Goal: Task Accomplishment & Management: Manage account settings

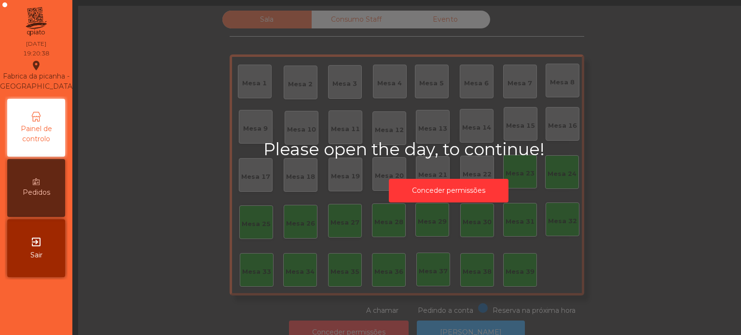
click at [473, 164] on div "Please open the day, to continue! Conceder permissões" at bounding box center [448, 173] width 370 height 68
click at [432, 197] on button "Conceder permissões" at bounding box center [449, 191] width 120 height 24
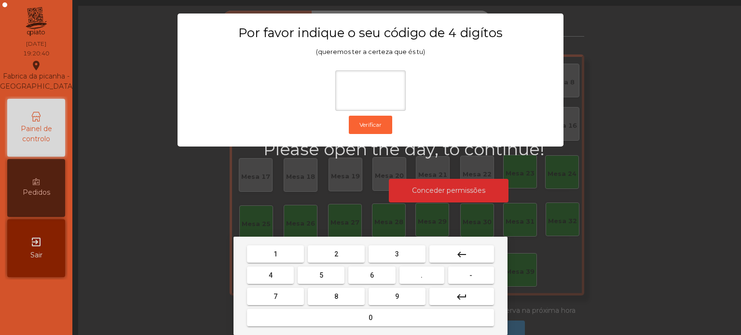
click at [275, 253] on span "1" at bounding box center [275, 254] width 4 height 8
click at [407, 252] on button "3" at bounding box center [396, 253] width 57 height 17
click at [320, 276] on span "5" at bounding box center [321, 276] width 4 height 8
click at [336, 320] on button "0" at bounding box center [370, 317] width 247 height 17
type input "****"
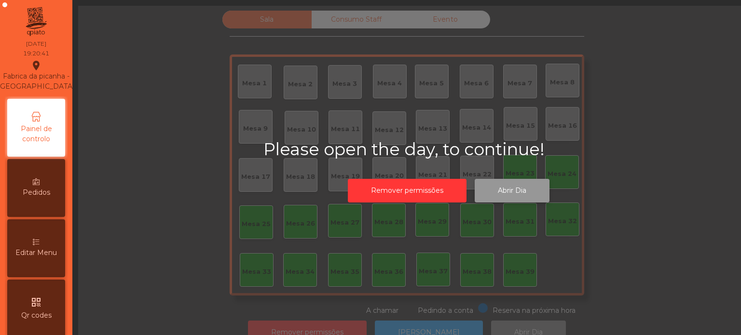
click at [515, 189] on button "Abrir Dia" at bounding box center [512, 191] width 75 height 24
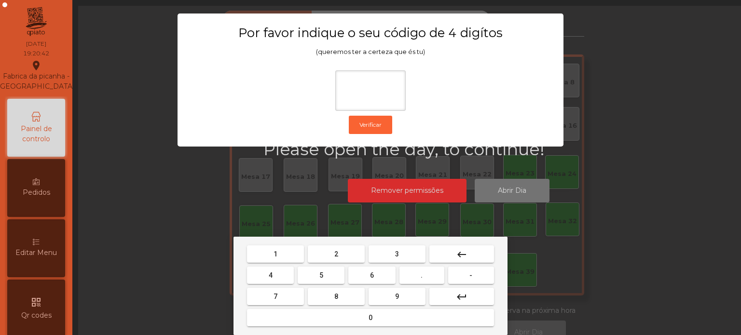
click at [283, 257] on button "1" at bounding box center [275, 253] width 57 height 17
click at [407, 251] on button "3" at bounding box center [396, 253] width 57 height 17
click at [312, 280] on button "5" at bounding box center [321, 275] width 47 height 17
click at [325, 330] on div "1 2 3 keyboard_backspace 4 5 6 . - 7 8 9 keyboard_return 0" at bounding box center [370, 286] width 274 height 98
click at [358, 332] on div "1 2 3 keyboard_backspace 4 5 6 . - 7 8 9 keyboard_return 0" at bounding box center [370, 286] width 274 height 98
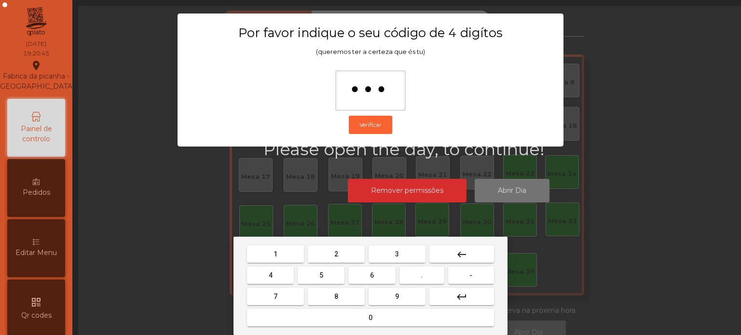
click at [336, 313] on button "0" at bounding box center [370, 317] width 247 height 17
type input "****"
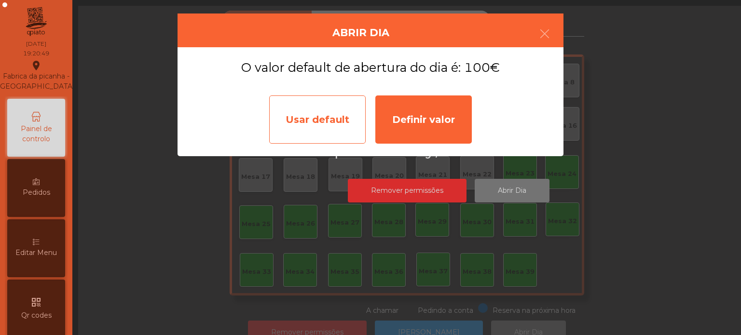
click at [320, 110] on div "Usar default" at bounding box center [317, 119] width 96 height 48
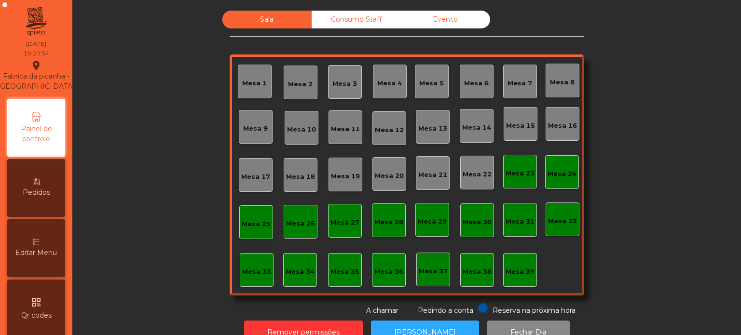
scroll to position [27, 0]
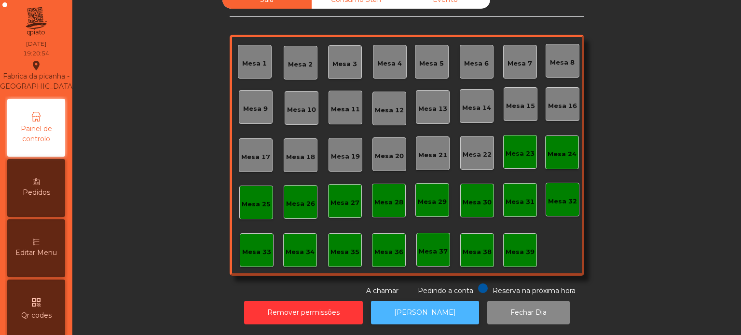
click at [422, 314] on button "[PERSON_NAME]" at bounding box center [425, 313] width 108 height 24
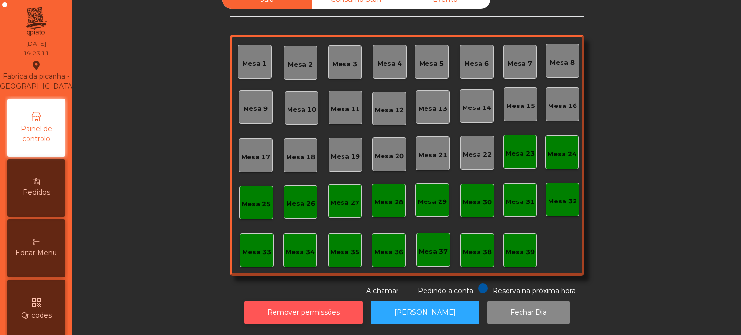
click at [297, 301] on button "Remover permissões" at bounding box center [303, 313] width 119 height 24
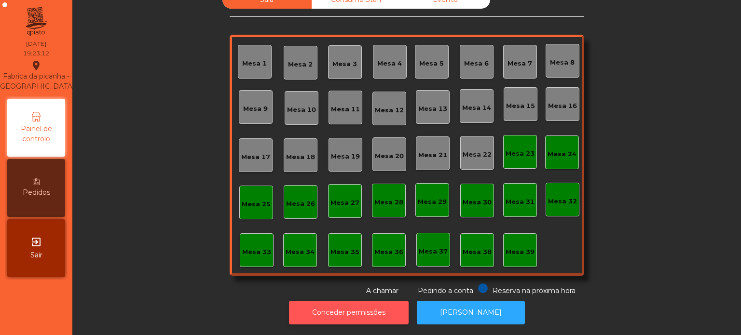
click at [332, 311] on button "Conceder permissões" at bounding box center [349, 313] width 120 height 24
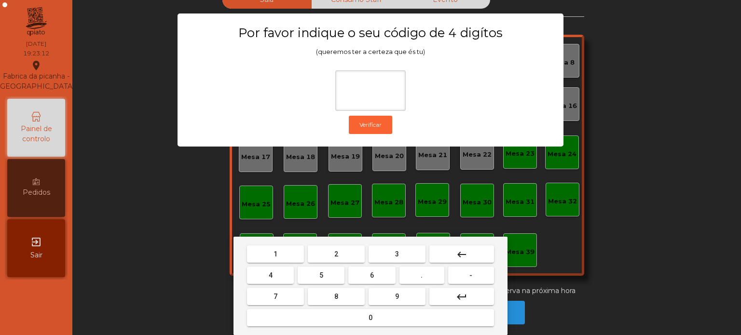
click at [272, 254] on button "1" at bounding box center [275, 253] width 57 height 17
click at [408, 257] on button "3" at bounding box center [396, 253] width 57 height 17
click at [315, 278] on button "5" at bounding box center [321, 275] width 47 height 17
click at [333, 316] on button "0" at bounding box center [370, 317] width 247 height 17
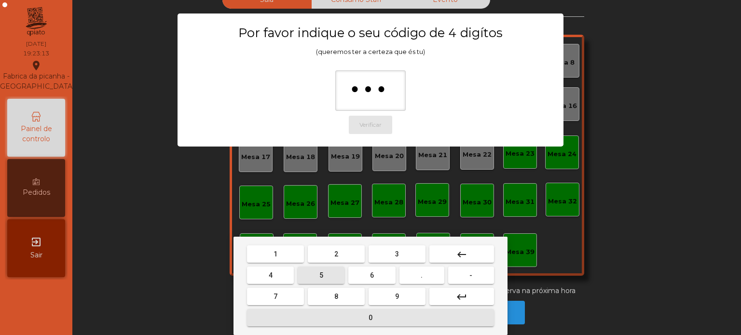
type input "****"
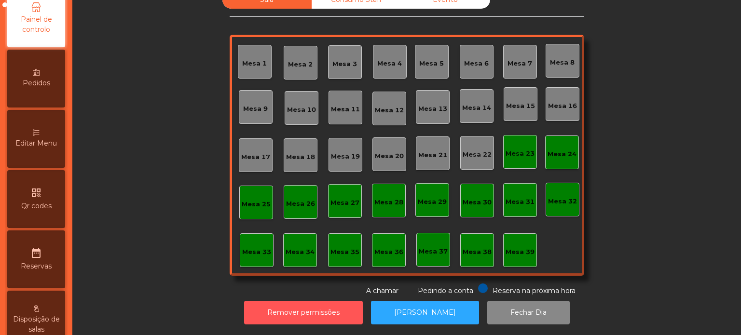
scroll to position [113, 0]
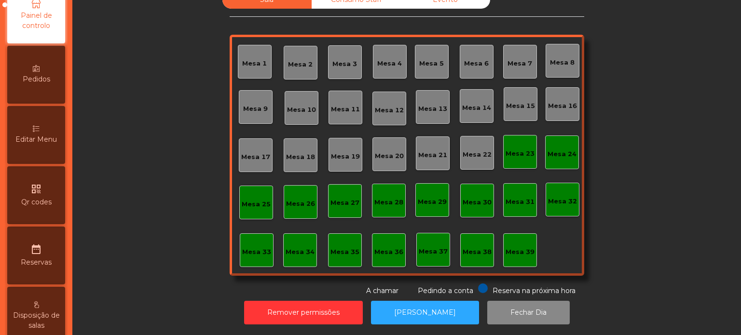
click at [41, 143] on div "Editar Menu" at bounding box center [36, 135] width 58 height 58
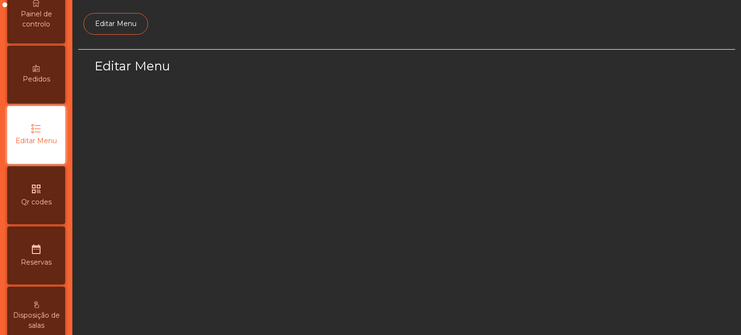
scroll to position [91, 0]
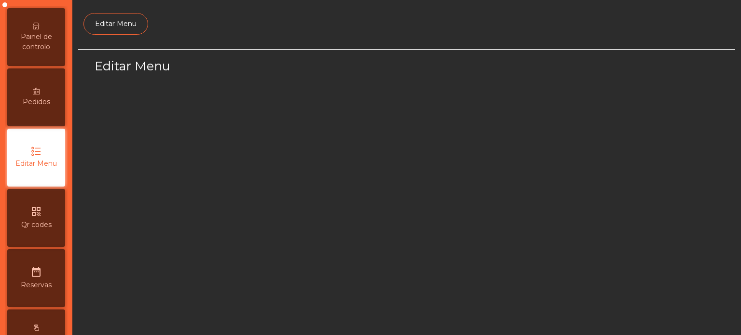
select select "*"
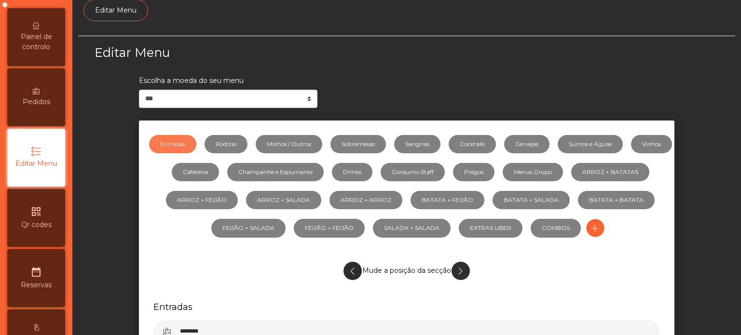
scroll to position [0, 0]
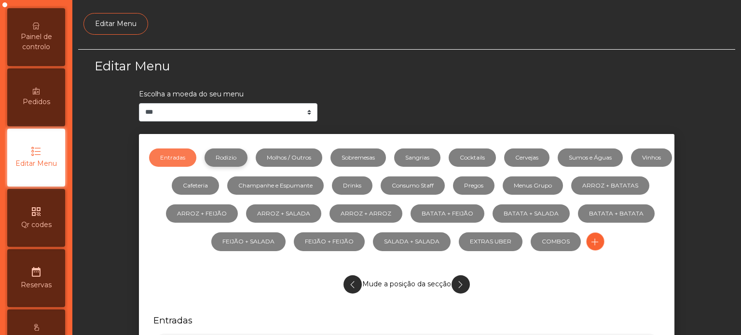
click at [247, 164] on link "Rodizio" at bounding box center [225, 158] width 43 height 18
click at [313, 155] on link "Molhos / Outros" at bounding box center [289, 158] width 67 height 18
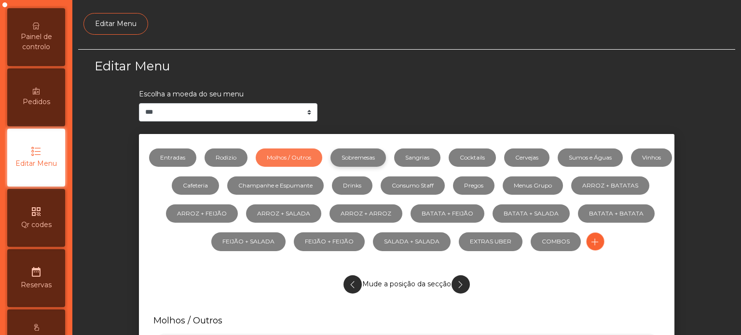
click at [376, 149] on link "Sobremesas" at bounding box center [357, 158] width 55 height 18
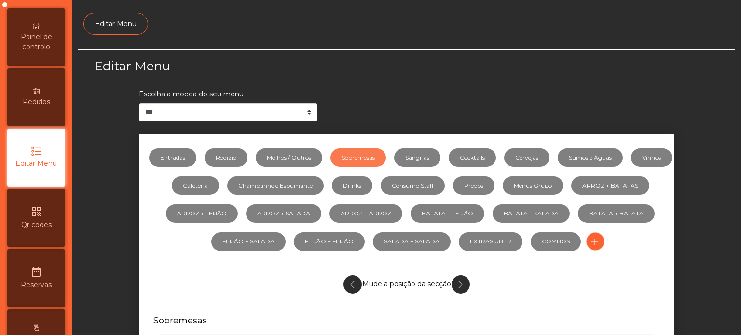
click at [42, 66] on div "Painel de controlo" at bounding box center [36, 37] width 58 height 58
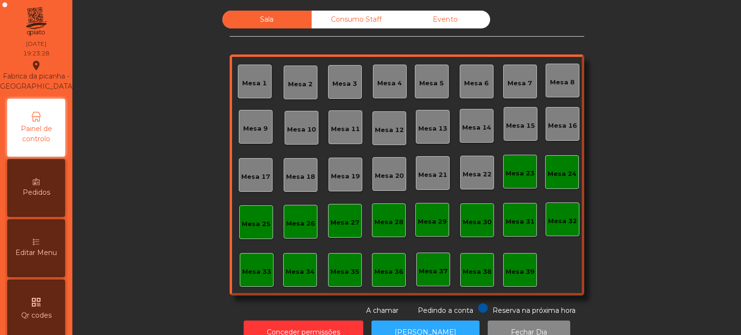
click at [265, 230] on div "Mesa 25" at bounding box center [256, 222] width 34 height 34
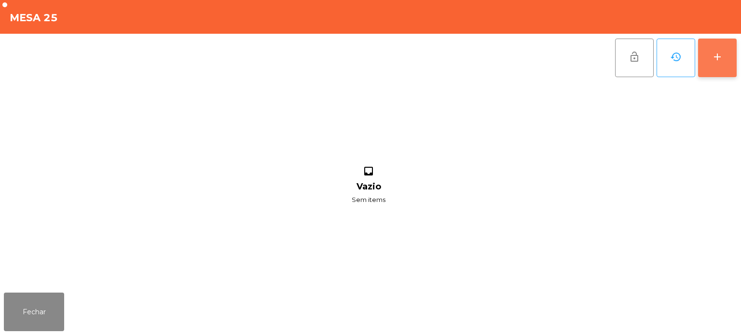
click at [714, 69] on button "add" at bounding box center [717, 58] width 39 height 39
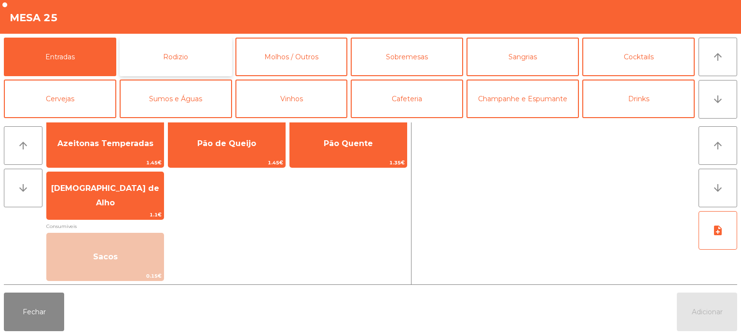
click at [180, 59] on button "Rodizio" at bounding box center [176, 57] width 112 height 39
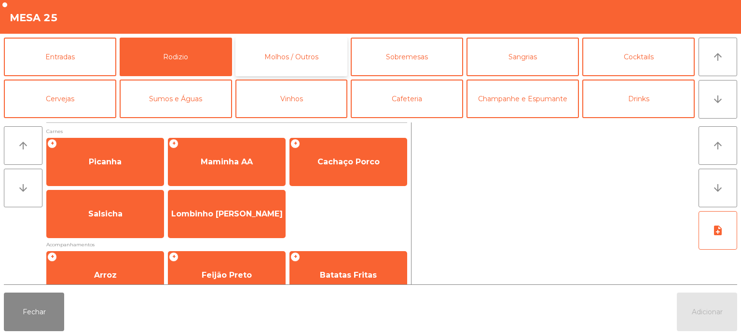
click at [312, 42] on button "Molhos / Outros" at bounding box center [291, 57] width 112 height 39
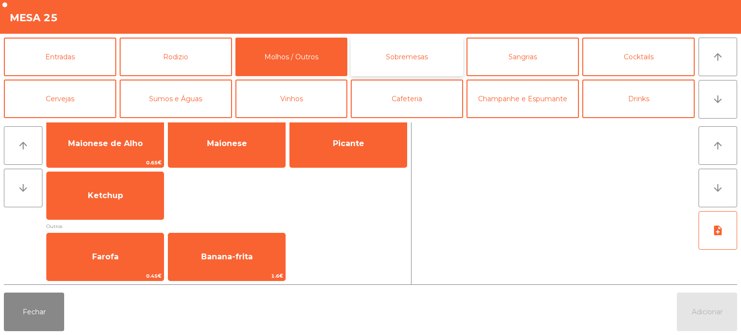
click at [417, 48] on button "Sobremesas" at bounding box center [407, 57] width 112 height 39
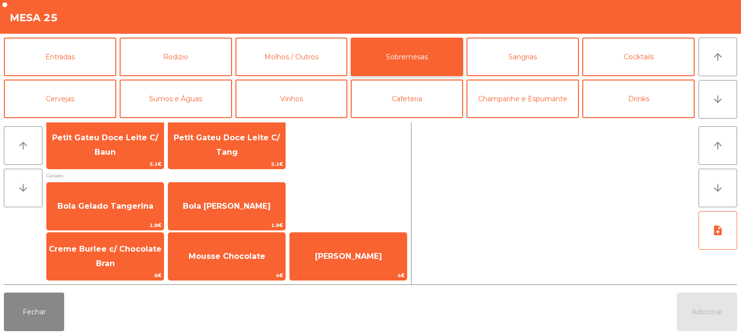
scroll to position [16, 0]
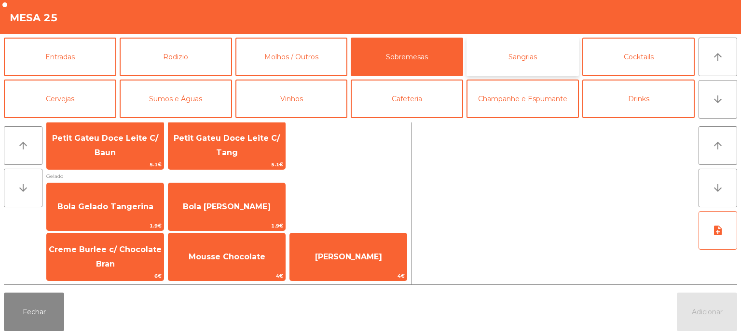
click at [498, 53] on button "Sangrias" at bounding box center [522, 57] width 112 height 39
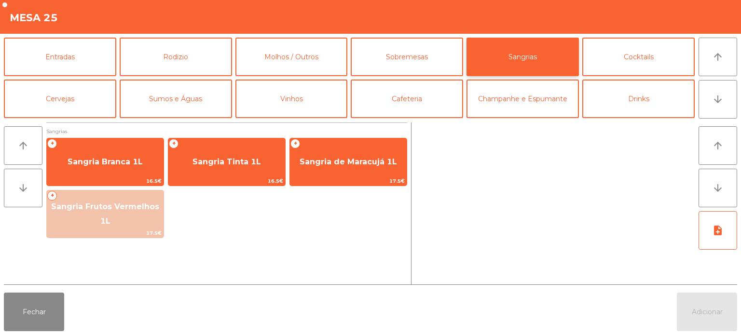
scroll to position [0, 0]
click at [57, 302] on button "Fechar" at bounding box center [34, 312] width 60 height 39
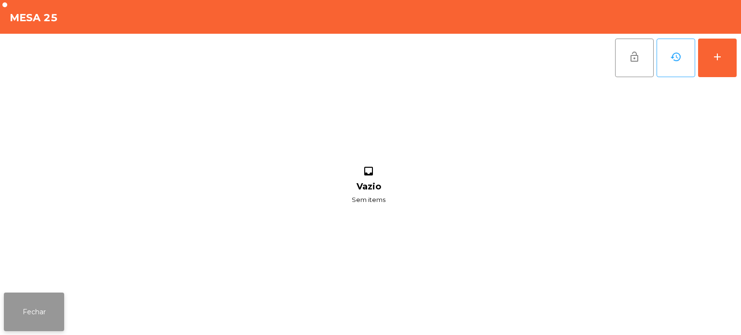
click at [44, 301] on button "Fechar" at bounding box center [34, 312] width 60 height 39
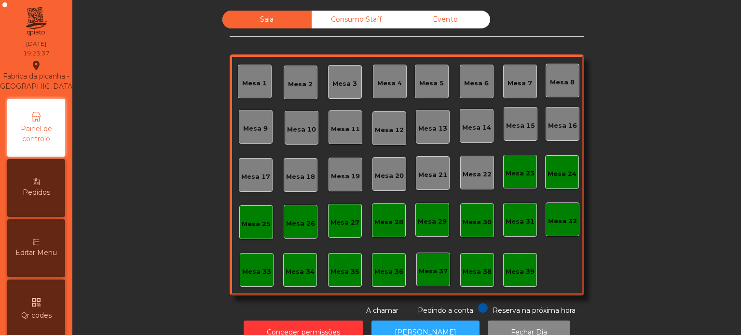
click at [42, 258] on span "Editar Menu" at bounding box center [35, 253] width 41 height 10
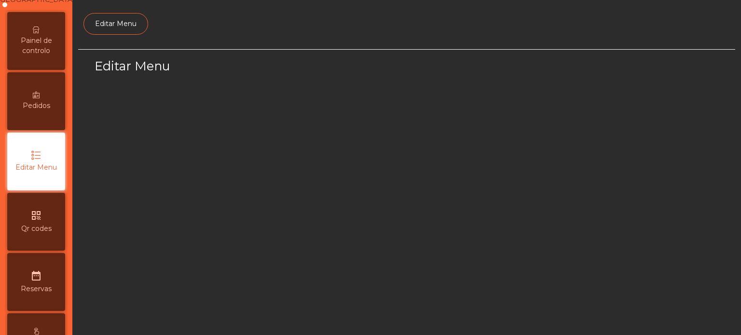
scroll to position [91, 0]
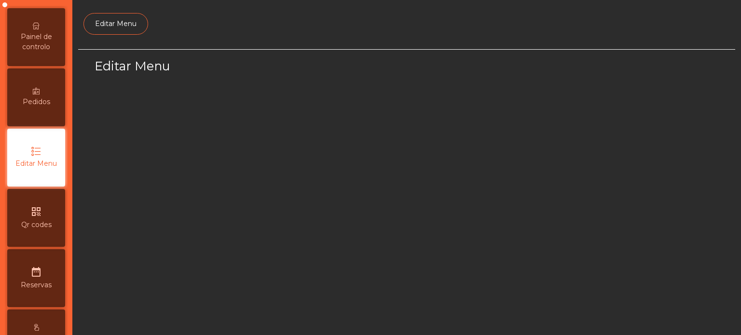
select select "*"
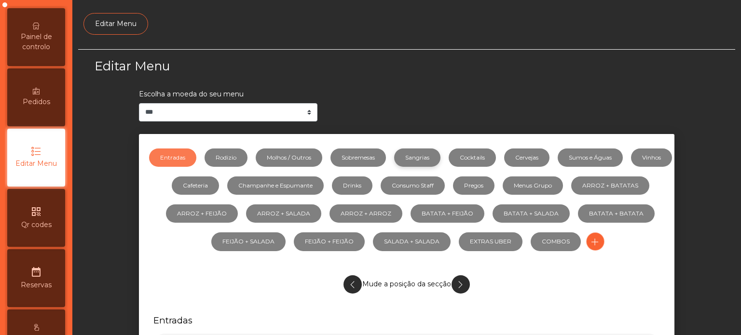
click at [424, 162] on link "Sangrias" at bounding box center [417, 158] width 46 height 18
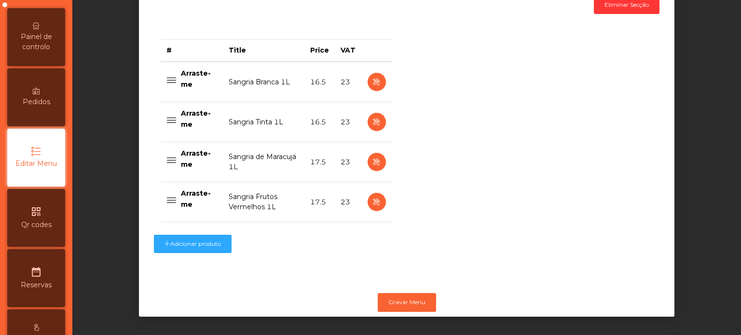
scroll to position [376, 0]
click at [374, 199] on icon "button" at bounding box center [376, 202] width 11 height 12
select select "***"
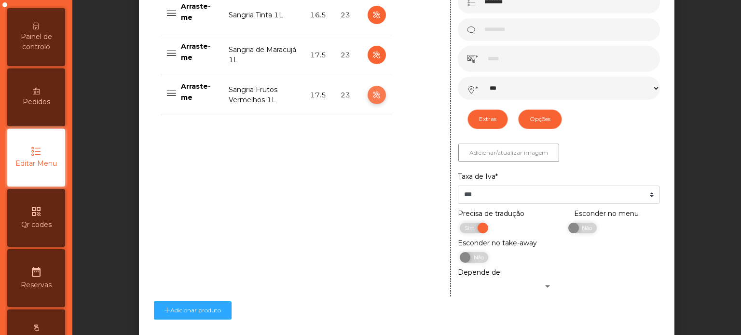
scroll to position [554, 0]
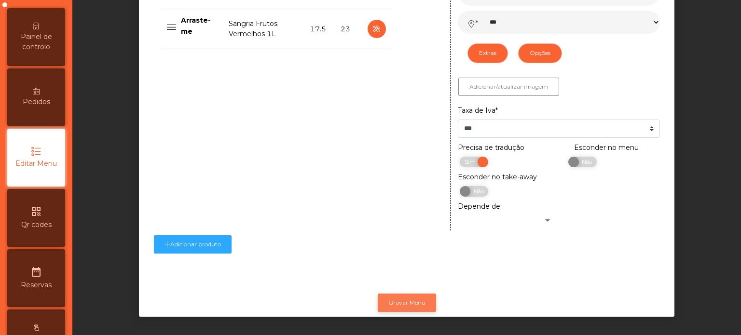
click at [408, 298] on button "Gravar Menu" at bounding box center [407, 303] width 58 height 18
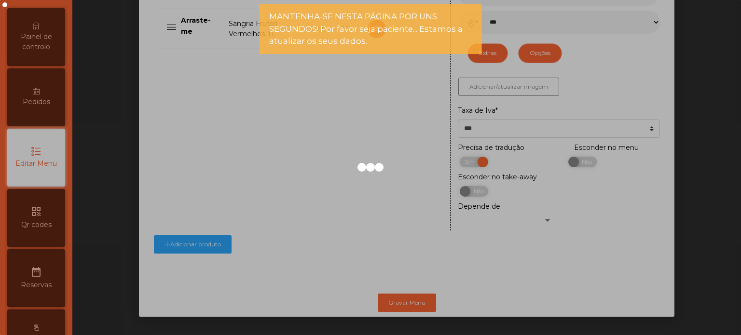
click at [44, 82] on div at bounding box center [370, 167] width 741 height 335
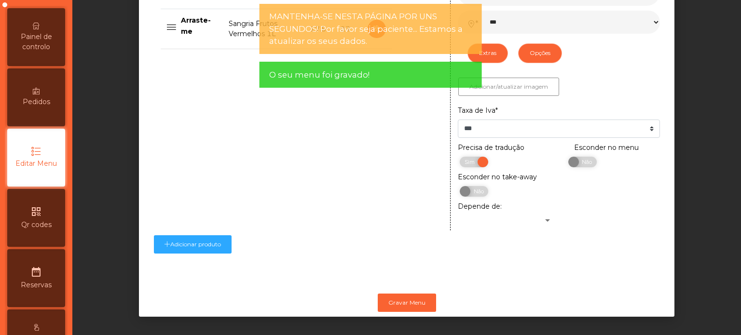
scroll to position [0, 0]
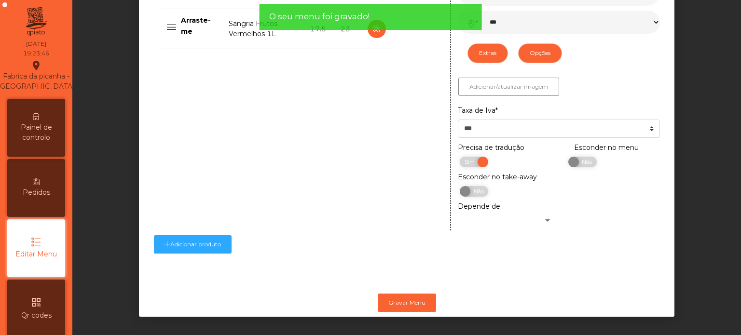
click at [44, 128] on div "Painel de controlo" at bounding box center [36, 128] width 58 height 58
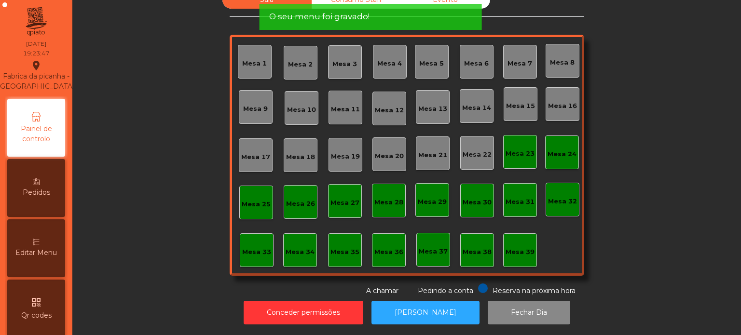
scroll to position [27, 0]
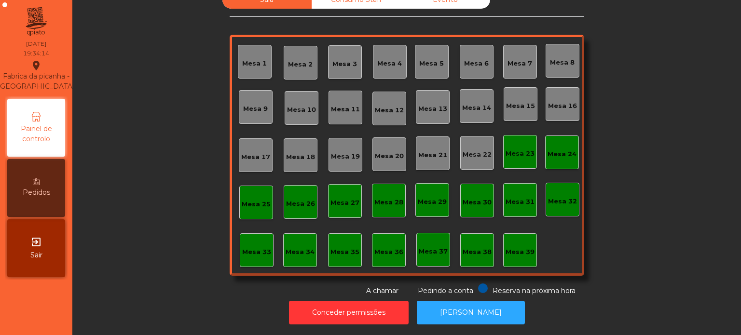
click at [683, 258] on div "Sala Consumo Staff Evento Mesa 1 Mesa 2 Mesa 3 Mesa 4 Mesa 5 Mesa 6 Mesa 7 Mesa…" at bounding box center [406, 143] width 642 height 305
click at [150, 285] on div "Sala Consumo Staff Evento Mesa 1 Mesa 2 Mesa 3 Mesa 4 Mesa 5 Mesa 6 Mesa 7 Mesa…" at bounding box center [406, 143] width 642 height 305
click at [703, 194] on div "Sala Consumo Staff Evento Mesa 1 Mesa 2 Mesa 3 Mesa 4 Mesa 5 Mesa 6 Mesa 7 Mesa…" at bounding box center [406, 143] width 642 height 305
click at [703, 226] on div "Sala Consumo Staff Evento Mesa 1 Mesa 2 Mesa 3 Mesa 4 Mesa 5 Mesa 6 Mesa 7 Mesa…" at bounding box center [406, 143] width 642 height 305
click at [476, 301] on button "[PERSON_NAME]" at bounding box center [471, 313] width 108 height 24
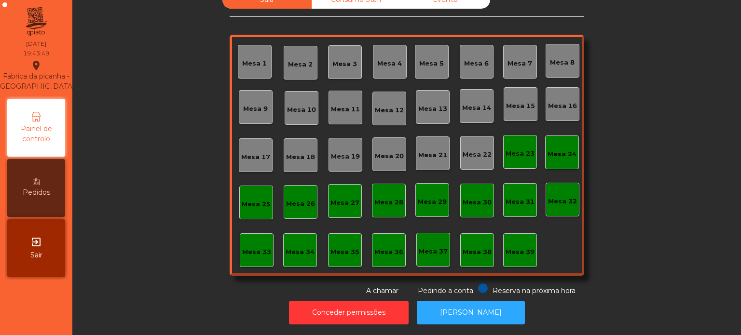
click at [677, 273] on div "Sala Consumo Staff Evento Mesa 1 Mesa 2 Mesa 3 Mesa 4 Mesa 5 Mesa 6 Mesa 7 Mesa…" at bounding box center [406, 143] width 642 height 305
click at [430, 45] on div "Mesa 5" at bounding box center [432, 62] width 34 height 34
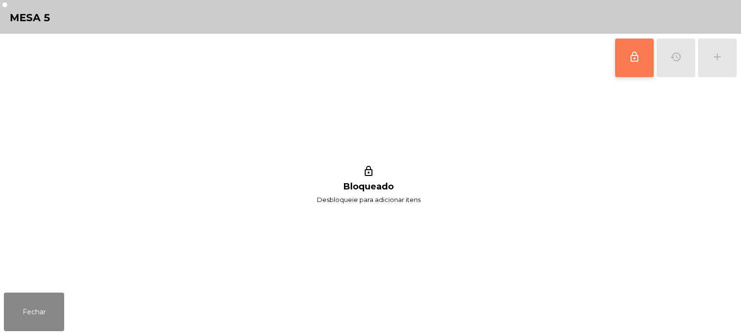
click at [629, 68] on button "lock_outline" at bounding box center [634, 58] width 39 height 39
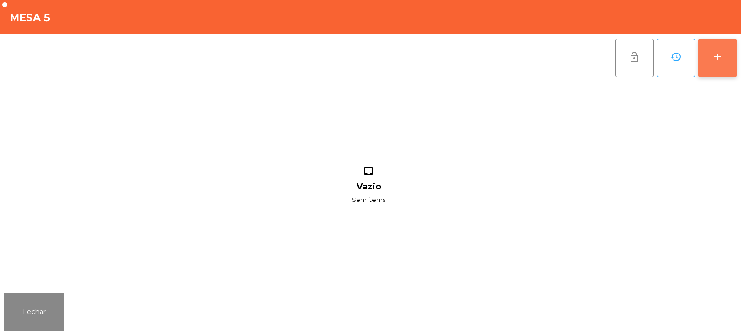
click at [715, 61] on div "add" at bounding box center [717, 57] width 12 height 12
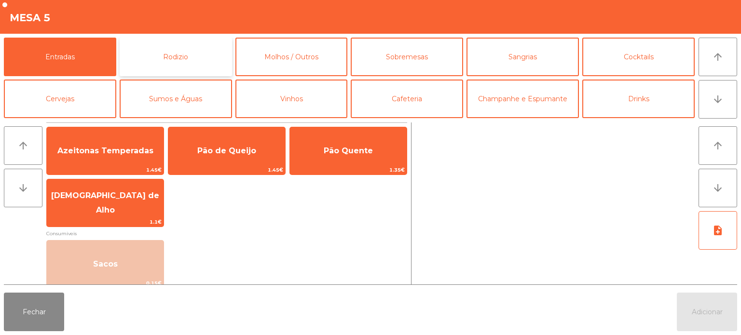
click at [185, 58] on button "Rodizio" at bounding box center [176, 57] width 112 height 39
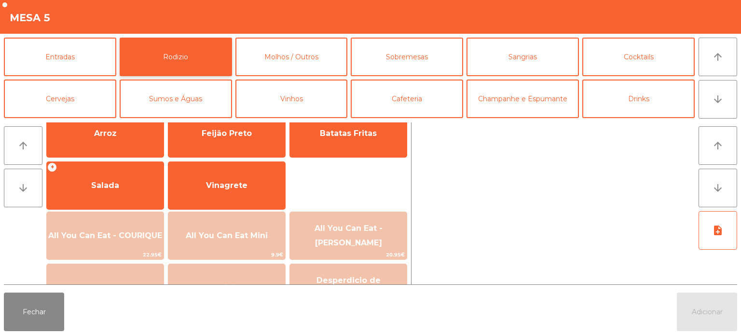
scroll to position [147, 0]
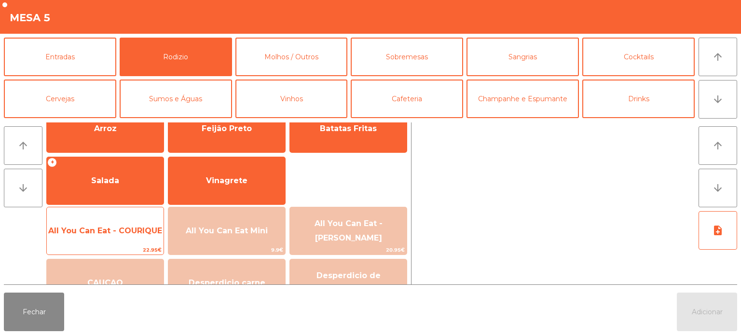
click at [114, 239] on span "All You Can Eat - COURIQUE" at bounding box center [105, 231] width 117 height 26
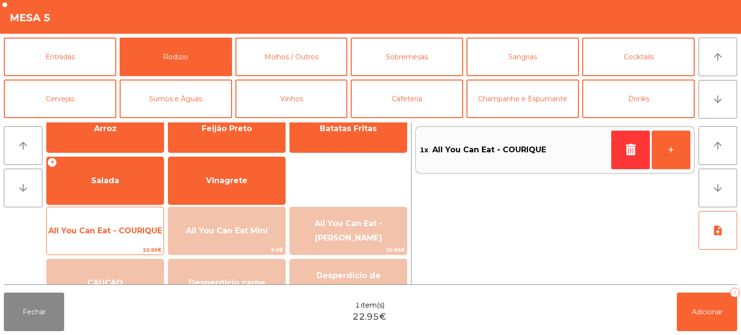
click at [101, 239] on span "All You Can Eat - COURIQUE" at bounding box center [105, 231] width 117 height 26
click at [99, 239] on span "All You Can Eat - COURIQUE" at bounding box center [105, 231] width 117 height 26
click at [94, 238] on span "All You Can Eat - COURIQUE" at bounding box center [105, 231] width 117 height 26
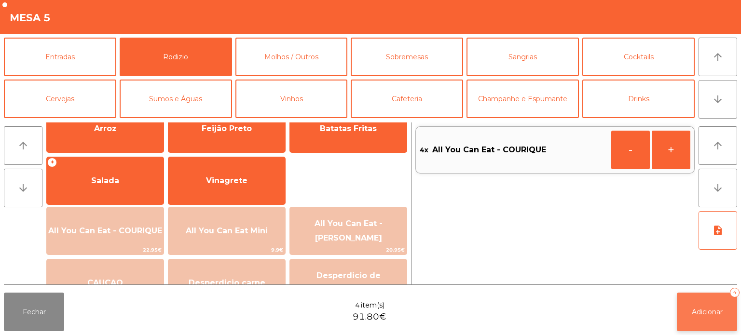
click at [693, 309] on span "Adicionar" at bounding box center [707, 312] width 31 height 9
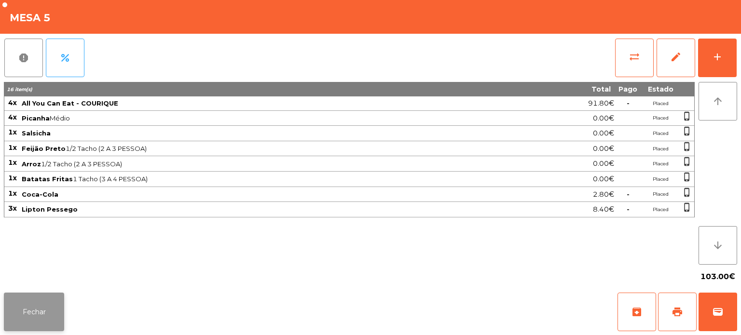
click at [48, 304] on button "Fechar" at bounding box center [34, 312] width 60 height 39
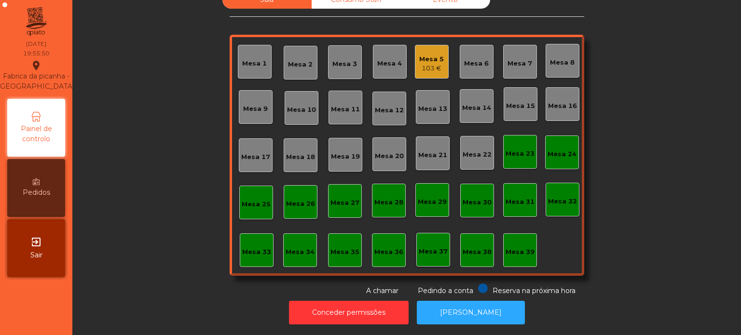
click at [428, 45] on div "Mesa 5 103 €" at bounding box center [432, 62] width 34 height 34
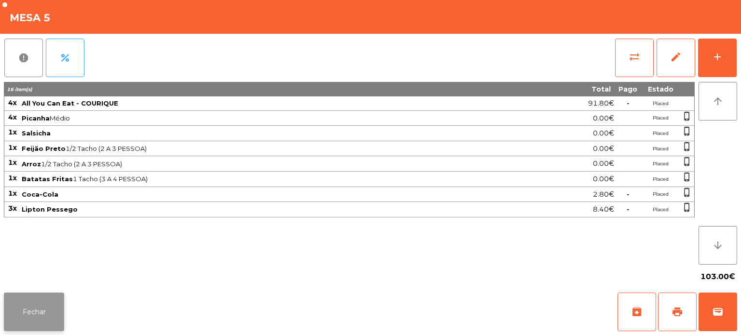
click at [41, 296] on button "Fechar" at bounding box center [34, 312] width 60 height 39
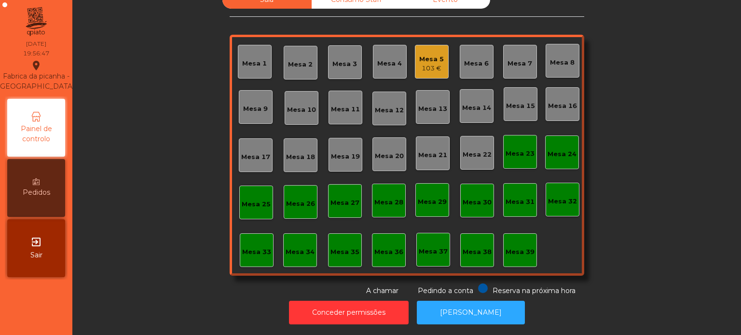
click at [651, 212] on div "Sala Consumo Staff Evento Mesa 1 Mesa 2 Mesa 3 Mesa 4 Mesa 5 103 € Mesa 6 Mesa …" at bounding box center [406, 143] width 642 height 305
click at [558, 105] on div "Mesa 16" at bounding box center [562, 104] width 34 height 34
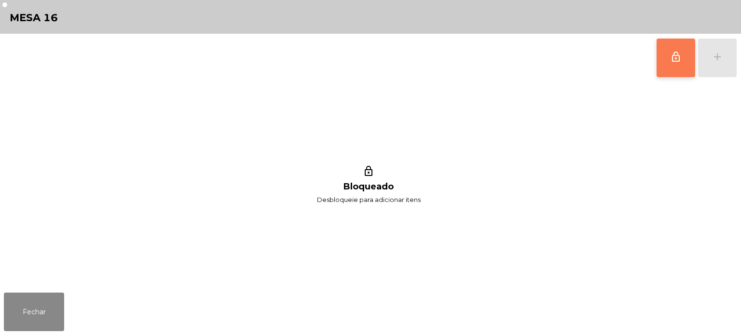
click at [664, 57] on button "lock_outline" at bounding box center [675, 58] width 39 height 39
click at [712, 75] on button "add" at bounding box center [717, 58] width 39 height 39
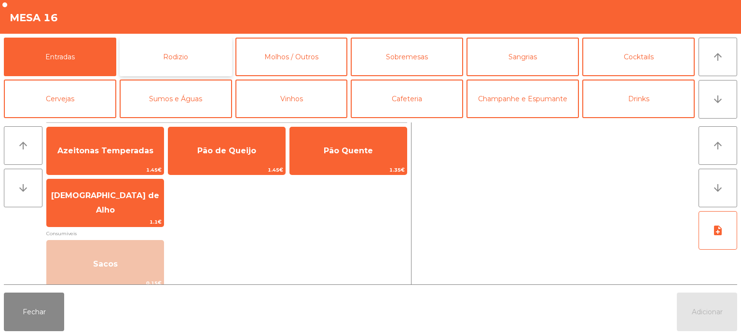
click at [186, 52] on button "Rodizio" at bounding box center [176, 57] width 112 height 39
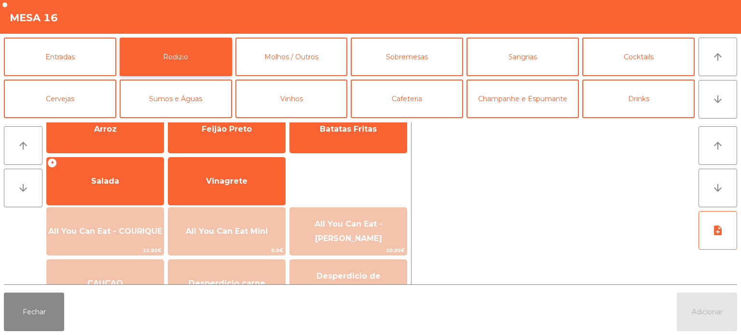
scroll to position [173, 0]
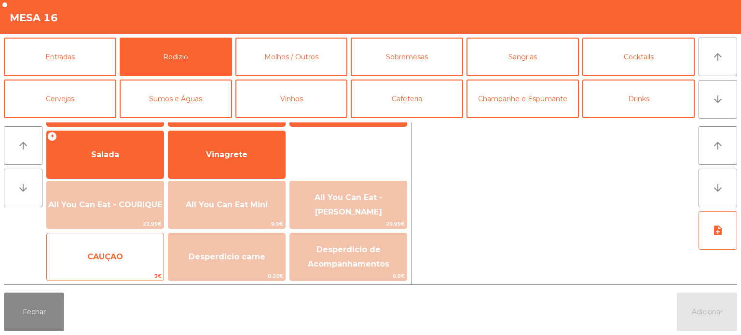
click at [99, 259] on span "CAUÇAO" at bounding box center [105, 256] width 36 height 9
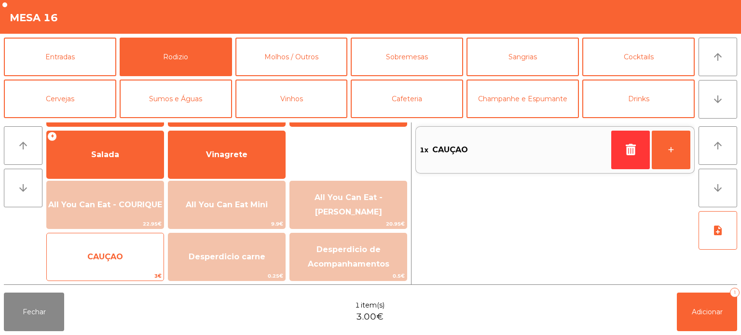
click at [96, 257] on span "CAUÇAO" at bounding box center [105, 256] width 36 height 9
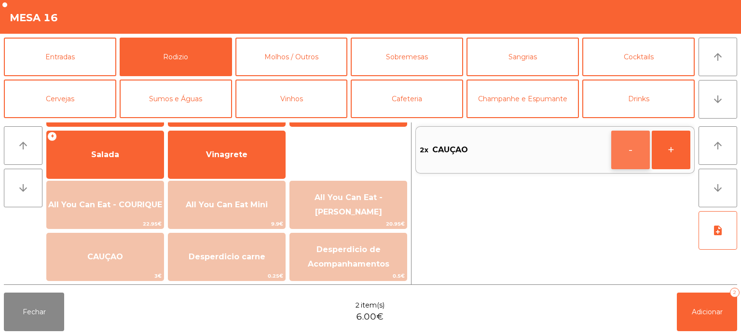
click at [629, 158] on button "-" at bounding box center [630, 150] width 39 height 39
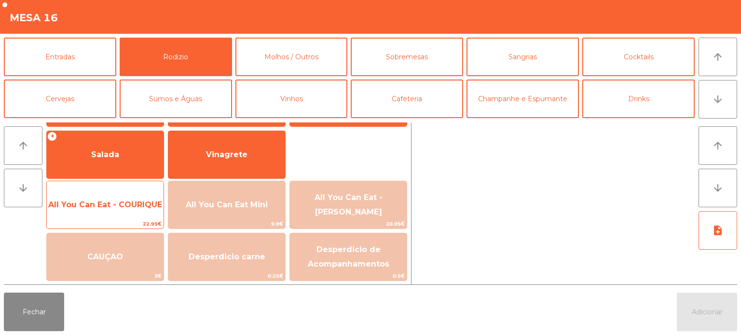
click at [125, 200] on span "All You Can Eat - COURIQUE" at bounding box center [105, 204] width 114 height 9
click at [120, 208] on span "All You Can Eat - COURIQUE" at bounding box center [105, 204] width 114 height 9
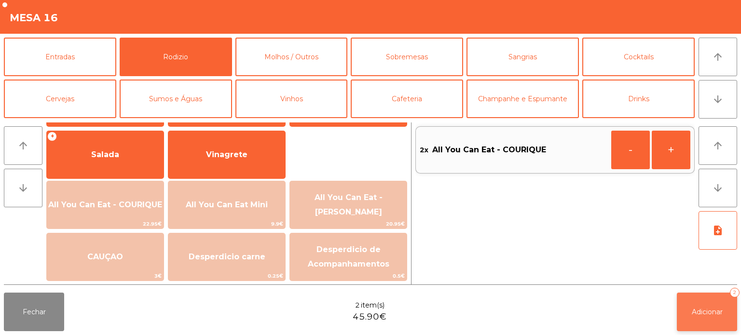
click at [700, 311] on span "Adicionar" at bounding box center [707, 312] width 31 height 9
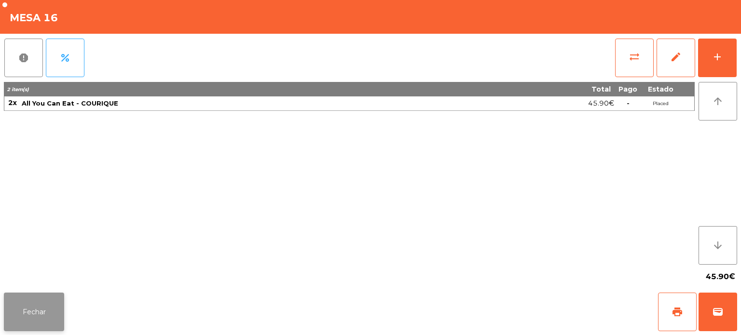
click at [4, 318] on button "Fechar" at bounding box center [34, 312] width 60 height 39
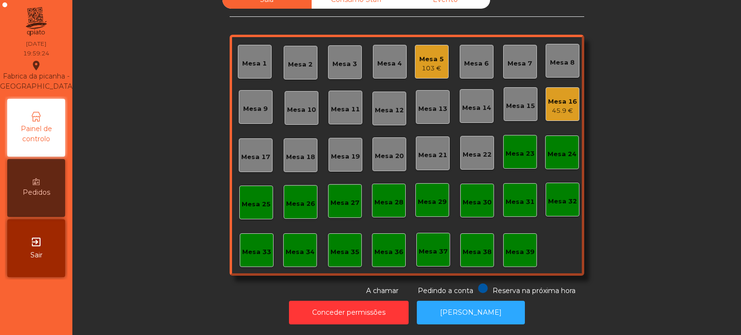
click at [556, 97] on div "Mesa 16" at bounding box center [562, 102] width 29 height 10
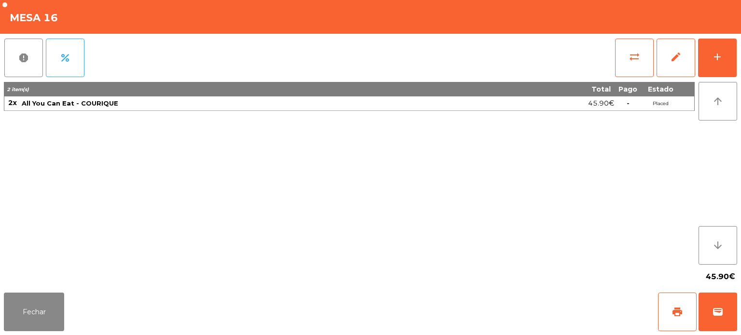
click at [43, 284] on div "45.90€" at bounding box center [370, 277] width 733 height 24
click at [61, 301] on button "Fechar" at bounding box center [34, 312] width 60 height 39
click at [56, 308] on nav "Fabrica da picanha - Lisboa location_on 26/08/2025 20:02:11 Painel de controlo …" at bounding box center [36, 167] width 72 height 335
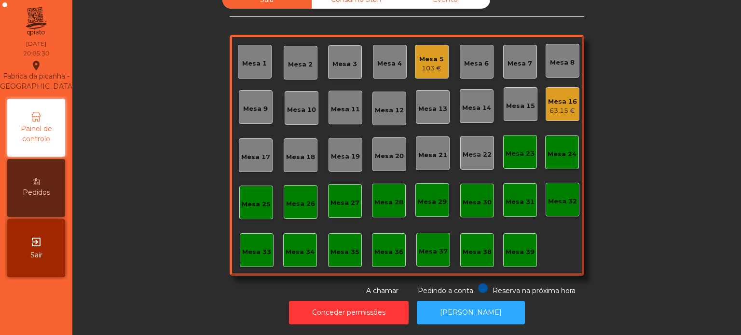
click at [558, 97] on div "Mesa 16" at bounding box center [562, 102] width 29 height 10
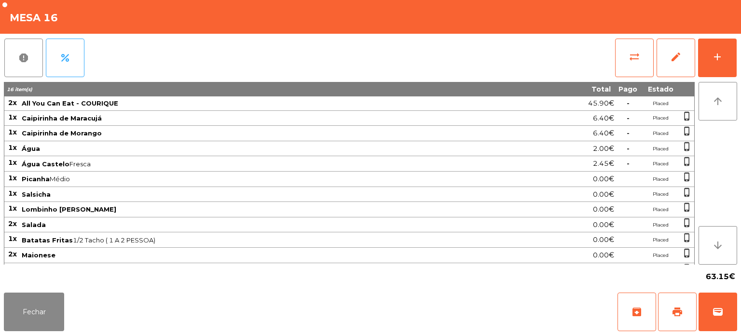
scroll to position [10, 0]
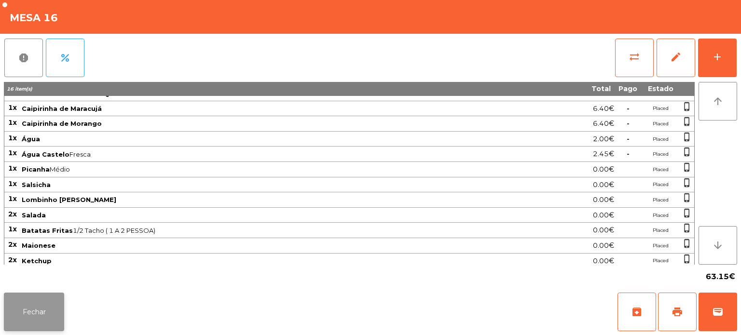
click at [55, 299] on button "Fechar" at bounding box center [34, 312] width 60 height 39
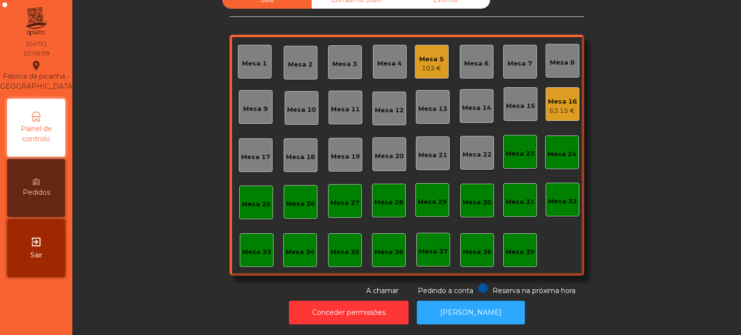
click at [515, 59] on div "Mesa 7" at bounding box center [519, 64] width 25 height 10
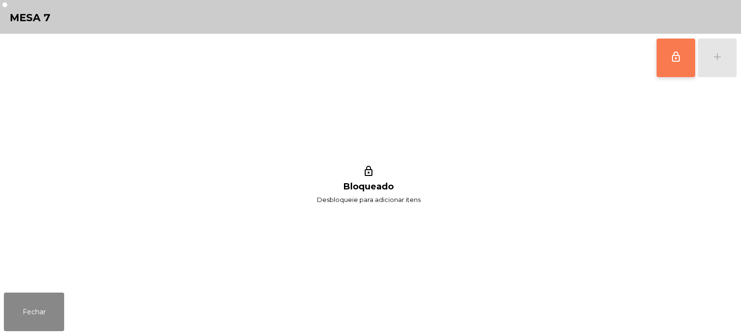
click at [679, 56] on span "lock_outline" at bounding box center [676, 57] width 12 height 12
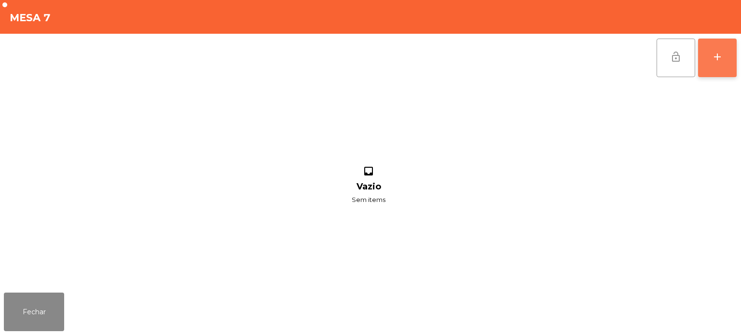
click at [716, 49] on button "add" at bounding box center [717, 58] width 39 height 39
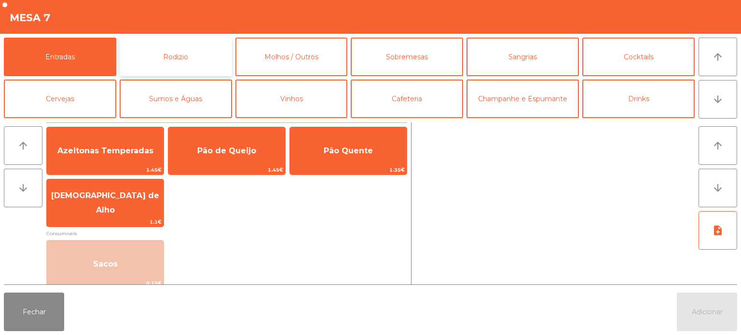
click at [206, 60] on button "Rodizio" at bounding box center [176, 57] width 112 height 39
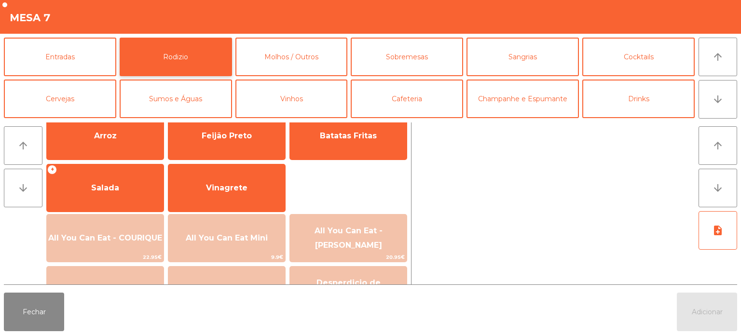
scroll to position [160, 0]
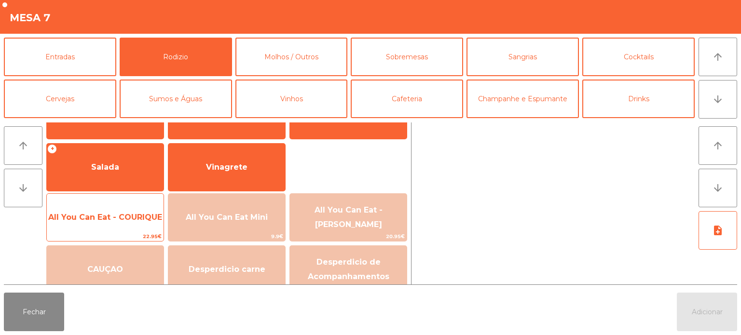
click at [120, 224] on span "All You Can Eat - COURIQUE" at bounding box center [105, 217] width 117 height 26
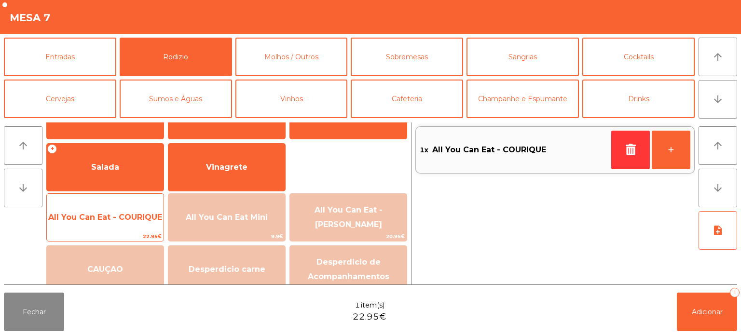
click at [112, 214] on span "All You Can Eat - COURIQUE" at bounding box center [105, 217] width 114 height 9
click at [99, 221] on span "All You Can Eat - COURIQUE" at bounding box center [105, 217] width 114 height 9
click at [110, 224] on span "All You Can Eat - COURIQUE" at bounding box center [105, 217] width 117 height 26
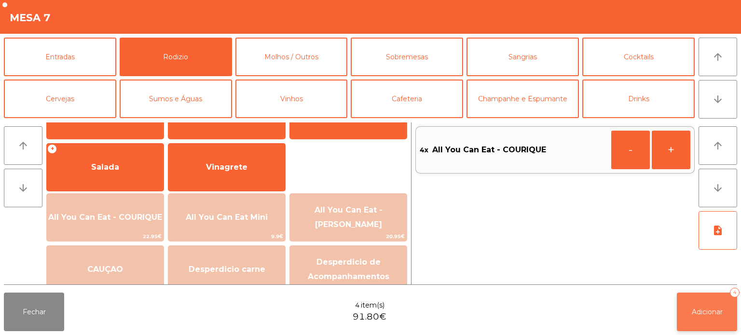
click at [695, 297] on button "Adicionar 4" at bounding box center [707, 312] width 60 height 39
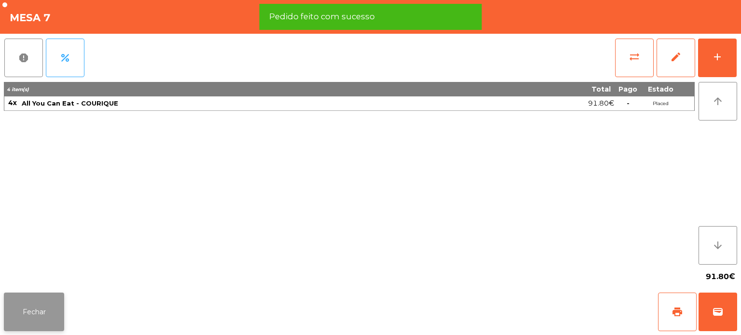
click at [36, 301] on button "Fechar" at bounding box center [34, 312] width 60 height 39
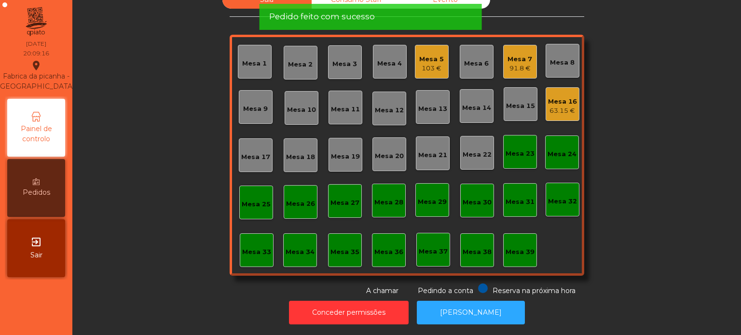
scroll to position [0, 0]
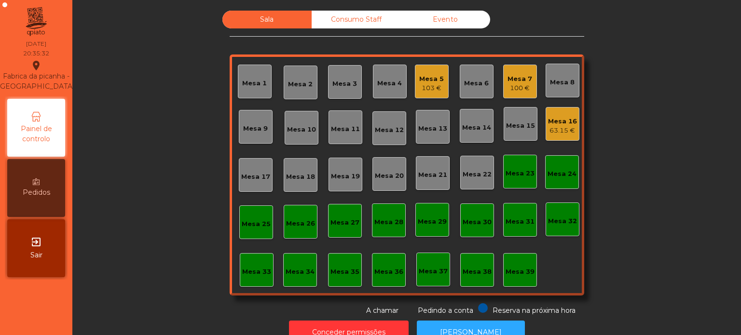
click at [110, 101] on div "Sala Consumo Staff Evento Mesa 1 [GEOGRAPHIC_DATA] 3 Mesa 4 Mesa 5 103 € Mesa 6…" at bounding box center [406, 163] width 642 height 305
click at [118, 107] on div "Sala Consumo Staff Evento Mesa 1 [GEOGRAPHIC_DATA] 3 Mesa 4 Mesa 5 103 € Mesa 6…" at bounding box center [406, 163] width 642 height 305
click at [667, 201] on div "Sala Consumo Staff Evento Mesa 1 [GEOGRAPHIC_DATA] 3 Mesa 4 Mesa 5 103 € Mesa 6…" at bounding box center [406, 163] width 642 height 305
click at [111, 125] on div "Sala Consumo Staff Evento Mesa 1 [GEOGRAPHIC_DATA] 3 Mesa 4 Mesa 5 103 € Mesa 6…" at bounding box center [406, 163] width 642 height 305
click at [558, 131] on div "63.15 €" at bounding box center [562, 131] width 29 height 10
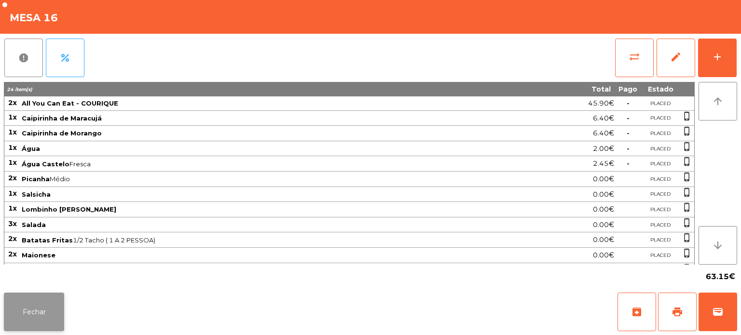
click at [39, 314] on button "Fechar" at bounding box center [34, 312] width 60 height 39
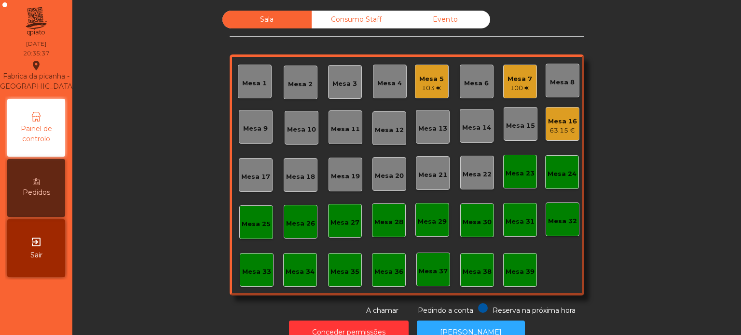
click at [509, 78] on div "Mesa 7" at bounding box center [519, 79] width 25 height 10
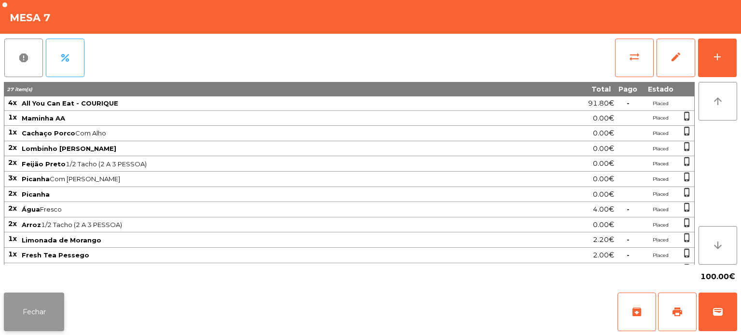
click at [52, 314] on button "Fechar" at bounding box center [34, 312] width 60 height 39
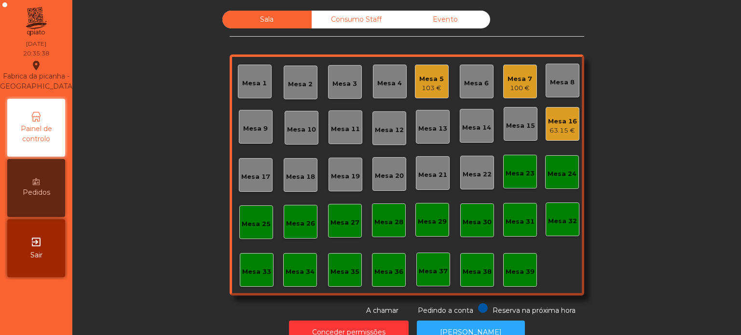
click at [438, 77] on div "Mesa 5" at bounding box center [431, 79] width 25 height 10
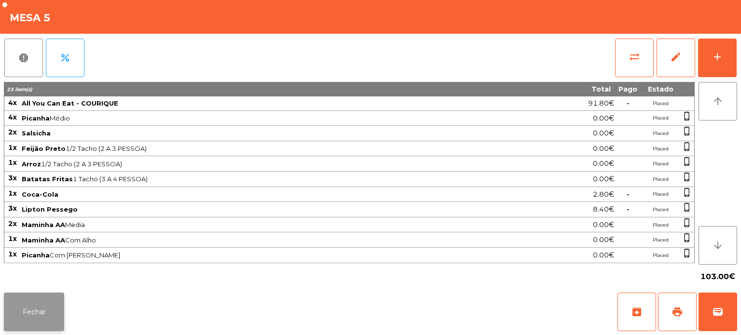
click at [41, 315] on button "Fechar" at bounding box center [34, 312] width 60 height 39
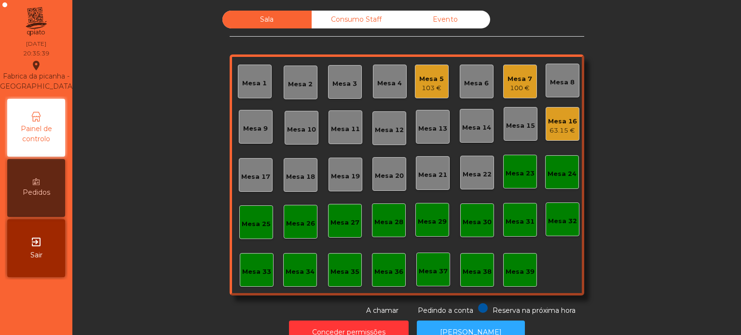
click at [135, 152] on div "Sala Consumo Staff Evento Mesa 1 [GEOGRAPHIC_DATA] 3 Mesa 4 Mesa 5 103 € Mesa 6…" at bounding box center [406, 163] width 642 height 305
click at [419, 71] on div "Mesa 5 103 €" at bounding box center [431, 81] width 25 height 23
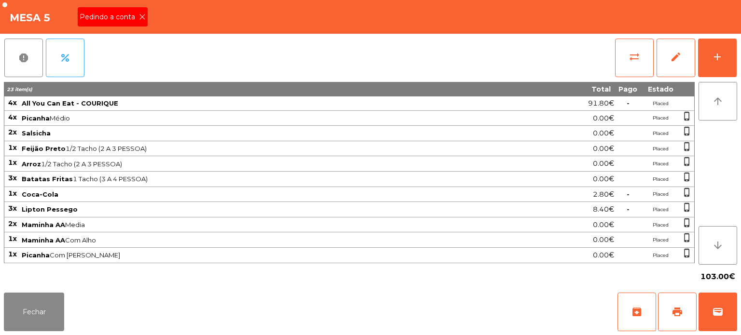
click at [139, 25] on div "Pedindo a conta" at bounding box center [113, 16] width 70 height 19
click at [145, 4] on div "Mesa 5 Pedindo a conta" at bounding box center [370, 17] width 741 height 34
click at [689, 307] on button "print" at bounding box center [677, 312] width 39 height 39
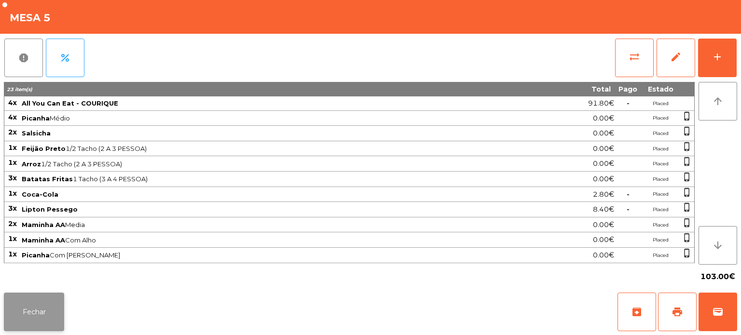
click at [60, 315] on button "Fechar" at bounding box center [34, 312] width 60 height 39
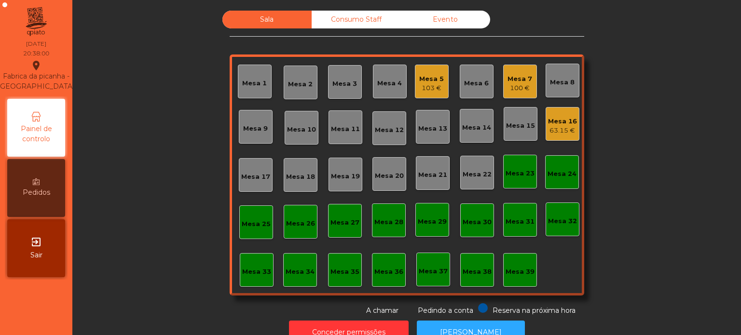
click at [290, 77] on div "Mesa 2" at bounding box center [300, 83] width 25 height 14
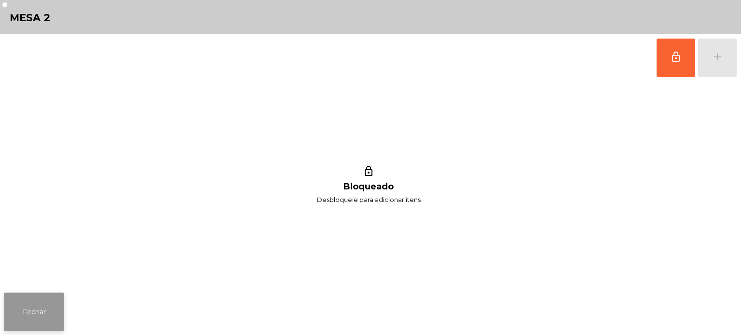
click at [37, 320] on button "Fechar" at bounding box center [34, 312] width 60 height 39
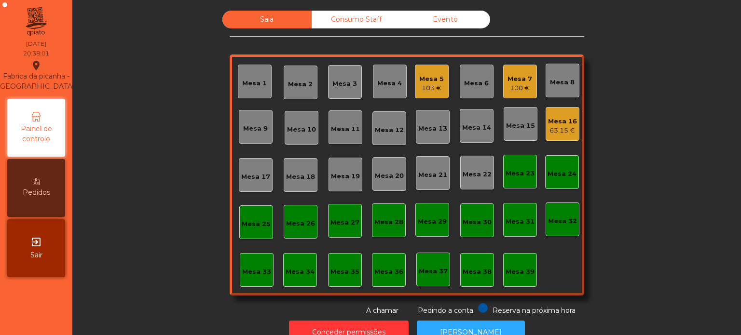
click at [296, 80] on div "Mesa 2" at bounding box center [300, 85] width 25 height 10
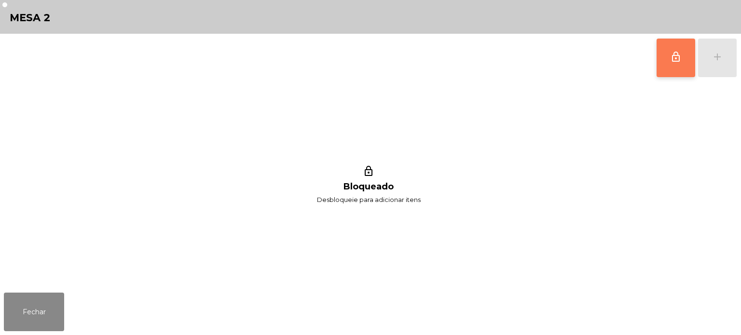
click at [678, 51] on span "lock_outline" at bounding box center [676, 57] width 12 height 12
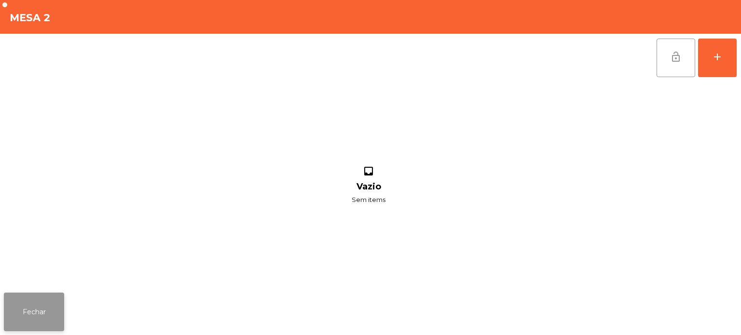
click at [40, 316] on button "Fechar" at bounding box center [34, 312] width 60 height 39
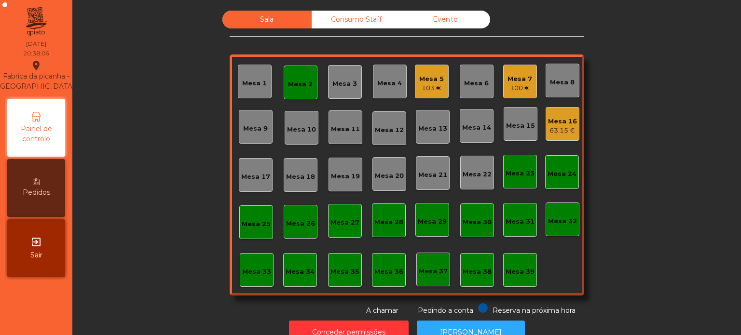
click at [424, 84] on div "103 €" at bounding box center [431, 88] width 25 height 10
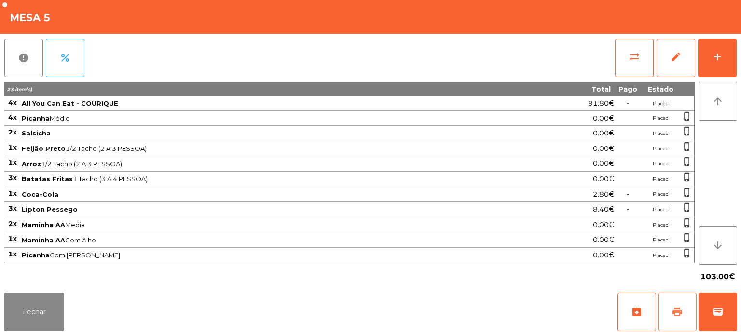
click at [696, 308] on button "print" at bounding box center [677, 312] width 39 height 39
click at [702, 311] on button "wallet" at bounding box center [717, 312] width 39 height 39
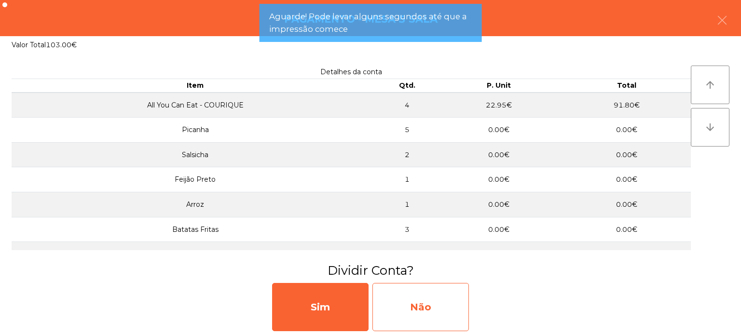
click at [420, 300] on div "Não" at bounding box center [420, 307] width 96 height 48
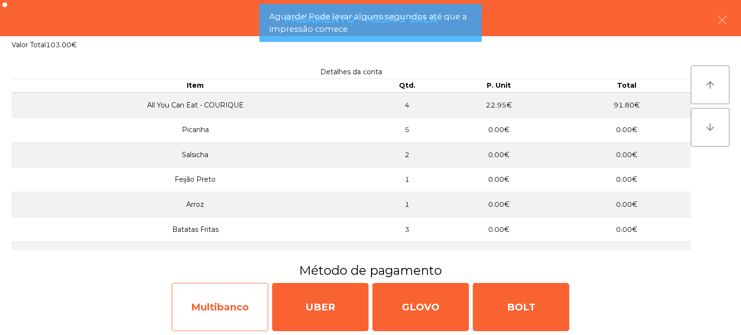
click at [240, 300] on div "Multibanco" at bounding box center [220, 307] width 96 height 48
select select "**"
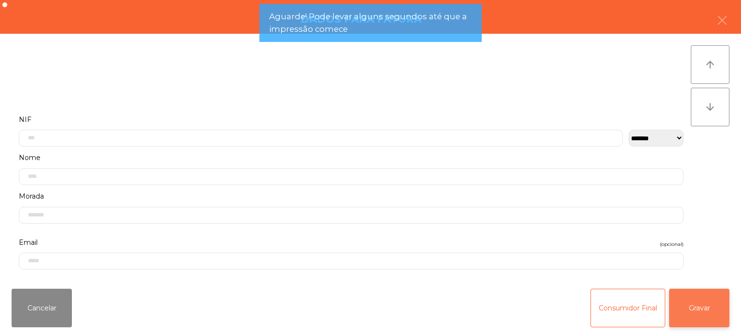
click at [693, 318] on button "Gravar" at bounding box center [699, 308] width 60 height 39
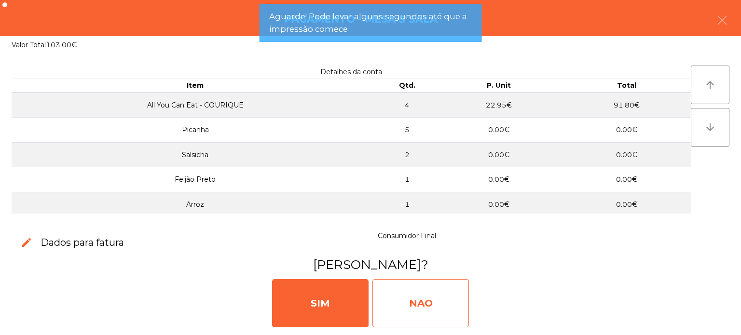
click at [408, 294] on div "NAO" at bounding box center [420, 303] width 96 height 48
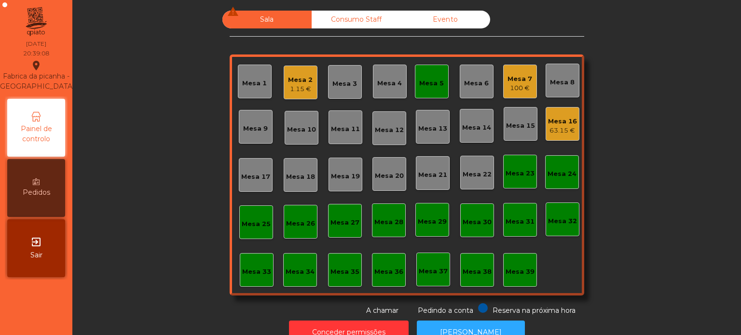
click at [292, 83] on div "Mesa 2" at bounding box center [300, 80] width 25 height 10
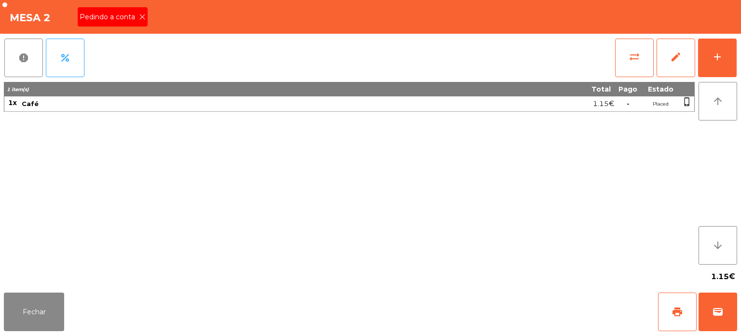
click at [141, 17] on icon at bounding box center [142, 17] width 7 height 7
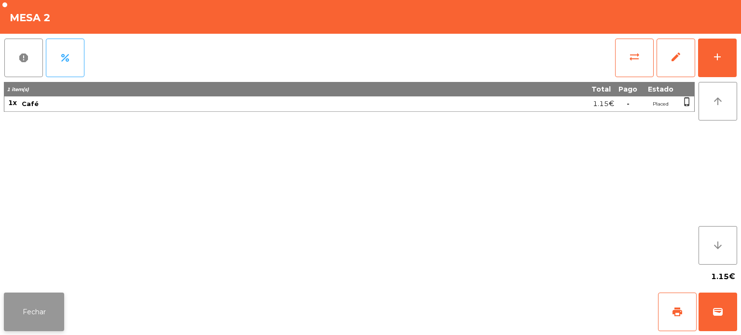
click at [44, 296] on button "Fechar" at bounding box center [34, 312] width 60 height 39
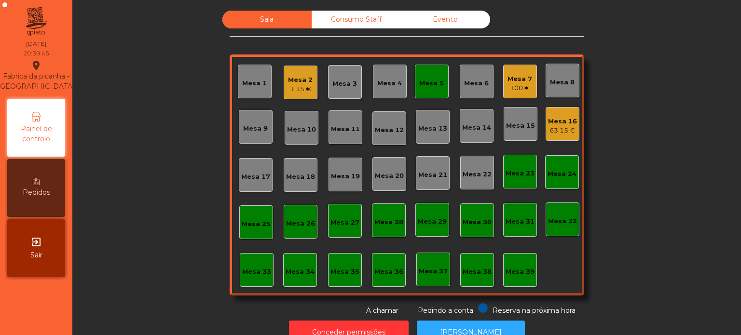
click at [293, 82] on div "Mesa 2" at bounding box center [300, 80] width 25 height 10
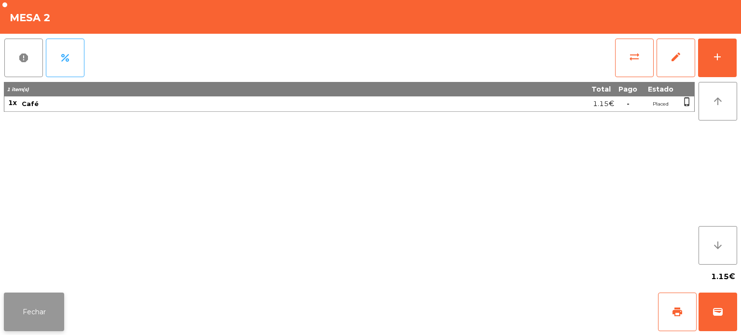
click at [41, 312] on button "Fechar" at bounding box center [34, 312] width 60 height 39
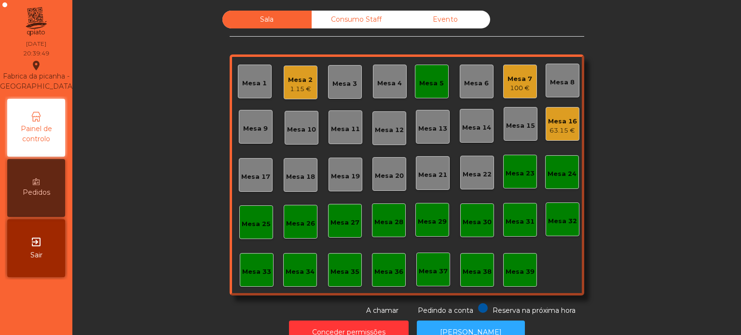
click at [530, 258] on div "Mesa 39" at bounding box center [520, 270] width 34 height 34
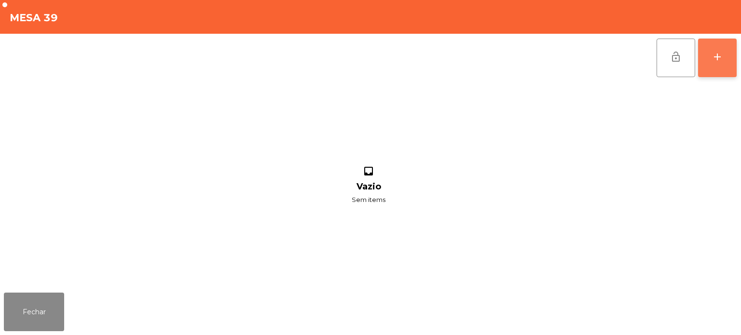
click at [721, 51] on div "add" at bounding box center [717, 57] width 12 height 12
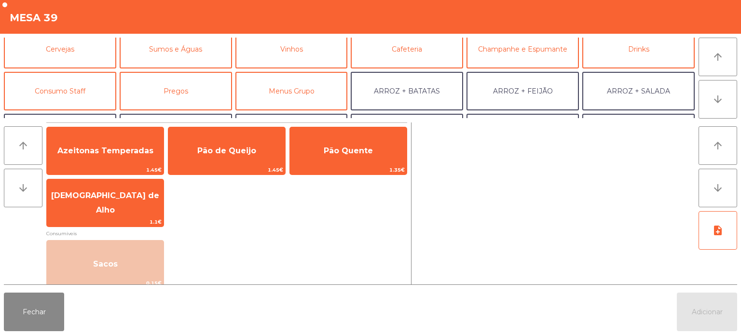
scroll to position [64, 0]
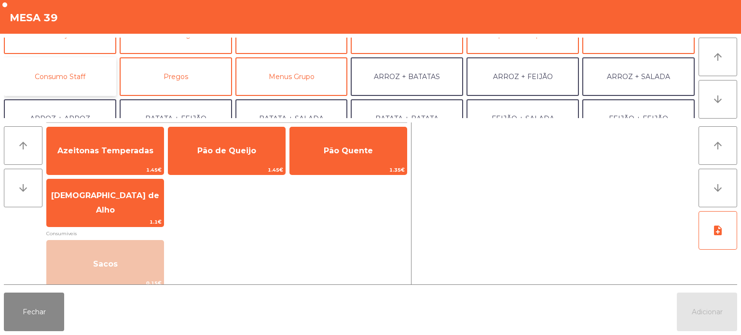
click at [92, 83] on button "Consumo Staff" at bounding box center [60, 76] width 112 height 39
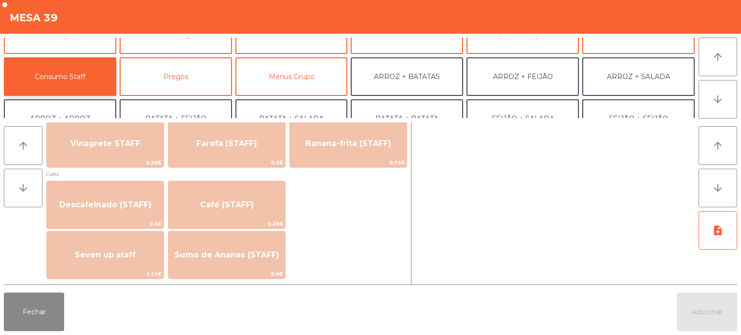
scroll to position [527, 0]
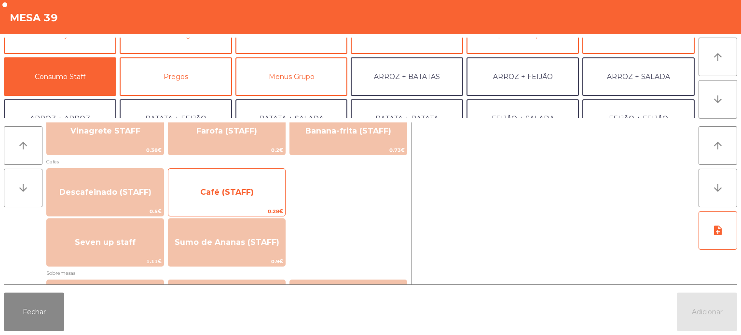
click at [259, 186] on span "Café (STAFF)" at bounding box center [226, 192] width 117 height 26
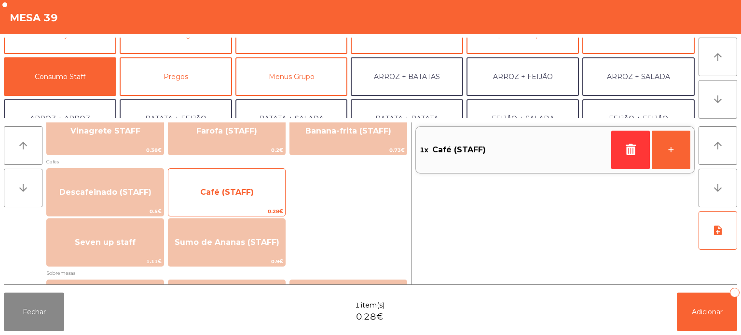
click at [247, 188] on span "Café (STAFF)" at bounding box center [227, 192] width 54 height 9
click at [259, 188] on span "Café (STAFF)" at bounding box center [226, 192] width 117 height 26
click at [257, 190] on span "Café (STAFF)" at bounding box center [226, 192] width 117 height 26
click at [260, 179] on span "Café (STAFF)" at bounding box center [226, 192] width 117 height 26
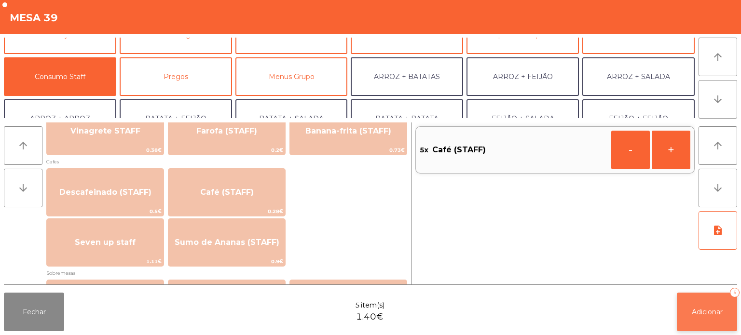
click at [711, 303] on button "Adicionar 5" at bounding box center [707, 312] width 60 height 39
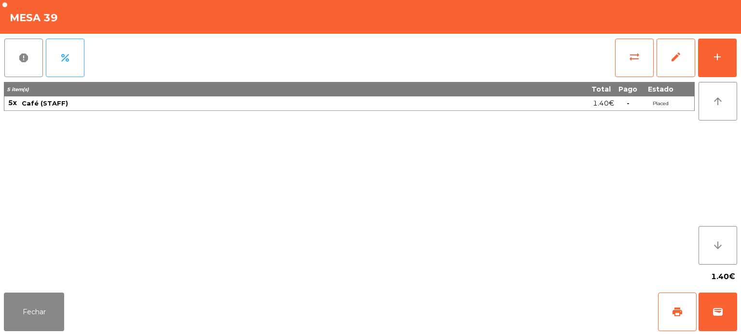
click at [245, 295] on div "Fechar print wallet" at bounding box center [370, 312] width 741 height 46
click at [53, 319] on button "Fechar" at bounding box center [34, 312] width 60 height 39
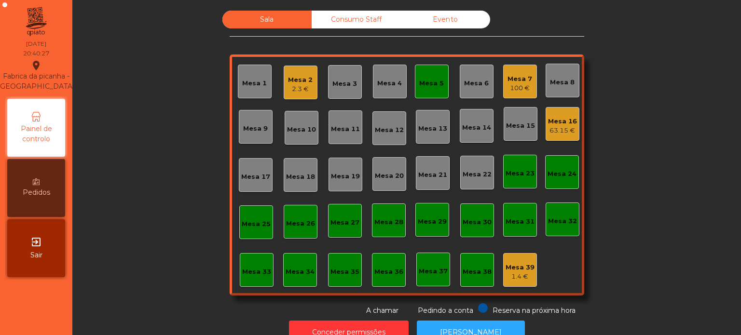
click at [427, 83] on div "Mesa 5" at bounding box center [431, 84] width 25 height 10
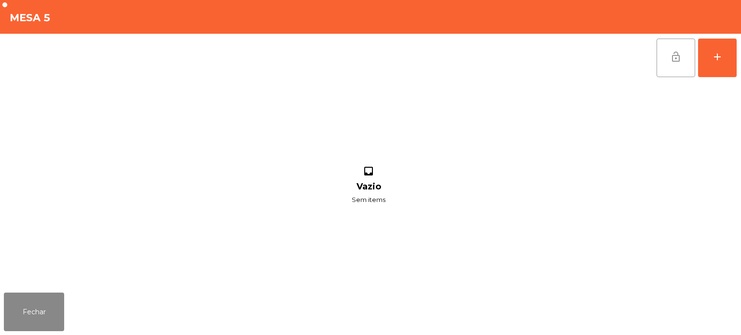
click at [684, 55] on button "lock_open" at bounding box center [675, 58] width 39 height 39
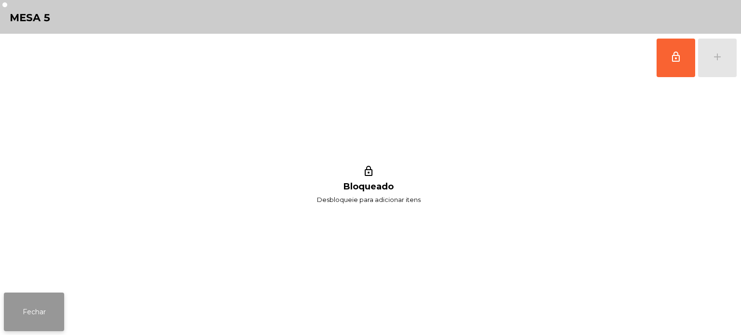
click at [46, 313] on button "Fechar" at bounding box center [34, 312] width 60 height 39
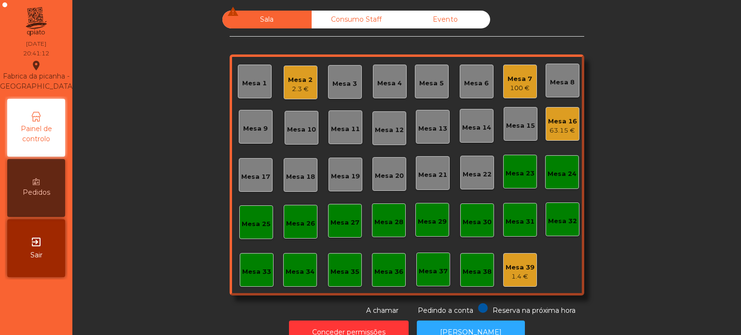
click at [304, 93] on div "2.3 €" at bounding box center [300, 89] width 25 height 10
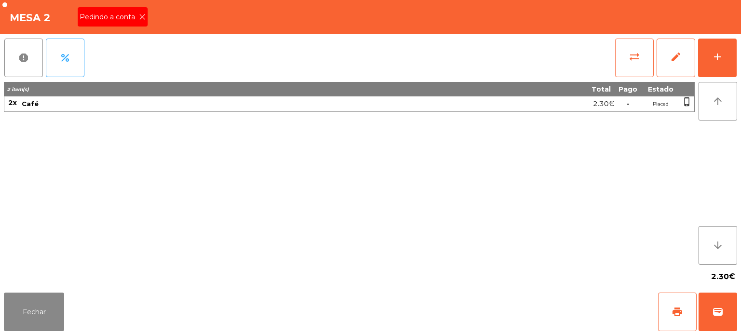
click at [136, 20] on span "Pedindo a conta" at bounding box center [109, 17] width 59 height 10
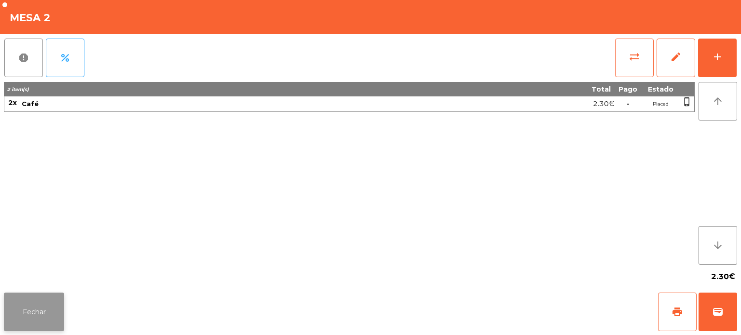
click at [41, 311] on button "Fechar" at bounding box center [34, 312] width 60 height 39
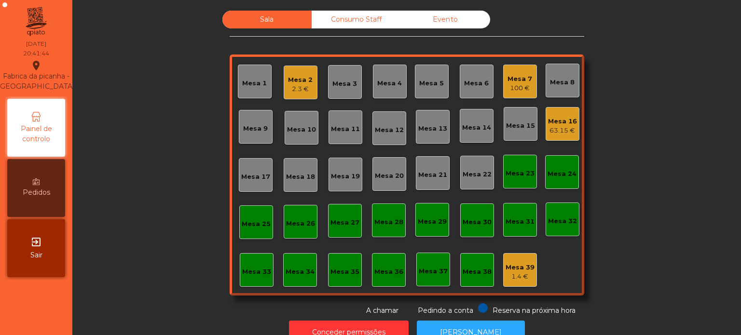
click at [261, 268] on div "Mesa 33" at bounding box center [256, 272] width 29 height 10
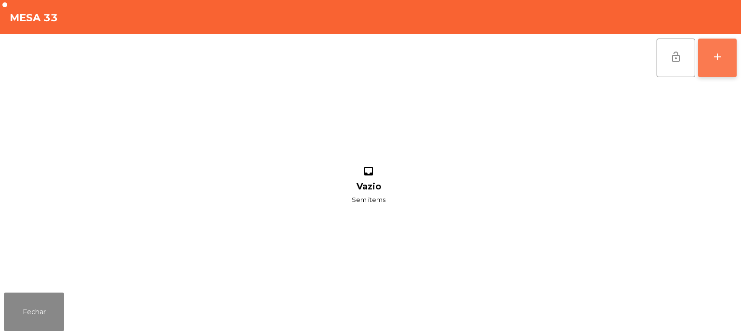
click at [719, 60] on div "add" at bounding box center [717, 57] width 12 height 12
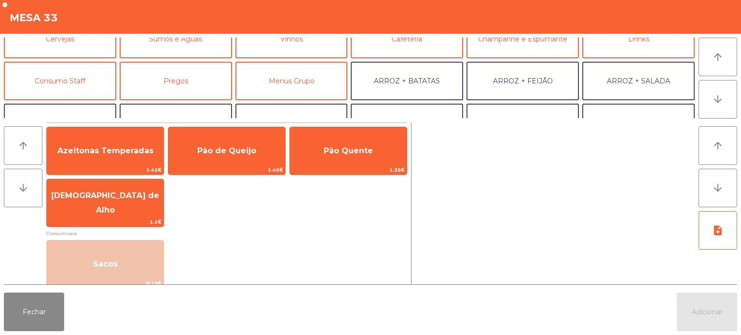
scroll to position [66, 0]
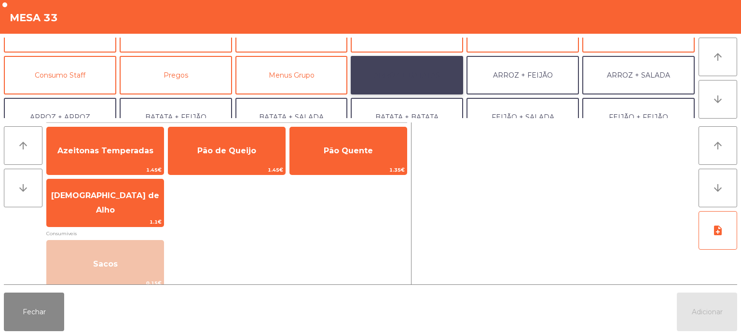
click at [424, 76] on button "ARROZ + BATATAS" at bounding box center [407, 75] width 112 height 39
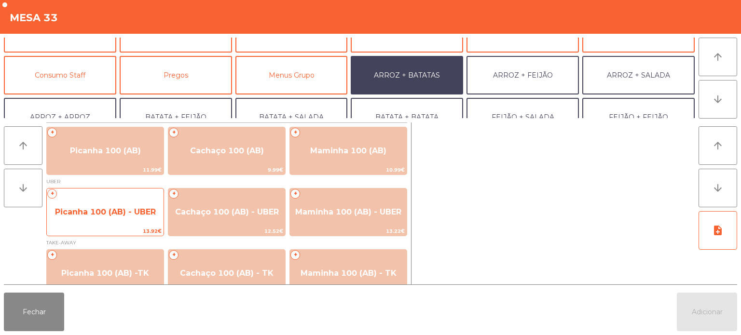
click at [74, 215] on span "Picanha 100 (AB) - UBER" at bounding box center [105, 211] width 101 height 9
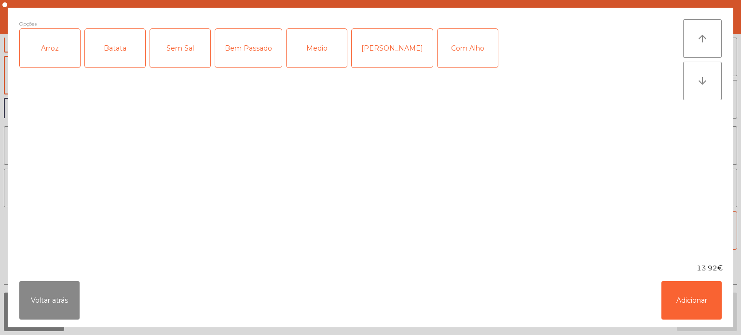
click at [63, 52] on div "Arroz" at bounding box center [50, 48] width 60 height 39
click at [112, 39] on div "Batata" at bounding box center [115, 48] width 60 height 39
click at [373, 47] on div "[PERSON_NAME]" at bounding box center [392, 48] width 81 height 39
click at [440, 49] on div "Com Alho" at bounding box center [467, 48] width 60 height 39
click at [681, 316] on button "Adicionar" at bounding box center [691, 300] width 60 height 39
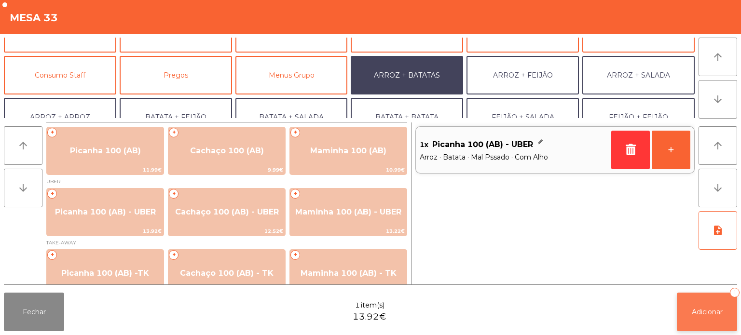
click at [698, 301] on button "Adicionar 1" at bounding box center [707, 312] width 60 height 39
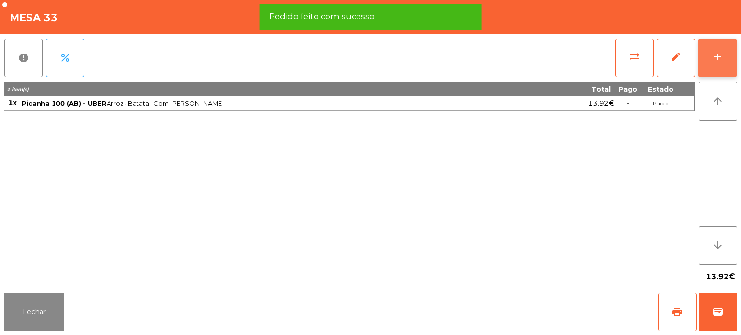
click at [717, 65] on button "add" at bounding box center [717, 58] width 39 height 39
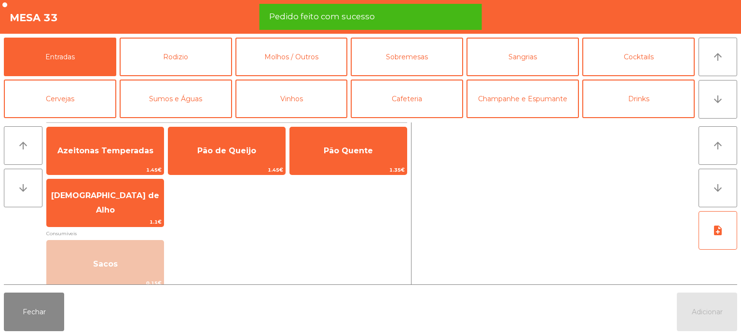
scroll to position [48, 0]
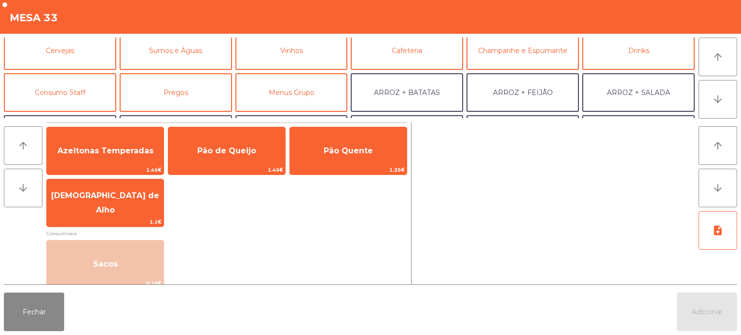
click at [192, 129] on div "Pão de Queijo 1.45€" at bounding box center [227, 151] width 118 height 48
click at [29, 319] on button "Fechar" at bounding box center [34, 312] width 60 height 39
click at [42, 303] on button "Fechar" at bounding box center [34, 312] width 60 height 39
click at [42, 303] on nav "Fabrica da picanha - [GEOGRAPHIC_DATA] location_on [DATE] 20:42:02 Painel de co…" at bounding box center [36, 167] width 72 height 335
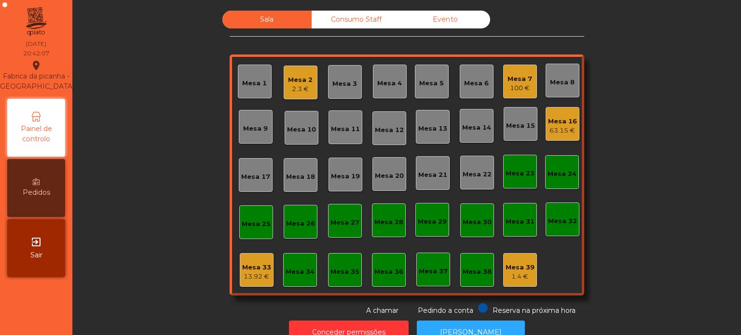
click at [254, 278] on div "13.92 €" at bounding box center [256, 277] width 29 height 10
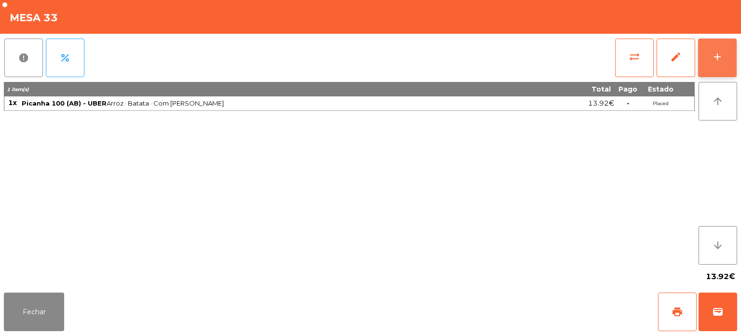
click at [717, 56] on div "add" at bounding box center [717, 57] width 12 height 12
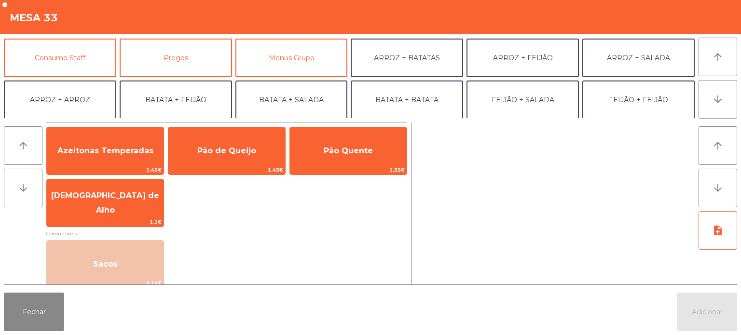
scroll to position [125, 0]
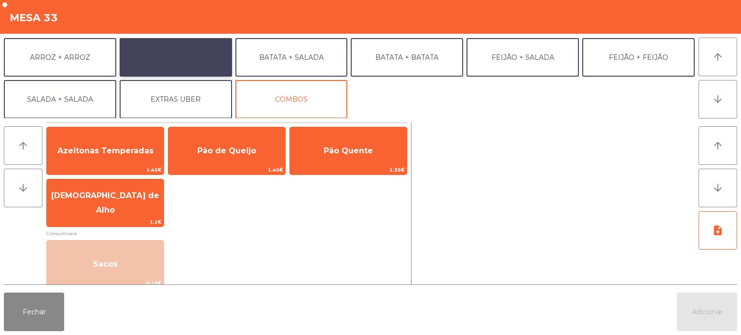
click at [204, 75] on button "BATATA + FEIJÃO" at bounding box center [176, 57] width 112 height 39
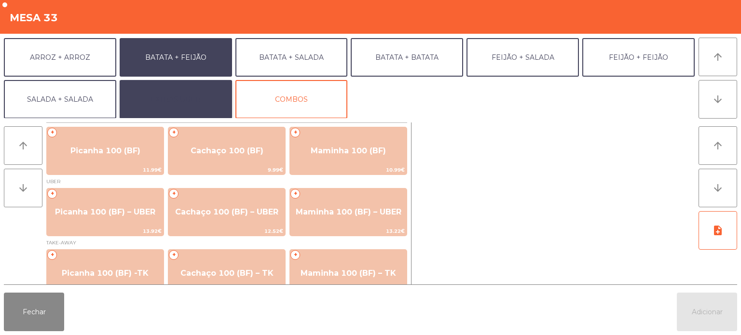
click at [189, 93] on button "EXTRAS UBER" at bounding box center [176, 99] width 112 height 39
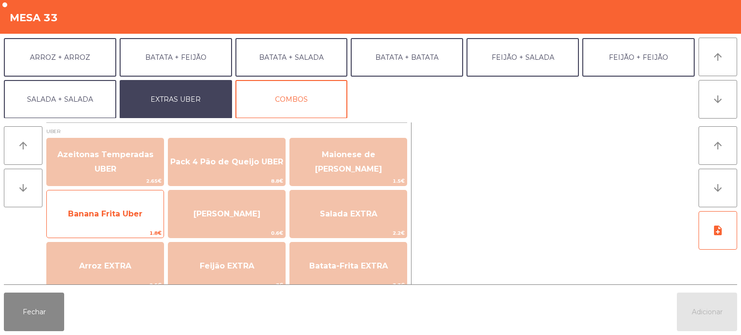
click at [133, 204] on span "Banana Frita Uber" at bounding box center [105, 214] width 117 height 26
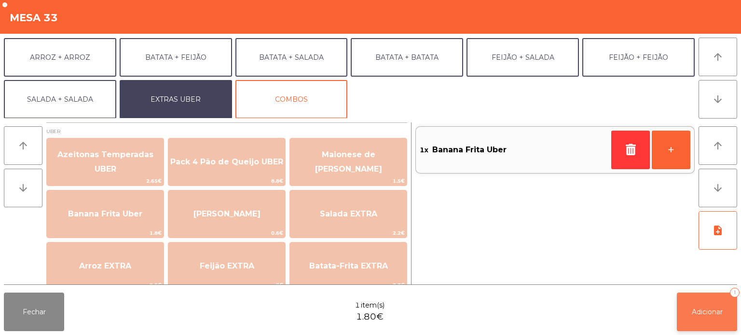
click at [699, 317] on button "Adicionar 1" at bounding box center [707, 312] width 60 height 39
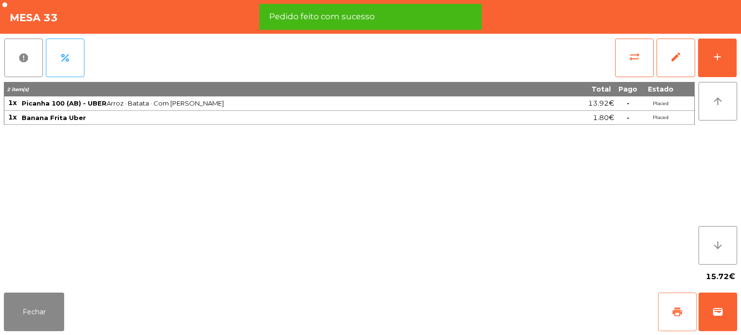
click at [664, 305] on button "print" at bounding box center [677, 312] width 39 height 39
click at [706, 310] on button "wallet" at bounding box center [717, 312] width 39 height 39
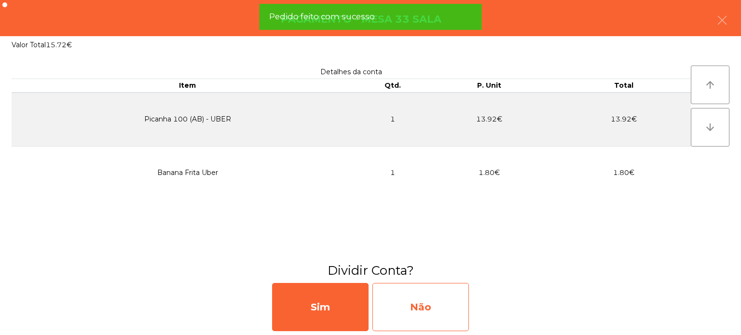
click at [429, 313] on div "Não" at bounding box center [420, 307] width 96 height 48
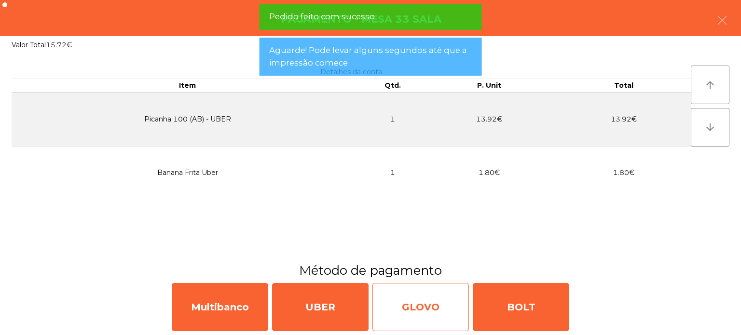
click at [412, 298] on div "GLOVO" at bounding box center [420, 307] width 96 height 48
select select "**"
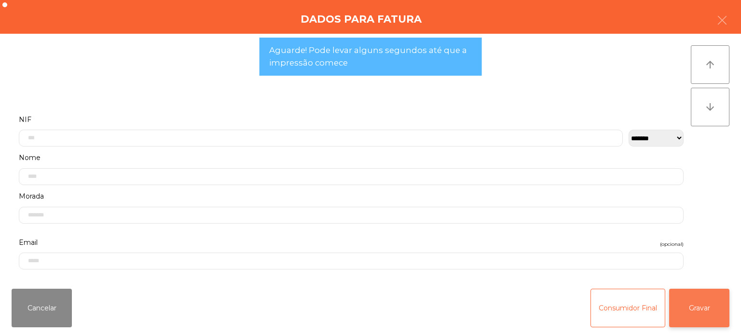
click at [681, 295] on button "Gravar" at bounding box center [699, 308] width 60 height 39
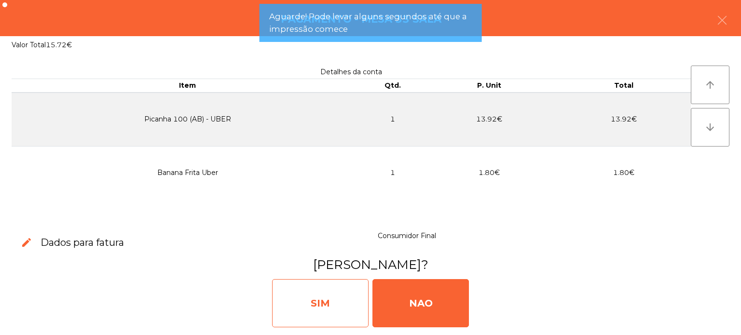
click at [334, 295] on div "SIM" at bounding box center [320, 303] width 96 height 48
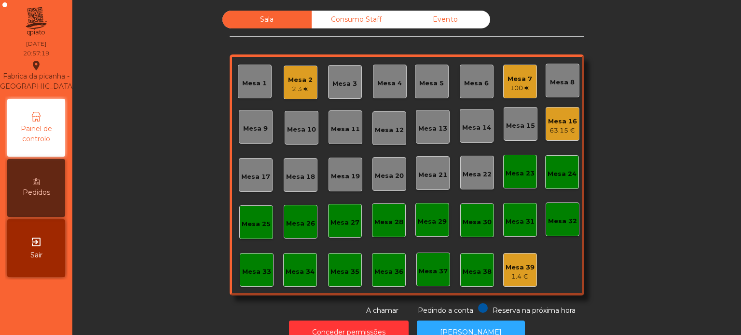
click at [220, 282] on div "Sala Consumo Staff Evento Mesa 1 Mesa 2 2.3 € Mesa 3 Mesa 4 Mesa 5 Mesa 6 Mesa …" at bounding box center [406, 163] width 642 height 305
click at [245, 265] on div "Mesa 33" at bounding box center [256, 270] width 29 height 14
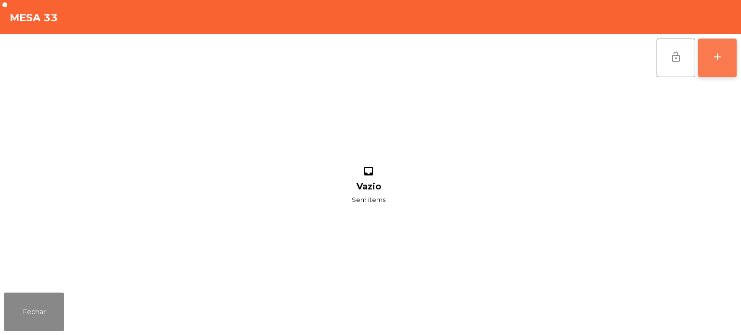
click at [734, 72] on button "add" at bounding box center [717, 58] width 39 height 39
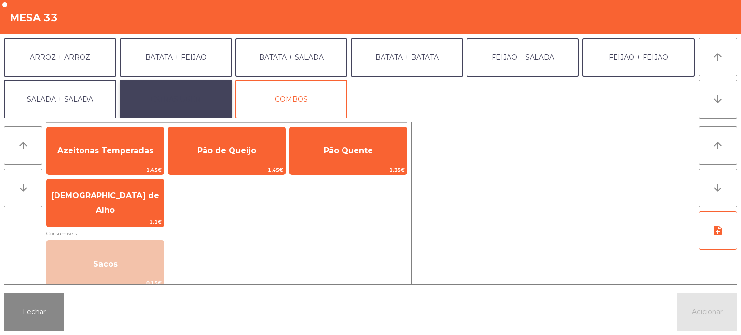
click at [193, 98] on button "EXTRAS UBER" at bounding box center [176, 99] width 112 height 39
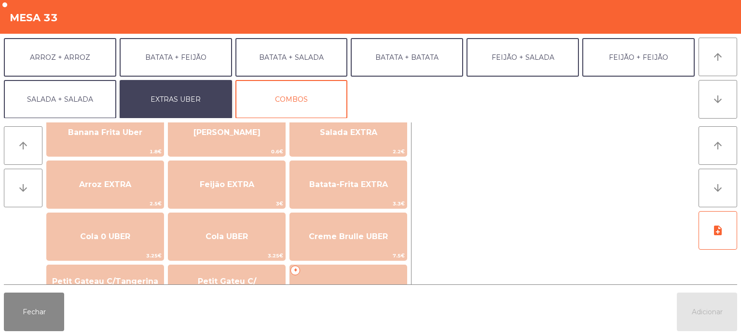
scroll to position [98, 0]
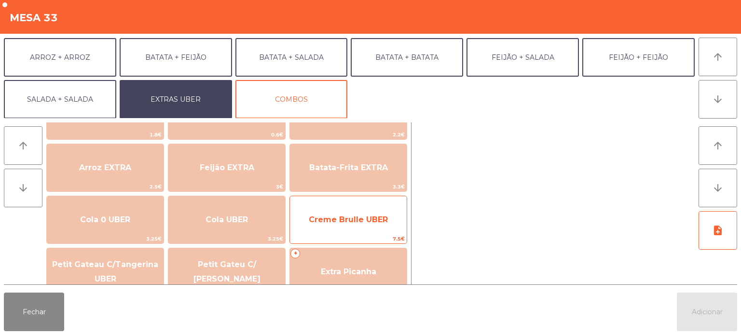
click at [352, 225] on span "Creme Brulle UBER" at bounding box center [348, 220] width 117 height 26
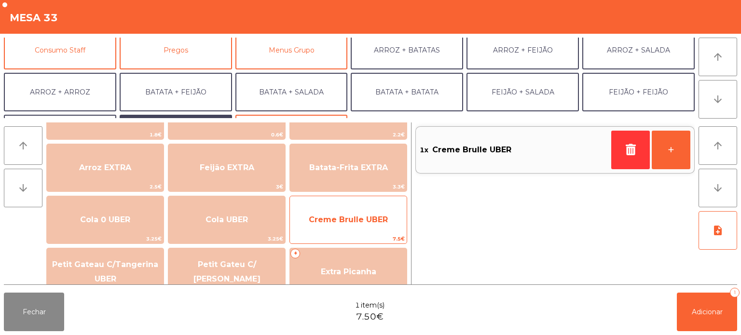
scroll to position [91, 0]
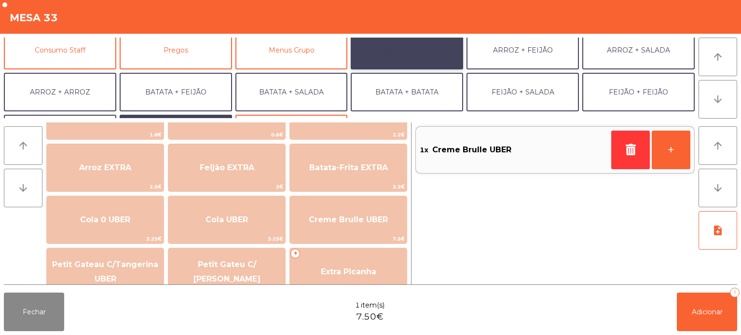
click at [432, 51] on button "ARROZ + BATATAS" at bounding box center [407, 50] width 112 height 39
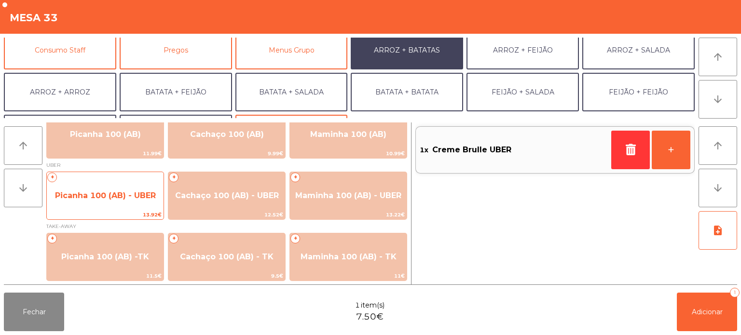
click at [114, 205] on span "Picanha 100 (AB) - UBER" at bounding box center [105, 196] width 117 height 26
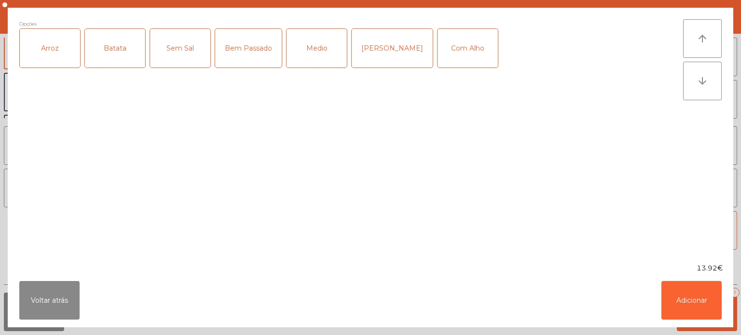
click at [58, 54] on div "Arroz" at bounding box center [50, 48] width 60 height 39
click at [115, 37] on div "Batata" at bounding box center [115, 48] width 60 height 39
click at [378, 40] on div "[PERSON_NAME]" at bounding box center [392, 48] width 81 height 39
click at [439, 51] on div "Com Alho" at bounding box center [467, 48] width 60 height 39
click at [680, 315] on button "Adicionar" at bounding box center [691, 300] width 60 height 39
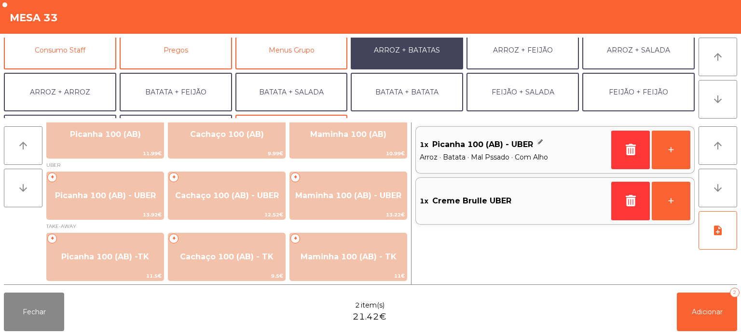
scroll to position [125, 0]
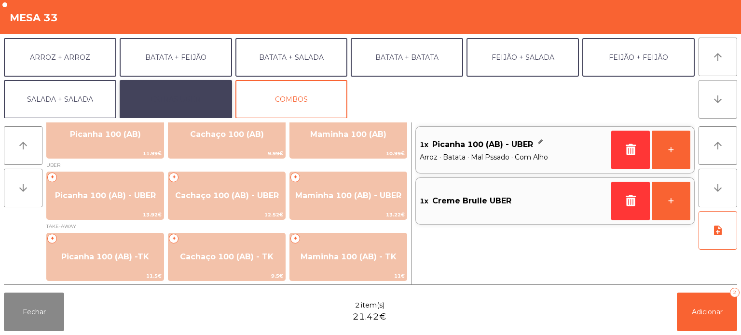
click at [199, 81] on button "EXTRAS UBER" at bounding box center [176, 99] width 112 height 39
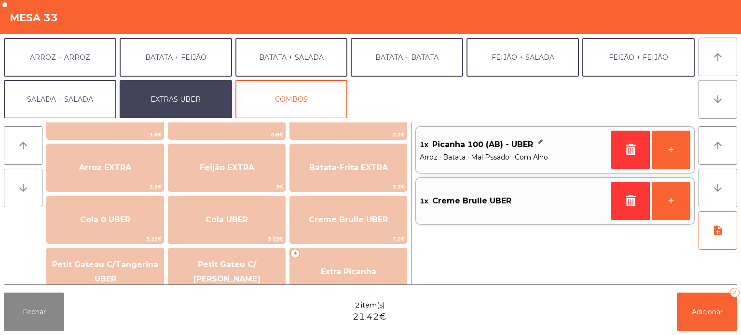
scroll to position [0, 0]
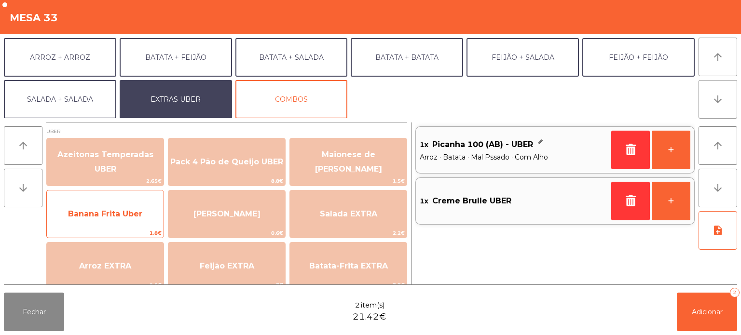
click at [119, 193] on div "Banana Frita Uber 1.8€" at bounding box center [105, 214] width 118 height 48
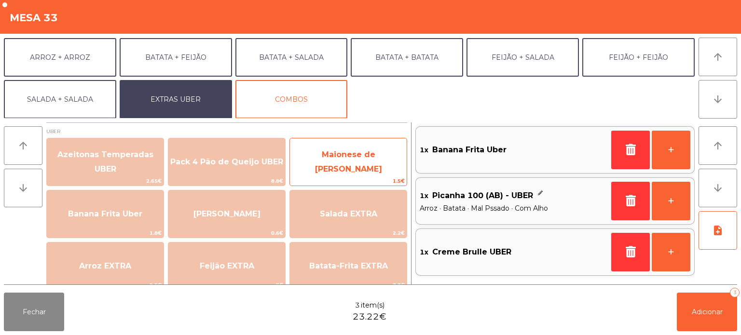
click at [367, 166] on span "Maionese de [PERSON_NAME]" at bounding box center [348, 162] width 117 height 41
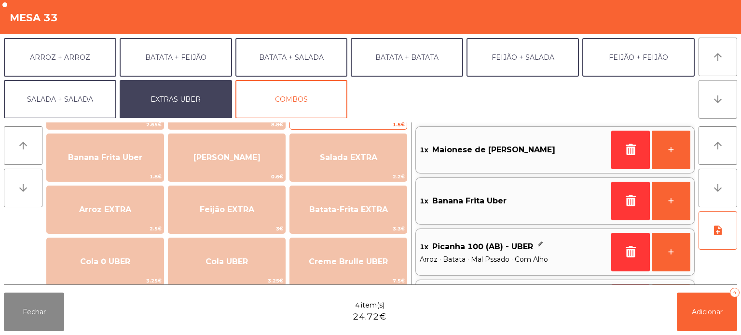
scroll to position [57, 0]
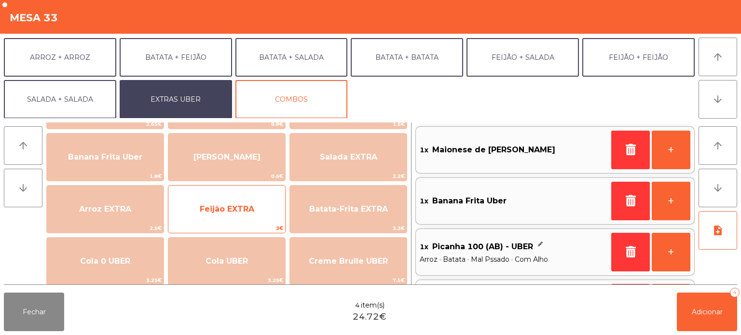
click at [246, 224] on span "3€" at bounding box center [226, 228] width 117 height 9
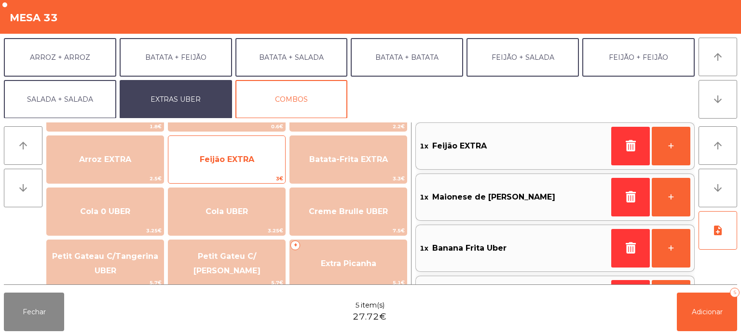
scroll to position [106, 0]
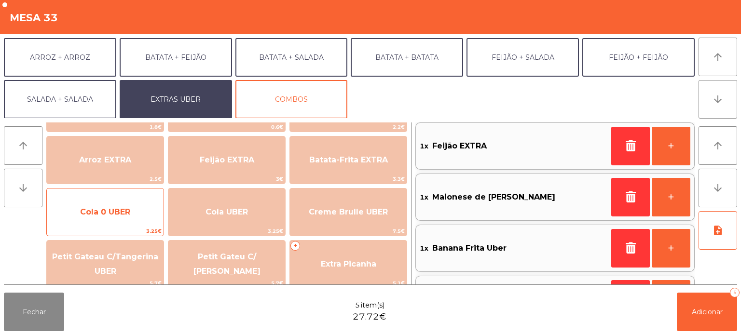
click at [115, 208] on span "Cola 0 UBER" at bounding box center [105, 211] width 50 height 9
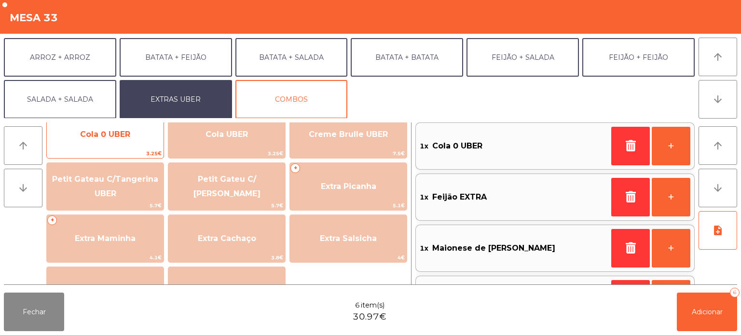
scroll to position [192, 0]
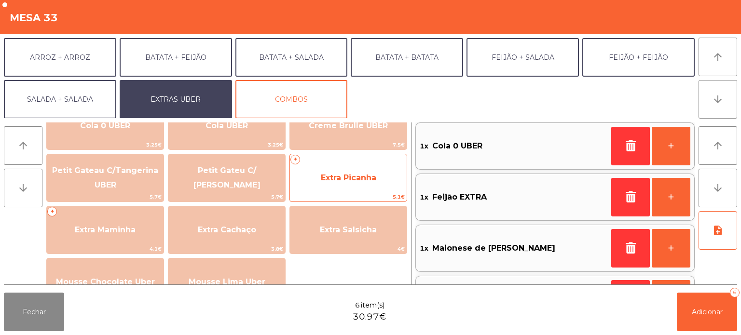
click at [370, 186] on span "Extra Picanha" at bounding box center [348, 178] width 117 height 26
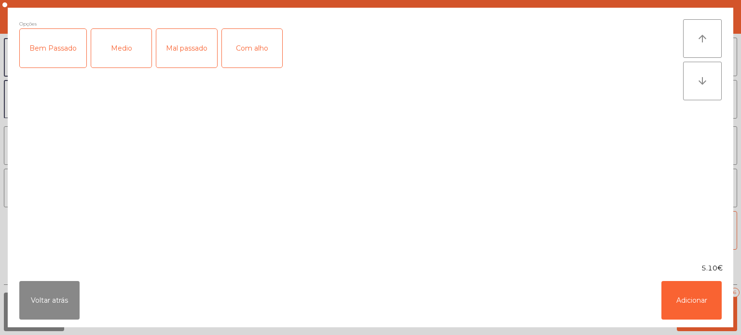
click at [122, 46] on div "Medio" at bounding box center [121, 48] width 60 height 39
click at [125, 46] on div "Medio" at bounding box center [121, 48] width 60 height 39
click at [180, 39] on div "Mal passado" at bounding box center [186, 48] width 61 height 39
click at [246, 41] on div "Com alho" at bounding box center [252, 48] width 60 height 39
click at [694, 300] on button "Adicionar" at bounding box center [691, 300] width 60 height 39
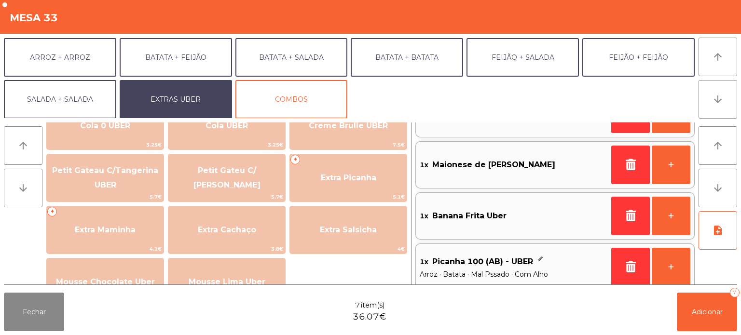
scroll to position [198, 0]
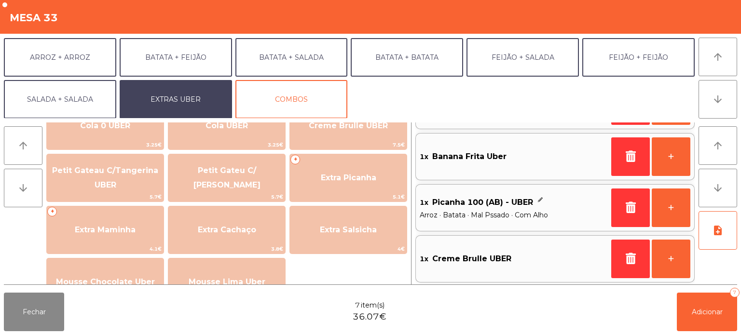
click at [536, 225] on div "1x Picanha 100 (AB) - UBER Arroz · Batata · Mal Pssado · Com Alho +" at bounding box center [554, 207] width 279 height 47
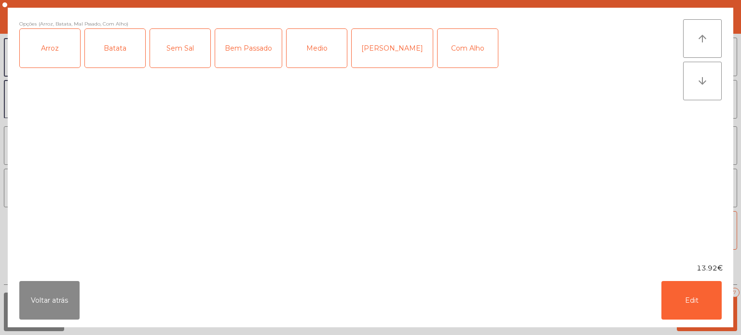
click at [477, 241] on div "Opções (Arroz, Batata, Mal Pssado, Com Alho) Arroz Batata Sem Sal Bem Passado M…" at bounding box center [351, 135] width 664 height 232
click at [26, 318] on button "Voltar atrás" at bounding box center [49, 300] width 60 height 39
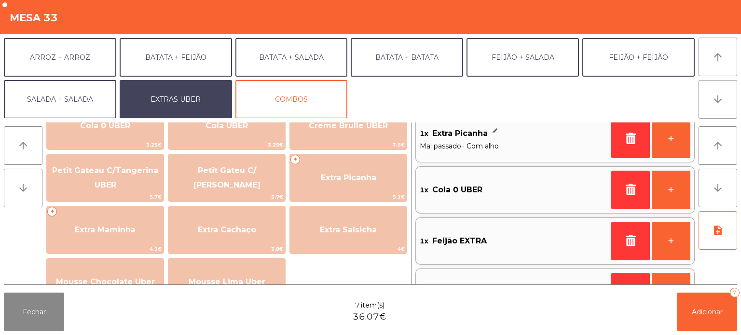
scroll to position [0, 0]
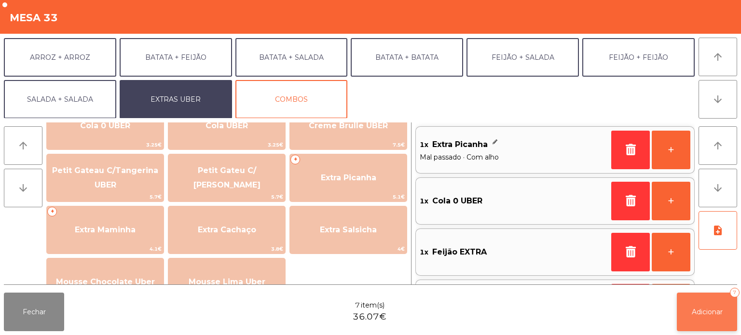
click at [692, 315] on span "Adicionar" at bounding box center [707, 312] width 31 height 9
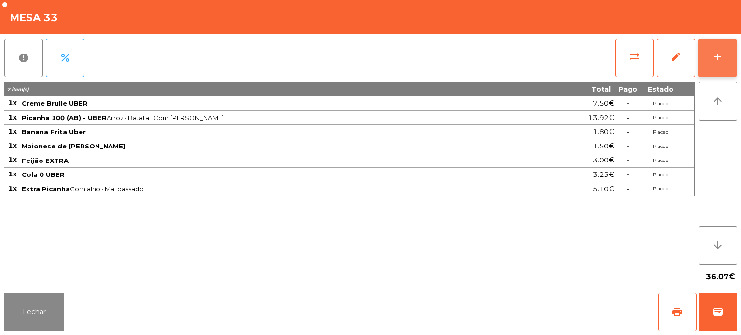
click at [717, 62] on div "add" at bounding box center [717, 57] width 12 height 12
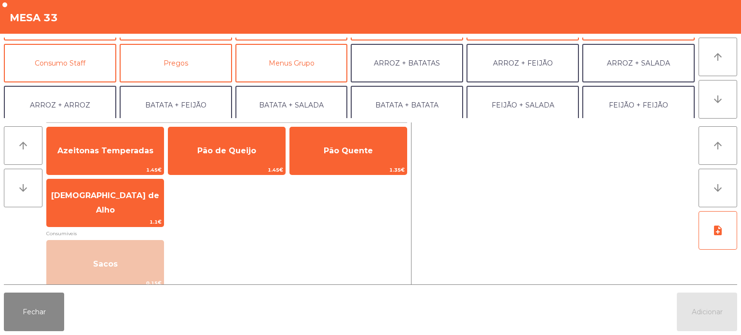
scroll to position [125, 0]
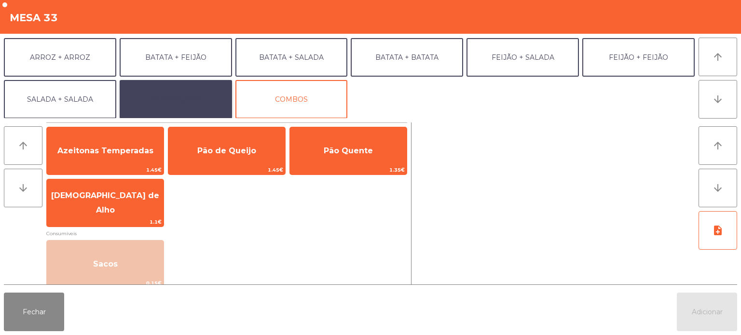
click at [179, 100] on button "EXTRAS UBER" at bounding box center [176, 99] width 112 height 39
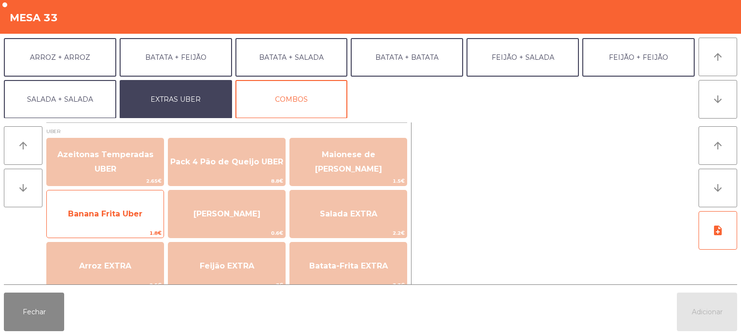
click at [120, 205] on span "Banana Frita Uber" at bounding box center [105, 214] width 117 height 26
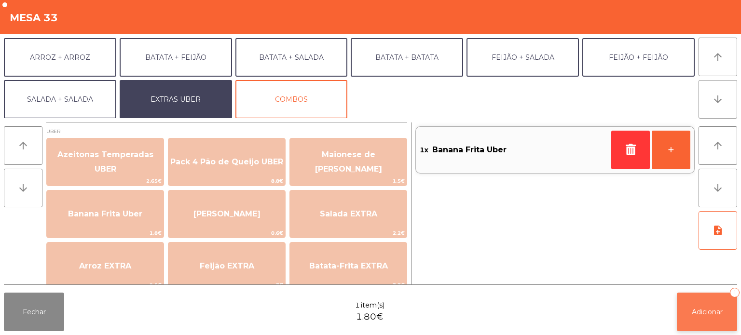
click at [693, 300] on button "Adicionar 1" at bounding box center [707, 312] width 60 height 39
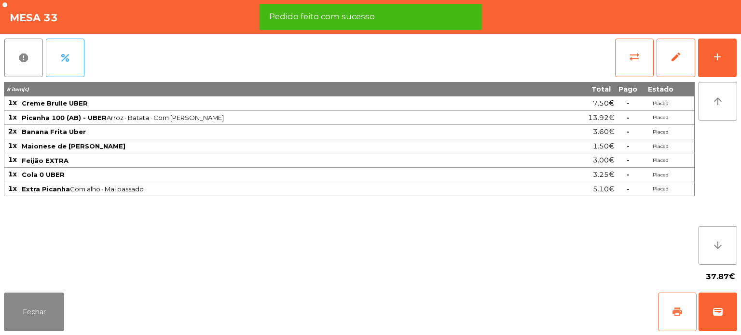
click at [670, 314] on button "print" at bounding box center [677, 312] width 39 height 39
click at [716, 317] on span "wallet" at bounding box center [718, 312] width 12 height 12
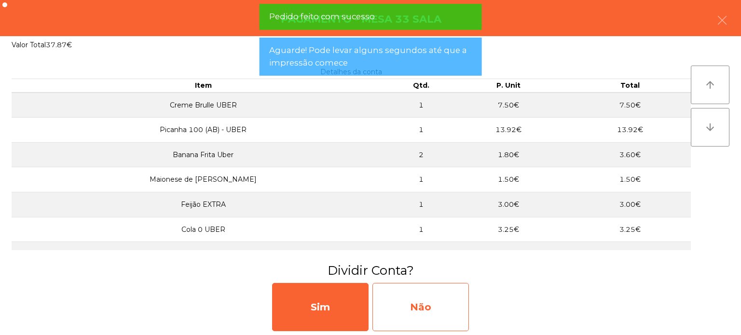
click at [449, 294] on div "Não" at bounding box center [420, 307] width 96 height 48
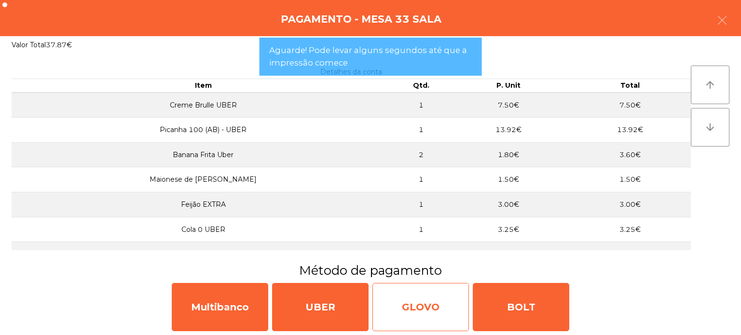
click at [422, 301] on div "GLOVO" at bounding box center [420, 307] width 96 height 48
select select "**"
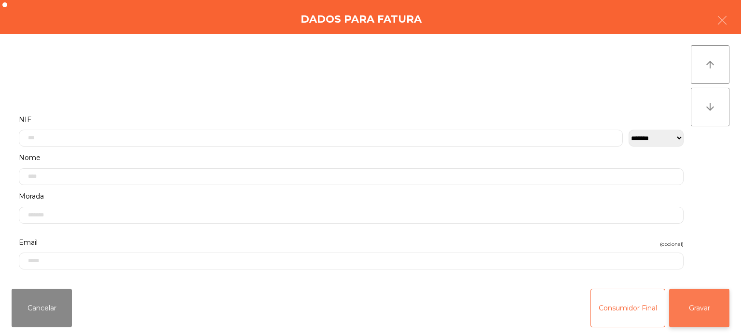
click at [719, 310] on button "Gravar" at bounding box center [699, 308] width 60 height 39
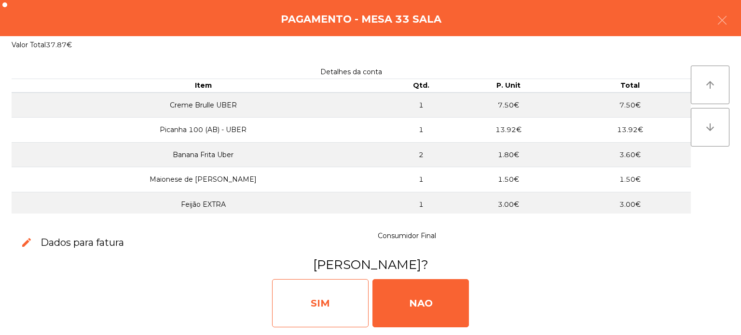
click at [313, 308] on div "SIM" at bounding box center [320, 303] width 96 height 48
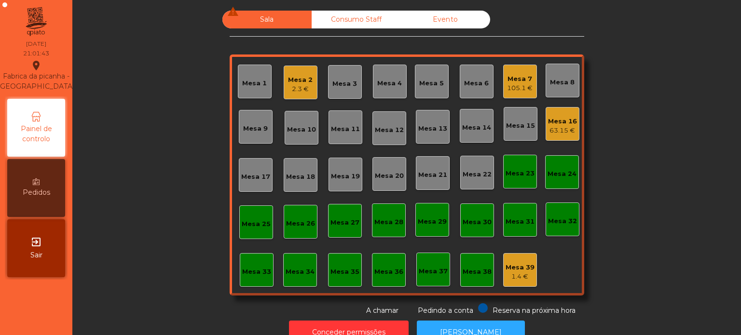
click at [241, 279] on div "Mesa 33" at bounding box center [257, 270] width 34 height 34
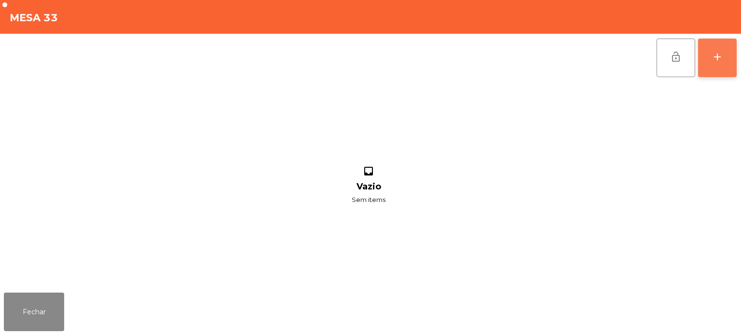
click at [710, 61] on button "add" at bounding box center [717, 58] width 39 height 39
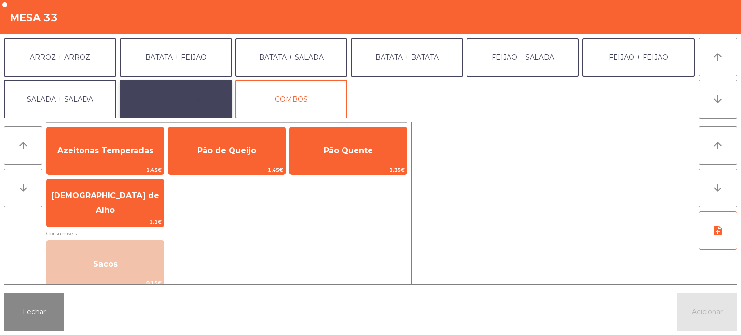
click at [212, 89] on button "EXTRAS UBER" at bounding box center [176, 99] width 112 height 39
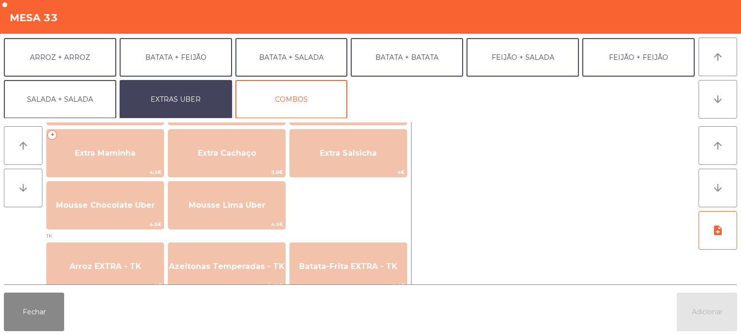
scroll to position [268, 0]
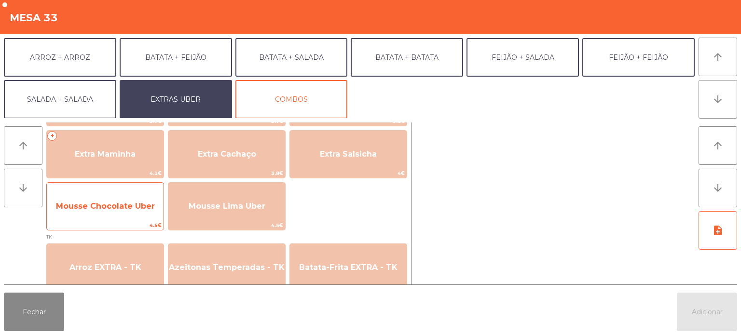
click at [114, 209] on span "Mousse Chocolate Uber" at bounding box center [105, 206] width 99 height 9
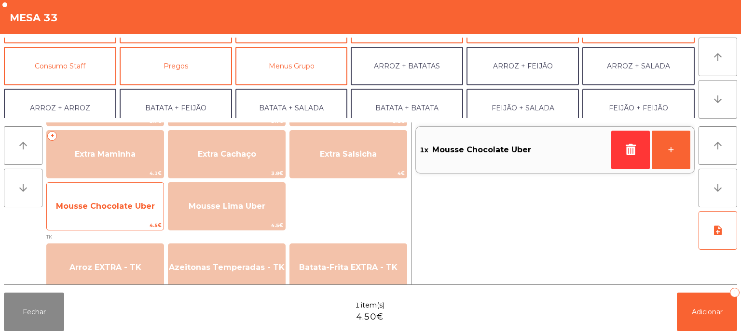
scroll to position [67, 0]
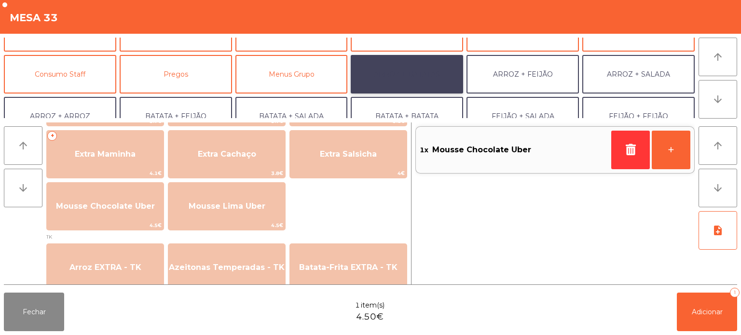
click at [411, 62] on button "ARROZ + BATATAS" at bounding box center [407, 74] width 112 height 39
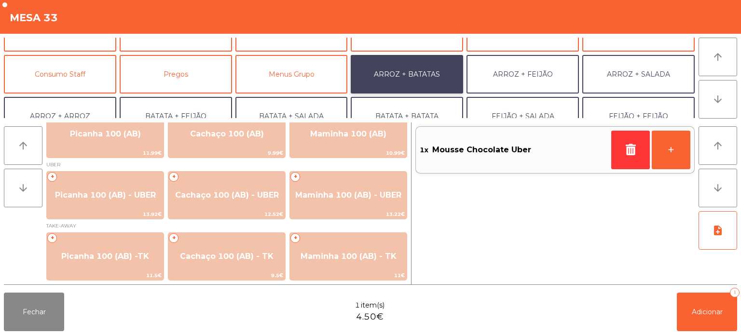
scroll to position [16, 0]
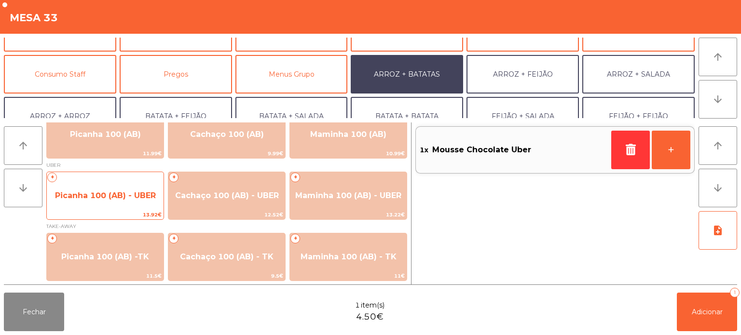
click at [114, 202] on span "Picanha 100 (AB) - UBER" at bounding box center [105, 196] width 117 height 26
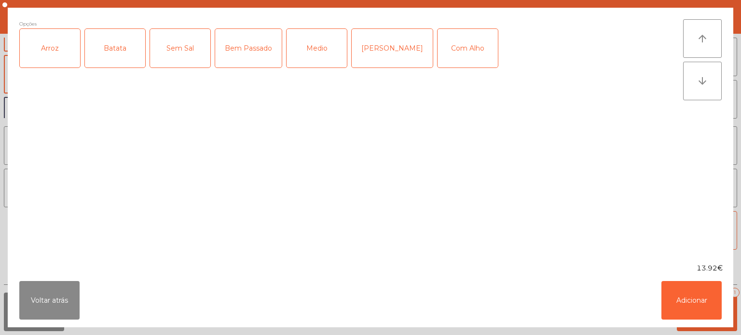
click at [62, 50] on div "Arroz" at bounding box center [50, 48] width 60 height 39
click at [112, 37] on div "Batata" at bounding box center [115, 48] width 60 height 39
click at [313, 48] on div "Medio" at bounding box center [316, 48] width 60 height 39
click at [666, 290] on button "Adicionar" at bounding box center [691, 300] width 60 height 39
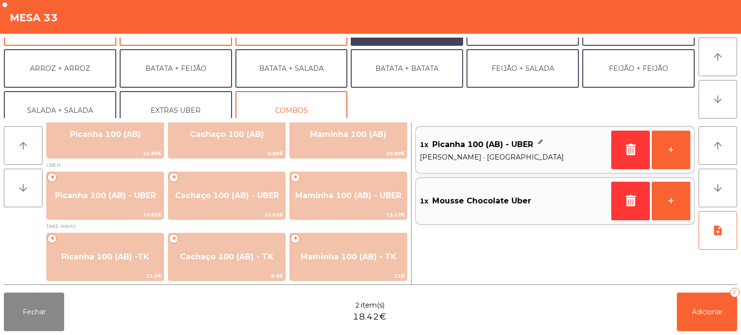
scroll to position [118, 0]
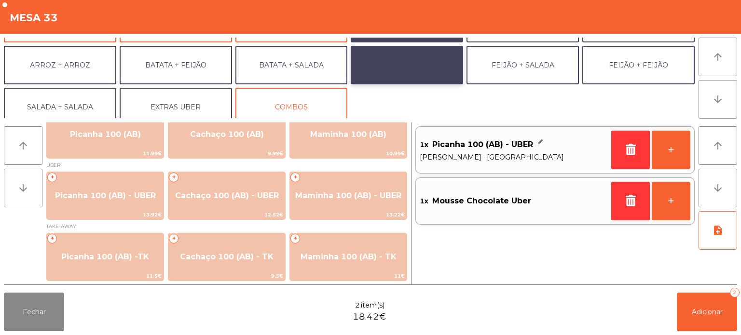
click at [430, 62] on button "BATATA + BATATA" at bounding box center [407, 65] width 112 height 39
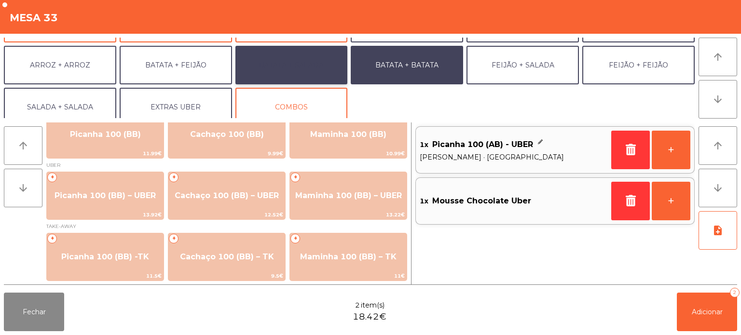
click at [297, 60] on button "BATATA + SALADA" at bounding box center [291, 65] width 112 height 39
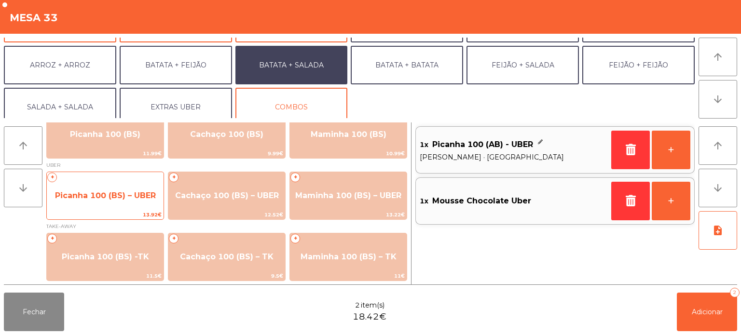
click at [120, 202] on span "Picanha 100 (BS) – UBER" at bounding box center [105, 196] width 117 height 26
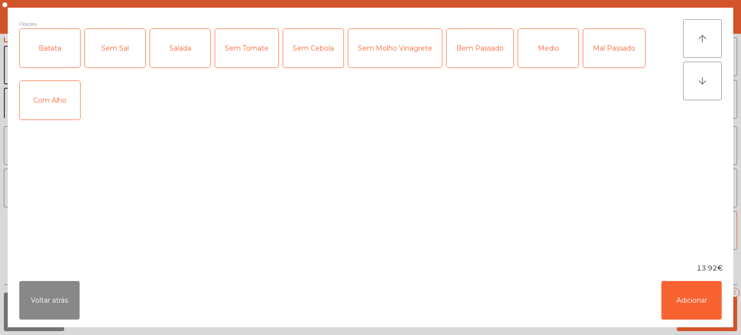
click at [62, 60] on div "Batata" at bounding box center [50, 48] width 60 height 39
click at [115, 41] on div "Sem Sal" at bounding box center [115, 48] width 60 height 39
click at [128, 48] on div "Sem Sal" at bounding box center [115, 48] width 60 height 39
click at [171, 39] on div "Salada" at bounding box center [180, 48] width 60 height 39
click at [541, 56] on div "Medio" at bounding box center [548, 48] width 60 height 39
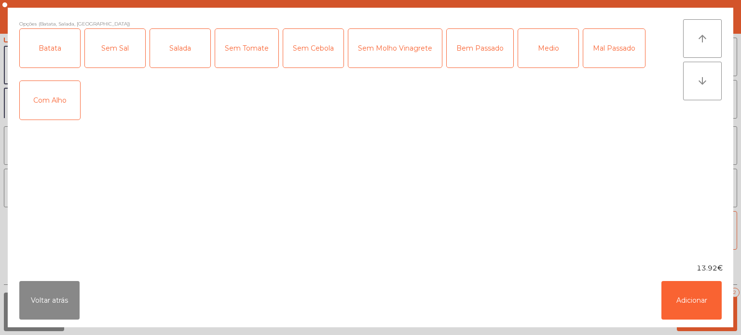
click at [63, 108] on div "Com Alho" at bounding box center [50, 100] width 60 height 39
click at [683, 295] on button "Adicionar" at bounding box center [691, 300] width 60 height 39
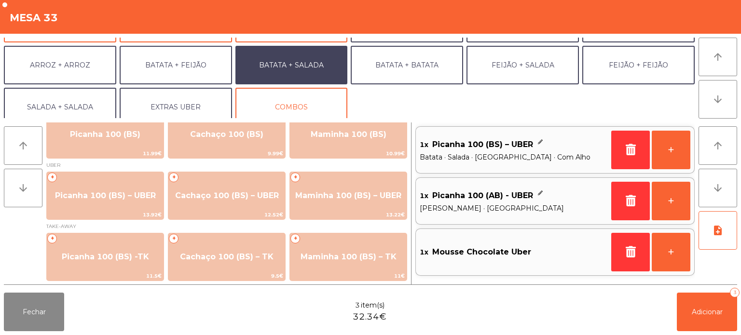
scroll to position [125, 0]
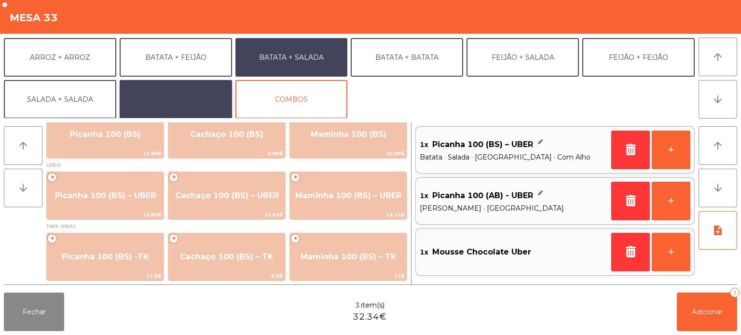
click at [181, 88] on button "EXTRAS UBER" at bounding box center [176, 99] width 112 height 39
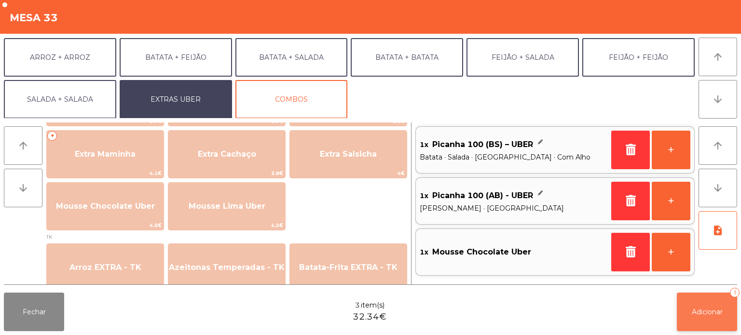
click at [702, 311] on span "Adicionar" at bounding box center [707, 312] width 31 height 9
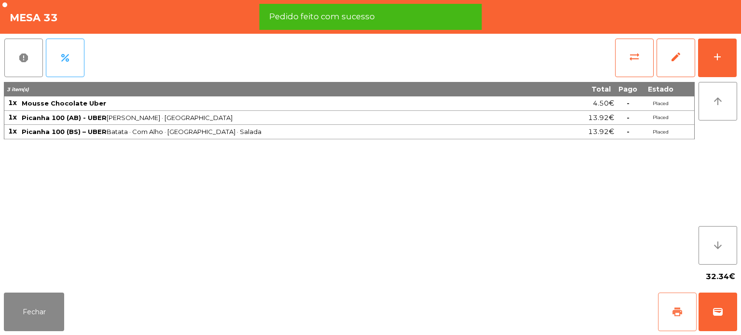
click at [673, 313] on span "print" at bounding box center [677, 312] width 12 height 12
click at [714, 312] on span "wallet" at bounding box center [718, 312] width 12 height 12
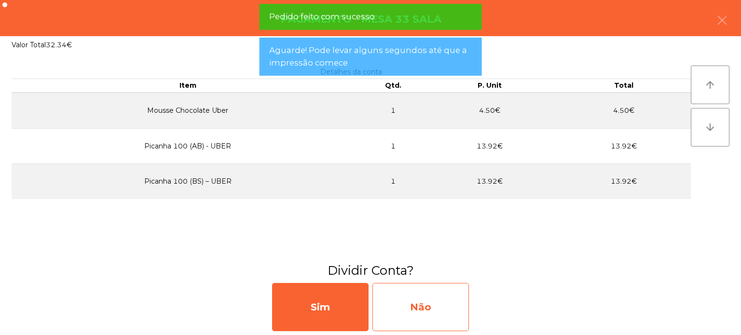
click at [428, 310] on div "Não" at bounding box center [420, 307] width 96 height 48
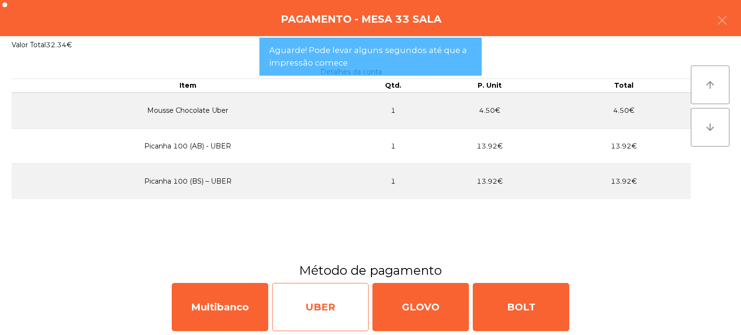
click at [299, 299] on div "UBER" at bounding box center [320, 307] width 96 height 48
select select "**"
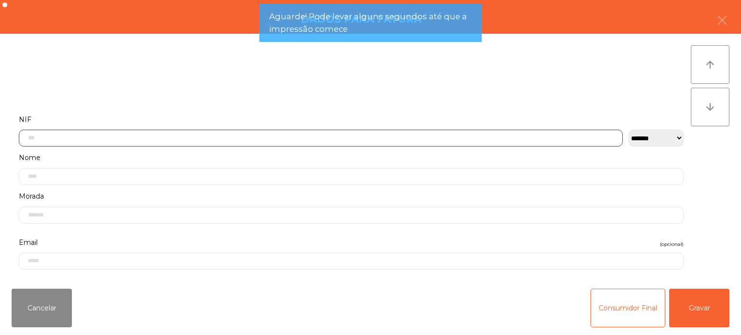
click at [374, 136] on input "text" at bounding box center [321, 138] width 604 height 17
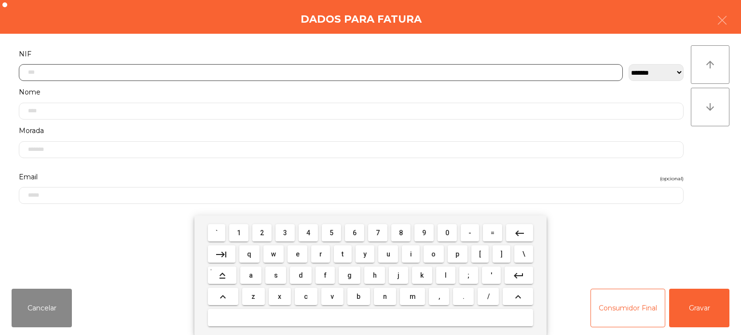
scroll to position [67, 0]
type input "*********"
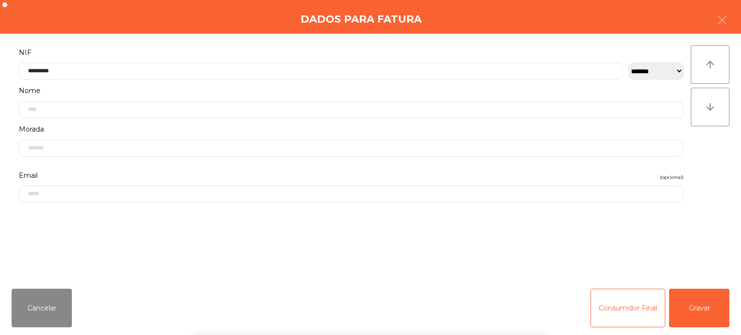
click at [713, 284] on div "` 1 2 3 4 5 6 7 8 9 0 - = keyboard_backspace keyboard_tab q w e r t y u i o p […" at bounding box center [370, 276] width 741 height 120
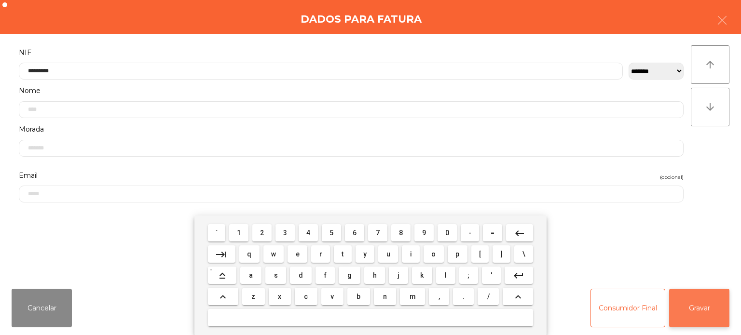
click at [698, 300] on button "Gravar" at bounding box center [699, 308] width 60 height 39
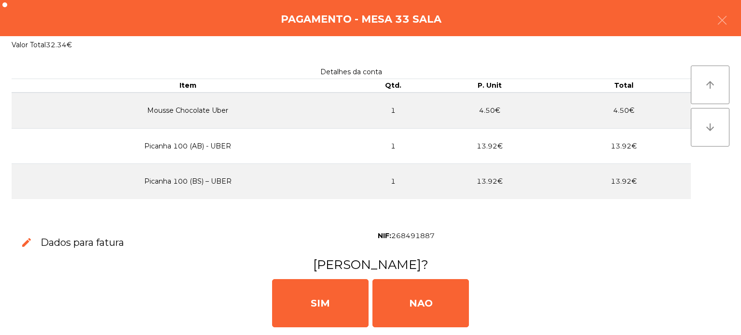
click at [711, 302] on div "[PERSON_NAME]" at bounding box center [370, 302] width 733 height 58
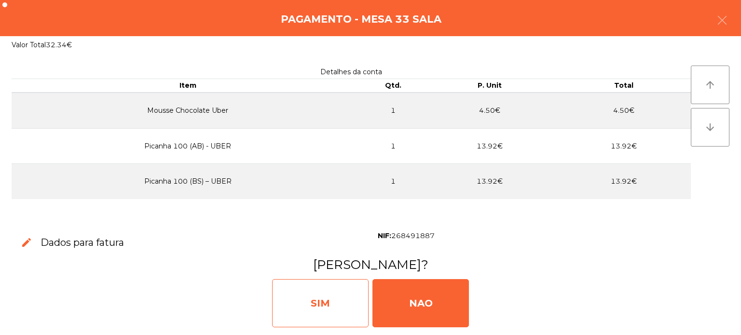
click at [322, 280] on div "SIM" at bounding box center [320, 303] width 96 height 48
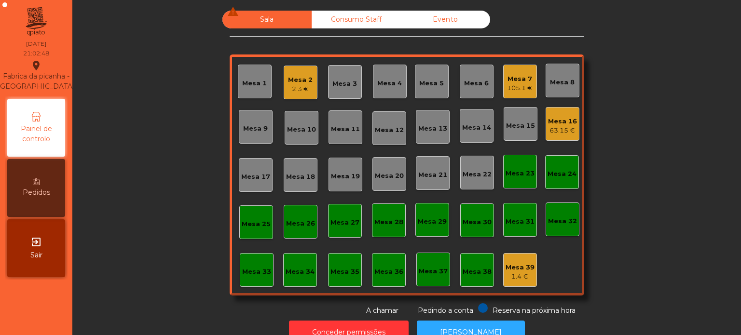
click at [559, 129] on div "63.15 €" at bounding box center [562, 131] width 29 height 10
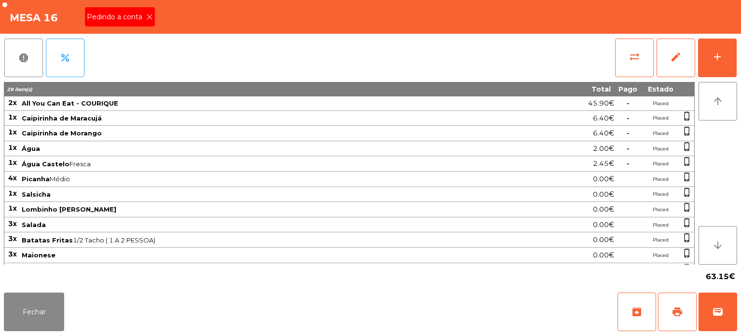
click at [146, 8] on div "Pedindo a conta" at bounding box center [120, 16] width 70 height 19
click at [667, 313] on button "print" at bounding box center [677, 312] width 39 height 39
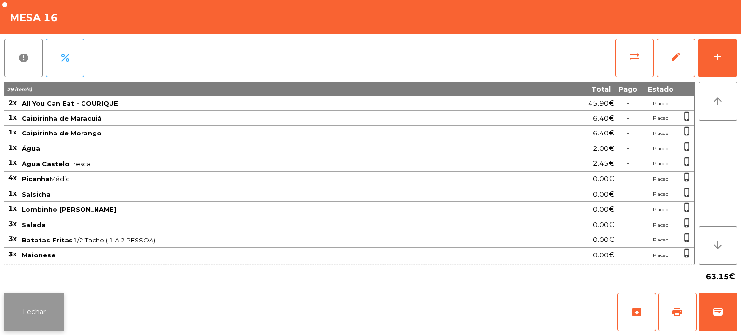
click at [44, 316] on button "Fechar" at bounding box center [34, 312] width 60 height 39
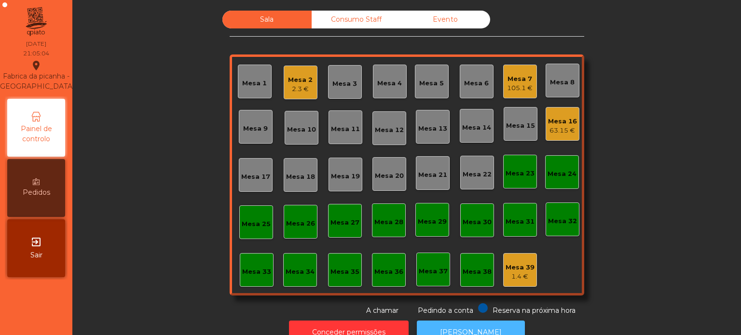
click at [461, 323] on button "[PERSON_NAME]" at bounding box center [471, 333] width 108 height 24
click at [548, 122] on div "Mesa 16" at bounding box center [562, 122] width 29 height 10
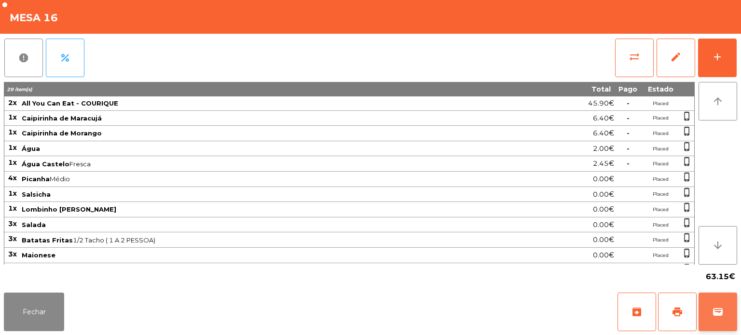
click at [716, 307] on span "wallet" at bounding box center [718, 312] width 12 height 12
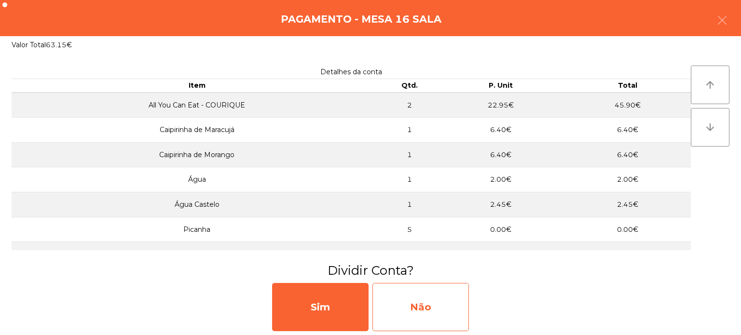
click at [431, 302] on div "Não" at bounding box center [420, 307] width 96 height 48
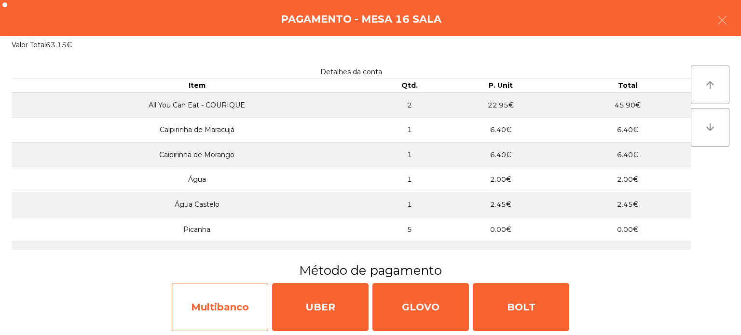
click at [206, 304] on div "Multibanco" at bounding box center [220, 307] width 96 height 48
select select "**"
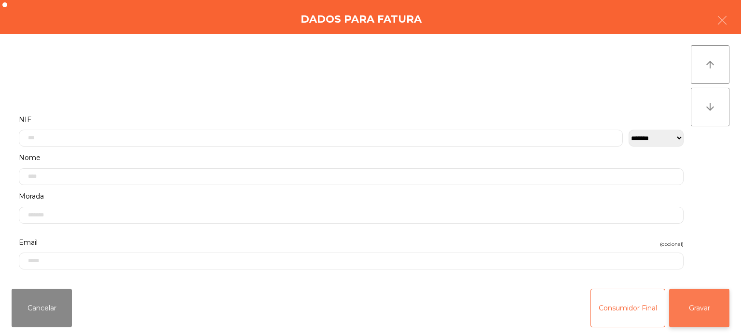
click at [700, 322] on button "Gravar" at bounding box center [699, 308] width 60 height 39
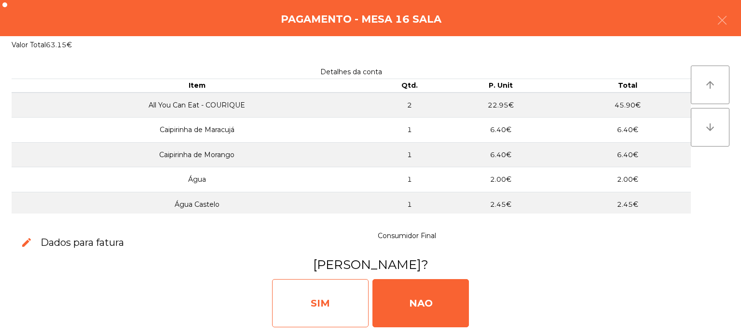
click at [313, 311] on div "SIM" at bounding box center [320, 303] width 96 height 48
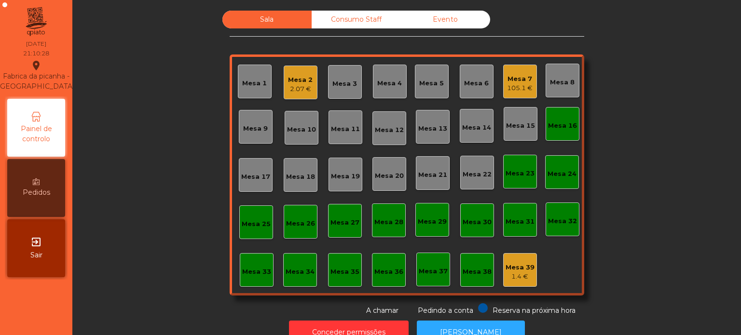
click at [569, 134] on div "Mesa 16" at bounding box center [562, 124] width 34 height 34
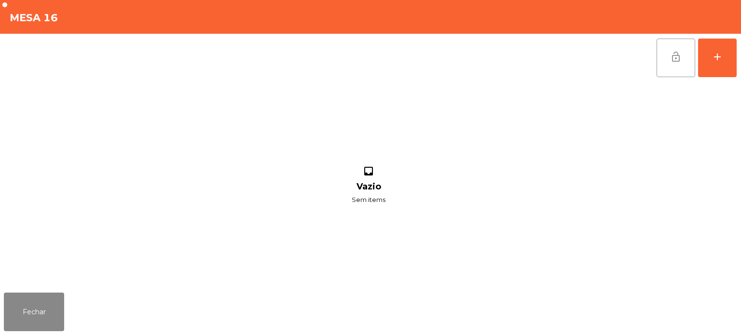
click at [686, 58] on button "lock_open" at bounding box center [675, 58] width 39 height 39
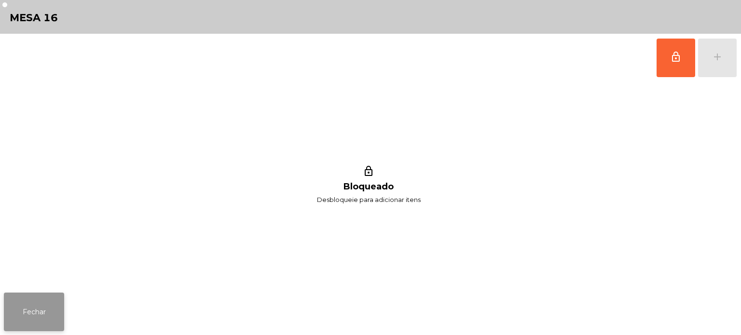
click at [48, 317] on button "Fechar" at bounding box center [34, 312] width 60 height 39
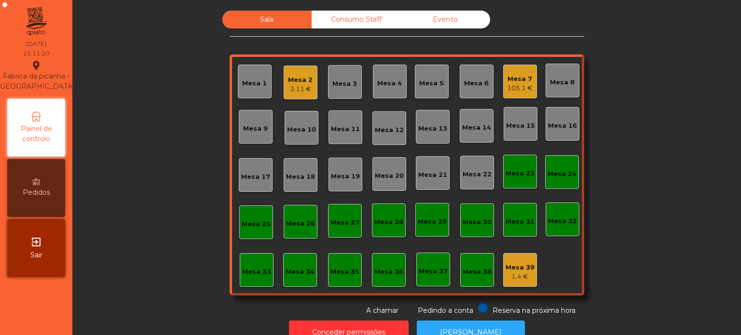
click at [297, 89] on div "3.11 €" at bounding box center [300, 89] width 25 height 10
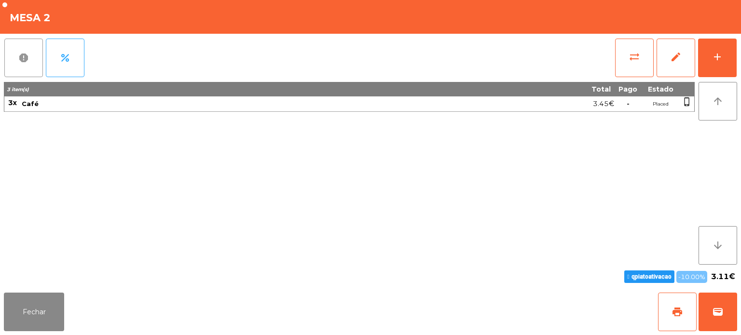
click at [6, 56] on button "report" at bounding box center [23, 58] width 39 height 39
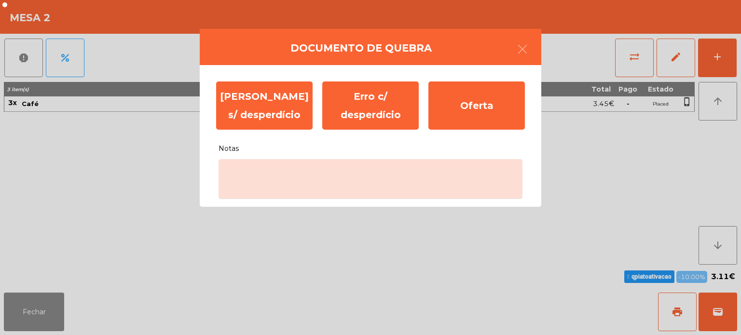
click at [264, 219] on ngb-modal-window "Documento de [PERSON_NAME] s/ desperdício Erro c/ desperdício Oferta Notas" at bounding box center [370, 167] width 741 height 335
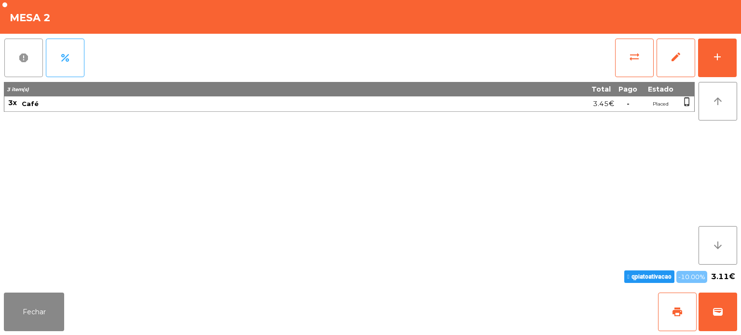
click at [26, 42] on button "report" at bounding box center [23, 58] width 39 height 39
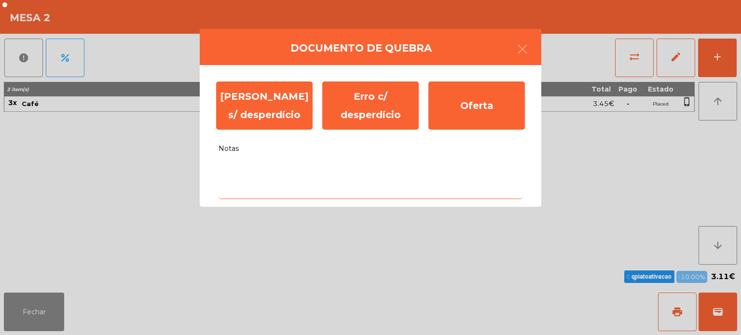
click at [293, 172] on textarea "Notas" at bounding box center [370, 179] width 304 height 40
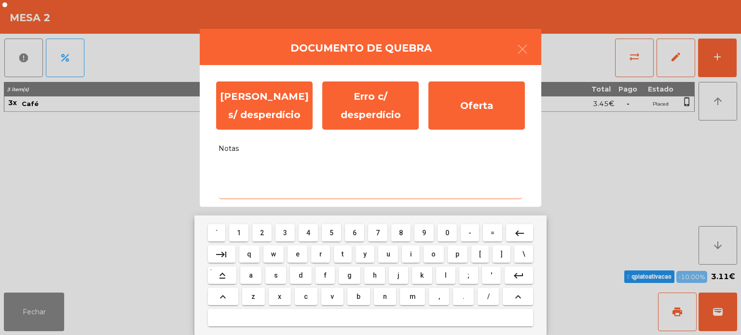
click at [266, 261] on button "w" at bounding box center [273, 253] width 21 height 17
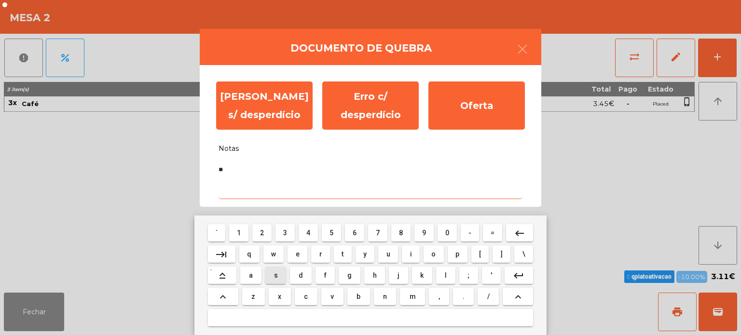
click at [277, 267] on button "s" at bounding box center [275, 275] width 21 height 17
type textarea "***"
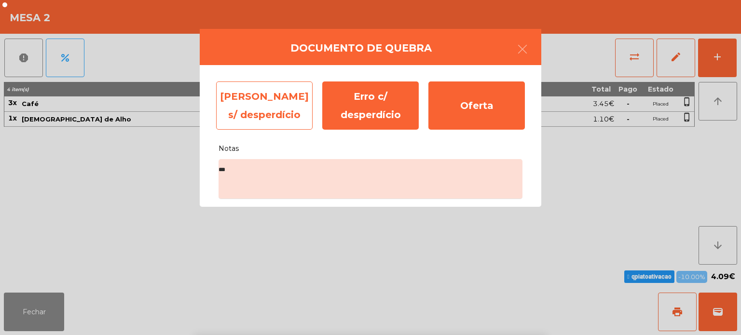
click at [271, 102] on div "[PERSON_NAME] s/ desperdício" at bounding box center [264, 106] width 96 height 48
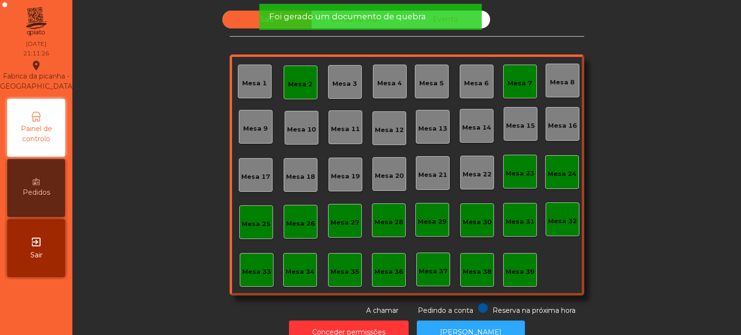
click at [295, 83] on div "Mesa 2" at bounding box center [300, 85] width 25 height 10
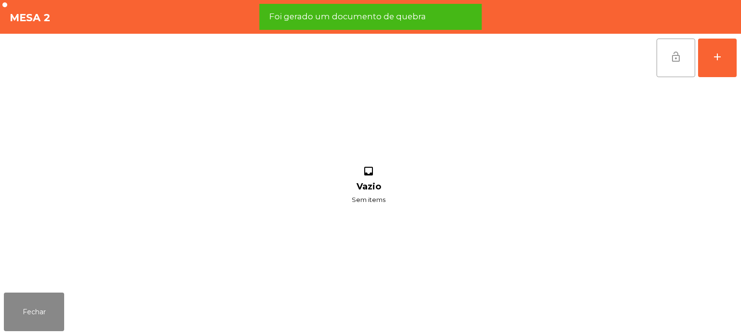
click at [667, 55] on button "lock_open" at bounding box center [675, 58] width 39 height 39
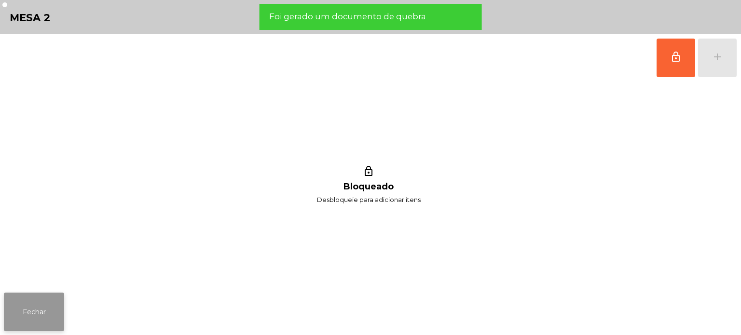
click at [46, 295] on button "Fechar" at bounding box center [34, 312] width 60 height 39
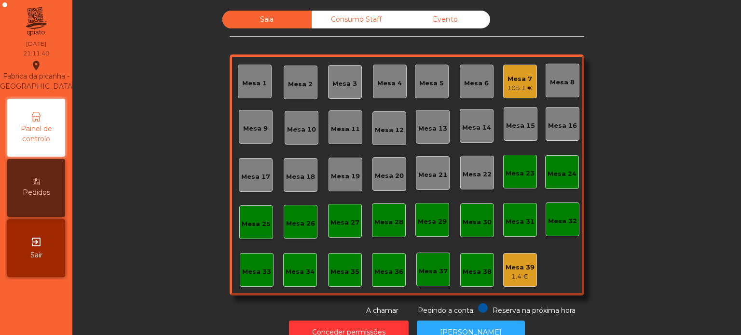
click at [313, 91] on div "Mesa 2" at bounding box center [301, 83] width 34 height 34
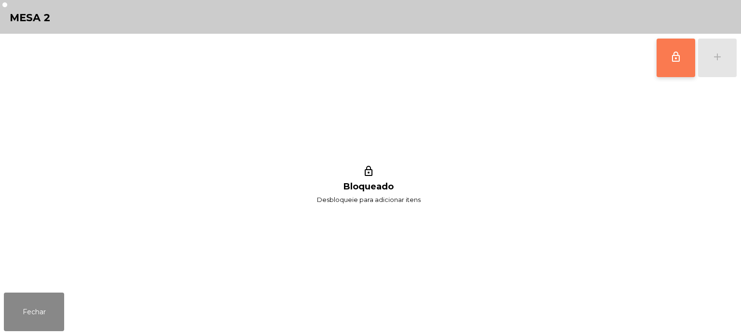
click at [678, 70] on button "lock_outline" at bounding box center [675, 58] width 39 height 39
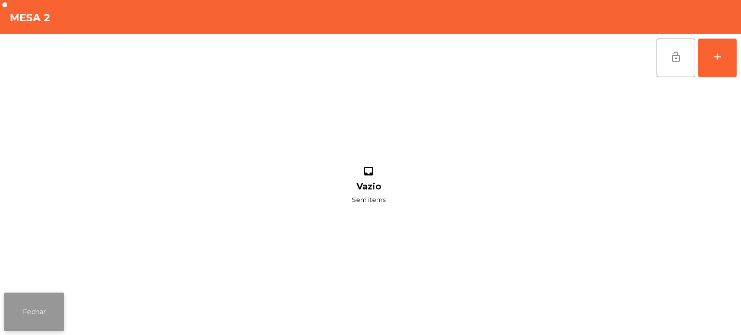
click at [41, 311] on button "Fechar" at bounding box center [34, 312] width 60 height 39
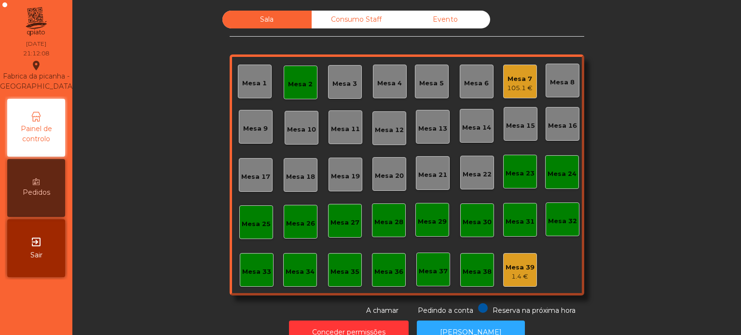
click at [292, 79] on div "Mesa 2" at bounding box center [300, 83] width 25 height 14
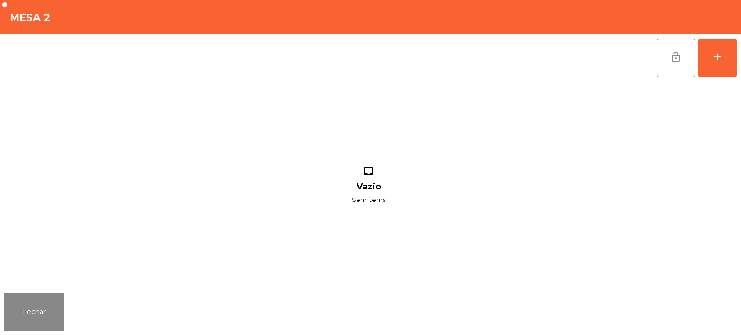
click at [254, 225] on div "inbox Vazio Sem items" at bounding box center [368, 185] width 729 height 207
click at [586, 266] on div "inbox Vazio Sem items" at bounding box center [368, 185] width 729 height 207
click at [41, 305] on button "Fechar" at bounding box center [34, 312] width 60 height 39
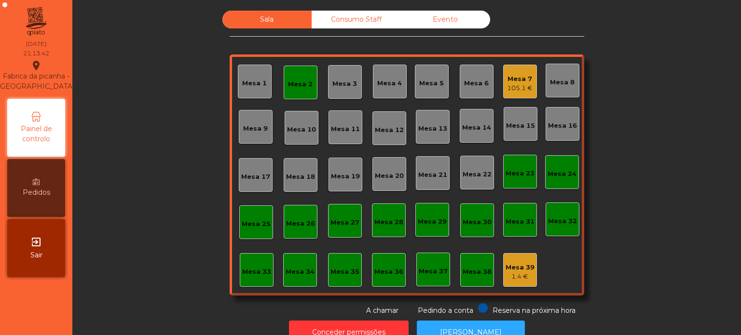
click at [516, 268] on div "Mesa 39" at bounding box center [519, 268] width 29 height 10
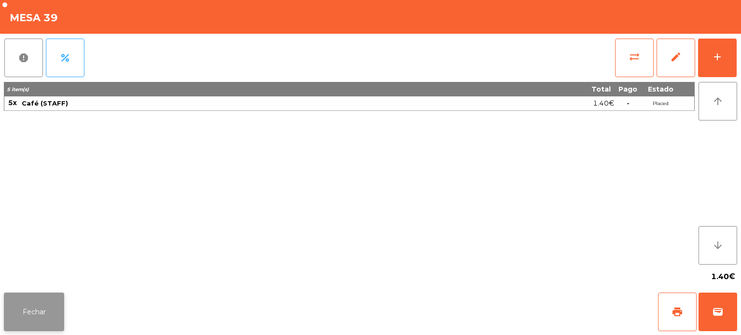
click at [42, 328] on button "Fechar" at bounding box center [34, 312] width 60 height 39
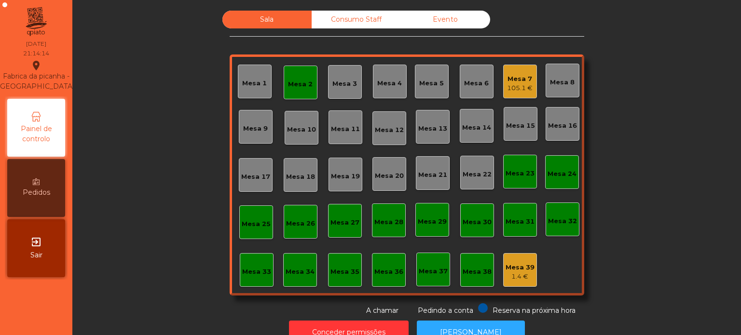
click at [284, 91] on div "Mesa 2" at bounding box center [301, 83] width 34 height 34
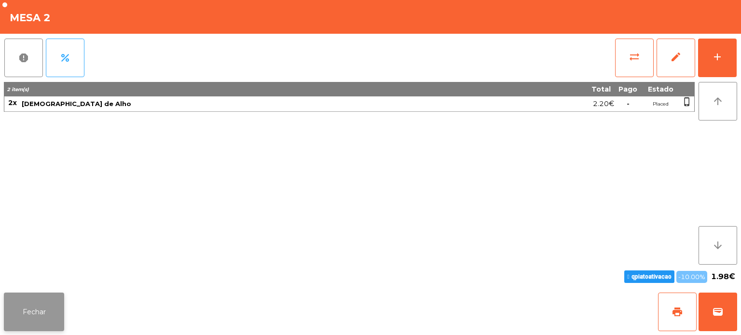
click at [52, 327] on button "Fechar" at bounding box center [34, 312] width 60 height 39
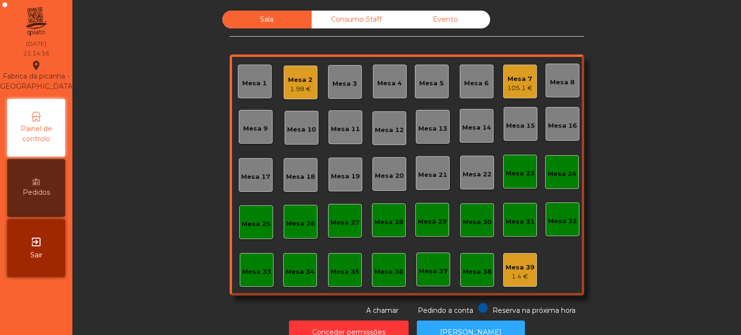
click at [299, 79] on div "Mesa 2" at bounding box center [300, 80] width 25 height 10
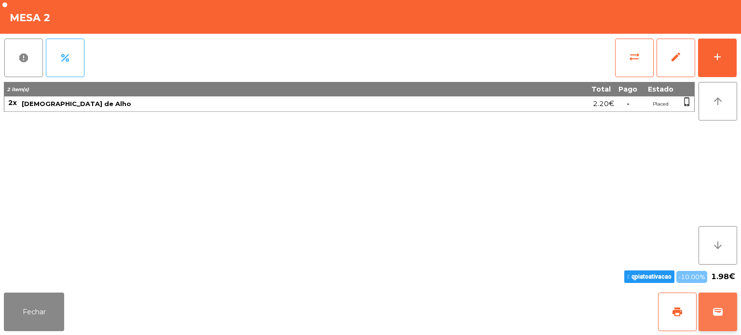
click at [723, 322] on button "wallet" at bounding box center [717, 312] width 39 height 39
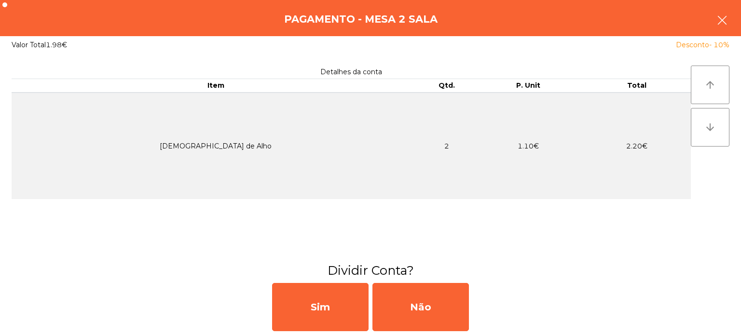
click at [718, 21] on icon "button" at bounding box center [722, 20] width 12 height 12
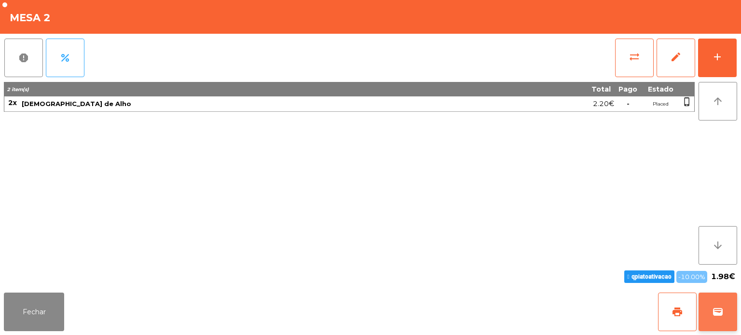
click at [721, 318] on button "wallet" at bounding box center [717, 312] width 39 height 39
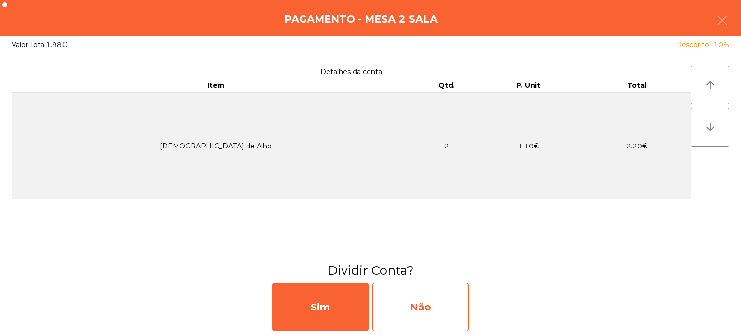
click at [422, 309] on div "Não" at bounding box center [420, 307] width 96 height 48
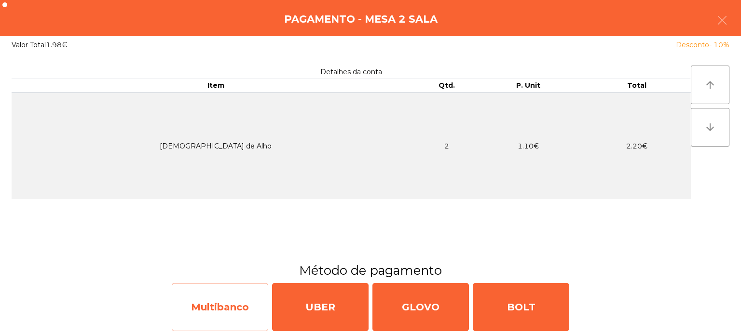
click at [204, 309] on div "Multibanco" at bounding box center [220, 307] width 96 height 48
select select "**"
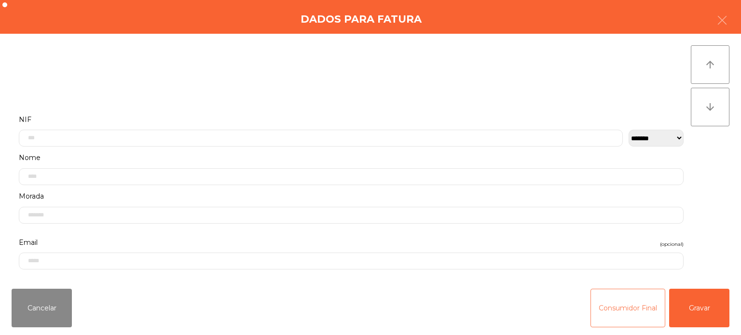
click at [607, 313] on button "Consumidor Final" at bounding box center [627, 308] width 75 height 39
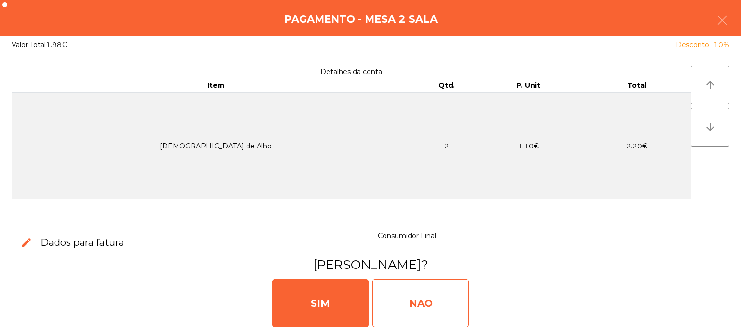
click at [421, 284] on div "NAO" at bounding box center [420, 303] width 96 height 48
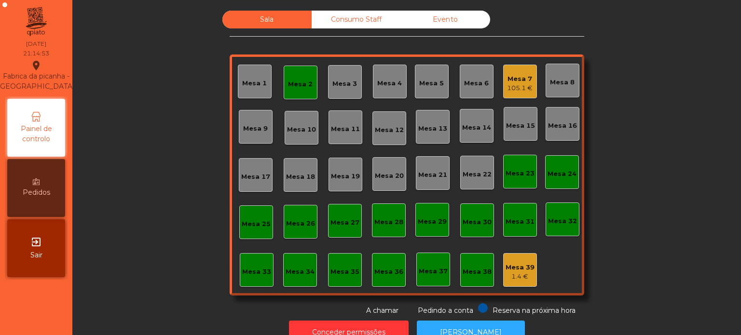
scroll to position [27, 0]
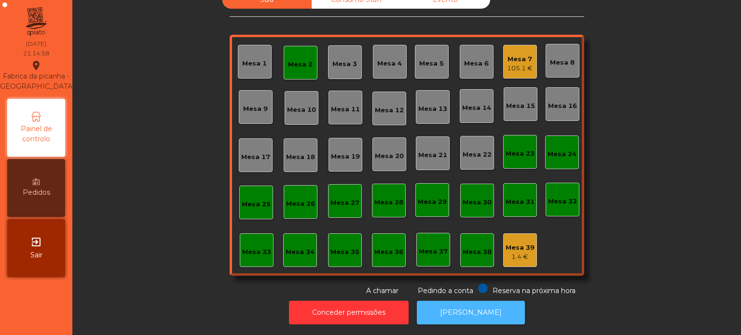
click at [467, 301] on button "[PERSON_NAME]" at bounding box center [471, 313] width 108 height 24
click at [524, 233] on div "Mesa 39 1.4 €" at bounding box center [520, 250] width 34 height 34
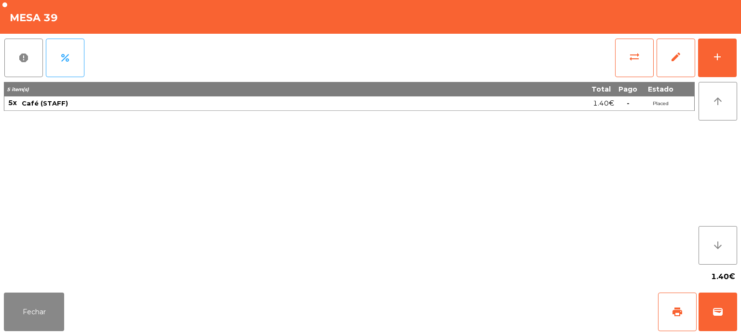
click at [67, 280] on div "1.40€" at bounding box center [370, 277] width 733 height 24
click at [26, 296] on button "Fechar" at bounding box center [34, 312] width 60 height 39
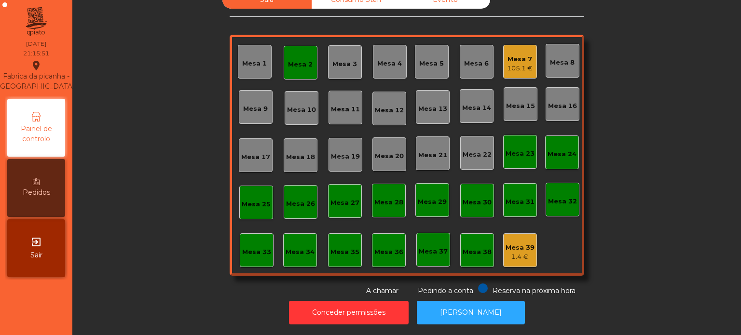
click at [284, 62] on div "Mesa 2" at bounding box center [301, 63] width 34 height 34
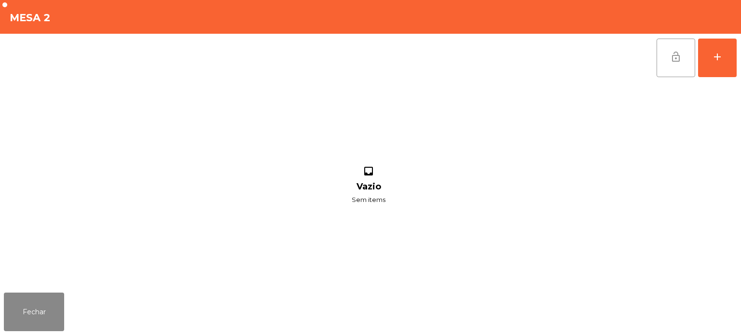
click at [670, 56] on span "lock_open" at bounding box center [676, 57] width 12 height 12
click at [36, 302] on button "Fechar" at bounding box center [34, 312] width 60 height 39
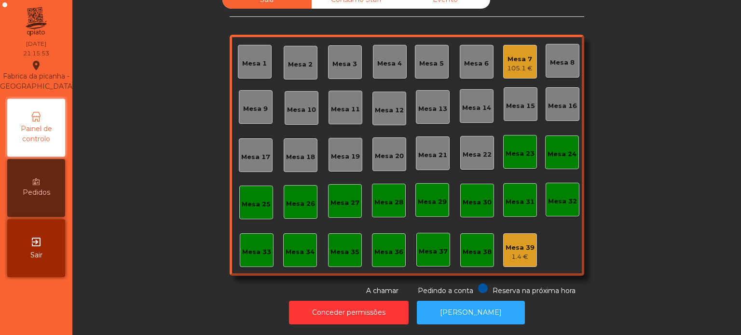
click at [519, 54] on div "Mesa 7" at bounding box center [520, 59] width 26 height 10
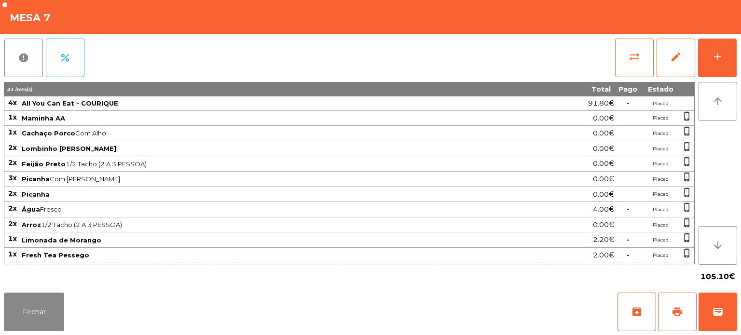
scroll to position [115, 0]
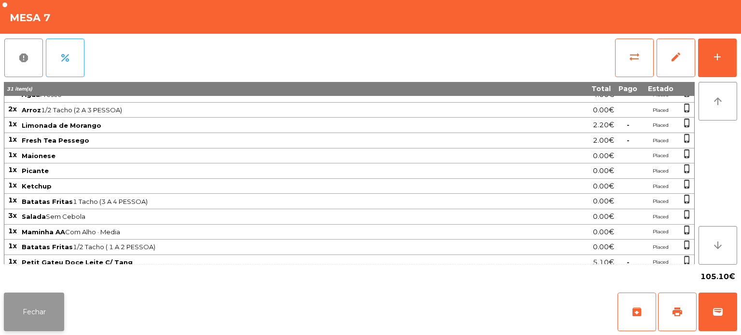
click at [44, 302] on button "Fechar" at bounding box center [34, 312] width 60 height 39
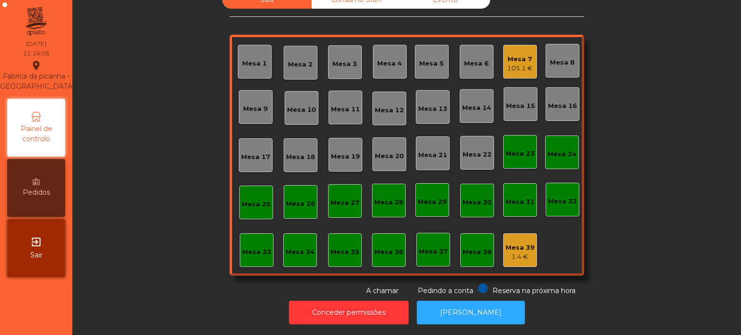
click at [525, 87] on div "Mesa 15" at bounding box center [520, 104] width 34 height 34
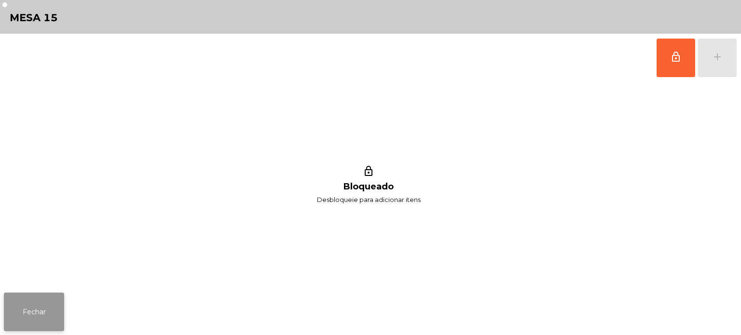
click at [27, 328] on button "Fechar" at bounding box center [34, 312] width 60 height 39
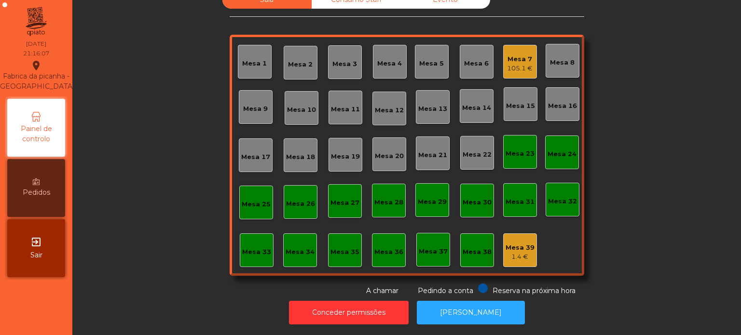
click at [520, 45] on div "Mesa 7 105.1 €" at bounding box center [520, 62] width 34 height 34
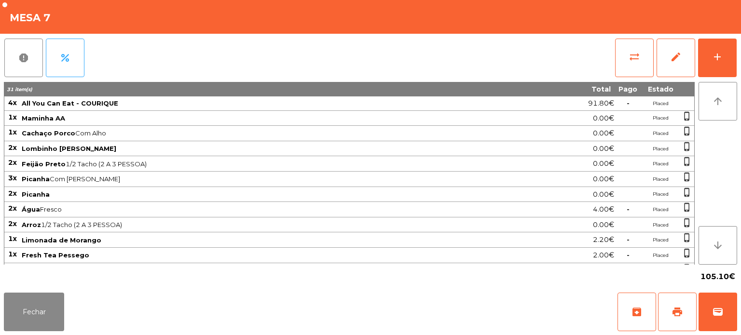
scroll to position [114, 0]
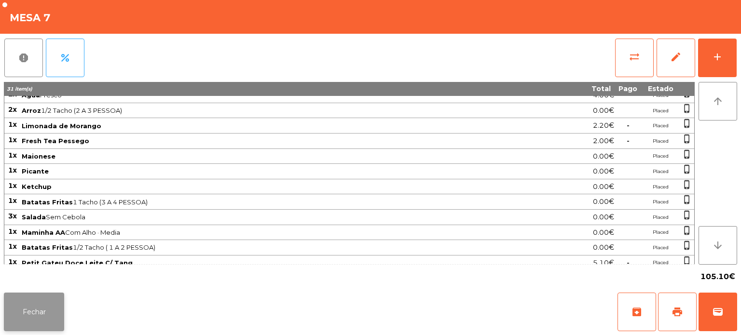
click at [27, 313] on button "Fechar" at bounding box center [34, 312] width 60 height 39
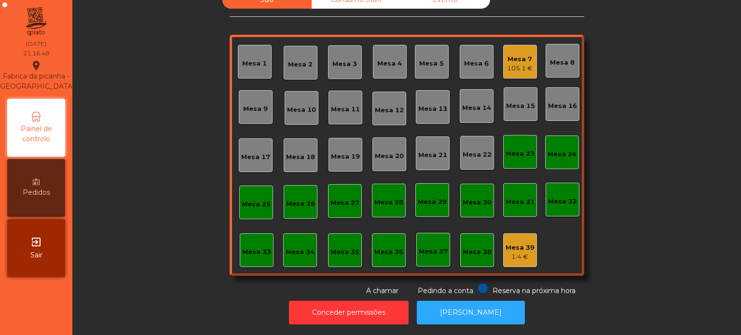
click at [262, 244] on div "Mesa 33" at bounding box center [256, 251] width 29 height 14
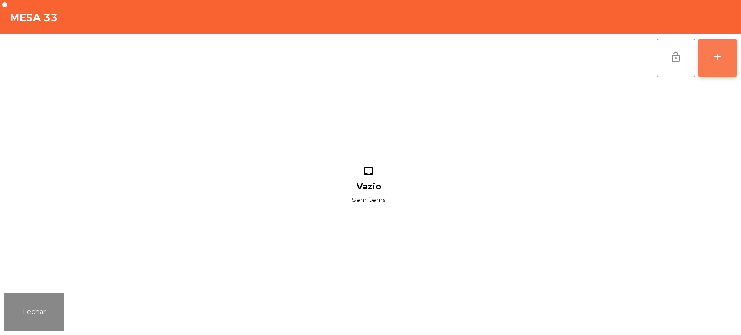
click at [732, 65] on button "add" at bounding box center [717, 58] width 39 height 39
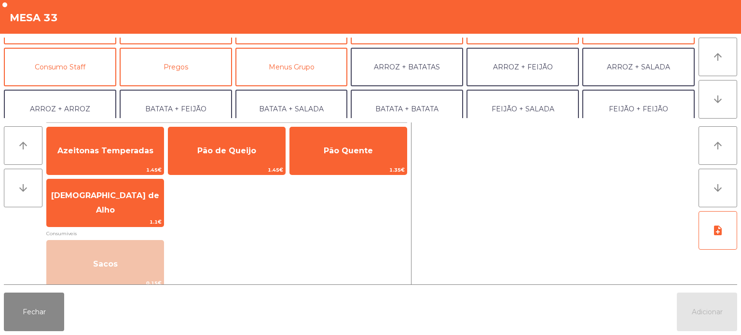
scroll to position [125, 0]
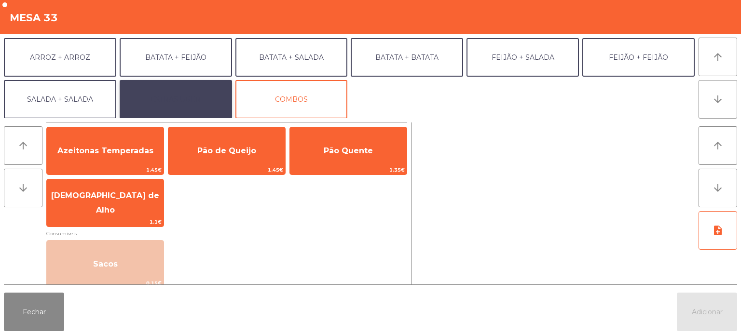
click at [166, 110] on button "EXTRAS UBER" at bounding box center [176, 99] width 112 height 39
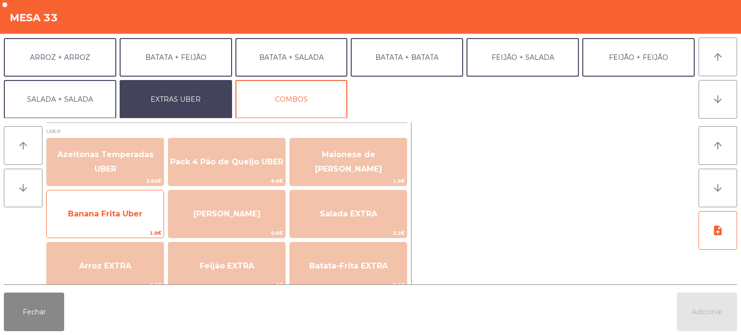
click at [100, 215] on span "Banana Frita Uber" at bounding box center [105, 213] width 74 height 9
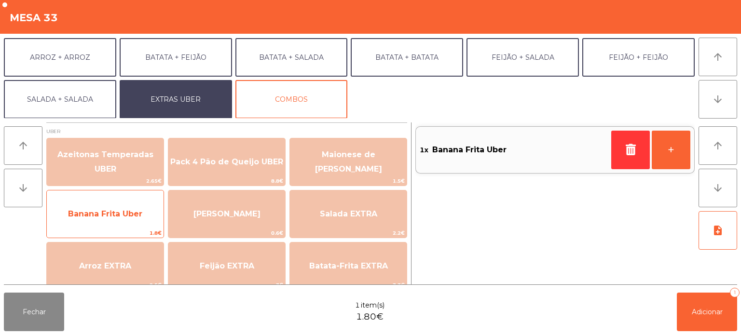
click at [114, 208] on span "Banana Frita Uber" at bounding box center [105, 214] width 117 height 26
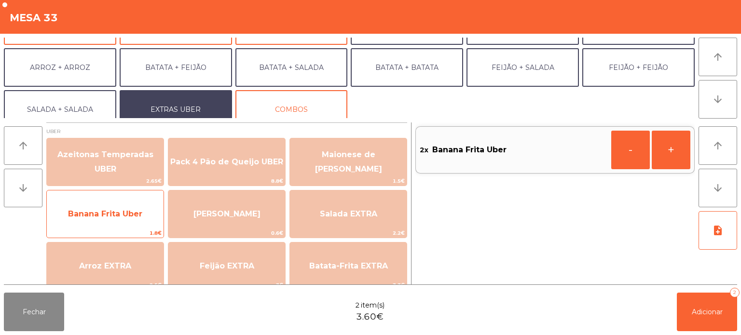
scroll to position [117, 0]
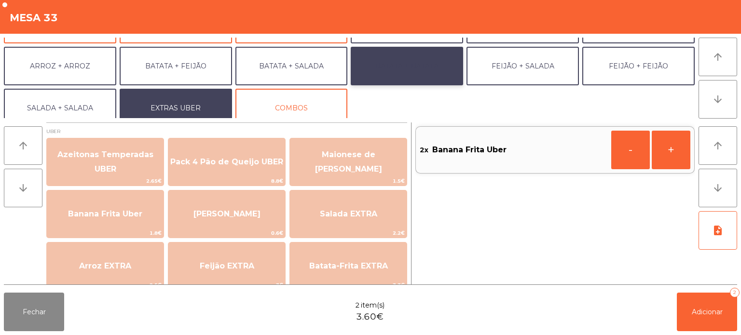
click at [409, 66] on button "BATATA + BATATA" at bounding box center [407, 66] width 112 height 39
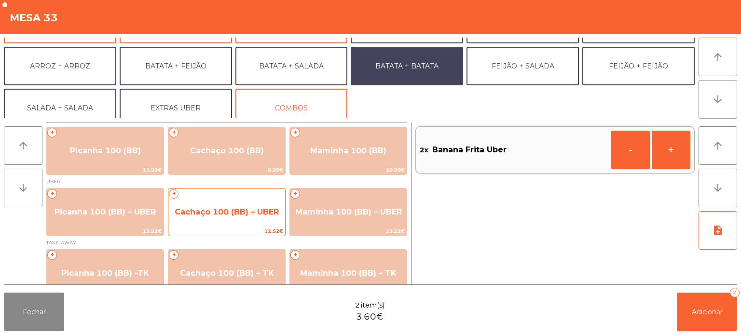
click at [243, 204] on span "Cachaço 100 (BB) – UBER" at bounding box center [226, 212] width 117 height 26
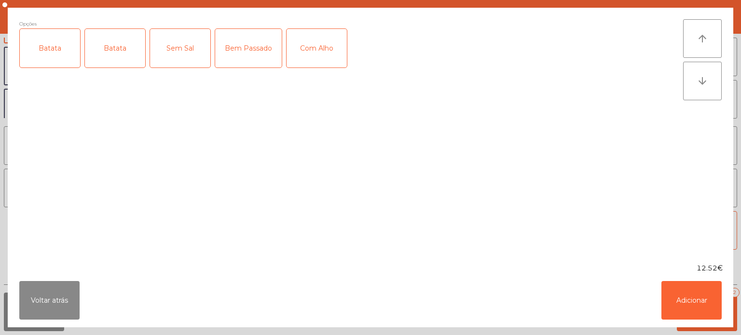
click at [46, 54] on div "Batata" at bounding box center [50, 48] width 60 height 39
click at [320, 45] on div "Com Alho" at bounding box center [316, 48] width 60 height 39
click at [698, 299] on button "Adicionar" at bounding box center [691, 300] width 60 height 39
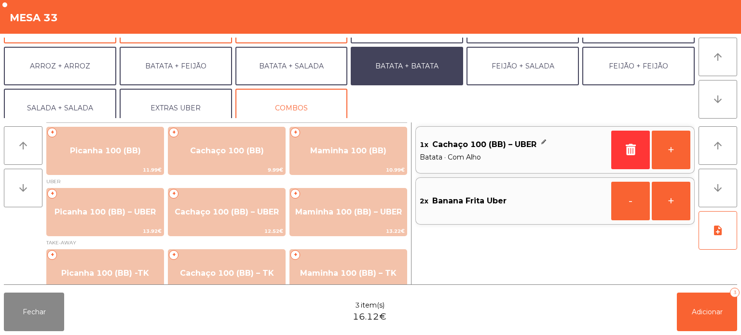
scroll to position [125, 0]
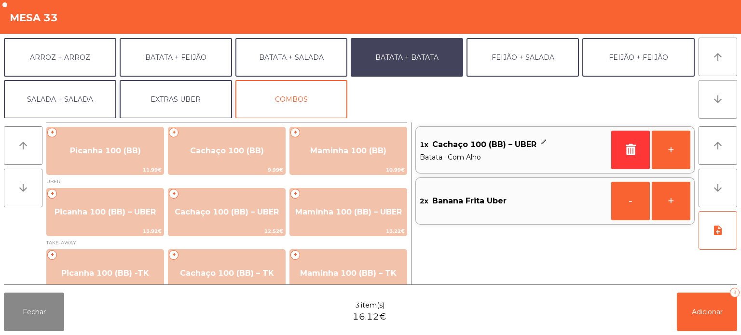
click at [179, 93] on button "EXTRAS UBER" at bounding box center [176, 99] width 112 height 39
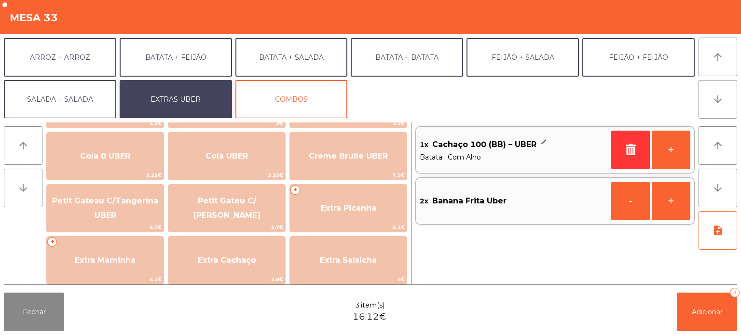
scroll to position [172, 0]
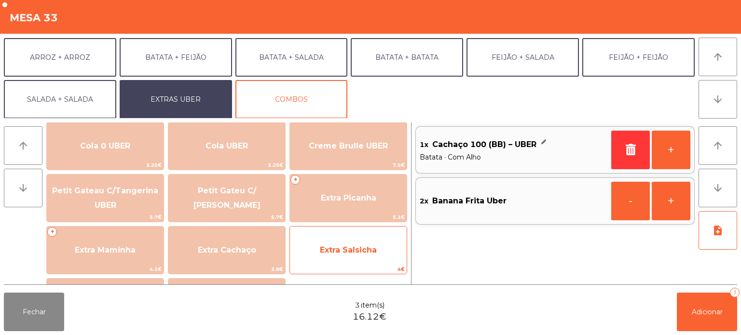
click at [345, 254] on span "Extra Salsicha" at bounding box center [348, 249] width 57 height 9
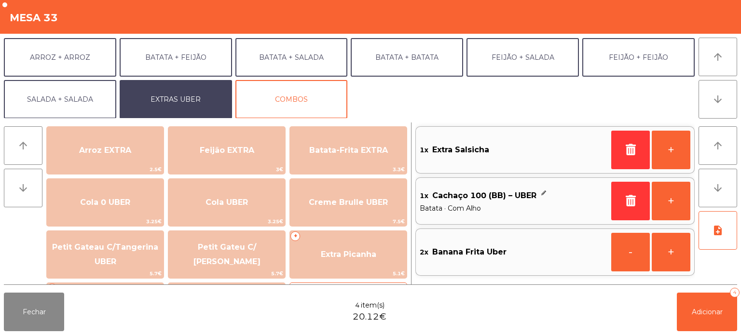
scroll to position [108, 0]
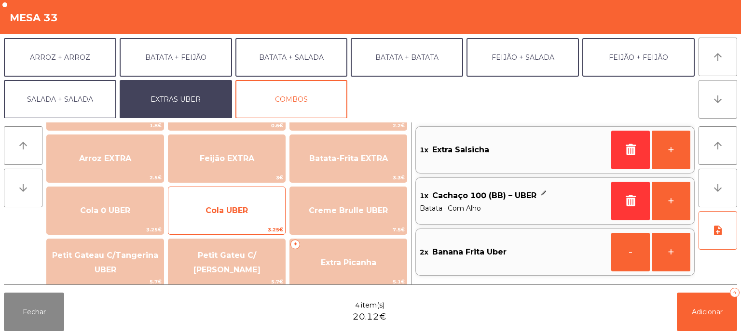
click at [234, 210] on span "Cola UBER" at bounding box center [226, 210] width 42 height 9
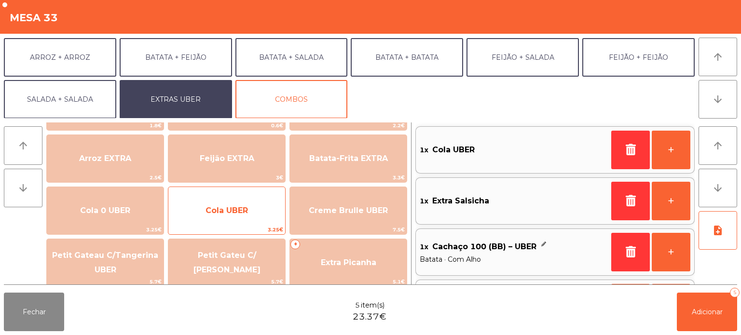
click at [241, 207] on span "Cola UBER" at bounding box center [226, 210] width 42 height 9
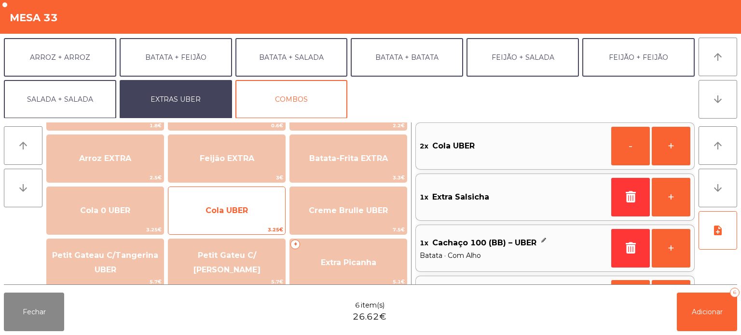
click at [245, 209] on span "Cola UBER" at bounding box center [226, 210] width 42 height 9
click at [226, 219] on span "Cola UBER" at bounding box center [226, 211] width 117 height 26
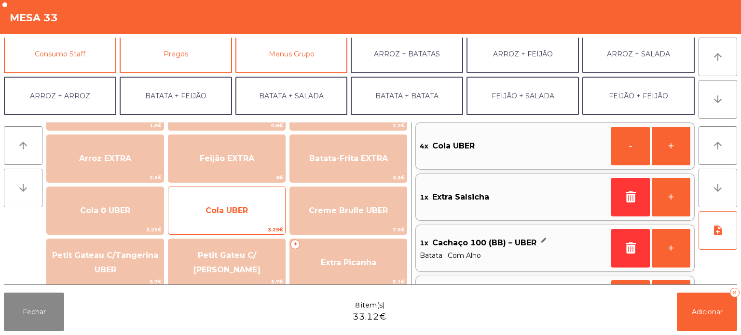
scroll to position [75, 0]
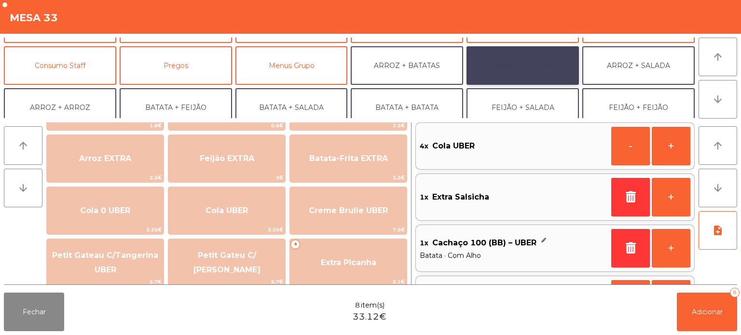
click at [540, 63] on button "ARROZ + FEIJÃO" at bounding box center [522, 65] width 112 height 39
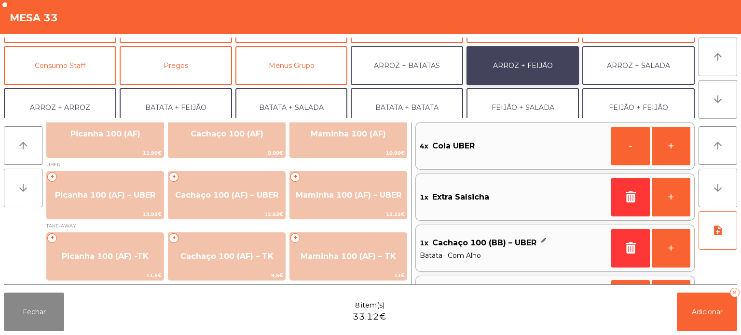
scroll to position [16, 0]
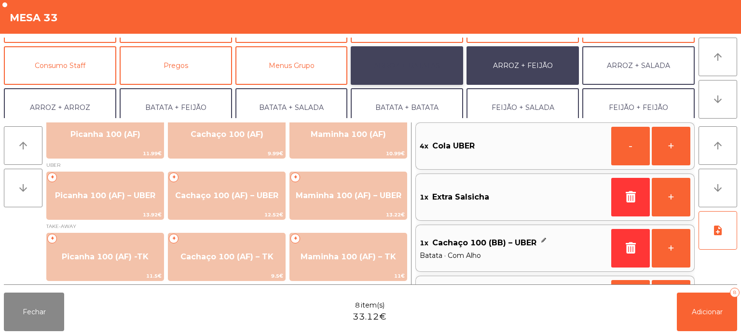
click at [421, 69] on button "ARROZ + BATATAS" at bounding box center [407, 65] width 112 height 39
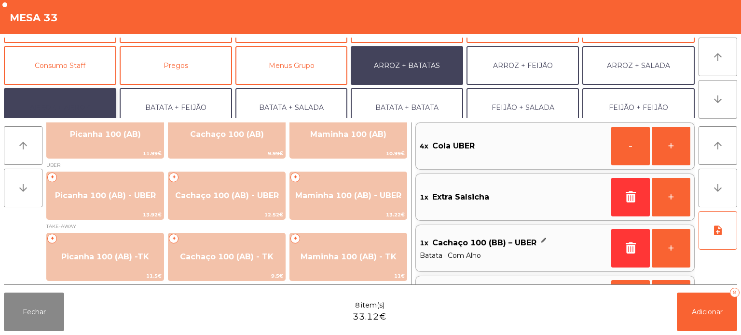
click at [95, 97] on button "ARROZ + ARROZ" at bounding box center [60, 107] width 112 height 39
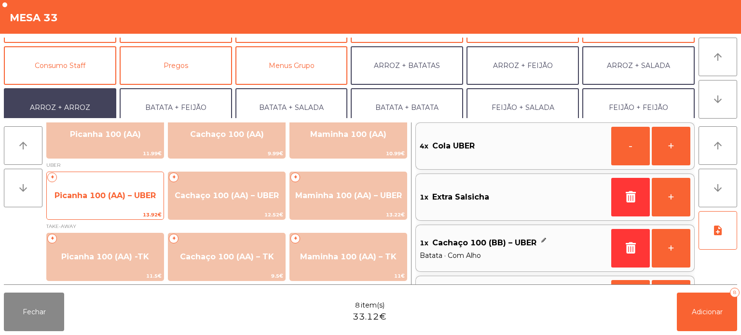
click at [91, 205] on span "Picanha 100 (AA) – UBER" at bounding box center [105, 196] width 117 height 26
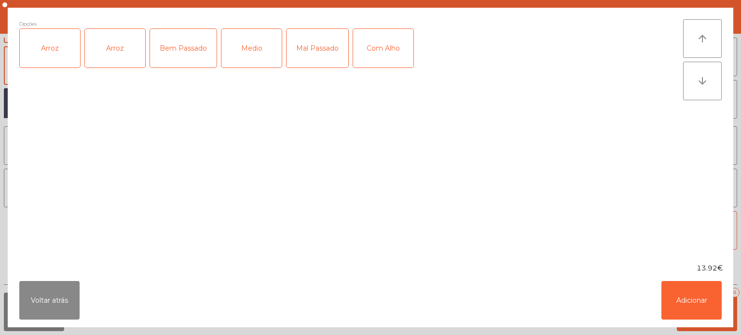
click at [47, 54] on div "Arroz" at bounding box center [50, 48] width 60 height 39
click at [313, 42] on div "Mal Passado" at bounding box center [317, 48] width 62 height 39
click at [390, 44] on div "Com Alho" at bounding box center [383, 48] width 60 height 39
click at [713, 301] on button "Adicionar" at bounding box center [691, 300] width 60 height 39
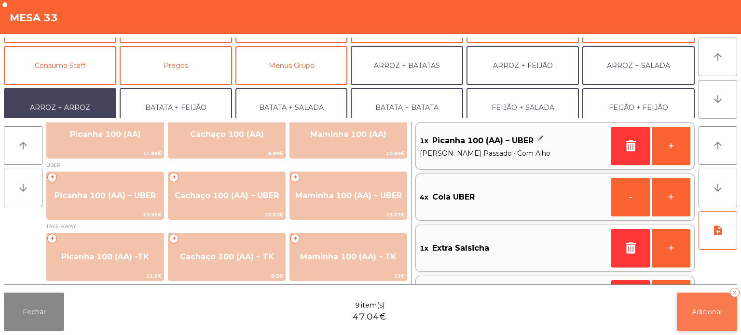
click at [694, 317] on button "Adicionar 9" at bounding box center [707, 312] width 60 height 39
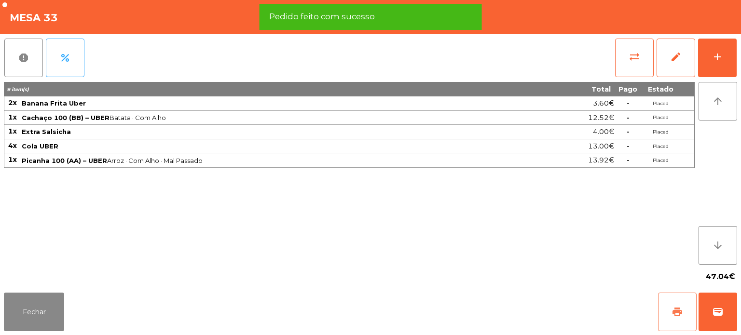
click at [674, 317] on span "print" at bounding box center [677, 312] width 12 height 12
click at [713, 311] on span "wallet" at bounding box center [718, 312] width 12 height 12
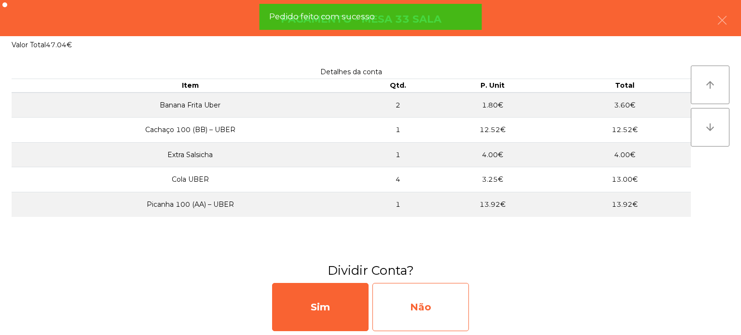
click at [427, 303] on div "Não" at bounding box center [420, 307] width 96 height 48
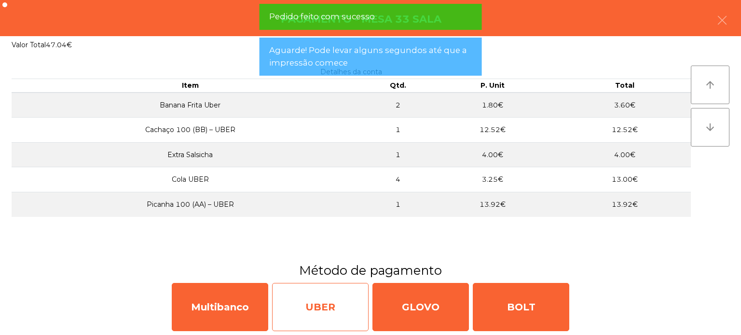
click at [322, 302] on div "UBER" at bounding box center [320, 307] width 96 height 48
select select "**"
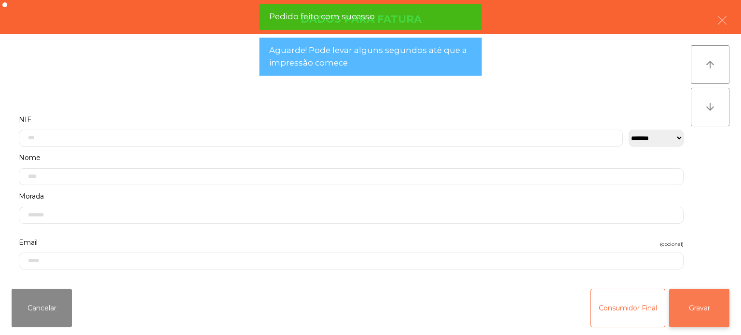
click at [713, 300] on button "Gravar" at bounding box center [699, 308] width 60 height 39
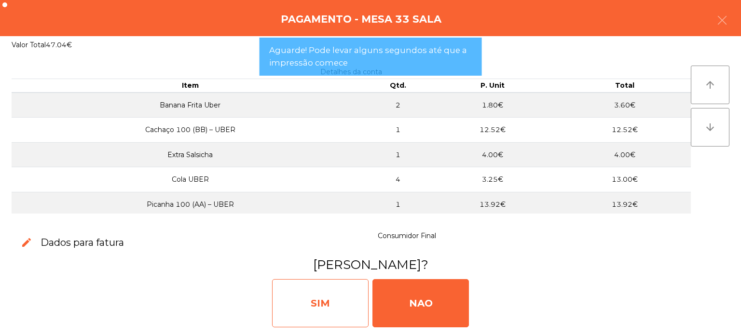
click at [297, 296] on div "SIM" at bounding box center [320, 303] width 96 height 48
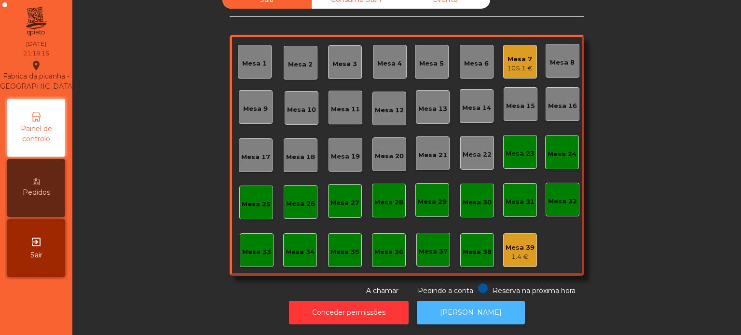
click at [465, 316] on button "[PERSON_NAME]" at bounding box center [471, 313] width 108 height 24
click at [425, 104] on div "Mesa 13" at bounding box center [432, 109] width 29 height 10
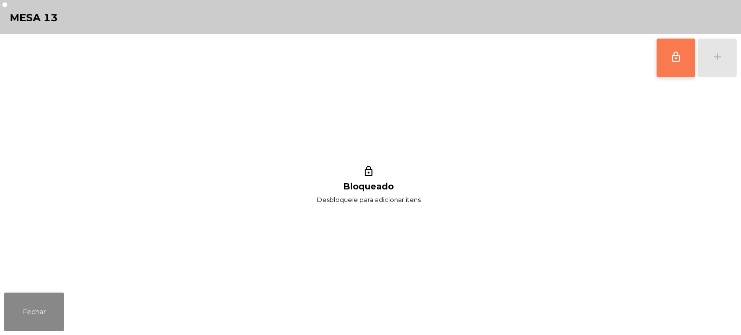
click at [688, 55] on button "lock_outline" at bounding box center [675, 58] width 39 height 39
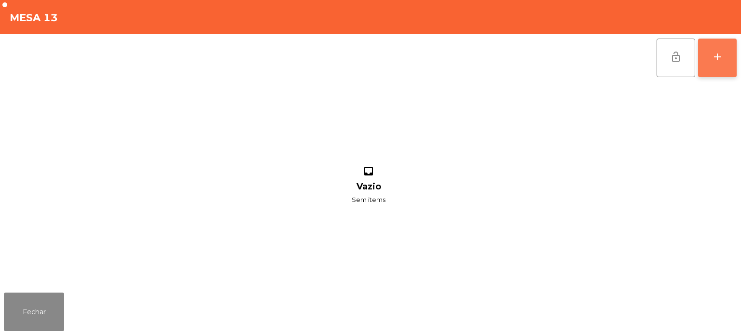
click at [703, 54] on button "add" at bounding box center [717, 58] width 39 height 39
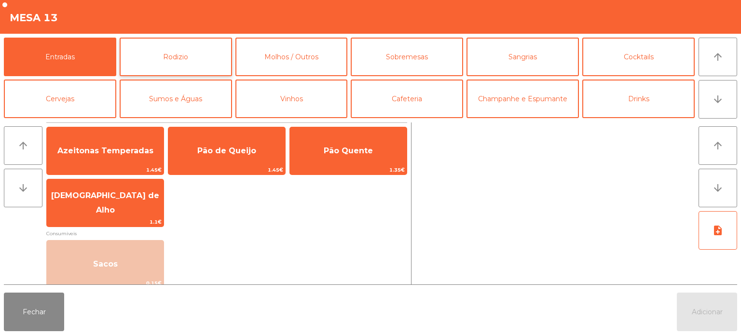
click at [157, 47] on button "Rodizio" at bounding box center [176, 57] width 112 height 39
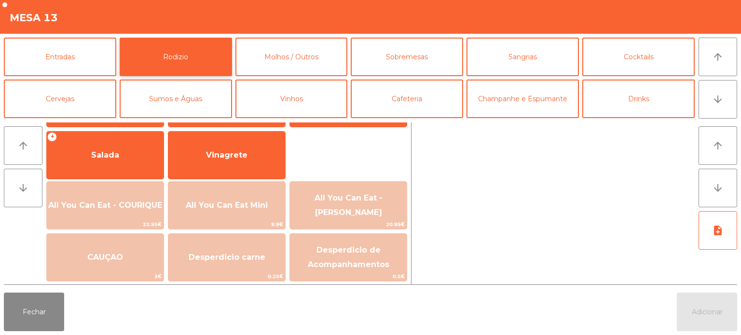
scroll to position [173, 0]
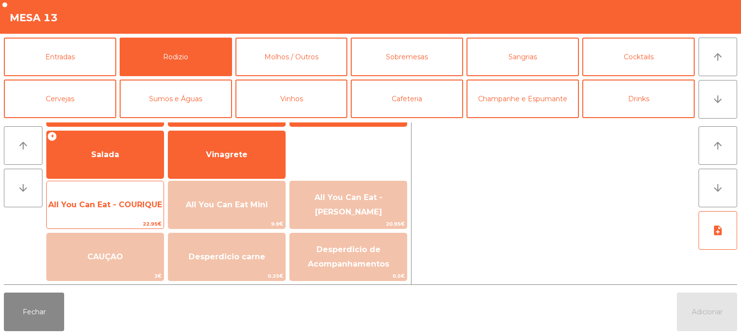
click at [115, 209] on span "All You Can Eat - COURIQUE" at bounding box center [105, 205] width 117 height 26
click at [102, 210] on span "All You Can Eat - COURIQUE" at bounding box center [105, 205] width 117 height 26
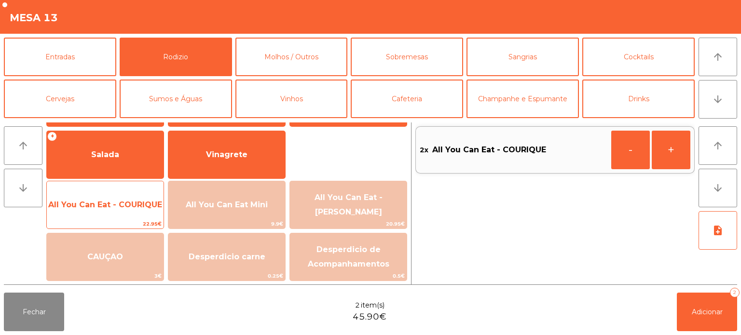
click at [97, 203] on span "All You Can Eat - COURIQUE" at bounding box center [105, 204] width 114 height 9
click at [95, 204] on span "All You Can Eat - COURIQUE" at bounding box center [105, 204] width 114 height 9
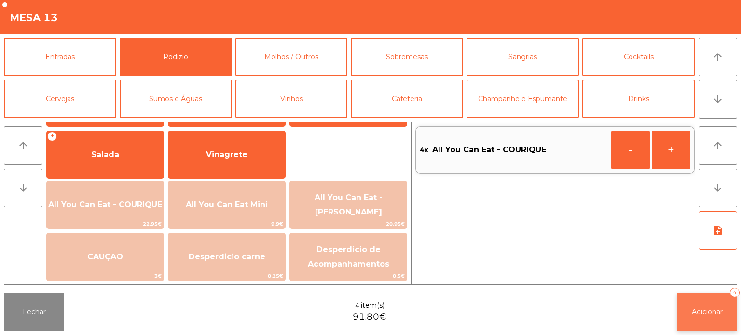
click at [725, 317] on button "Adicionar 4" at bounding box center [707, 312] width 60 height 39
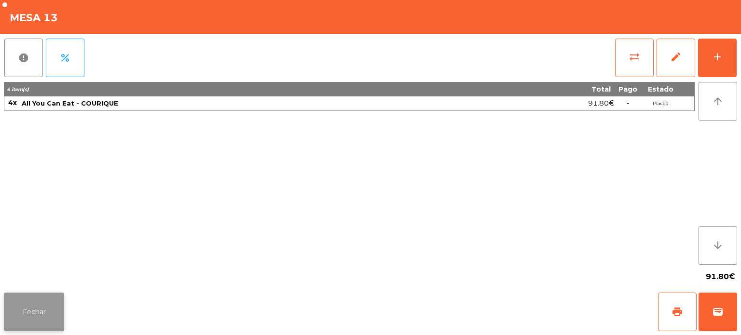
click at [21, 313] on button "Fechar" at bounding box center [34, 312] width 60 height 39
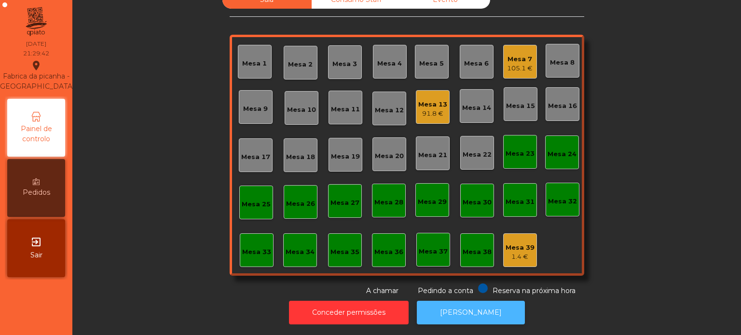
click at [463, 301] on button "[PERSON_NAME]" at bounding box center [471, 313] width 108 height 24
click at [520, 45] on div "Mesa 7 105.1 €" at bounding box center [520, 62] width 34 height 34
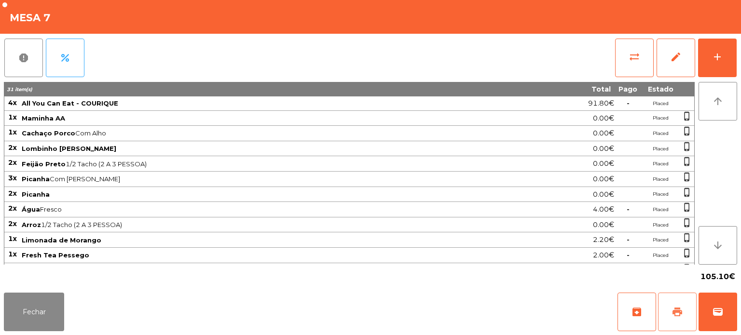
click at [676, 295] on button "print" at bounding box center [677, 312] width 39 height 39
click at [53, 304] on button "Fechar" at bounding box center [34, 312] width 60 height 39
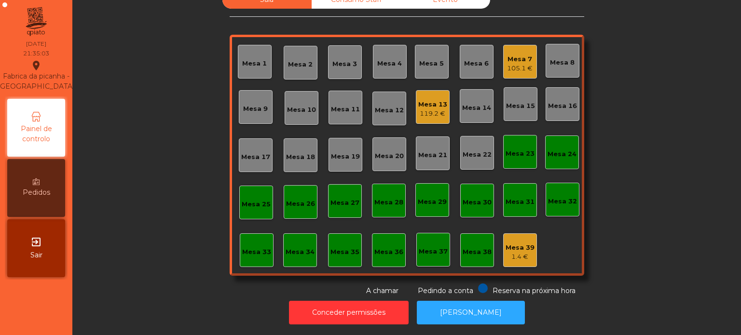
click at [428, 96] on div "Mesa 13 119.2 €" at bounding box center [432, 107] width 29 height 23
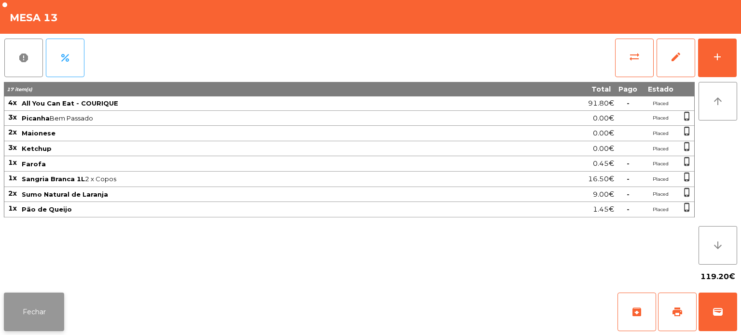
click at [58, 314] on button "Fechar" at bounding box center [34, 312] width 60 height 39
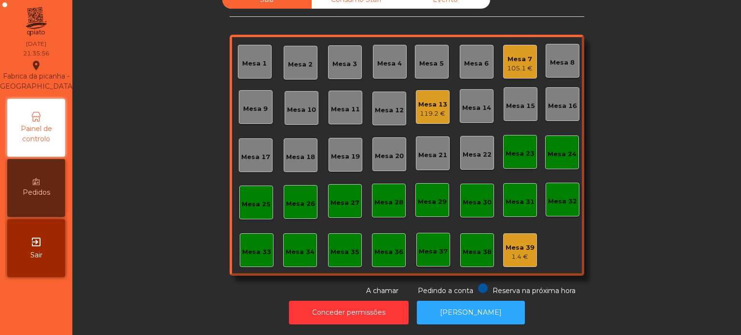
click at [423, 100] on div "Mesa 13" at bounding box center [432, 105] width 29 height 10
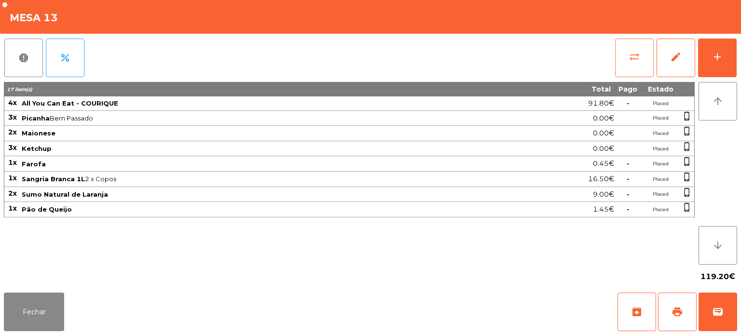
click at [631, 55] on span "sync_alt" at bounding box center [634, 57] width 12 height 12
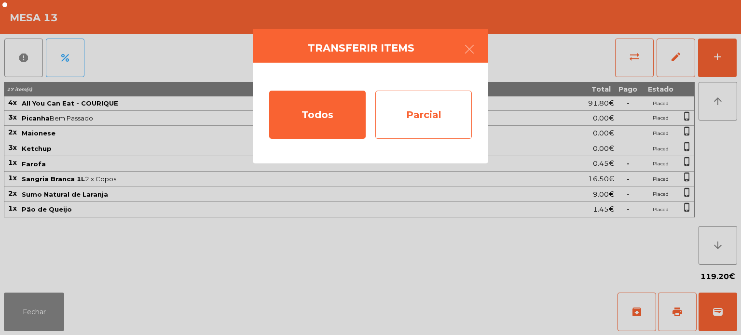
click at [435, 108] on div "Parcial" at bounding box center [423, 115] width 96 height 48
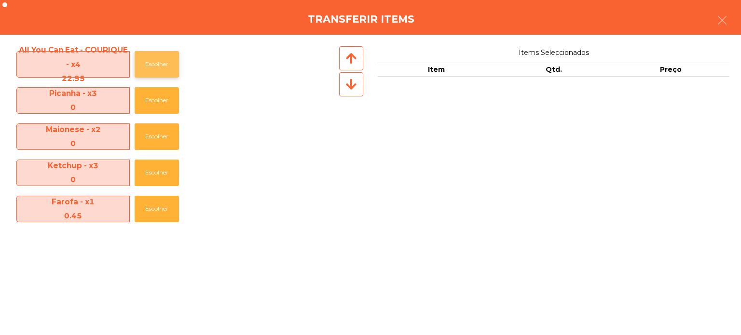
click at [146, 57] on button "Escolher" at bounding box center [157, 64] width 44 height 27
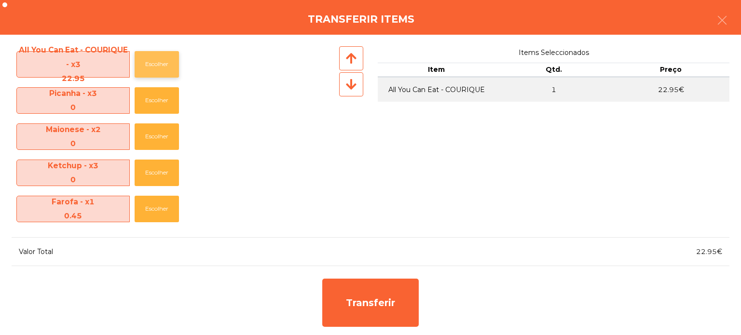
click at [150, 52] on button "Escolher" at bounding box center [157, 64] width 44 height 27
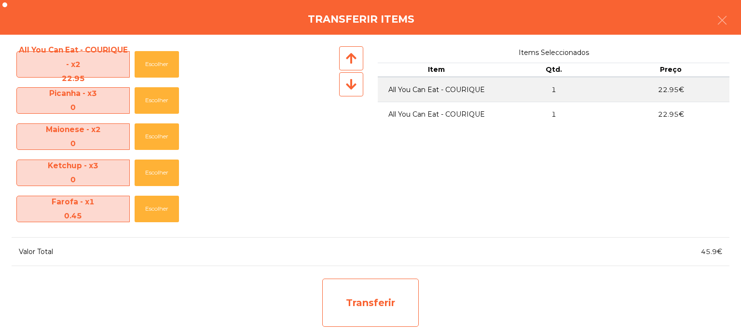
click at [371, 307] on div "Transferir" at bounding box center [370, 303] width 96 height 48
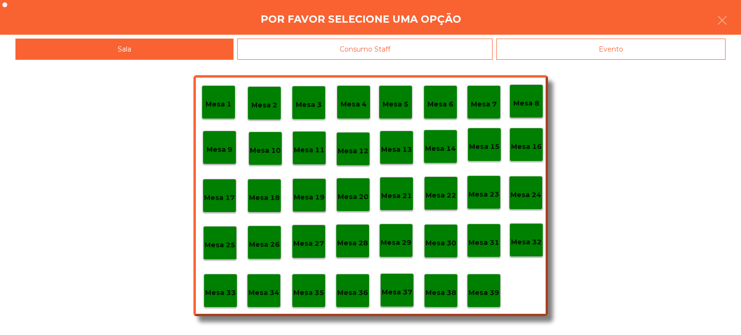
click at [402, 295] on p "Mesa 37" at bounding box center [396, 292] width 31 height 11
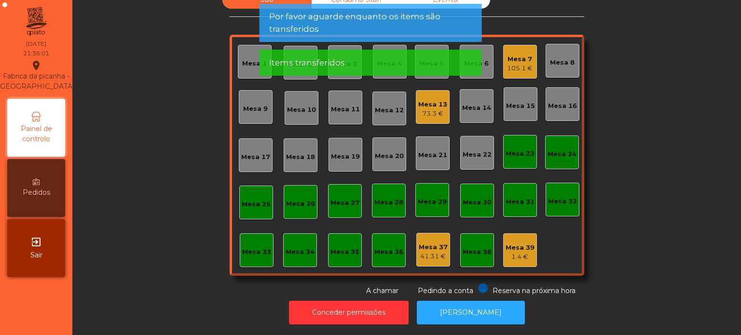
click at [432, 109] on div "73.3 €" at bounding box center [432, 114] width 29 height 10
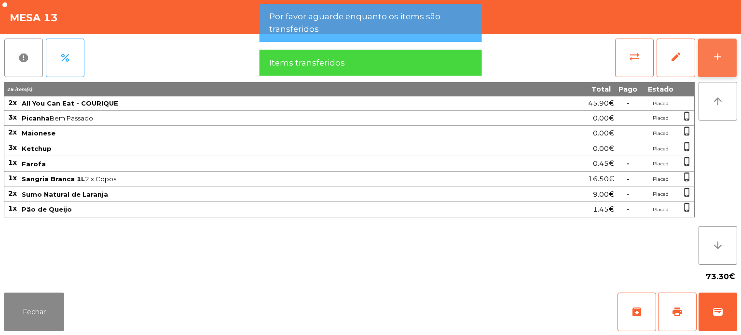
click at [718, 58] on div "add" at bounding box center [717, 57] width 12 height 12
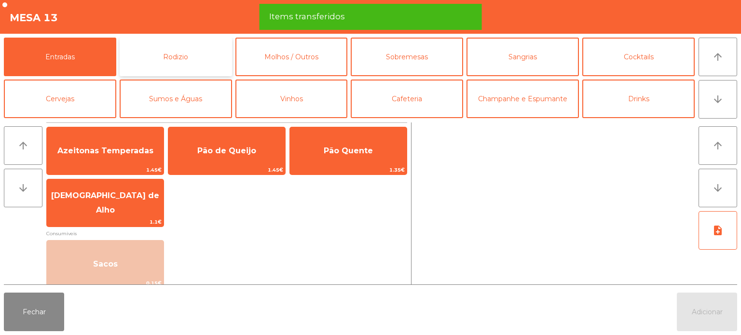
click at [184, 56] on button "Rodizio" at bounding box center [176, 57] width 112 height 39
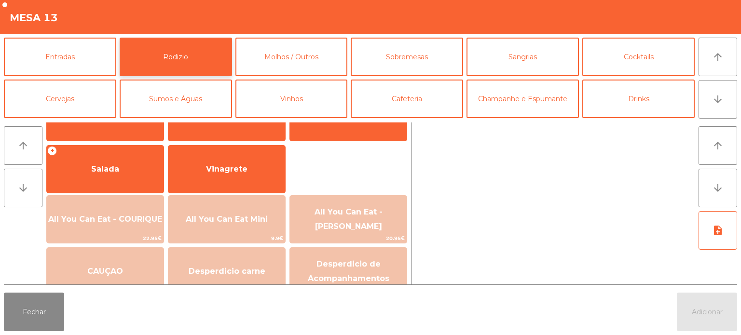
scroll to position [161, 0]
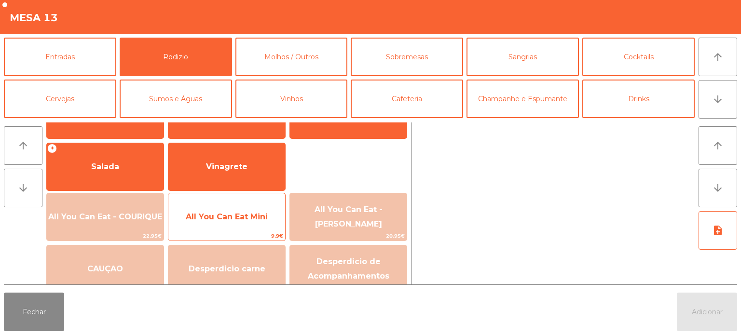
click at [207, 230] on div "All You Can Eat Mini 9.9€" at bounding box center [227, 217] width 118 height 48
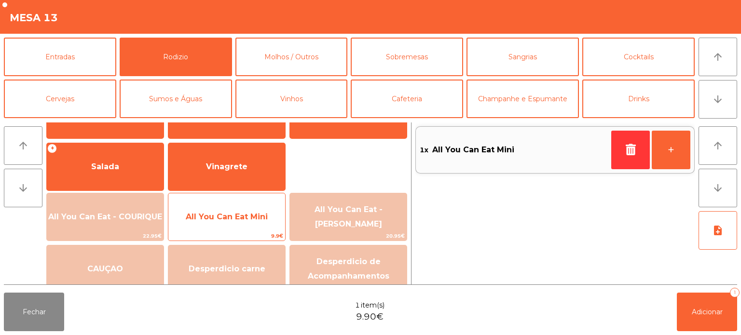
click at [190, 228] on span "All You Can Eat Mini" at bounding box center [226, 217] width 117 height 26
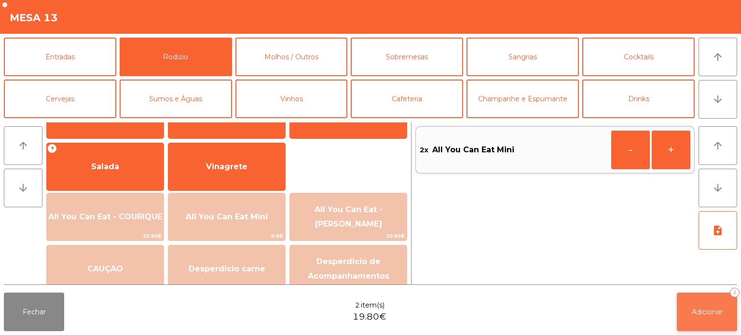
click at [716, 310] on span "Adicionar" at bounding box center [707, 312] width 31 height 9
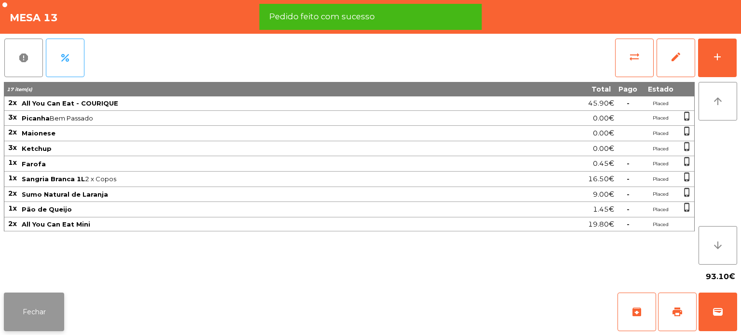
click at [37, 322] on button "Fechar" at bounding box center [34, 312] width 60 height 39
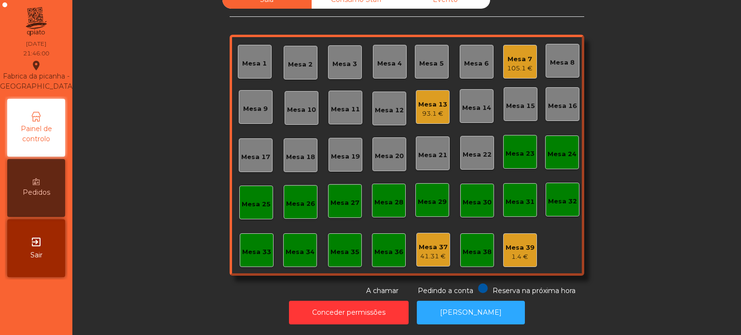
click at [519, 69] on div "Mesa 7 105.1 €" at bounding box center [520, 62] width 34 height 34
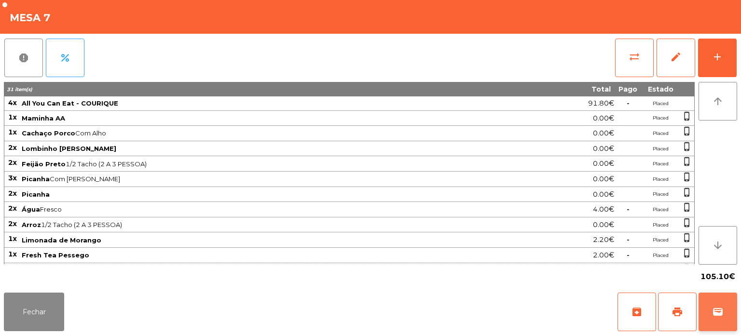
click at [712, 300] on button "wallet" at bounding box center [717, 312] width 39 height 39
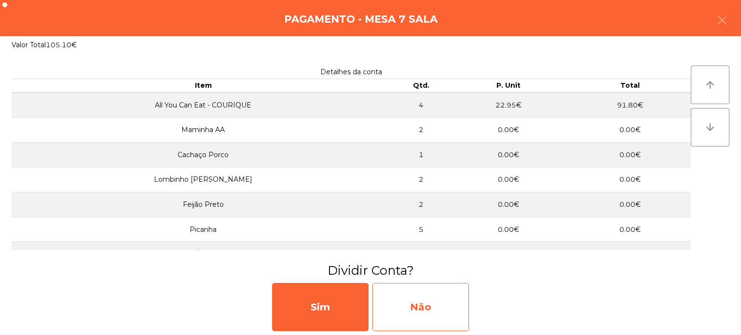
click at [439, 292] on div "Não" at bounding box center [420, 307] width 96 height 48
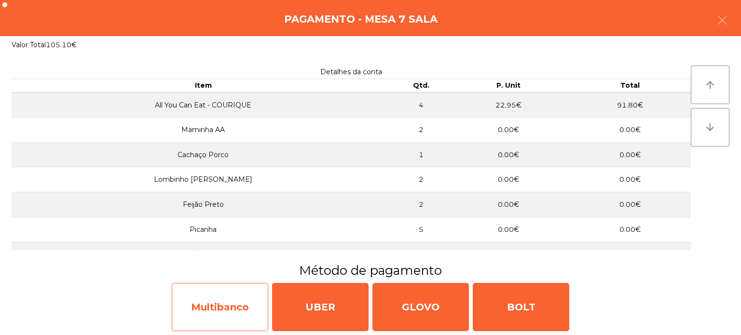
click at [228, 298] on div "Multibanco" at bounding box center [220, 307] width 96 height 48
select select "**"
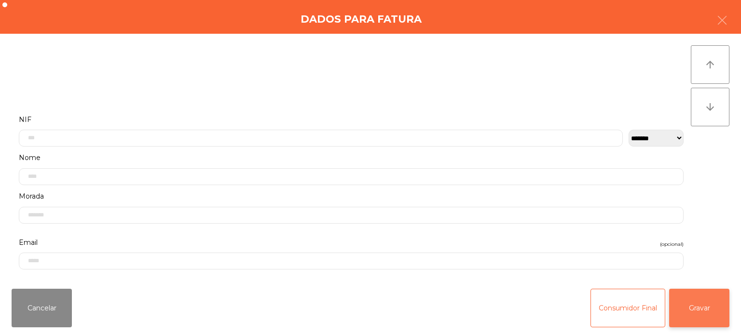
click at [697, 299] on button "Gravar" at bounding box center [699, 308] width 60 height 39
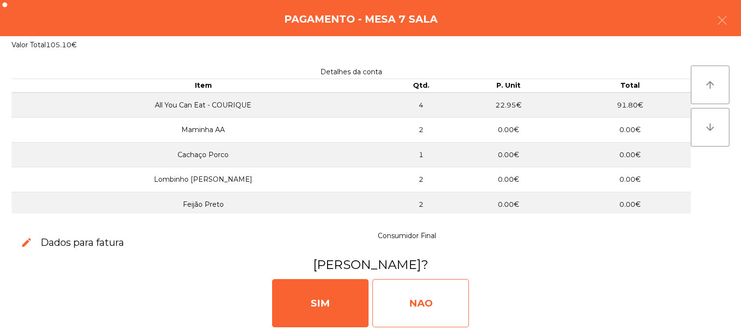
click at [456, 287] on div "NAO" at bounding box center [420, 303] width 96 height 48
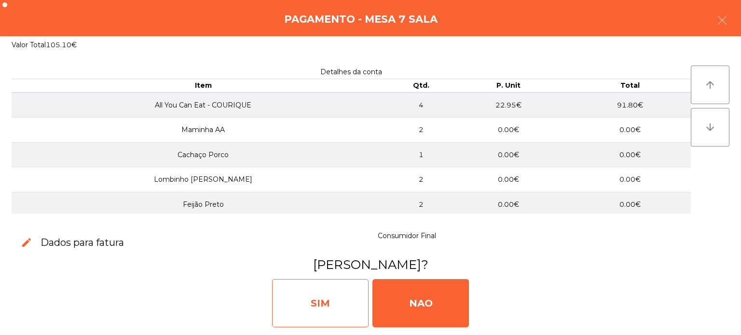
click at [293, 296] on div "SIM" at bounding box center [320, 303] width 96 height 48
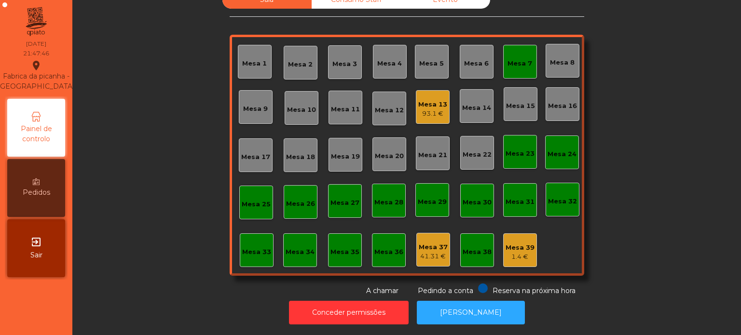
click at [511, 45] on div "Mesa 7" at bounding box center [520, 62] width 34 height 34
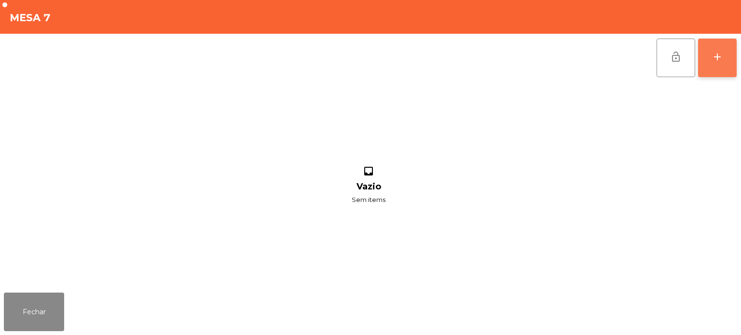
click at [729, 56] on button "add" at bounding box center [717, 58] width 39 height 39
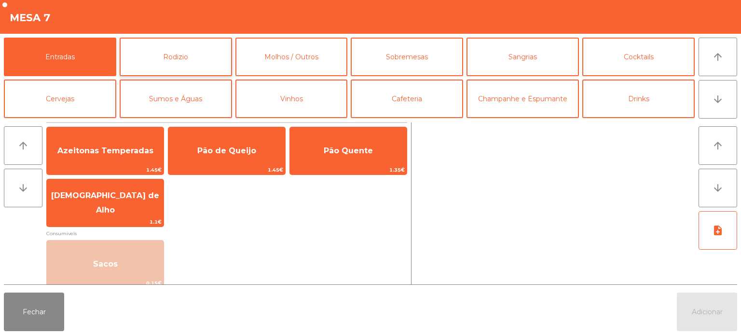
click at [185, 47] on button "Rodizio" at bounding box center [176, 57] width 112 height 39
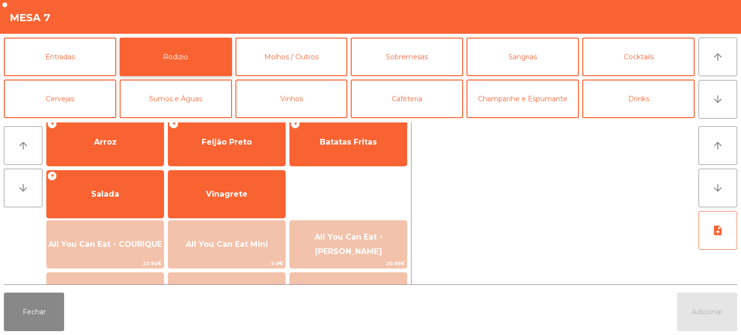
scroll to position [136, 0]
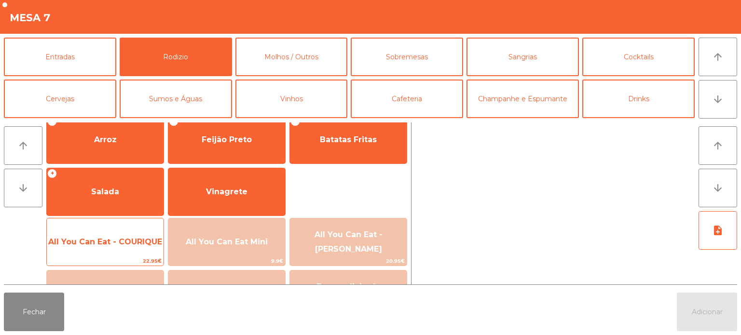
click at [114, 243] on span "All You Can Eat - COURIQUE" at bounding box center [105, 241] width 114 height 9
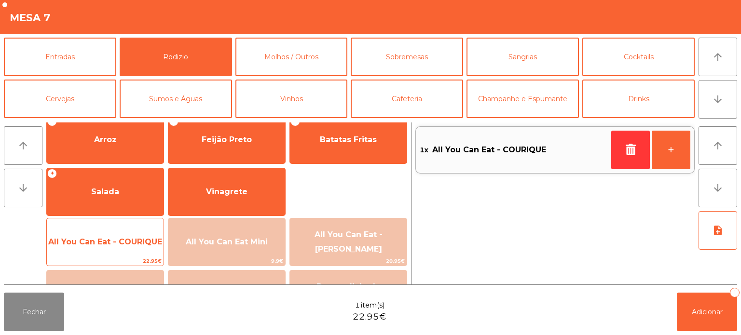
click at [98, 258] on span "22.95€" at bounding box center [105, 261] width 117 height 9
click at [81, 255] on span "All You Can Eat - COURIQUE" at bounding box center [105, 242] width 117 height 26
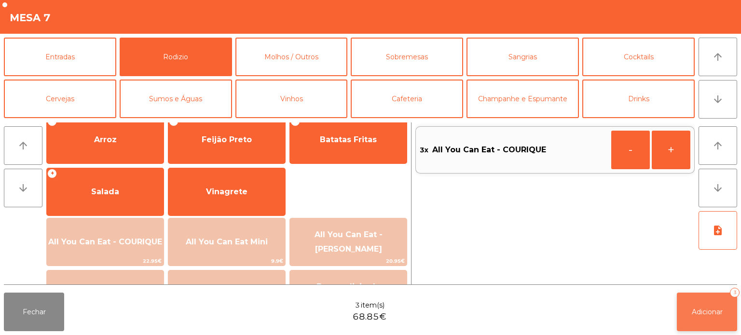
click at [717, 313] on span "Adicionar" at bounding box center [707, 312] width 31 height 9
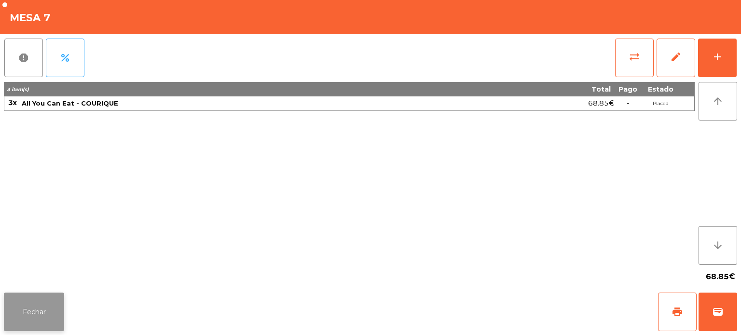
click at [32, 295] on button "Fechar" at bounding box center [34, 312] width 60 height 39
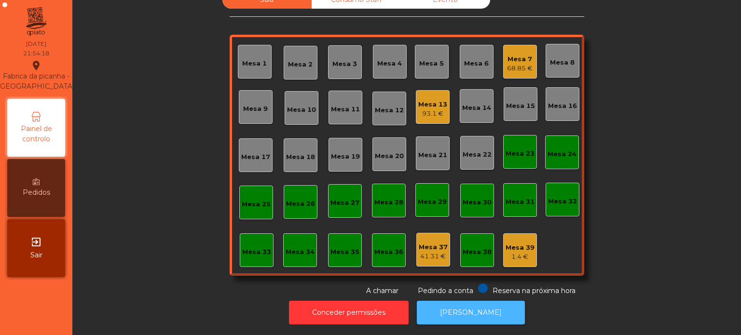
click at [459, 301] on button "[PERSON_NAME]" at bounding box center [471, 313] width 108 height 24
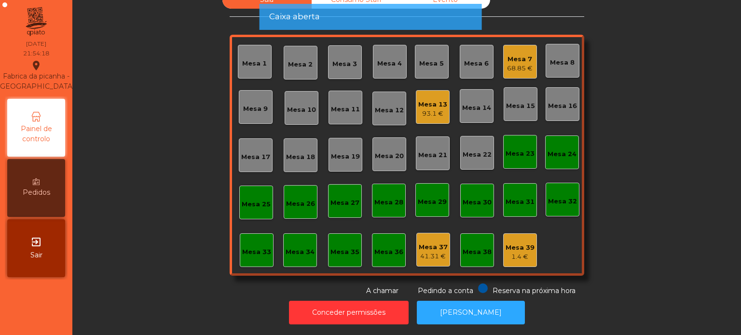
click at [640, 270] on div "Sala Consumo Staff Evento Mesa 1 [GEOGRAPHIC_DATA] 3 Mesa 4 [GEOGRAPHIC_DATA] 6…" at bounding box center [406, 143] width 642 height 305
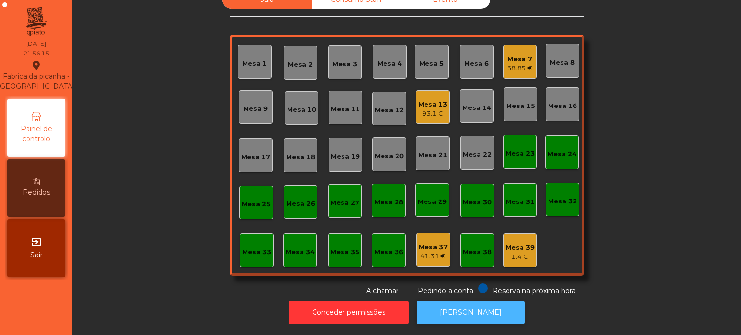
click at [460, 301] on button "[PERSON_NAME]" at bounding box center [471, 313] width 108 height 24
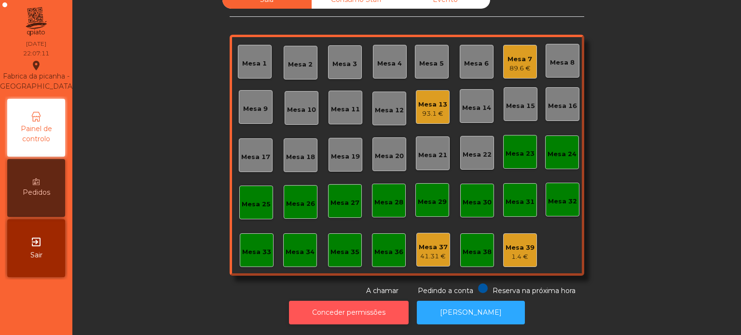
click at [386, 316] on button "Conceder permissões" at bounding box center [349, 313] width 120 height 24
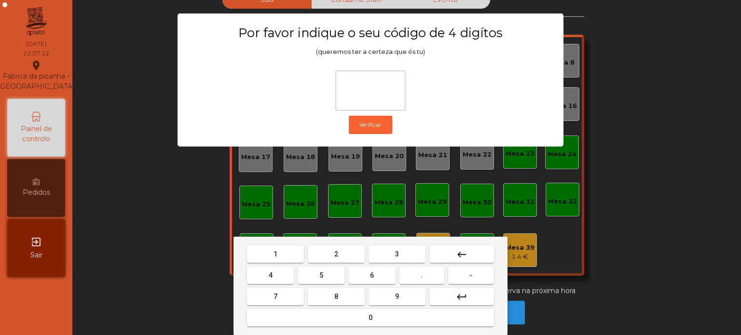
click at [281, 249] on button "1" at bounding box center [275, 253] width 57 height 17
click at [392, 247] on button "3" at bounding box center [396, 253] width 57 height 17
click at [312, 276] on button "5" at bounding box center [321, 275] width 47 height 17
click at [335, 319] on button "0" at bounding box center [370, 317] width 247 height 17
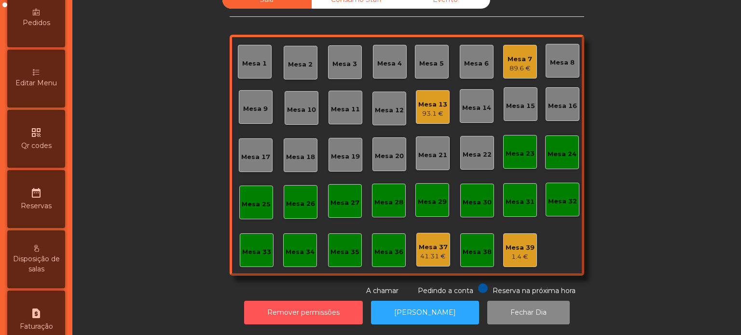
scroll to position [177, 0]
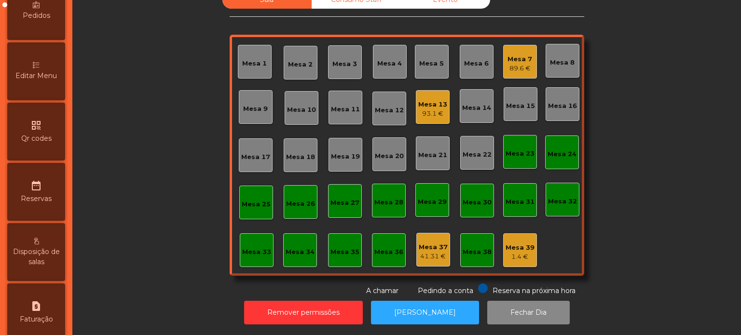
click at [46, 77] on div "Editar Menu" at bounding box center [36, 71] width 58 height 58
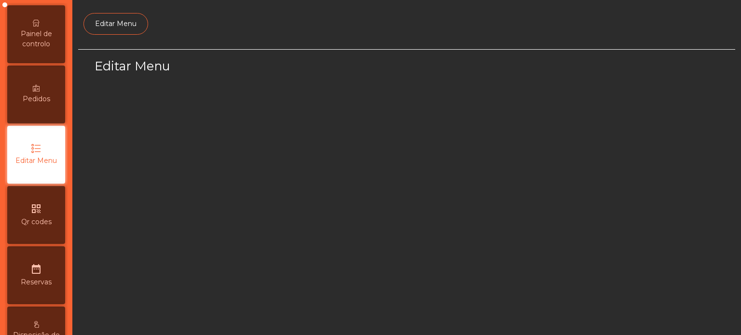
select select "*"
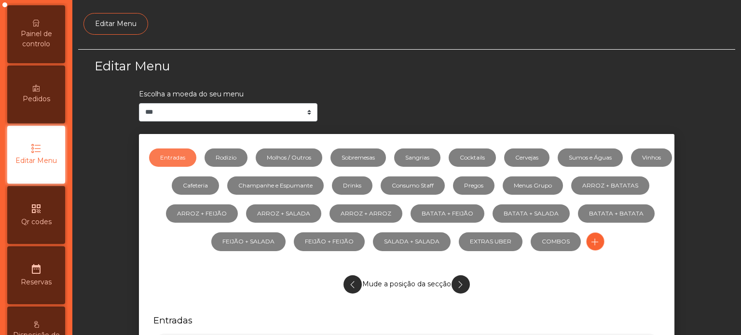
scroll to position [91, 0]
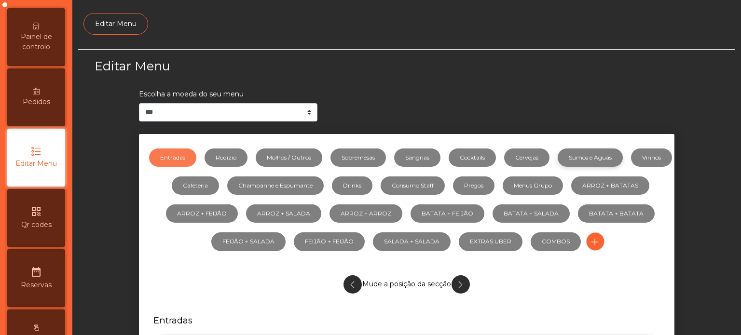
click at [619, 157] on link "Sumos e Águas" at bounding box center [590, 158] width 65 height 18
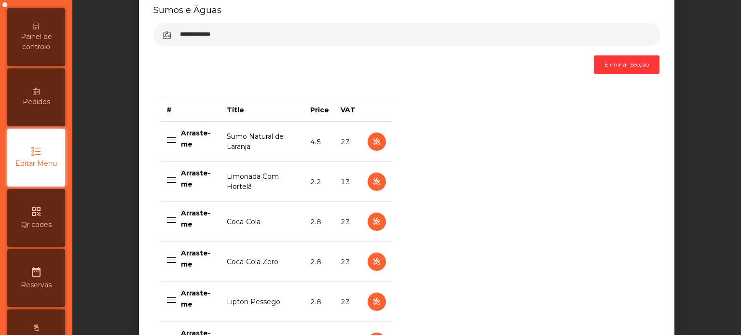
scroll to position [325, 0]
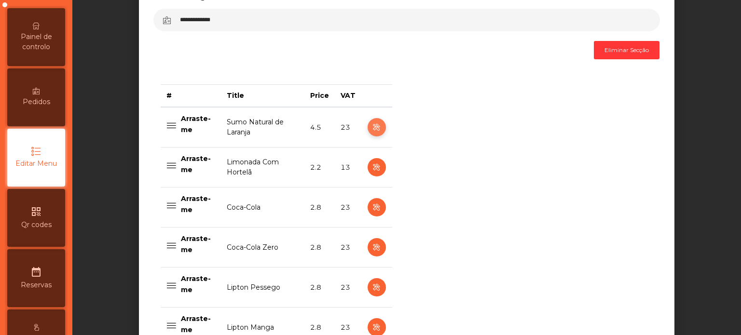
click at [371, 127] on icon "button" at bounding box center [376, 128] width 11 height 12
select select "***"
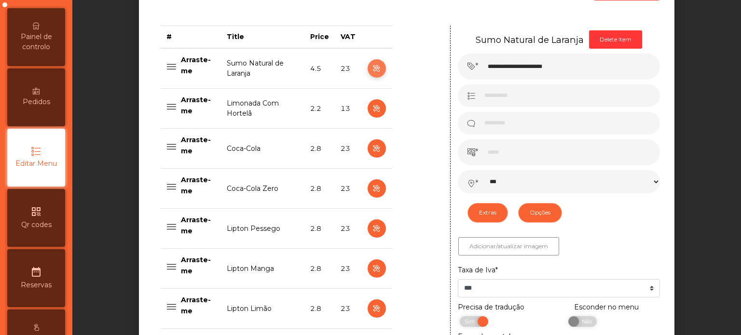
scroll to position [386, 0]
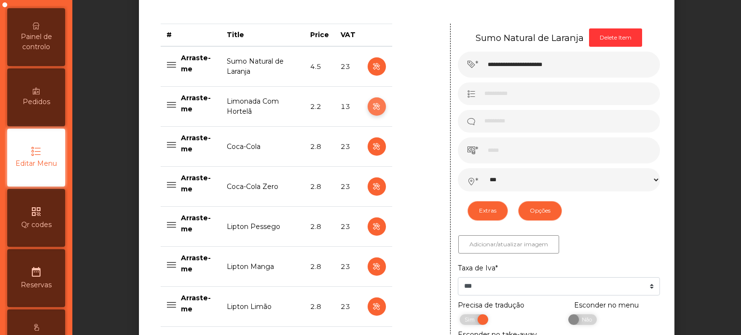
click at [371, 108] on icon "button" at bounding box center [376, 107] width 11 height 12
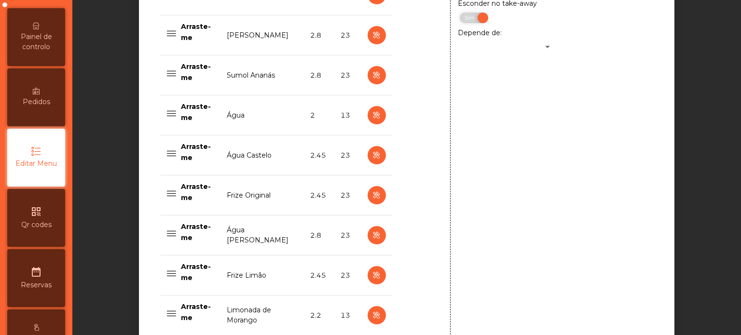
scroll to position [822, 0]
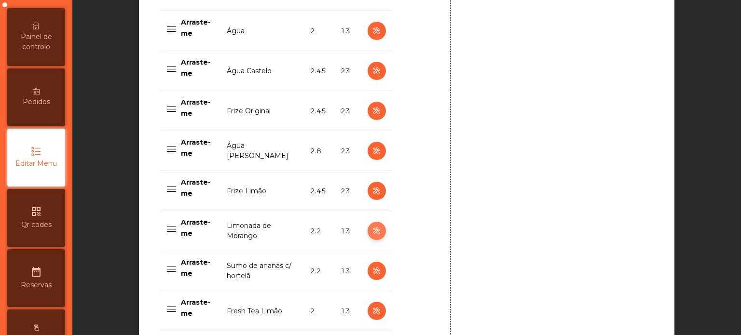
click at [371, 229] on icon "button" at bounding box center [376, 231] width 11 height 12
click at [369, 237] on button "button" at bounding box center [376, 231] width 18 height 18
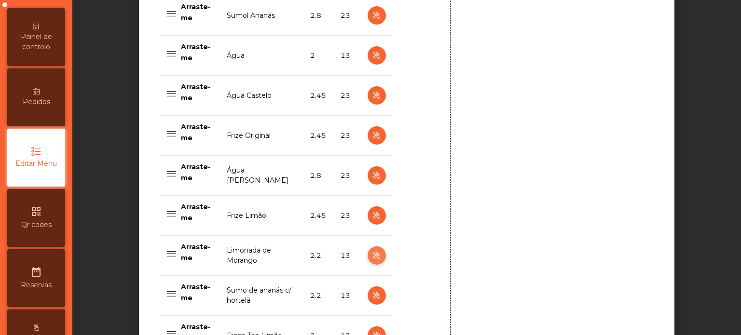
scroll to position [799, 0]
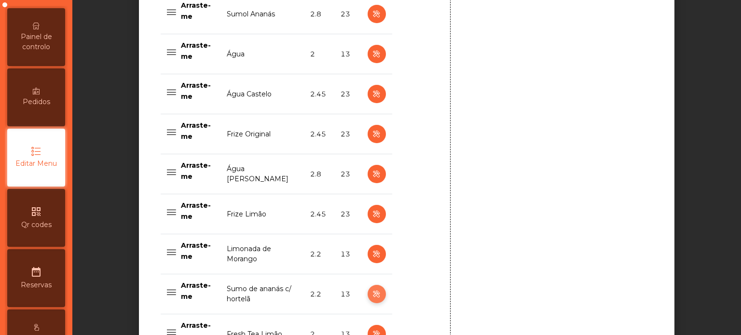
click at [372, 293] on icon "button" at bounding box center [376, 294] width 11 height 12
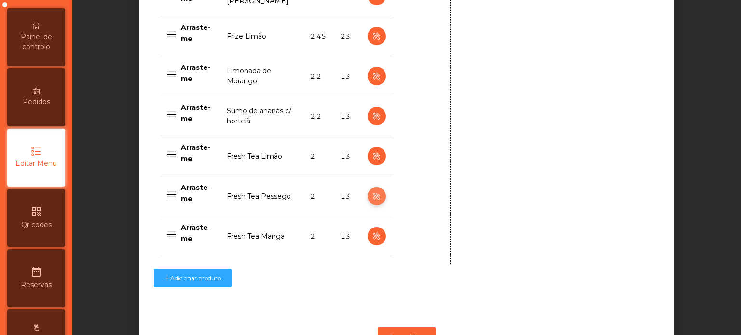
click at [371, 194] on icon "button" at bounding box center [376, 196] width 11 height 12
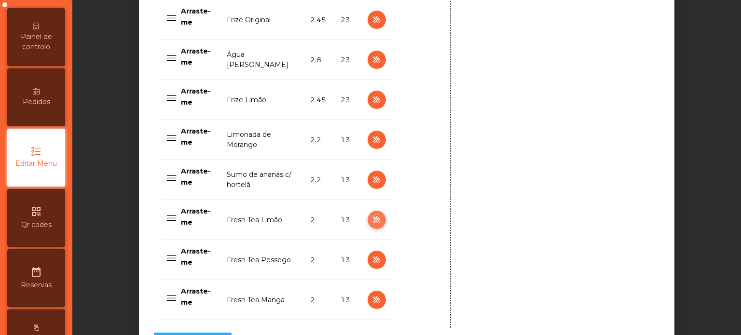
click at [371, 219] on icon "button" at bounding box center [376, 220] width 11 height 12
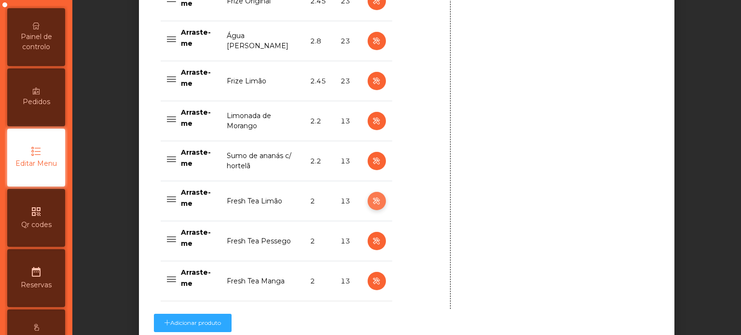
scroll to position [931, 0]
click at [371, 282] on icon "button" at bounding box center [376, 282] width 11 height 12
click at [373, 282] on icon "button" at bounding box center [376, 282] width 11 height 12
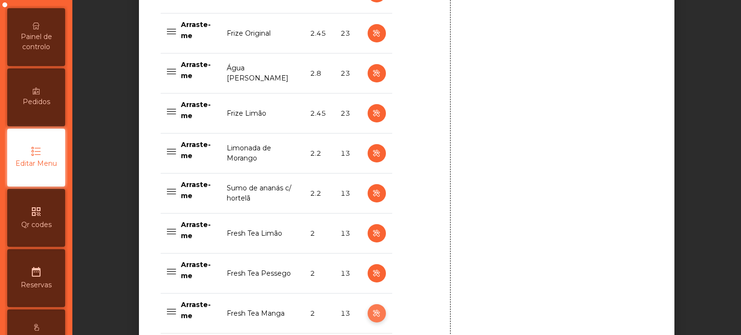
scroll to position [1016, 0]
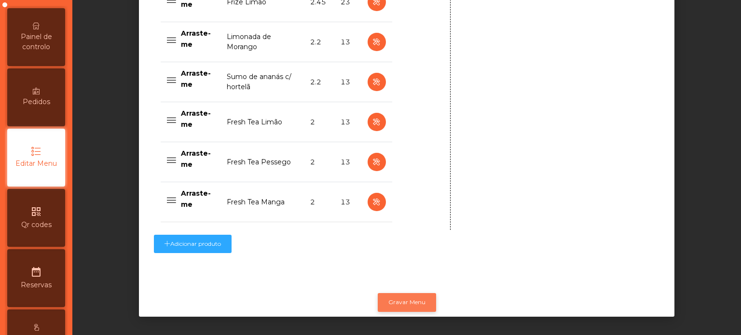
click at [390, 299] on button "Gravar Menu" at bounding box center [407, 302] width 58 height 18
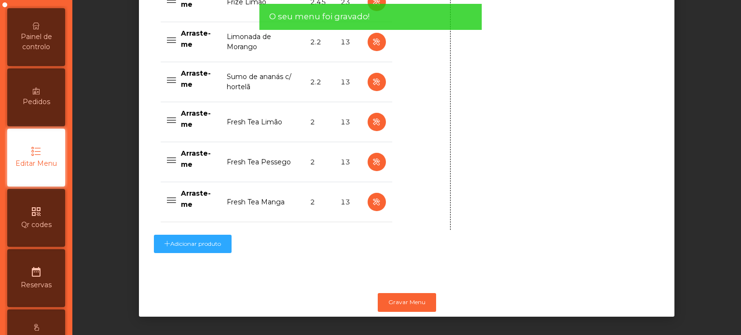
click at [58, 41] on div "Painel de controlo" at bounding box center [36, 37] width 58 height 58
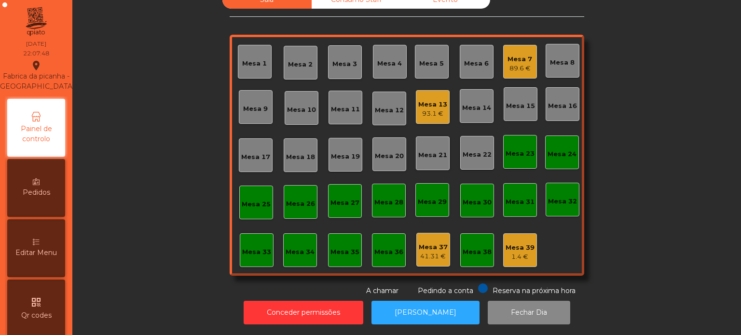
click at [516, 152] on div "Mesa 23" at bounding box center [520, 152] width 34 height 34
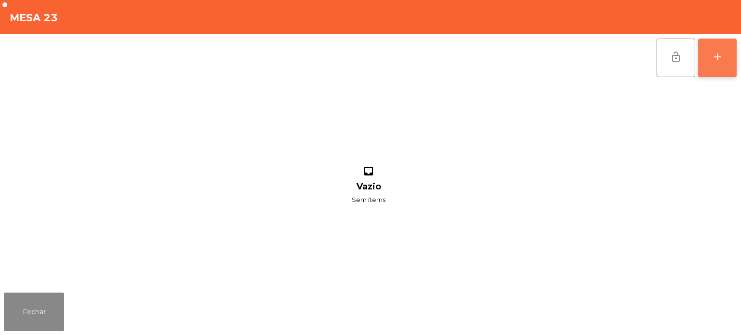
click at [707, 63] on button "add" at bounding box center [717, 58] width 39 height 39
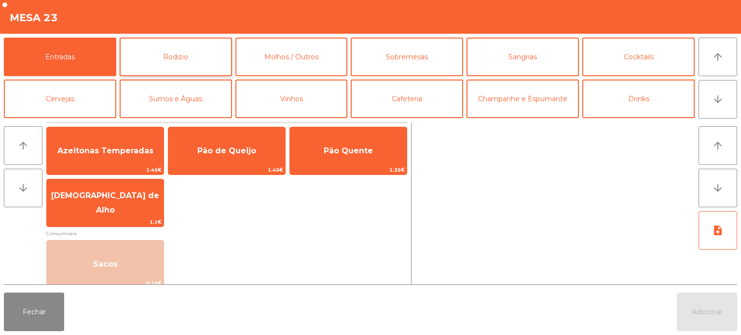
click at [170, 65] on button "Rodizio" at bounding box center [176, 57] width 112 height 39
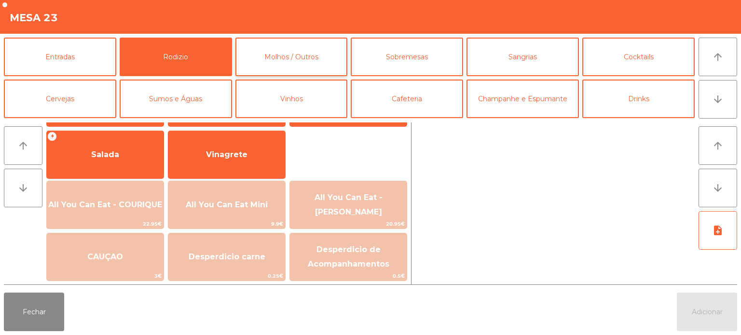
click at [340, 39] on button "Molhos / Outros" at bounding box center [291, 57] width 112 height 39
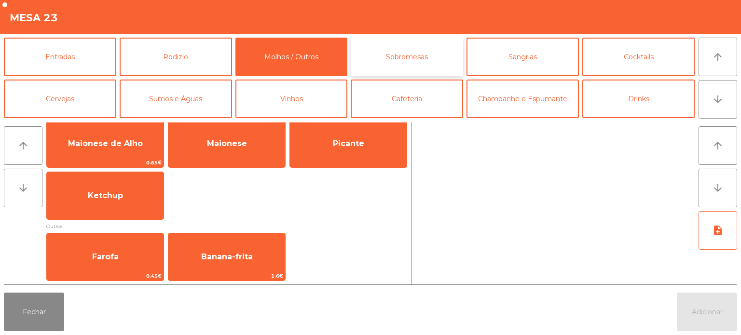
click at [427, 60] on button "Sobremesas" at bounding box center [407, 57] width 112 height 39
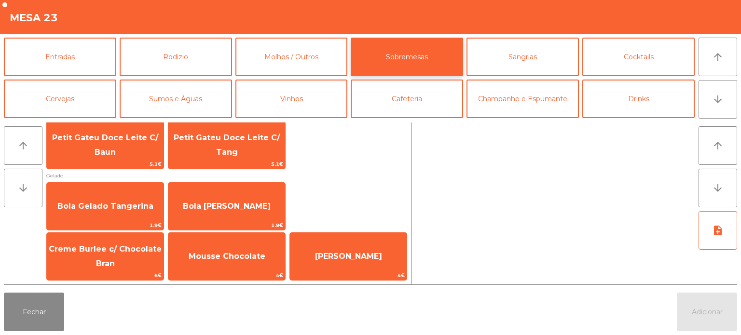
scroll to position [16, 0]
click at [493, 62] on button "Sangrias" at bounding box center [522, 57] width 112 height 39
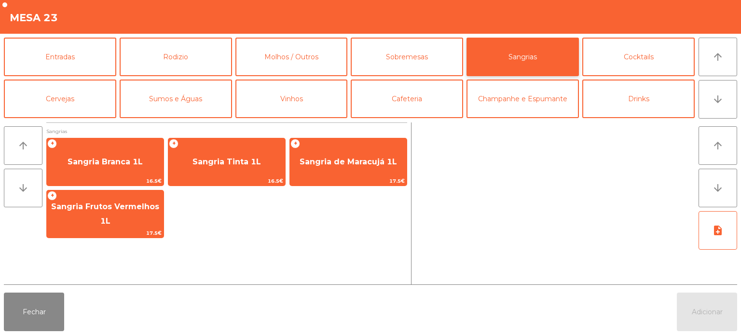
scroll to position [0, 0]
click at [618, 62] on button "Cocktails" at bounding box center [638, 57] width 112 height 39
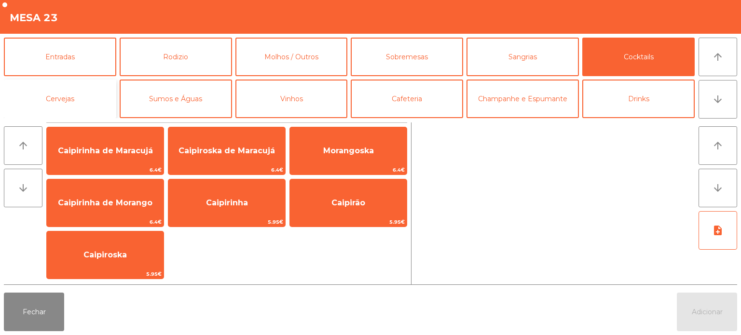
click at [73, 98] on button "Cervejas" at bounding box center [60, 99] width 112 height 39
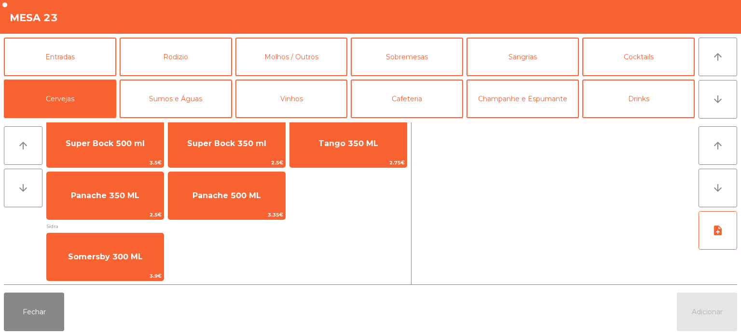
click at [204, 95] on button "Sumos e Águas" at bounding box center [176, 99] width 112 height 39
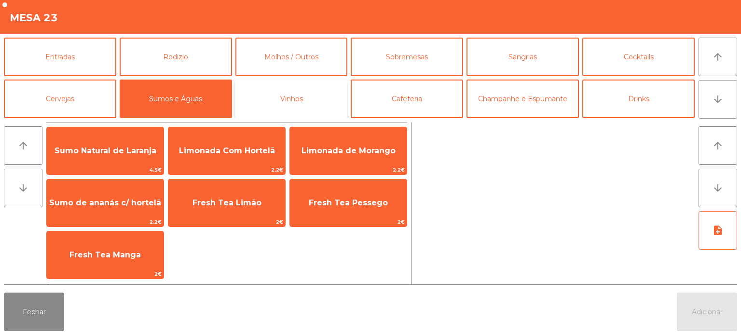
click at [307, 98] on button "Vinhos" at bounding box center [291, 99] width 112 height 39
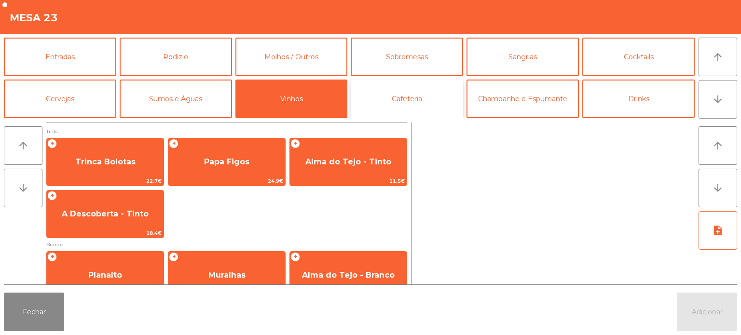
click at [418, 91] on button "Cafeteria" at bounding box center [407, 99] width 112 height 39
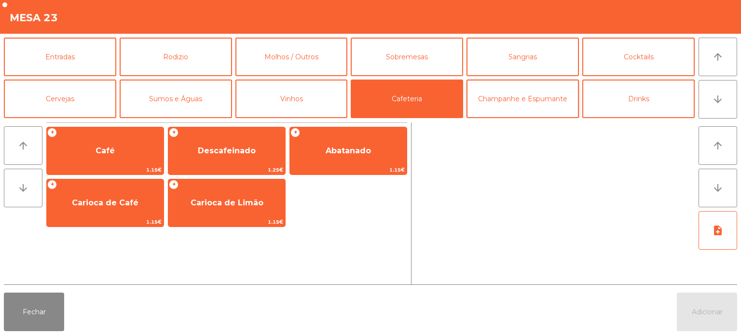
click at [501, 91] on button "Champanhe e Espumante" at bounding box center [522, 99] width 112 height 39
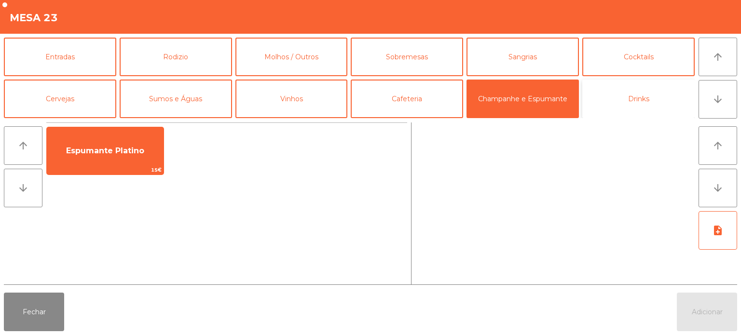
click at [608, 110] on button "Drinks" at bounding box center [638, 99] width 112 height 39
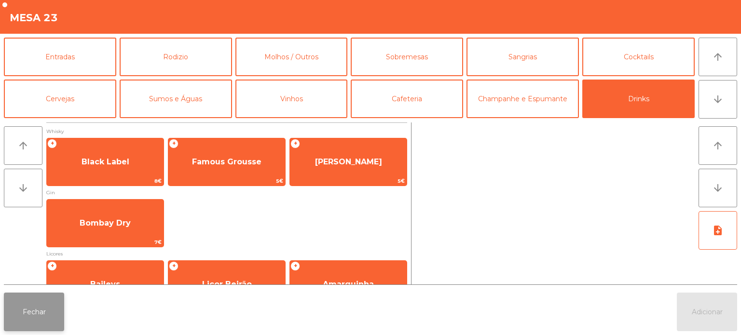
click at [53, 301] on button "Fechar" at bounding box center [34, 312] width 60 height 39
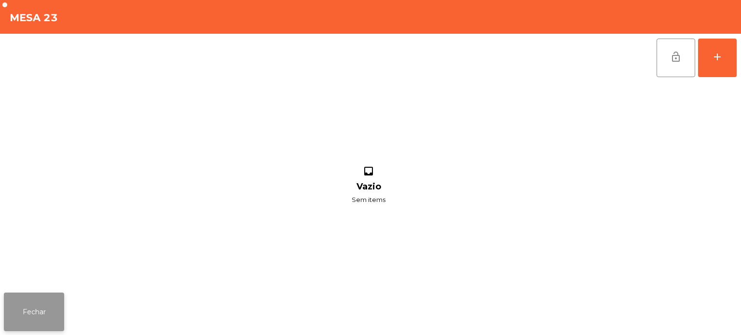
click at [51, 297] on button "Fechar" at bounding box center [34, 312] width 60 height 39
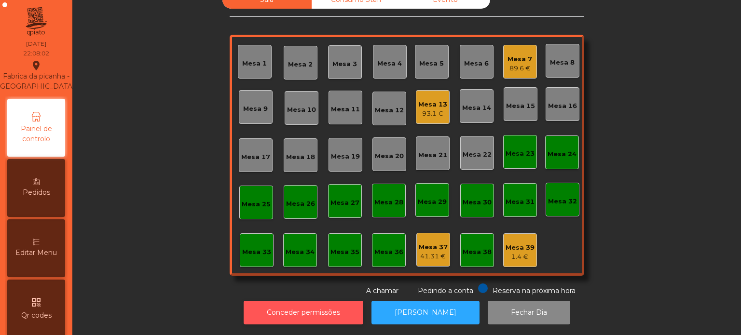
click at [316, 301] on button "Conceder permissões" at bounding box center [304, 313] width 120 height 24
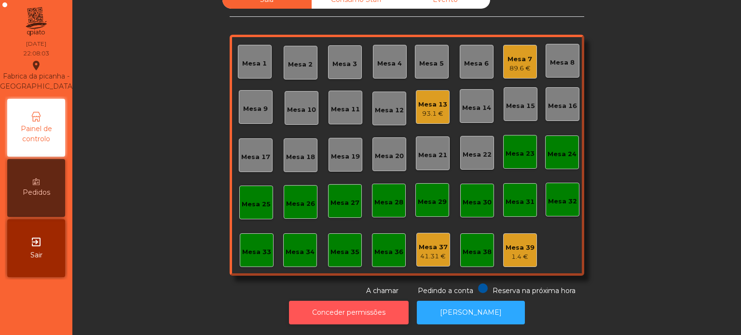
click at [325, 301] on button "Conceder permissões" at bounding box center [349, 313] width 120 height 24
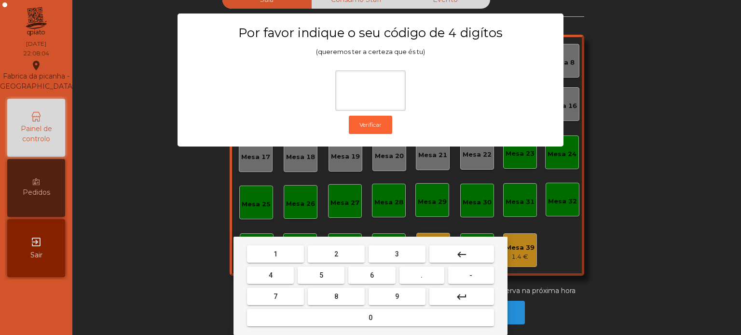
click at [409, 257] on button "3" at bounding box center [396, 253] width 57 height 17
click at [321, 275] on span "5" at bounding box center [321, 276] width 4 height 8
click at [328, 313] on button "0" at bounding box center [370, 317] width 247 height 17
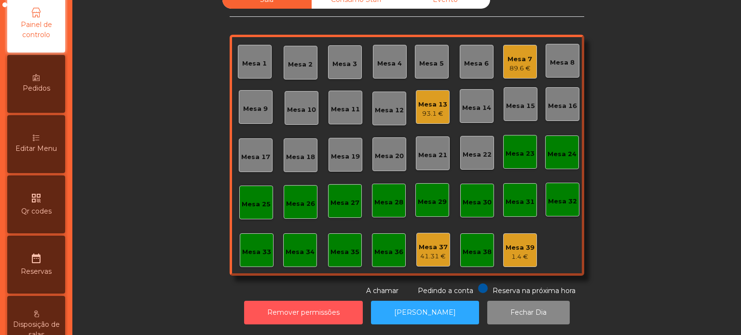
scroll to position [102, 0]
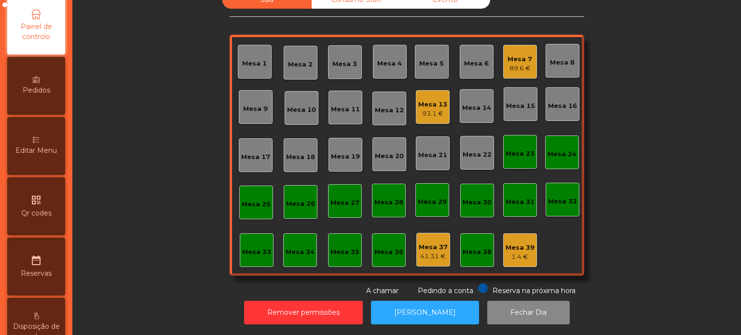
click at [33, 156] on span "Editar Menu" at bounding box center [35, 151] width 41 height 10
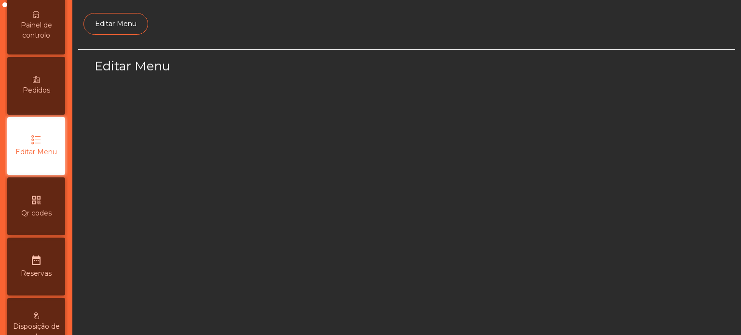
scroll to position [91, 0]
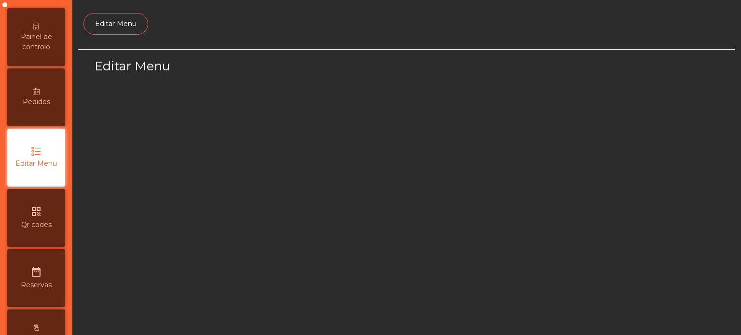
select select "*"
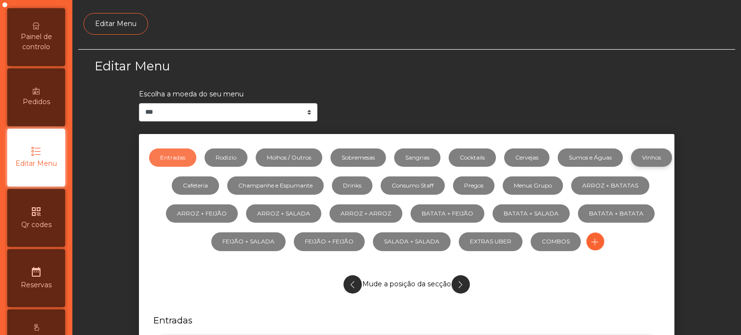
click at [631, 167] on link "Vinhos" at bounding box center [651, 158] width 41 height 18
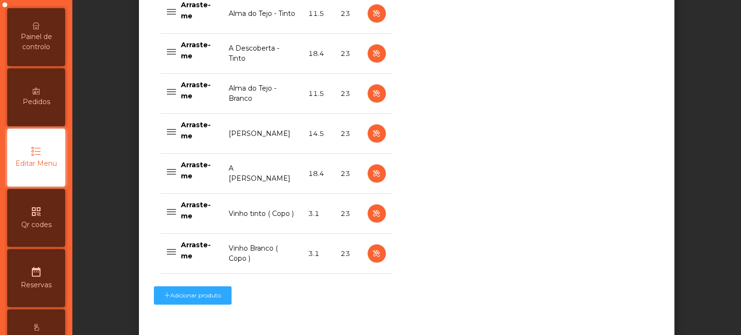
scroll to position [696, 0]
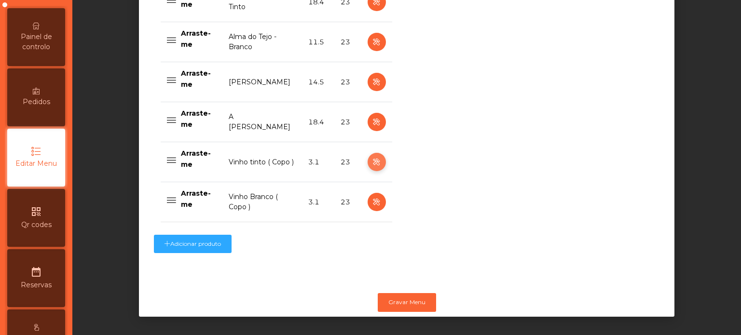
click at [372, 156] on icon "button" at bounding box center [376, 162] width 11 height 12
select select "***"
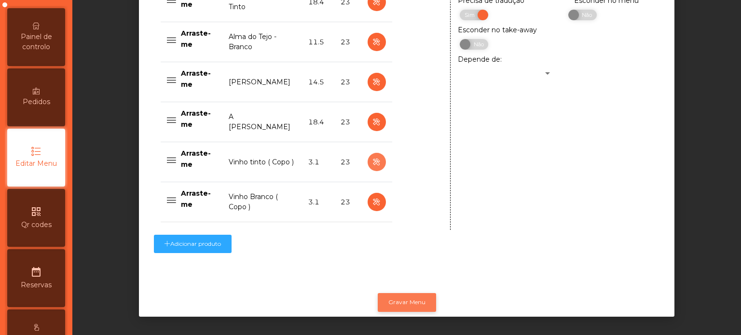
click at [422, 295] on button "Gravar Menu" at bounding box center [407, 302] width 58 height 18
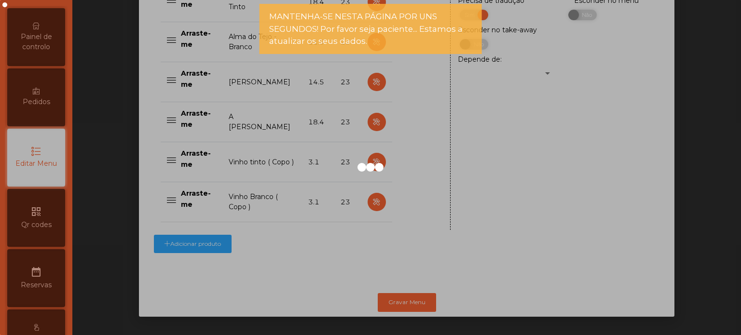
click at [45, 66] on div "Painel de controlo" at bounding box center [36, 37] width 58 height 58
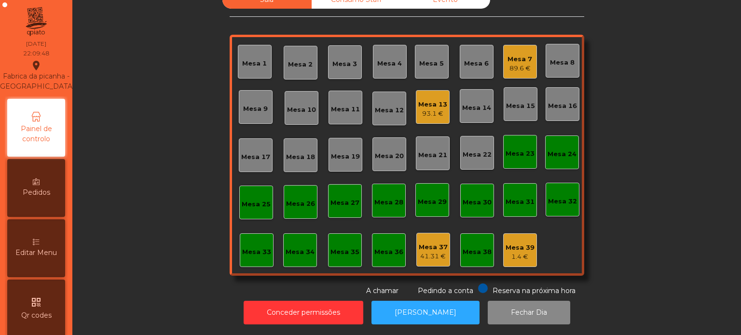
click at [419, 252] on div "41.31 €" at bounding box center [433, 257] width 29 height 10
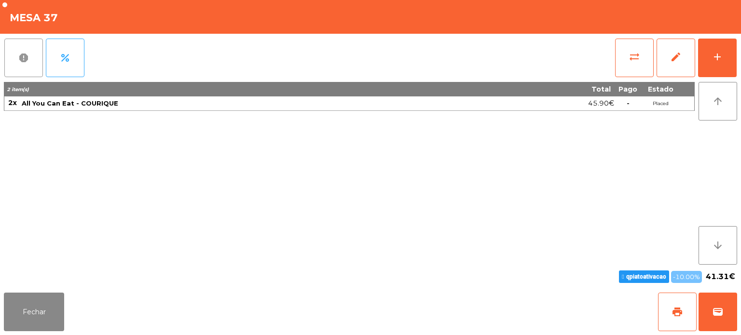
click at [17, 55] on button "report" at bounding box center [23, 58] width 39 height 39
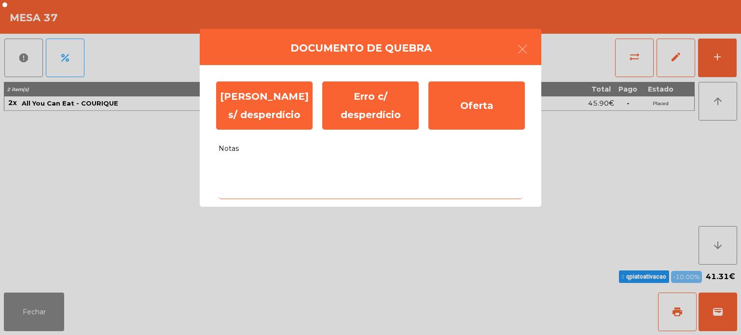
click at [276, 172] on textarea "Notas" at bounding box center [370, 179] width 304 height 40
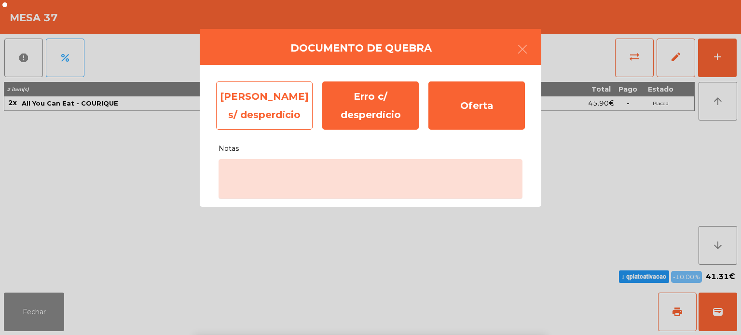
click at [276, 122] on div "[PERSON_NAME] s/ desperdício" at bounding box center [264, 106] width 96 height 48
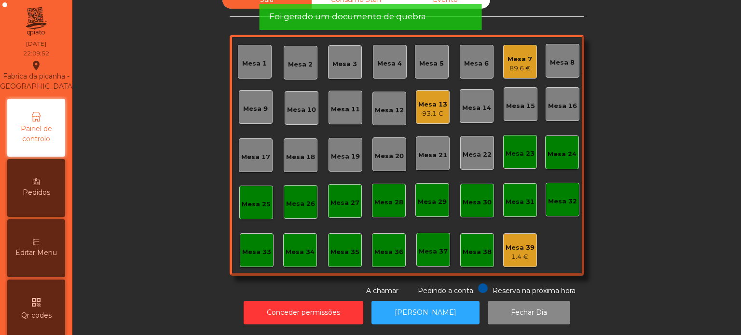
click at [515, 252] on div "1.4 €" at bounding box center [519, 257] width 29 height 10
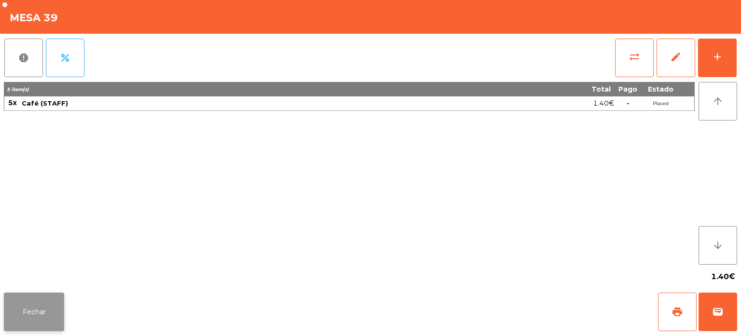
click at [51, 313] on button "Fechar" at bounding box center [34, 312] width 60 height 39
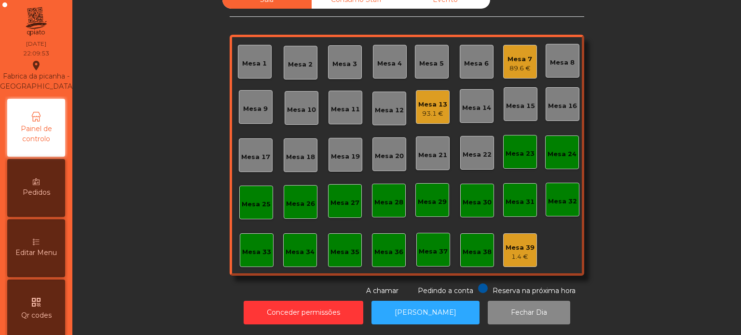
click at [437, 247] on div "Mesa 37" at bounding box center [433, 252] width 29 height 10
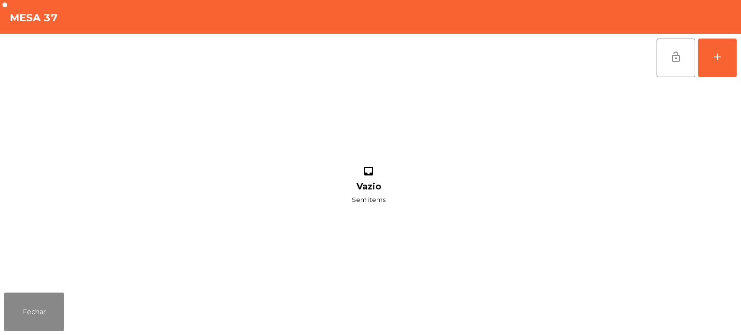
click at [72, 309] on div "Fechar" at bounding box center [370, 312] width 741 height 46
click at [47, 315] on button "Fechar" at bounding box center [34, 312] width 60 height 39
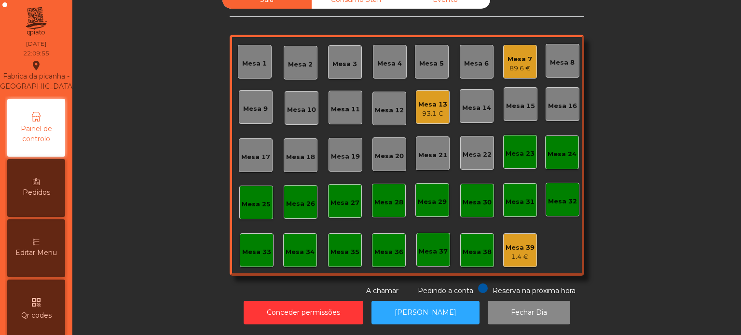
click at [425, 90] on div "Mesa 13 93.1 €" at bounding box center [433, 107] width 34 height 34
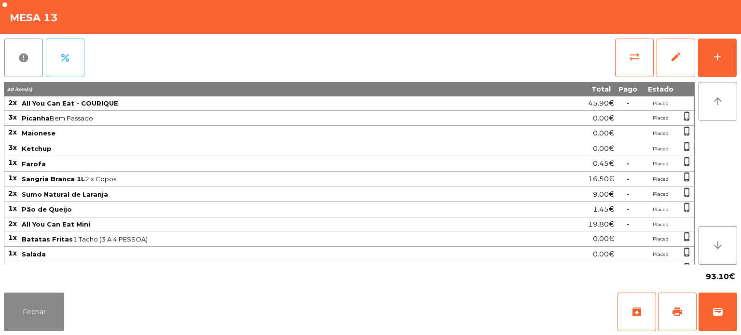
click at [27, 335] on div "Fechar archive print wallet" at bounding box center [370, 312] width 741 height 46
click at [50, 314] on button "Fechar" at bounding box center [34, 312] width 60 height 39
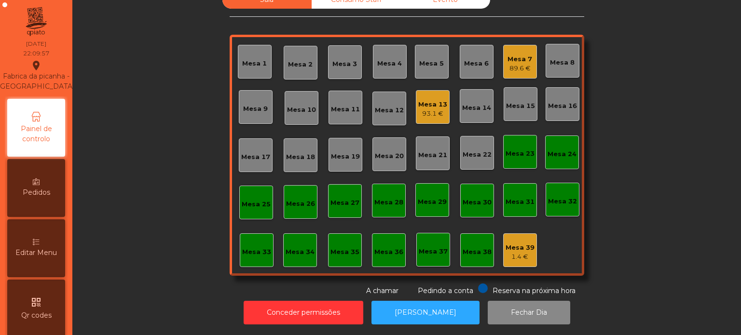
click at [512, 54] on div "Mesa 7" at bounding box center [519, 59] width 25 height 10
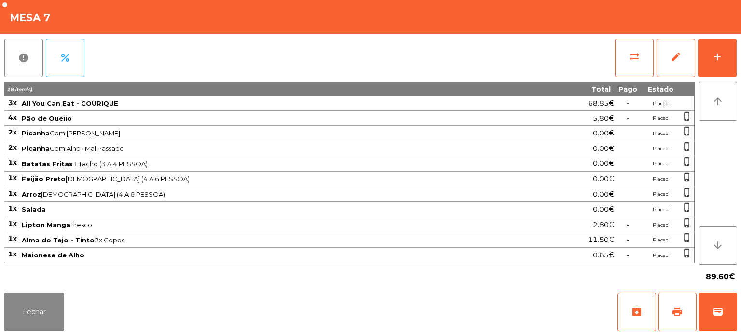
click at [224, 226] on span "Lipton Manga Fresco" at bounding box center [277, 225] width 510 height 8
click at [59, 319] on button "Fechar" at bounding box center [34, 312] width 60 height 39
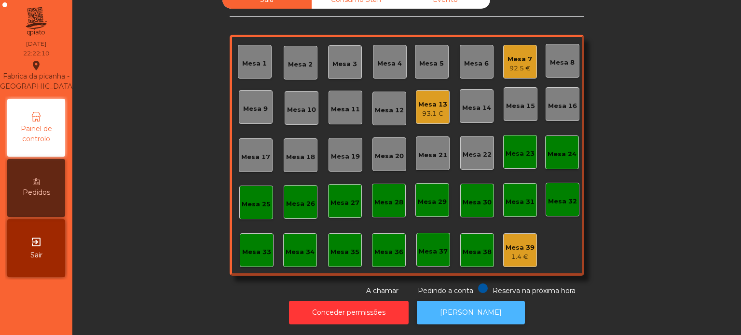
click at [466, 313] on button "[PERSON_NAME]" at bounding box center [471, 313] width 108 height 24
click at [455, 313] on button "[PERSON_NAME]" at bounding box center [471, 313] width 108 height 24
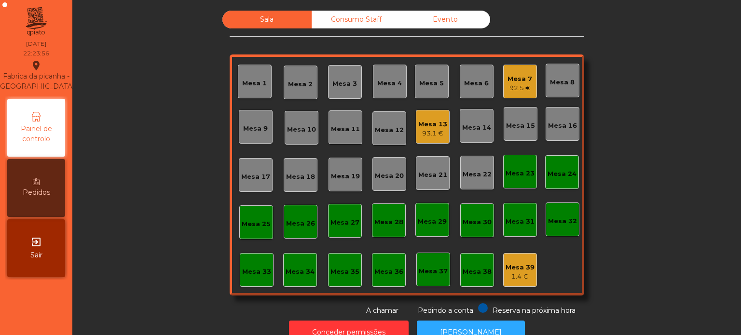
click at [334, 12] on div "Consumo Staff" at bounding box center [356, 20] width 89 height 18
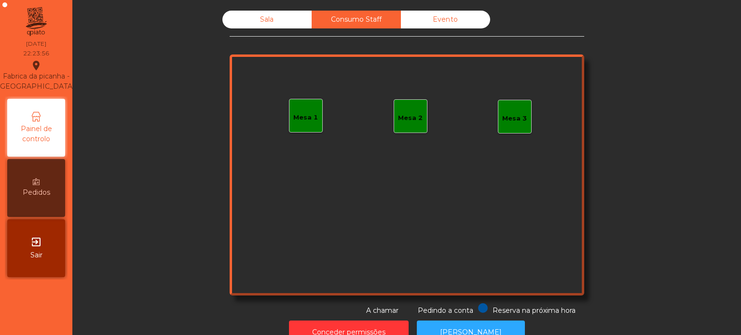
click at [301, 120] on div "Mesa 1" at bounding box center [305, 118] width 25 height 10
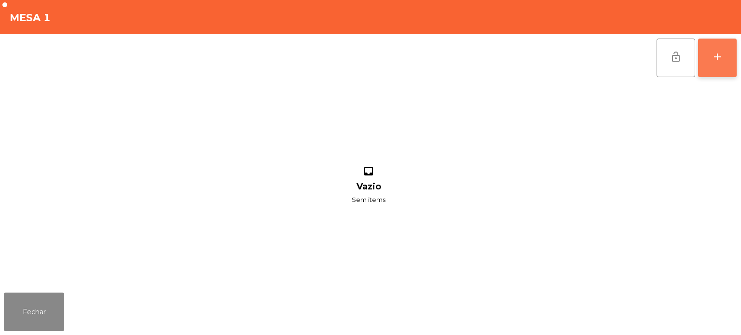
click at [708, 62] on button "add" at bounding box center [717, 58] width 39 height 39
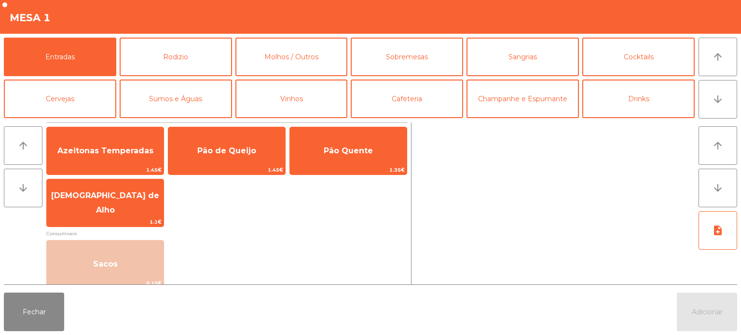
scroll to position [56, 0]
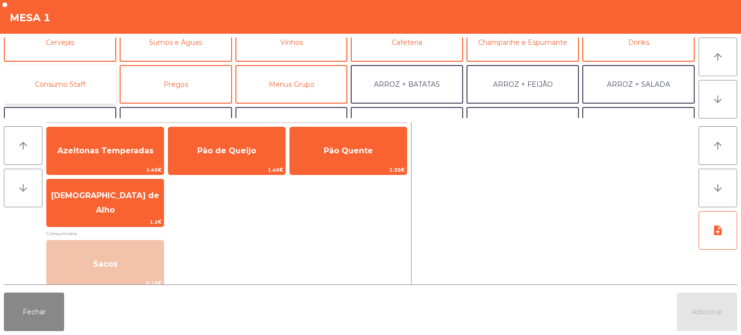
click at [77, 75] on button "Consumo Staff" at bounding box center [60, 84] width 112 height 39
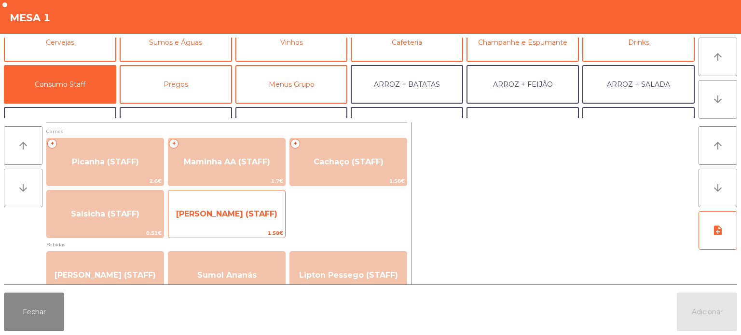
click at [244, 218] on span "[PERSON_NAME] (STAFF)" at bounding box center [226, 214] width 117 height 26
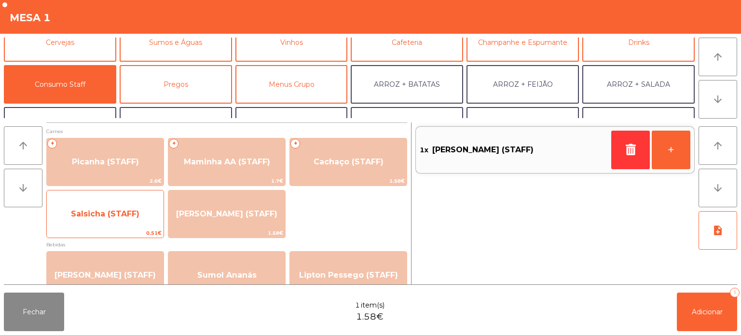
click at [117, 202] on span "Salsicha (STAFF)" at bounding box center [105, 214] width 117 height 26
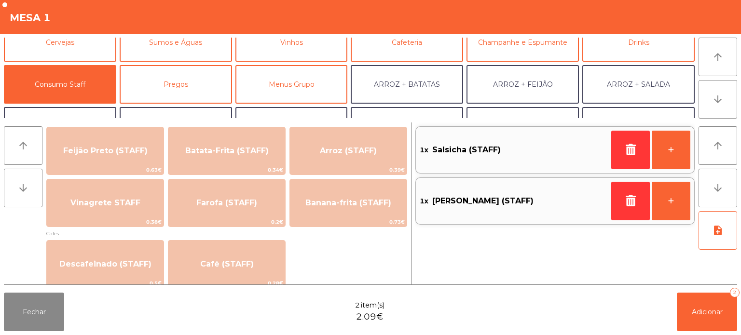
scroll to position [460, 0]
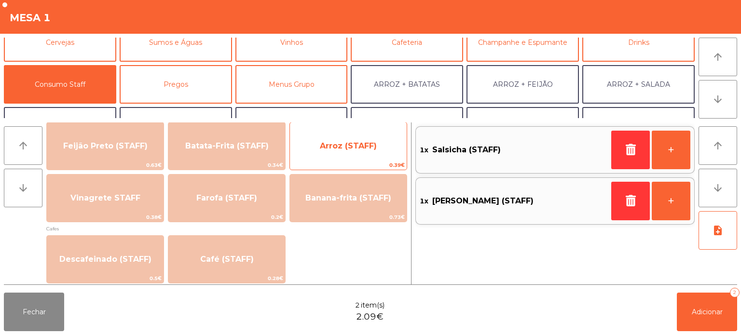
click at [362, 136] on span "Arroz (STAFF)" at bounding box center [348, 146] width 117 height 26
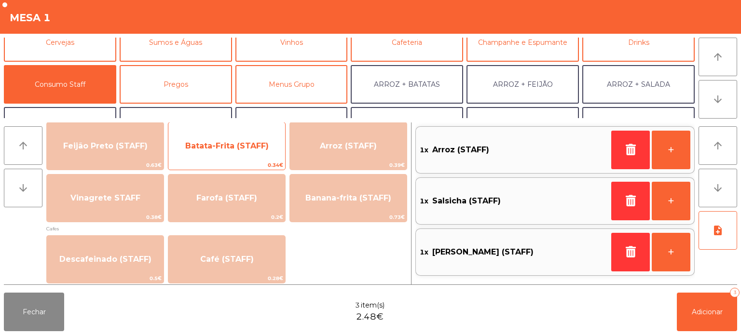
click at [241, 139] on span "Batata-Frita (STAFF)" at bounding box center [226, 146] width 117 height 26
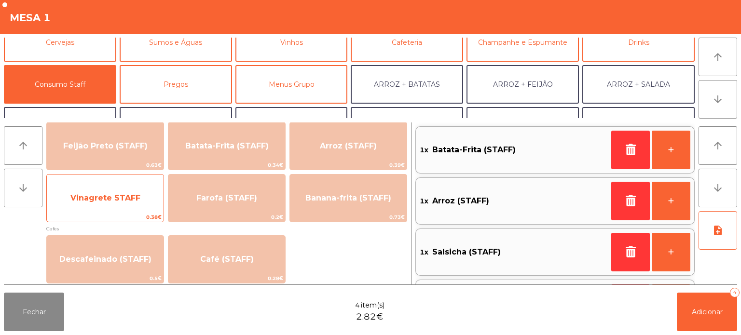
click at [112, 206] on span "Vinagrete STAFF" at bounding box center [105, 198] width 117 height 26
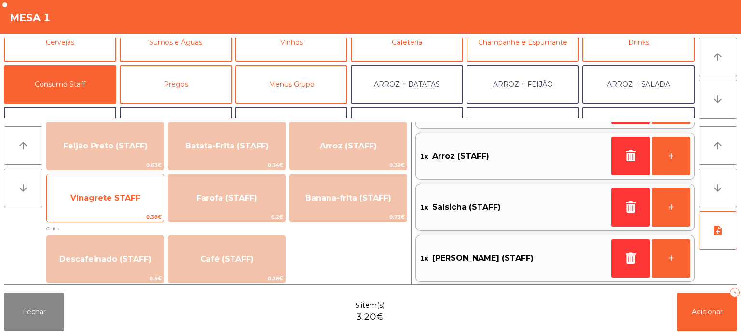
scroll to position [0, 0]
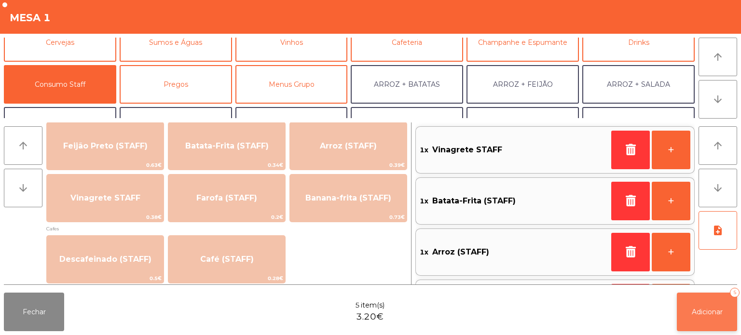
click at [710, 313] on span "Adicionar" at bounding box center [707, 312] width 31 height 9
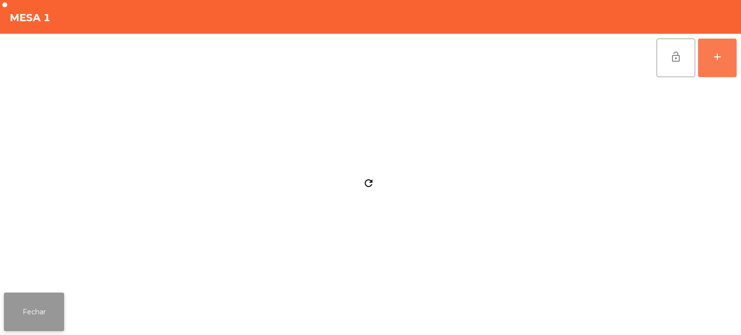
click at [39, 306] on button "Fechar" at bounding box center [34, 312] width 60 height 39
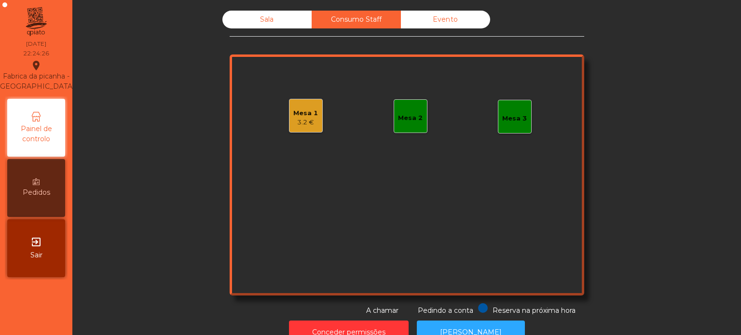
scroll to position [27, 0]
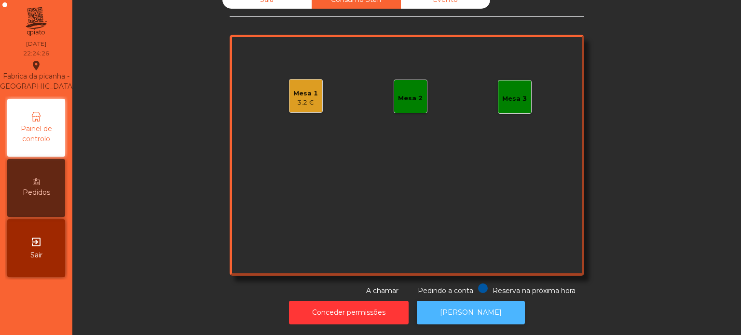
click at [465, 311] on button "[PERSON_NAME]" at bounding box center [471, 313] width 108 height 24
click at [419, 80] on div "Mesa 2" at bounding box center [411, 97] width 34 height 34
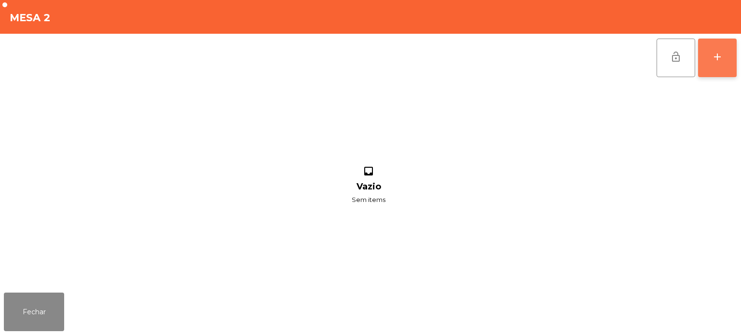
click at [712, 64] on button "add" at bounding box center [717, 58] width 39 height 39
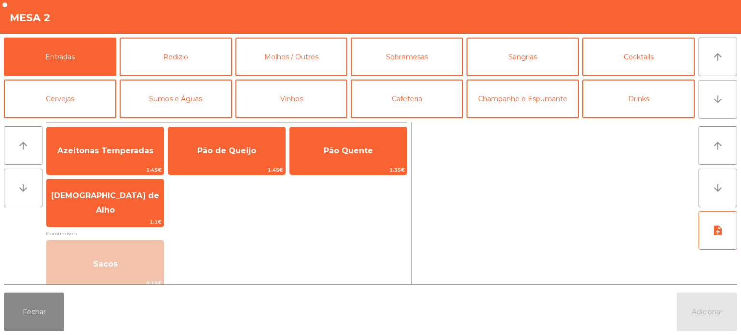
click at [719, 101] on icon "arrow_downward" at bounding box center [718, 100] width 12 height 12
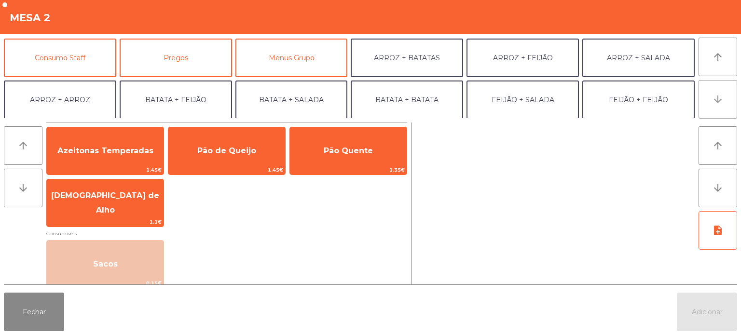
scroll to position [84, 0]
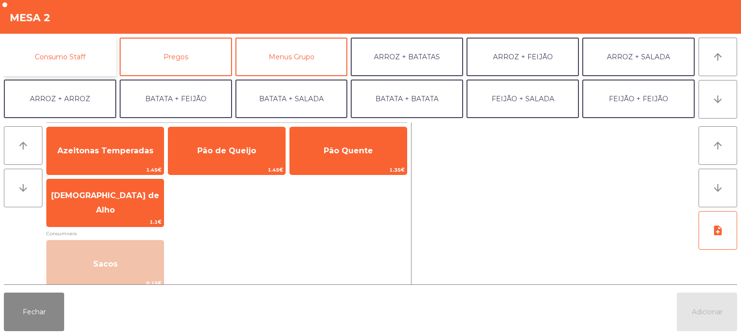
click at [74, 48] on button "Consumo Staff" at bounding box center [60, 57] width 112 height 39
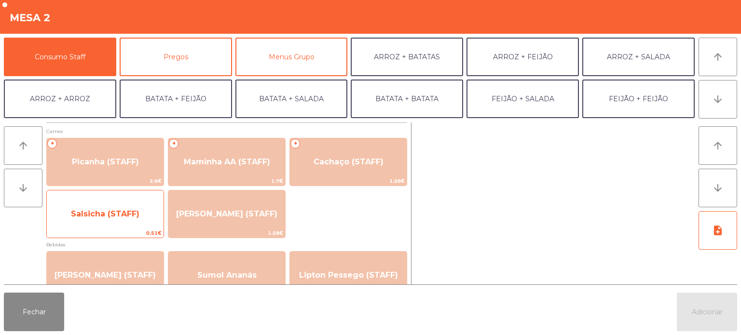
click at [95, 223] on span "Salsicha (STAFF)" at bounding box center [105, 214] width 117 height 26
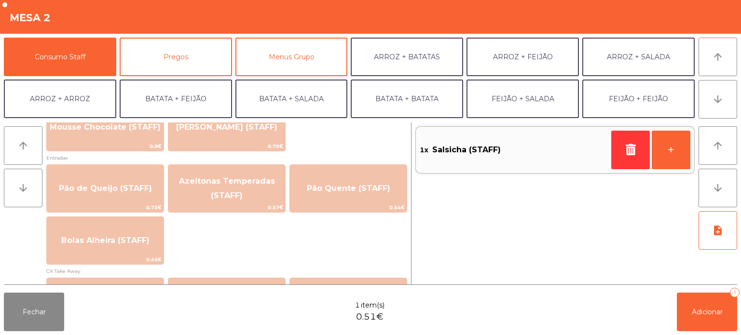
scroll to position [764, 0]
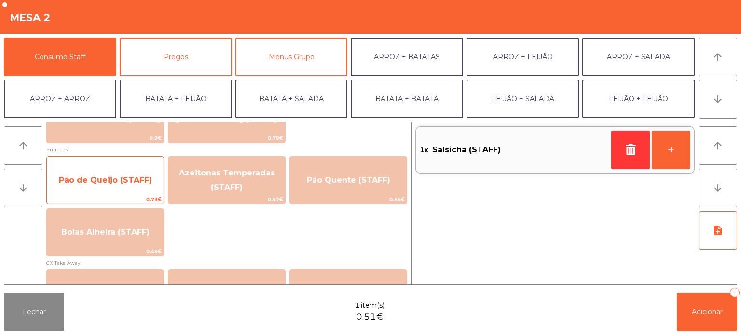
click at [104, 187] on span "Pão de Queijo (STAFF)" at bounding box center [105, 180] width 117 height 26
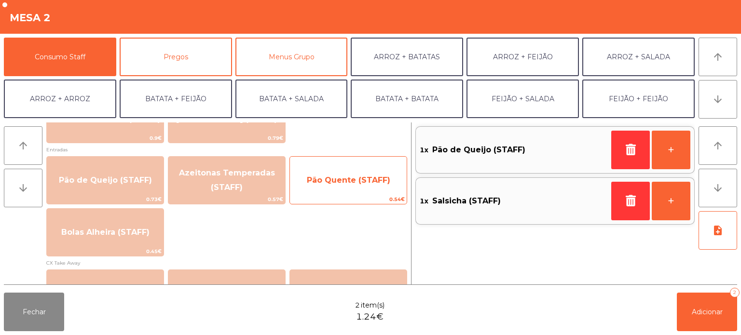
click at [350, 175] on span "Pão Quente (STAFF)" at bounding box center [348, 180] width 117 height 26
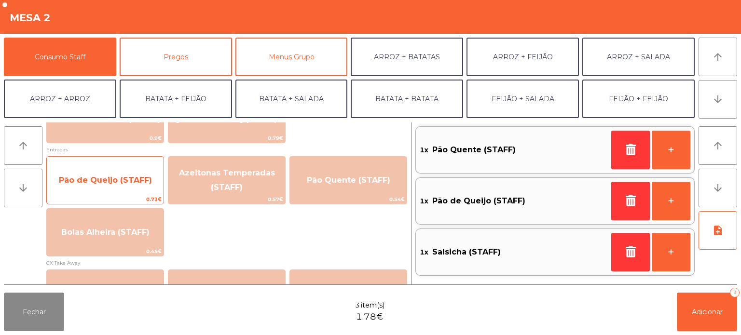
click at [110, 185] on span "Pão de Queijo (STAFF)" at bounding box center [105, 180] width 117 height 26
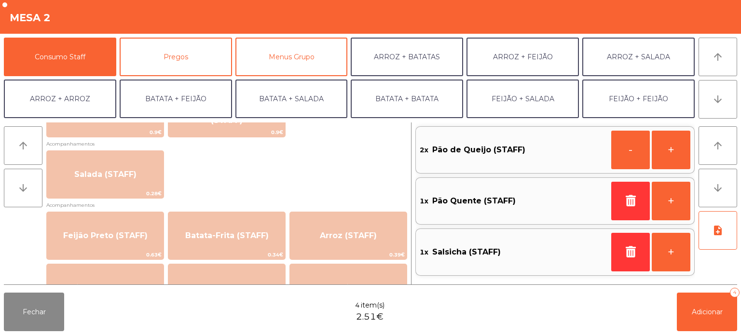
scroll to position [379, 0]
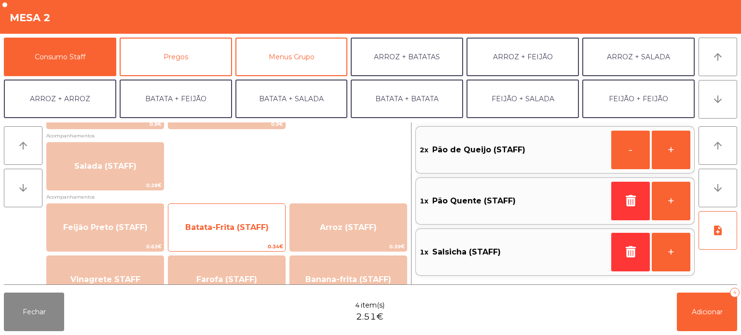
click at [227, 245] on span "0.34€" at bounding box center [226, 246] width 117 height 9
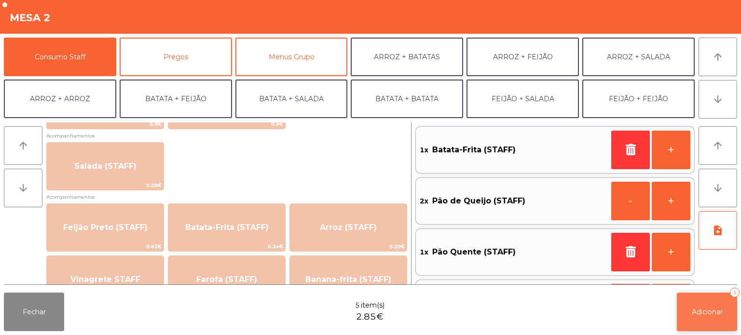
click at [706, 313] on span "Adicionar" at bounding box center [707, 312] width 31 height 9
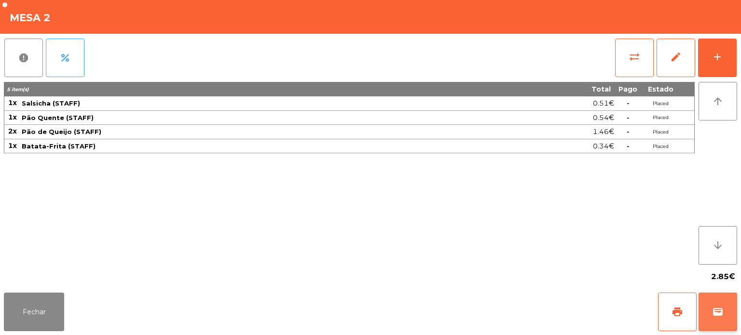
click at [717, 309] on span "wallet" at bounding box center [718, 312] width 12 height 12
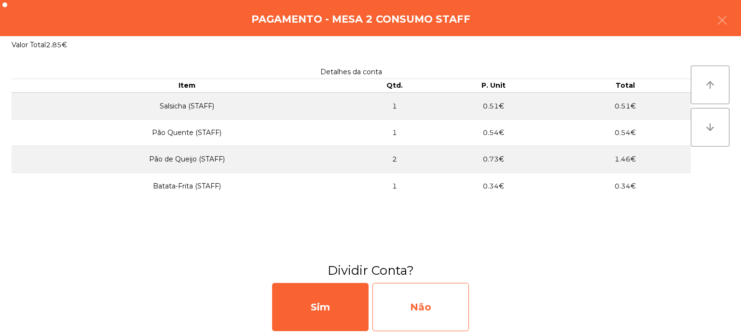
click at [403, 313] on div "Não" at bounding box center [420, 307] width 96 height 48
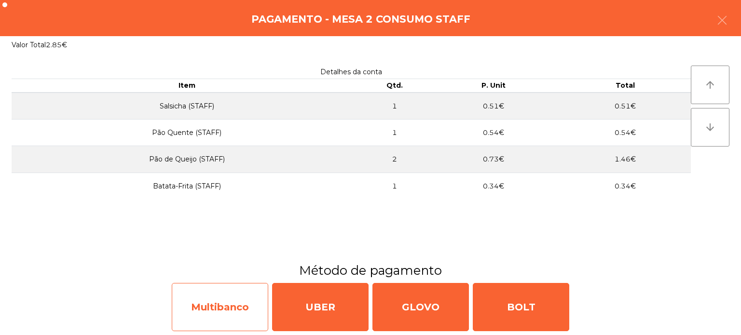
click at [226, 297] on div "Multibanco" at bounding box center [220, 307] width 96 height 48
select select "**"
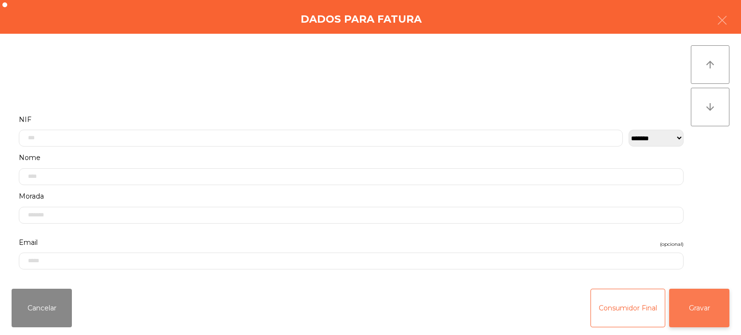
click at [688, 318] on button "Gravar" at bounding box center [699, 308] width 60 height 39
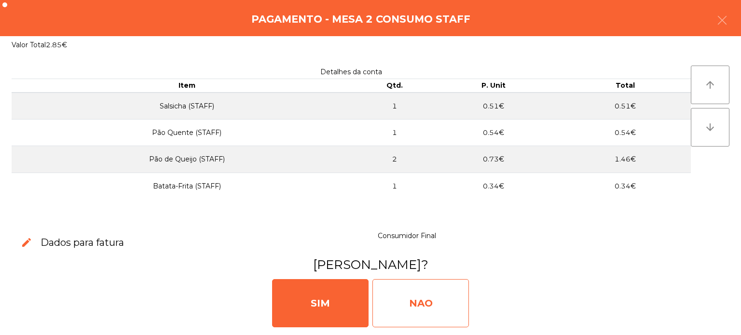
click at [421, 320] on div "NAO" at bounding box center [420, 303] width 96 height 48
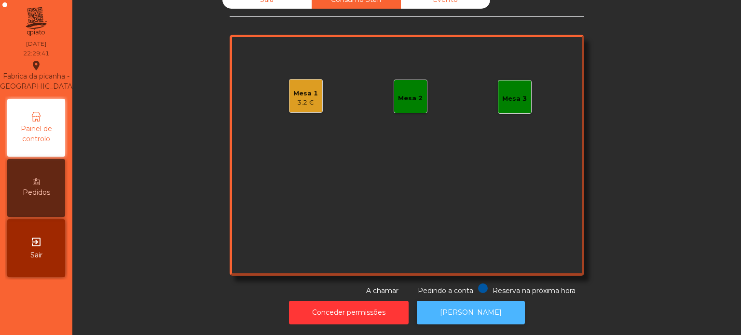
click at [475, 316] on button "[PERSON_NAME]" at bounding box center [471, 313] width 108 height 24
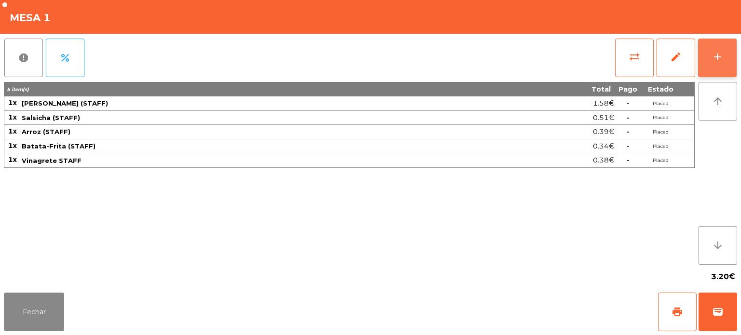
click at [715, 72] on button "add" at bounding box center [717, 58] width 39 height 39
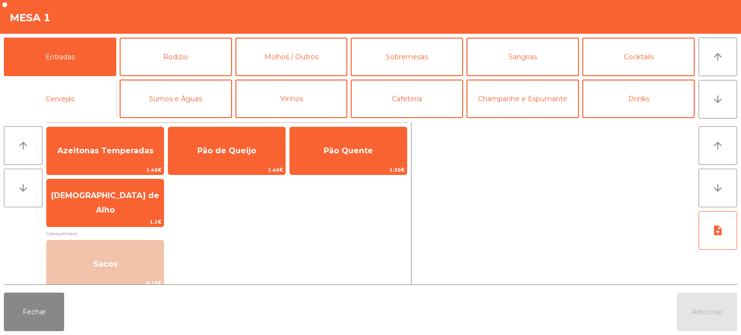
click at [60, 94] on button "Cervejas" at bounding box center [60, 99] width 112 height 39
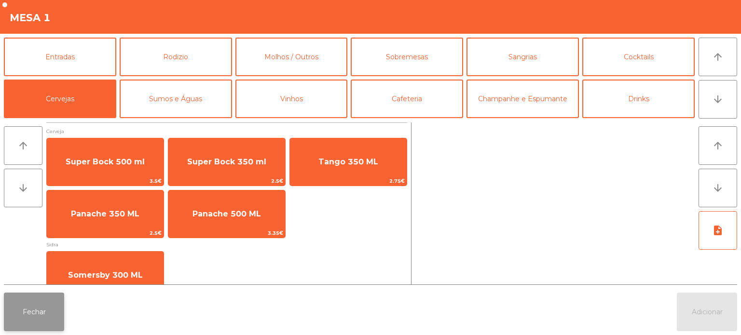
click at [47, 313] on button "Fechar" at bounding box center [34, 312] width 60 height 39
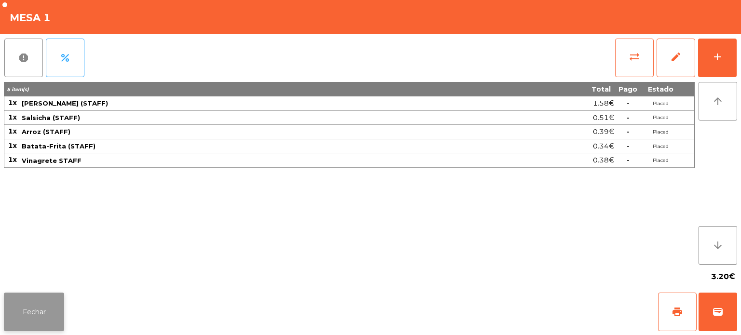
click at [44, 312] on button "Fechar" at bounding box center [34, 312] width 60 height 39
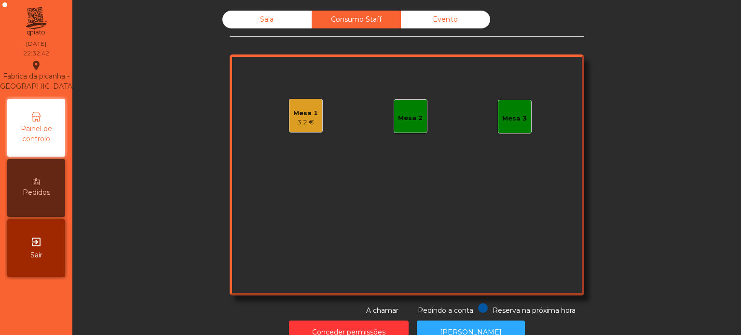
click at [135, 258] on div "Sala Consumo Staff Evento Mesa 1 3.2 € Mesa 2 Mesa 3 Reserva na próxima hora Pe…" at bounding box center [406, 163] width 642 height 305
click at [287, 15] on div "Sala" at bounding box center [266, 20] width 89 height 18
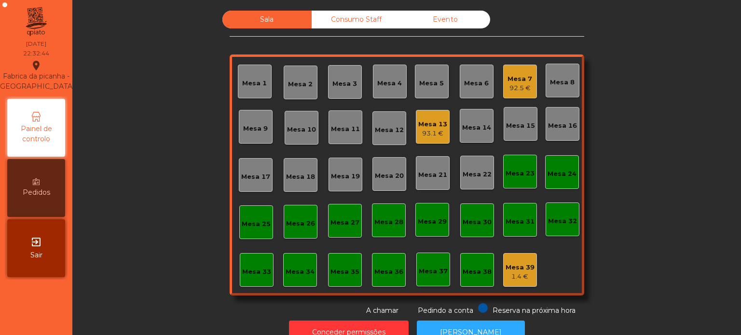
click at [352, 21] on div "Consumo Staff" at bounding box center [356, 20] width 89 height 18
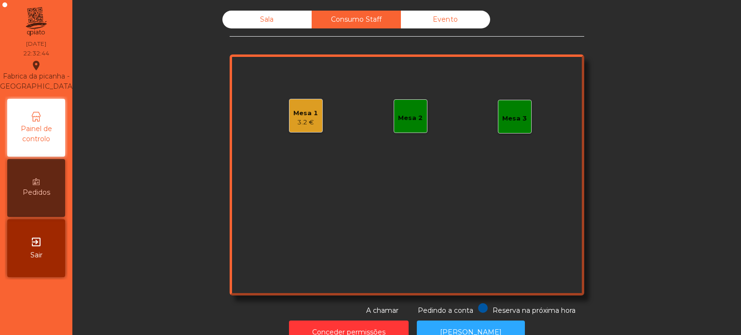
click at [299, 99] on div "Mesa 1 3.2 €" at bounding box center [306, 116] width 34 height 34
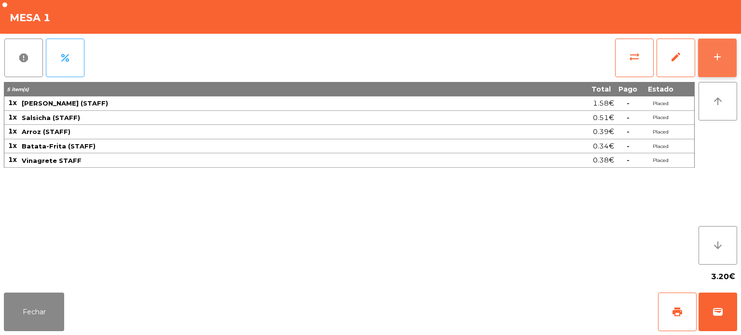
click at [719, 64] on button "add" at bounding box center [717, 58] width 39 height 39
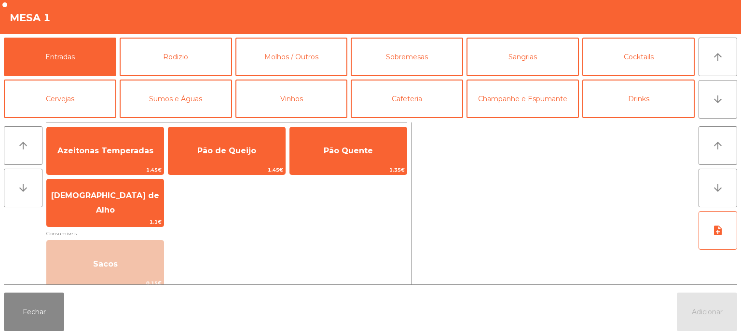
scroll to position [32, 0]
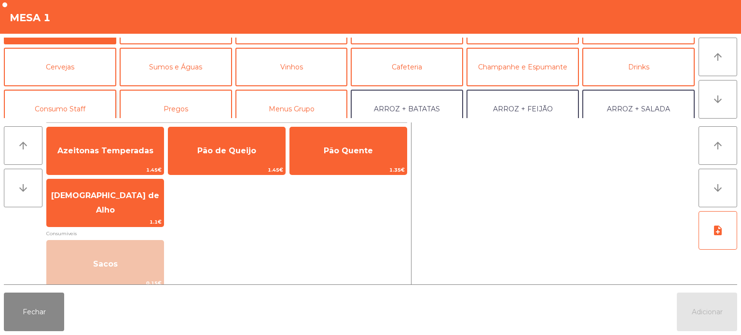
click at [99, 104] on button "Consumo Staff" at bounding box center [60, 109] width 112 height 39
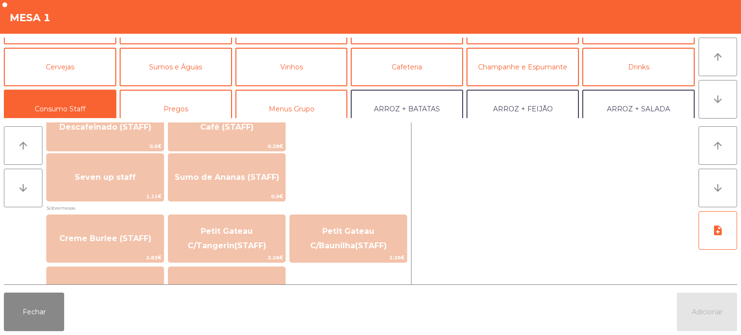
scroll to position [596, 0]
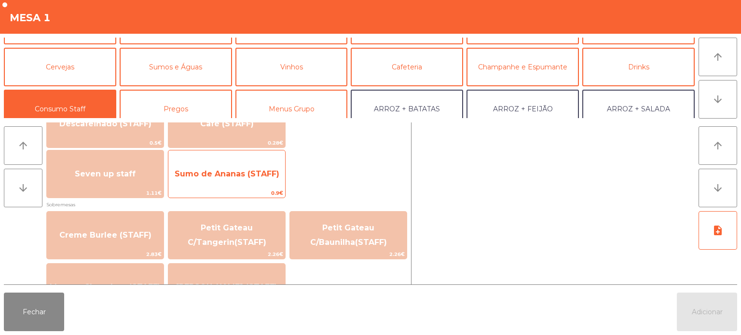
click at [258, 171] on span "Sumo de Ananas (STAFF)" at bounding box center [227, 173] width 105 height 9
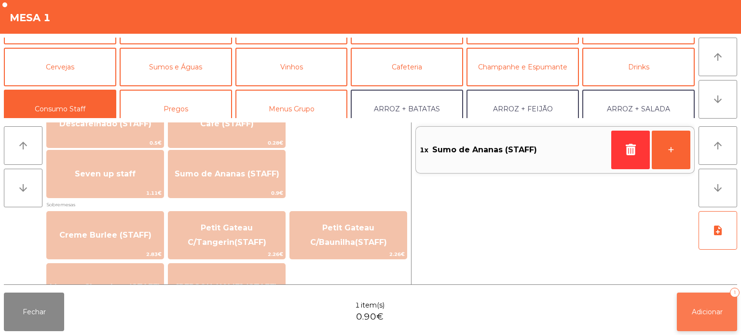
click at [730, 310] on button "Adicionar 1" at bounding box center [707, 312] width 60 height 39
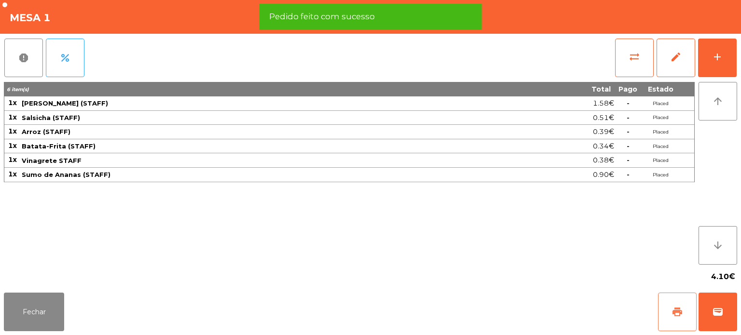
click at [669, 310] on button "print" at bounding box center [677, 312] width 39 height 39
click at [37, 66] on button "report" at bounding box center [23, 58] width 39 height 39
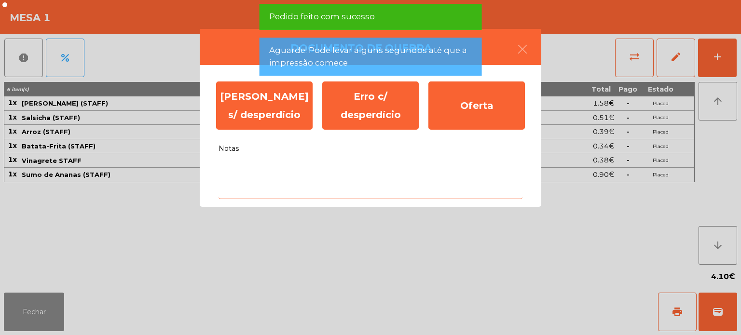
click at [316, 187] on textarea "Notas" at bounding box center [370, 179] width 304 height 40
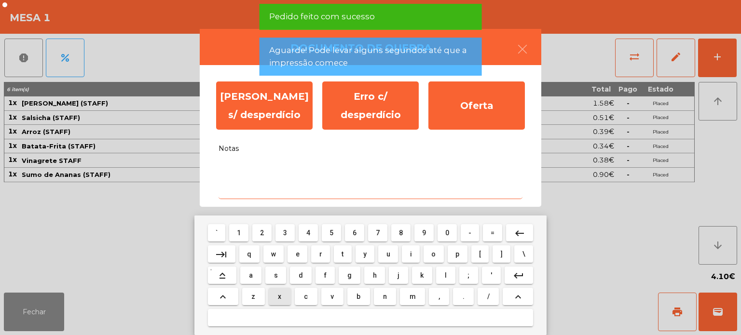
click at [286, 291] on button "x" at bounding box center [280, 296] width 22 height 17
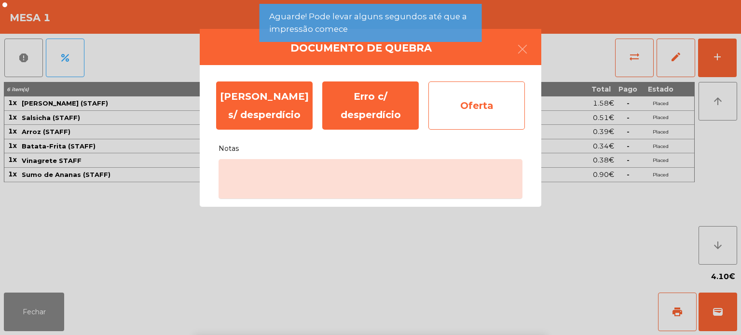
click at [473, 112] on div "Oferta" at bounding box center [476, 106] width 96 height 48
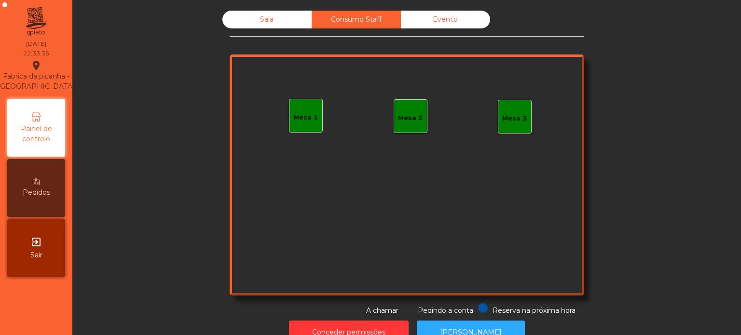
click at [290, 36] on hr at bounding box center [407, 36] width 354 height 0
click at [269, 2] on div "Sala Consumo Staff Evento Mesa 1 Mesa 2 Mesa 3 Reserva na próxima hora Pedindo …" at bounding box center [406, 167] width 668 height 335
click at [274, 23] on div "Sala" at bounding box center [266, 20] width 89 height 18
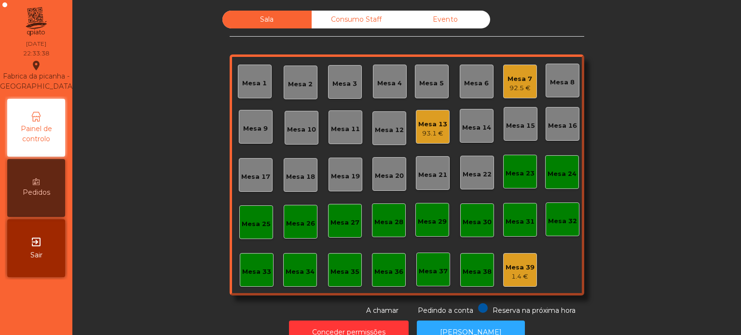
click at [296, 212] on div "Mesa 26" at bounding box center [301, 222] width 34 height 34
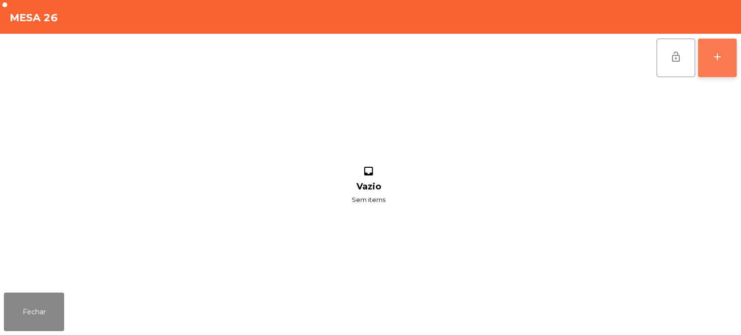
click at [709, 69] on button "add" at bounding box center [717, 58] width 39 height 39
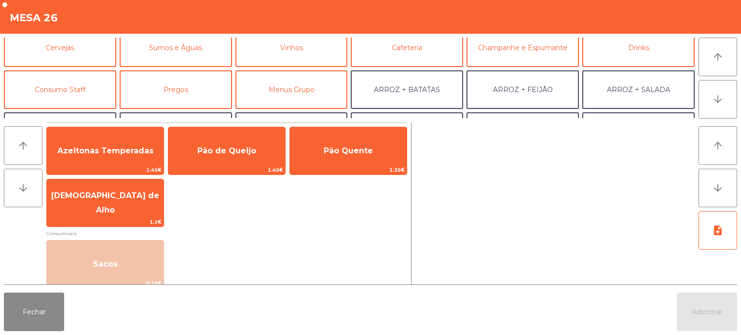
scroll to position [56, 0]
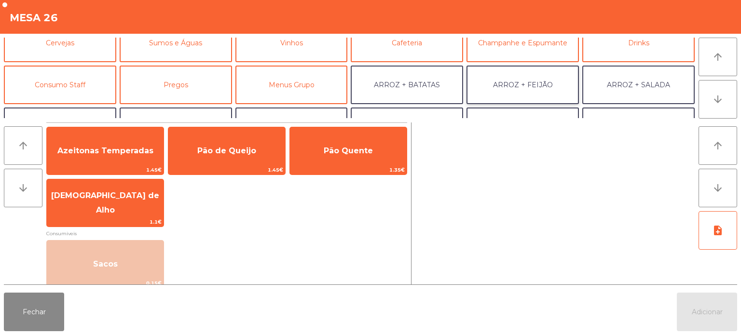
click at [548, 80] on button "ARROZ + FEIJÃO" at bounding box center [522, 85] width 112 height 39
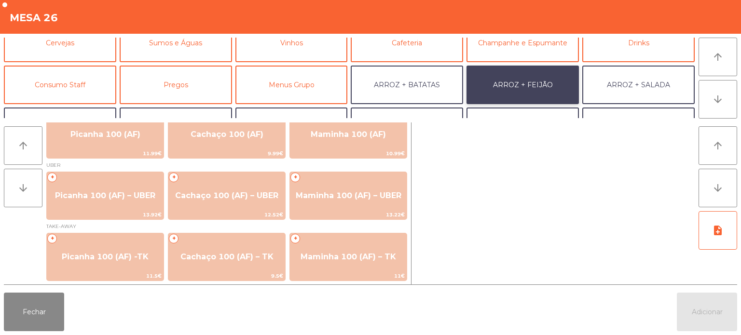
scroll to position [14, 0]
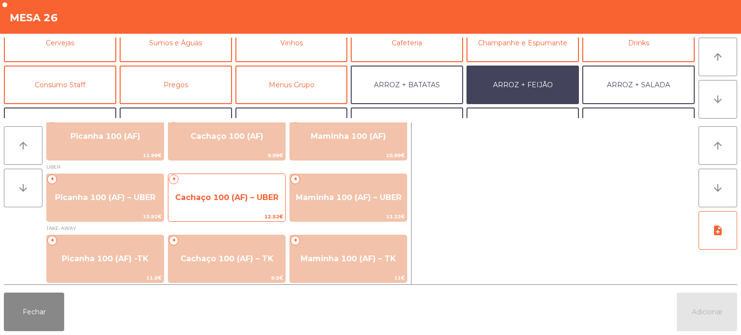
click at [235, 191] on span "Cachaço 100 (AF) – UBER" at bounding box center [226, 198] width 117 height 26
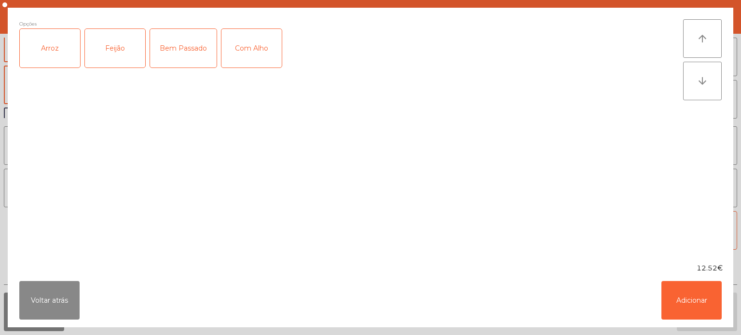
click at [67, 54] on div "Arroz" at bounding box center [50, 48] width 60 height 39
click at [102, 42] on div "Feijão" at bounding box center [115, 48] width 60 height 39
click at [674, 301] on button "Adicionar" at bounding box center [691, 300] width 60 height 39
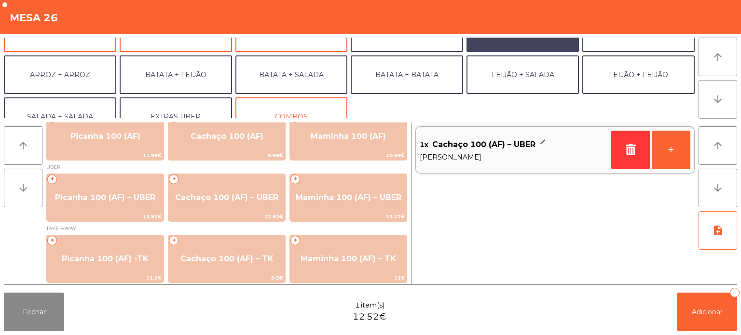
scroll to position [125, 0]
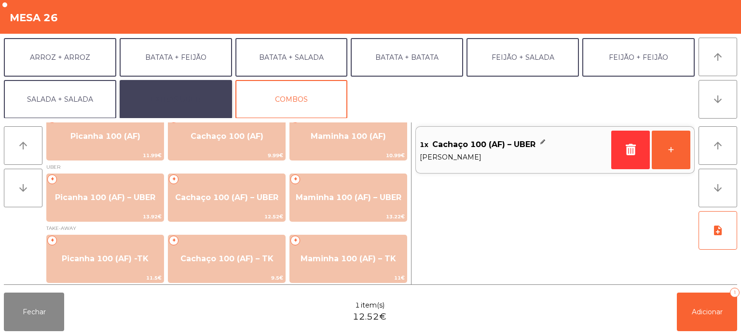
click at [206, 90] on button "EXTRAS UBER" at bounding box center [176, 99] width 112 height 39
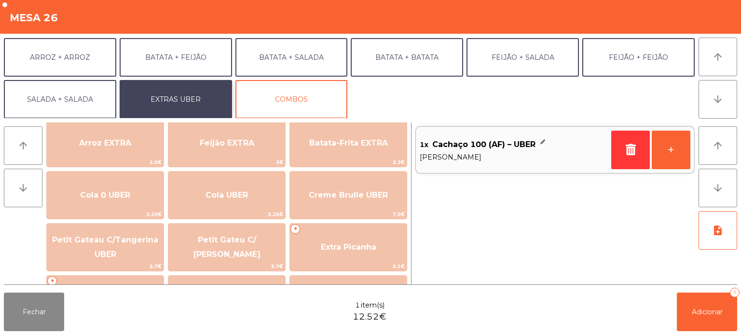
scroll to position [124, 0]
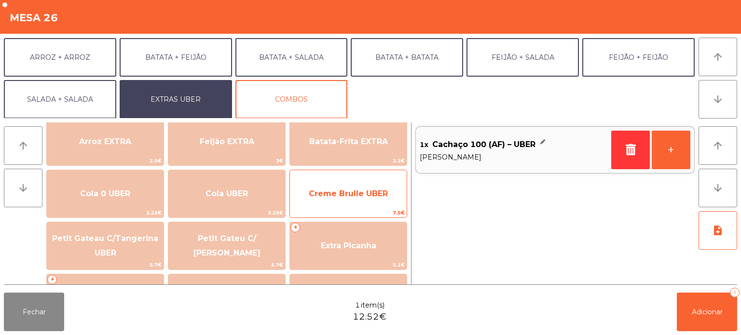
click at [371, 201] on span "Creme Brulle UBER" at bounding box center [348, 194] width 117 height 26
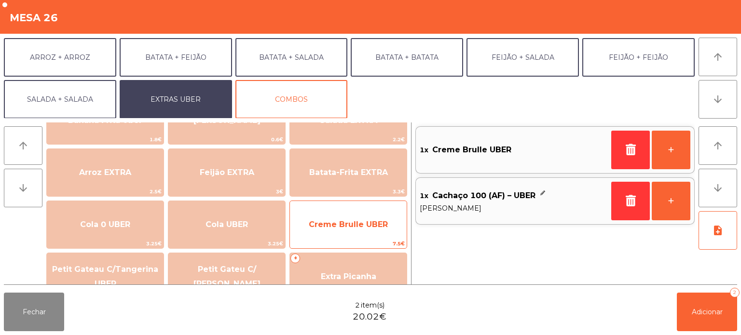
scroll to position [76, 0]
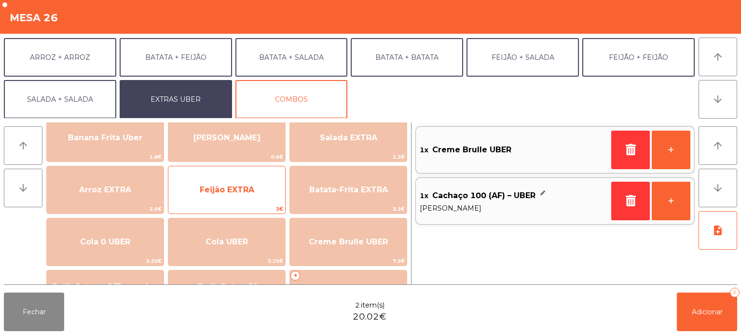
click at [245, 183] on span "Feijão EXTRA" at bounding box center [226, 190] width 117 height 26
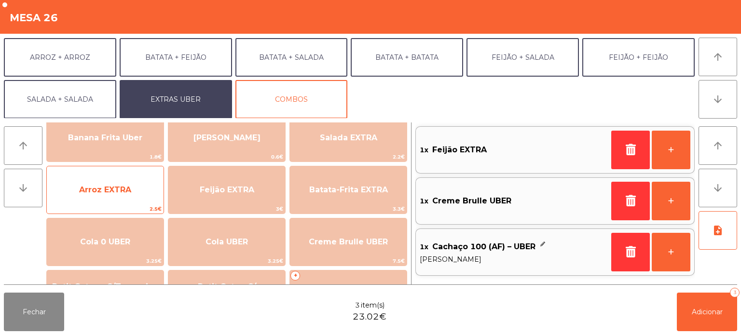
click at [95, 195] on span "Arroz EXTRA" at bounding box center [105, 190] width 117 height 26
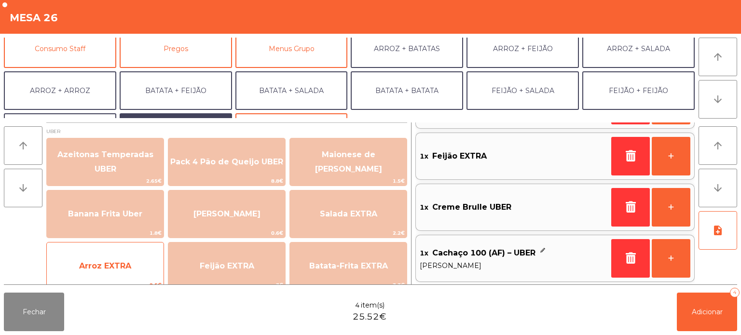
scroll to position [93, 0]
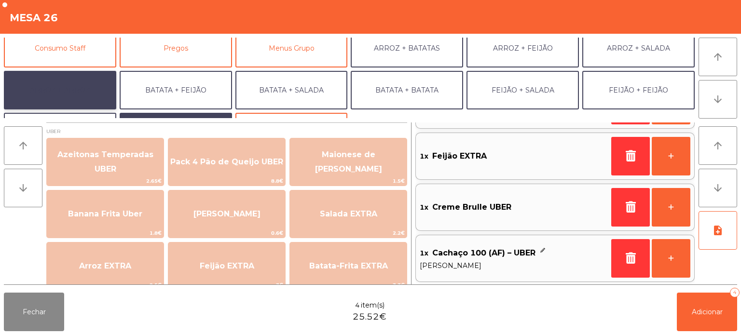
click at [90, 95] on button "ARROZ + ARROZ" at bounding box center [60, 90] width 112 height 39
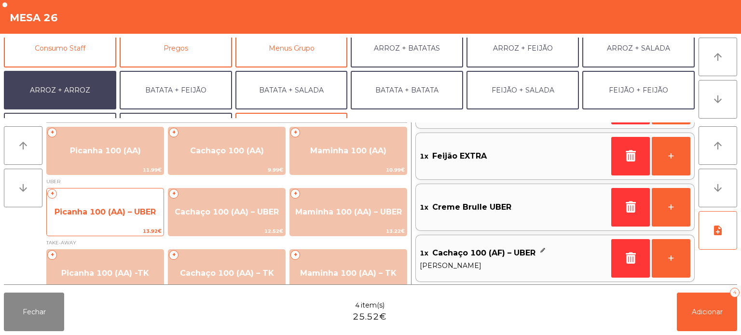
click at [130, 215] on span "Picanha 100 (AA) – UBER" at bounding box center [104, 211] width 101 height 9
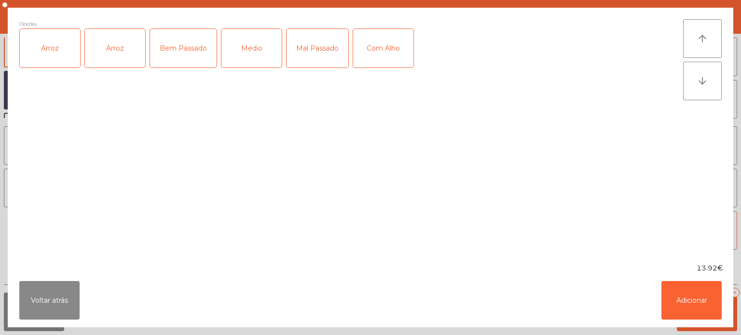
click at [58, 52] on div "Arroz" at bounding box center [50, 48] width 60 height 39
click at [115, 43] on div "Arroz" at bounding box center [115, 48] width 60 height 39
click at [190, 41] on div "Bem Passado" at bounding box center [183, 48] width 67 height 39
click at [136, 35] on div "Arroz" at bounding box center [115, 48] width 60 height 39
click at [683, 313] on button "Adicionar" at bounding box center [691, 300] width 60 height 39
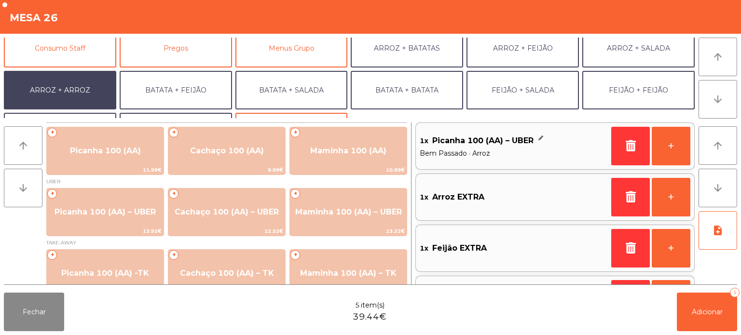
scroll to position [125, 0]
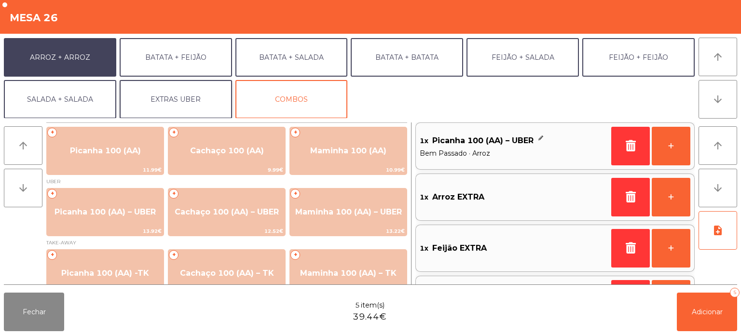
click at [192, 107] on button "EXTRAS UBER" at bounding box center [176, 99] width 112 height 39
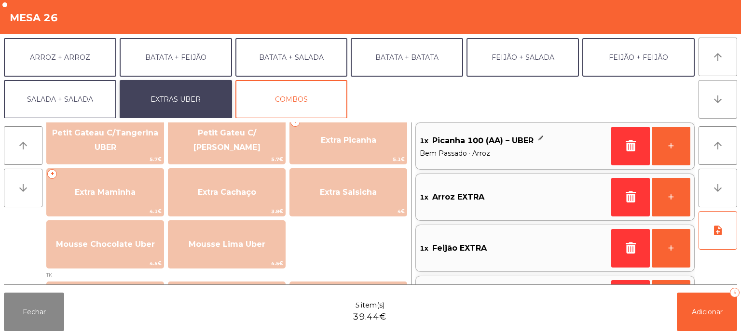
scroll to position [228, 0]
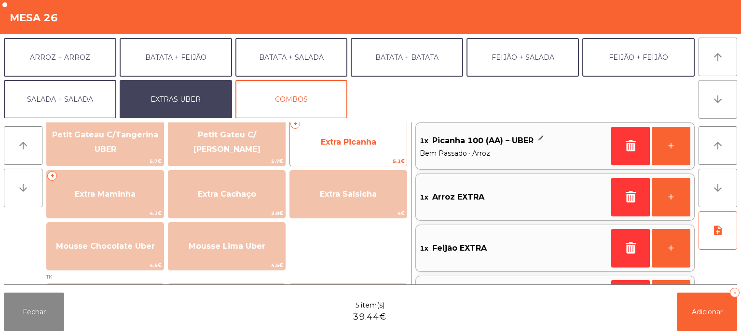
click at [357, 139] on span "Extra Picanha" at bounding box center [348, 141] width 55 height 9
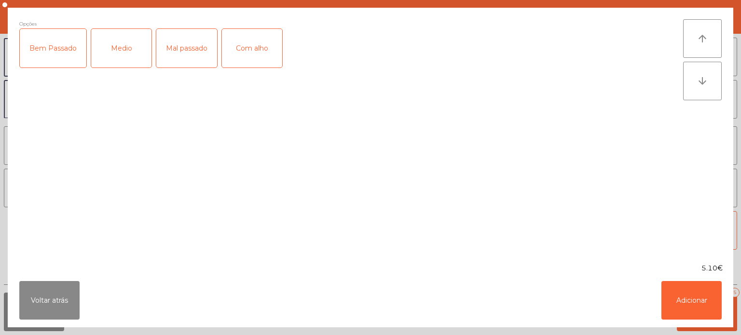
click at [72, 44] on div "Bem Passado" at bounding box center [53, 48] width 67 height 39
click at [700, 316] on button "Adicionar" at bounding box center [691, 300] width 60 height 39
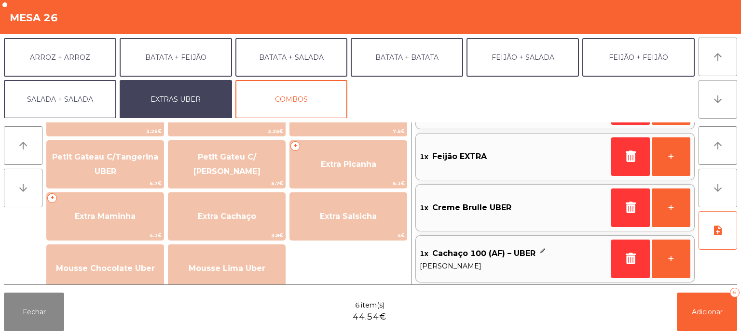
scroll to position [204, 0]
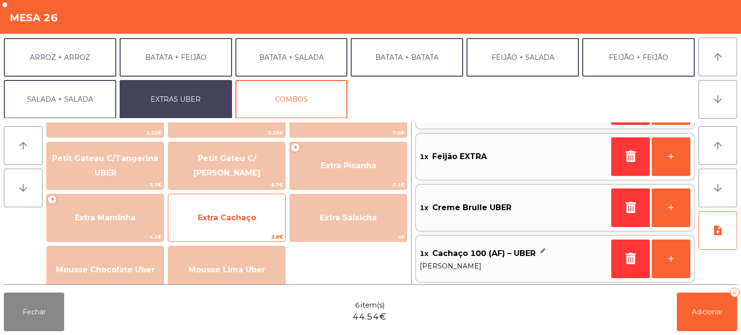
click at [241, 223] on span "Extra Cachaço" at bounding box center [226, 218] width 117 height 26
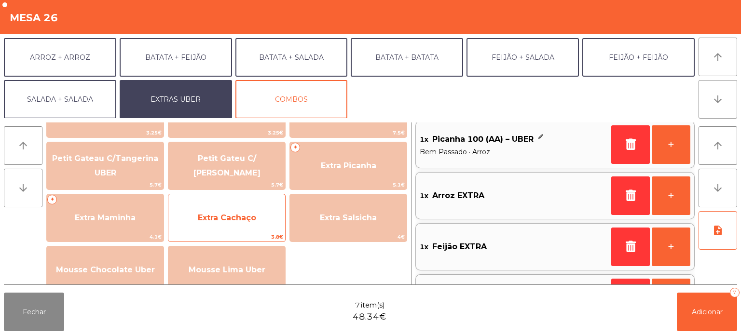
scroll to position [4, 0]
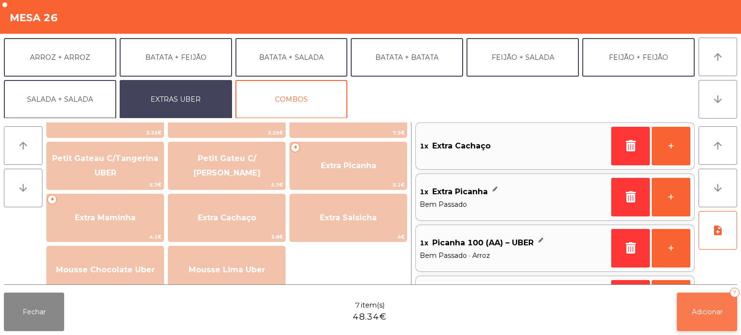
click at [696, 293] on button "Adicionar 7" at bounding box center [707, 312] width 60 height 39
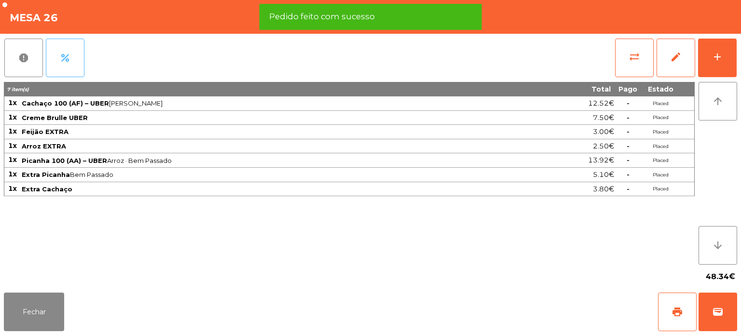
click at [49, 65] on button "percent" at bounding box center [65, 58] width 39 height 39
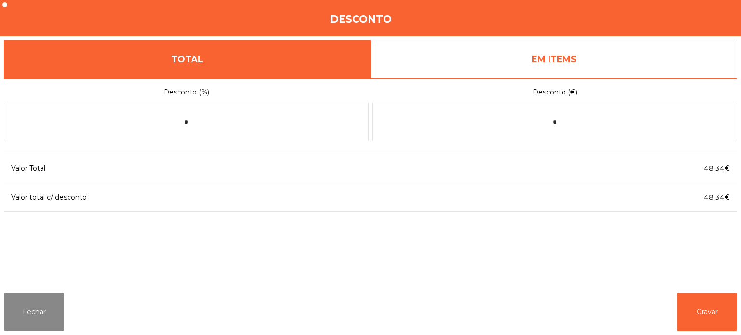
click at [599, 68] on link "EM ITEMS" at bounding box center [553, 59] width 367 height 39
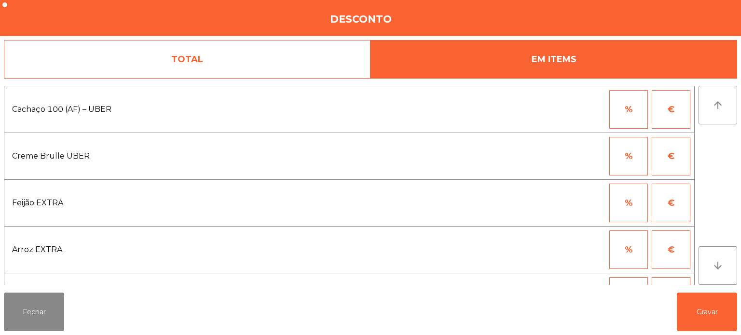
click at [626, 110] on button "%" at bounding box center [628, 109] width 39 height 39
click at [590, 111] on input "*" at bounding box center [581, 109] width 48 height 39
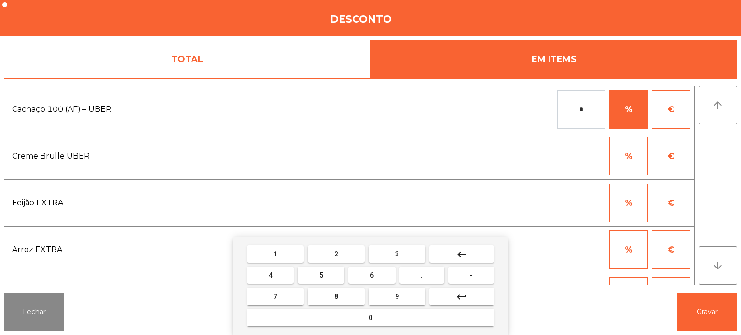
click at [392, 332] on div "1 2 3 keyboard_backspace 4 5 6 . - 7 8 9 keyboard_return 0" at bounding box center [370, 286] width 274 height 98
click at [422, 275] on span "." at bounding box center [422, 276] width 2 height 8
click at [349, 252] on button "2" at bounding box center [336, 253] width 57 height 17
click at [378, 319] on button "0" at bounding box center [370, 317] width 247 height 17
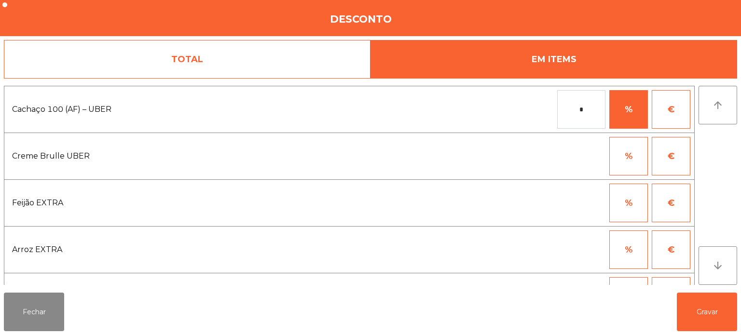
click at [508, 294] on div "[PERSON_NAME]" at bounding box center [370, 312] width 741 height 46
click at [705, 300] on button "Gravar" at bounding box center [707, 312] width 60 height 39
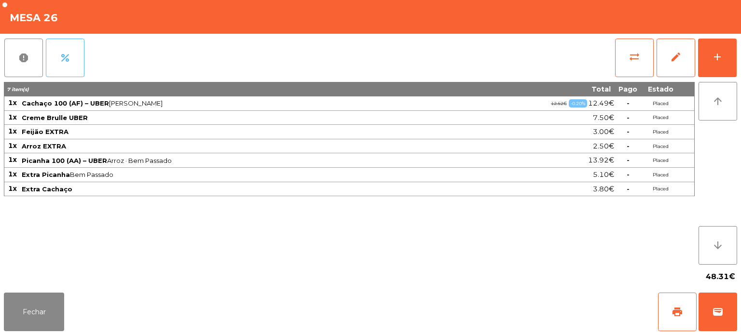
click at [74, 47] on button "percent" at bounding box center [65, 58] width 39 height 39
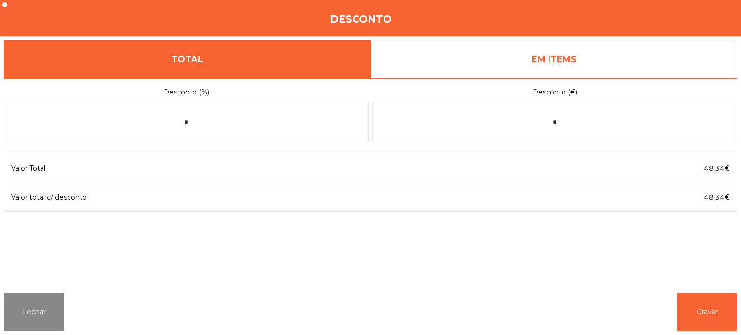
click at [627, 54] on link "EM ITEMS" at bounding box center [553, 59] width 367 height 39
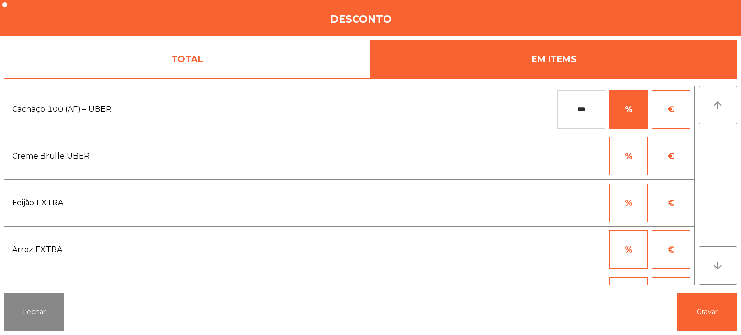
click at [586, 112] on input "***" at bounding box center [581, 109] width 48 height 39
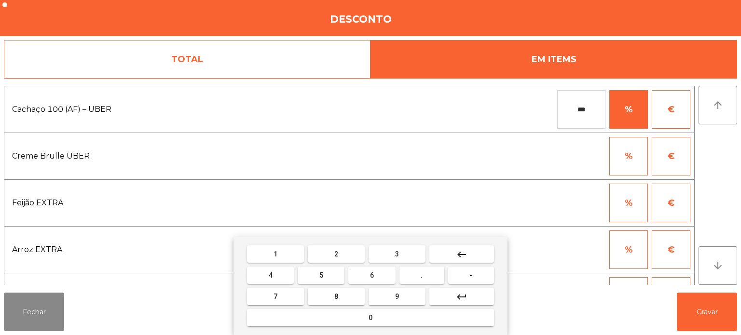
click at [464, 256] on mat-icon "keyboard_backspace" at bounding box center [462, 255] width 12 height 12
click at [335, 253] on span "2" at bounding box center [336, 254] width 4 height 8
click at [332, 270] on button "5" at bounding box center [321, 275] width 47 height 17
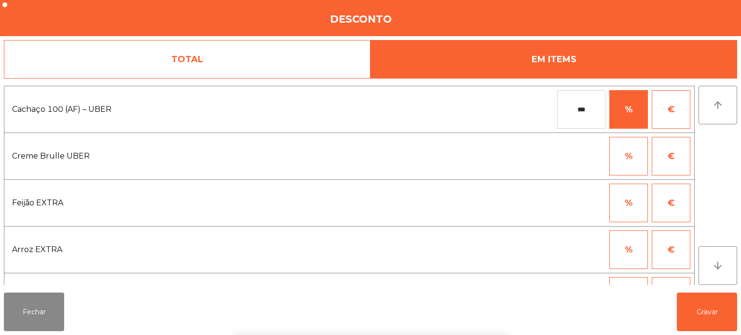
click at [730, 313] on div "1 2 3 keyboard_backspace 4 5 6 . - 7 8 9 keyboard_return 0" at bounding box center [370, 286] width 741 height 98
click at [702, 310] on button "Gravar" at bounding box center [707, 312] width 60 height 39
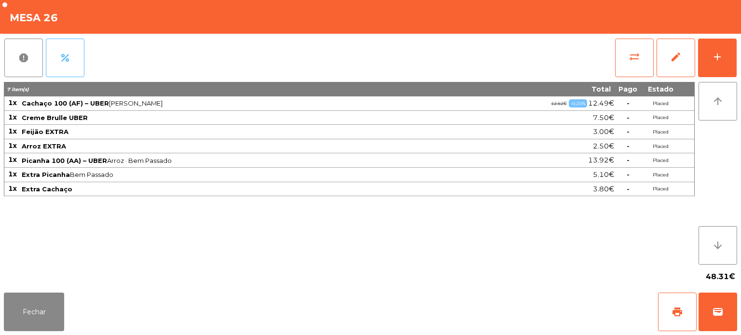
click at [63, 58] on span "percent" at bounding box center [65, 58] width 12 height 12
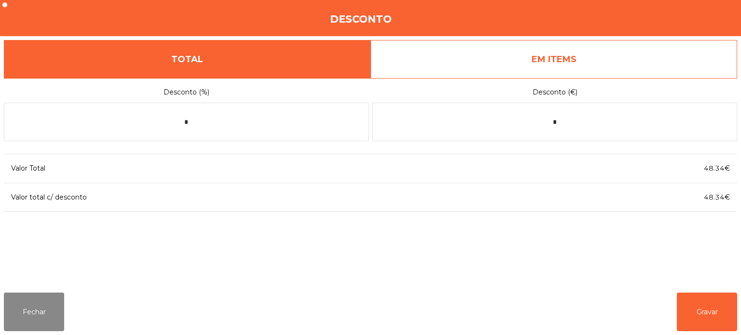
click at [604, 54] on link "EM ITEMS" at bounding box center [553, 59] width 367 height 39
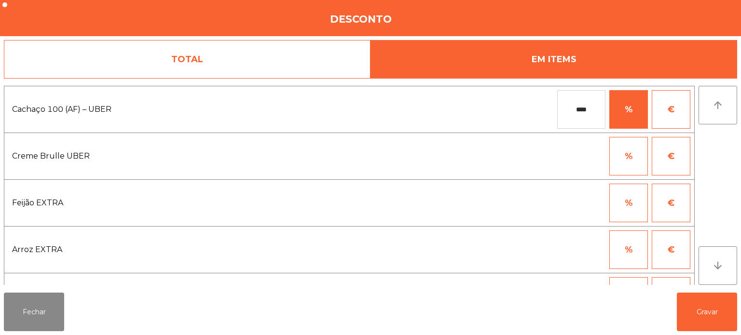
click at [641, 108] on button "%" at bounding box center [628, 109] width 39 height 39
click at [662, 108] on button "€" at bounding box center [671, 109] width 39 height 39
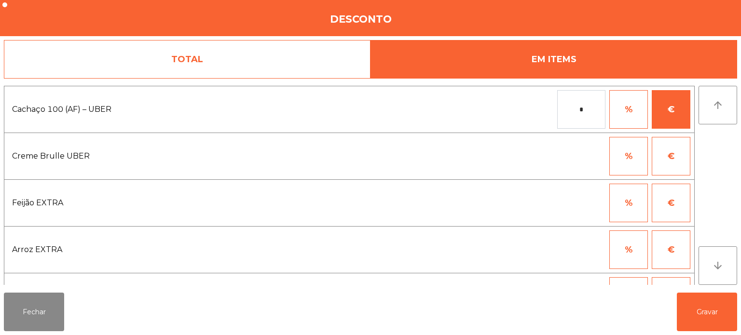
click at [596, 110] on input "*" at bounding box center [581, 109] width 48 height 39
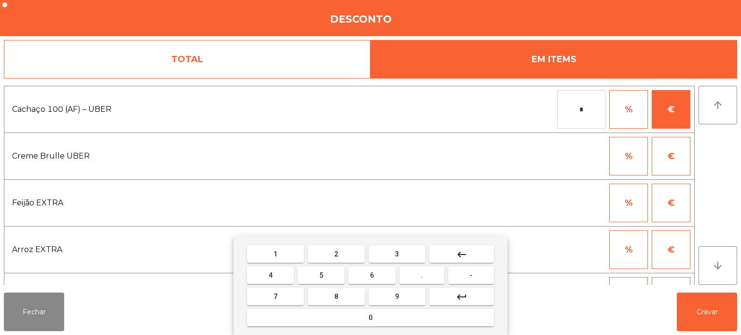
click at [370, 319] on span "0" at bounding box center [370, 318] width 4 height 8
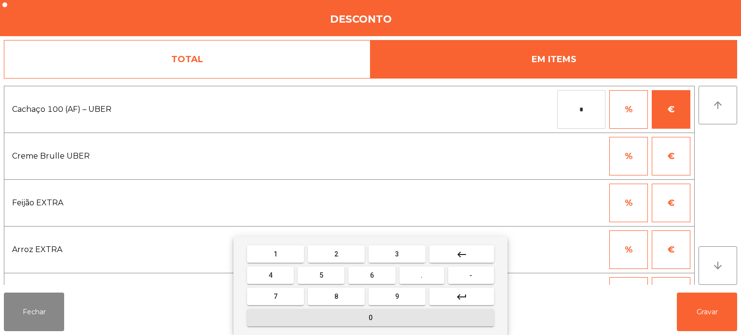
click at [338, 246] on button "2" at bounding box center [336, 253] width 57 height 17
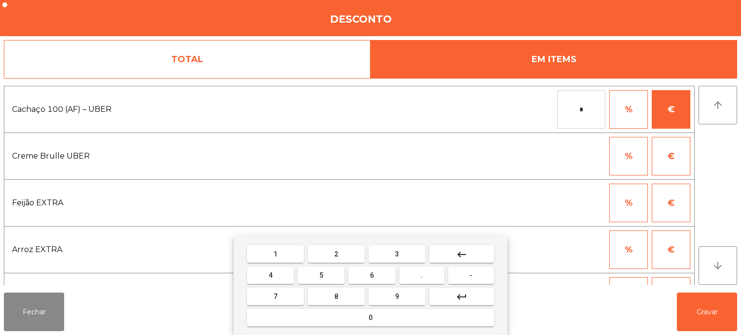
click at [473, 251] on button "keyboard_backspace" at bounding box center [461, 253] width 65 height 17
click at [422, 275] on span "." at bounding box center [422, 276] width 2 height 8
click at [336, 255] on span "2" at bounding box center [336, 254] width 4 height 8
click at [322, 277] on span "5" at bounding box center [321, 276] width 4 height 8
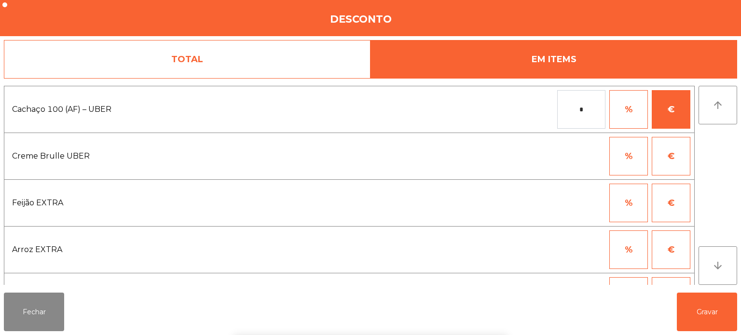
click at [698, 293] on div "1 2 3 keyboard_backspace 4 5 6 . - 7 8 9 keyboard_return 0" at bounding box center [370, 286] width 741 height 98
click at [699, 305] on button "Gravar" at bounding box center [707, 312] width 60 height 39
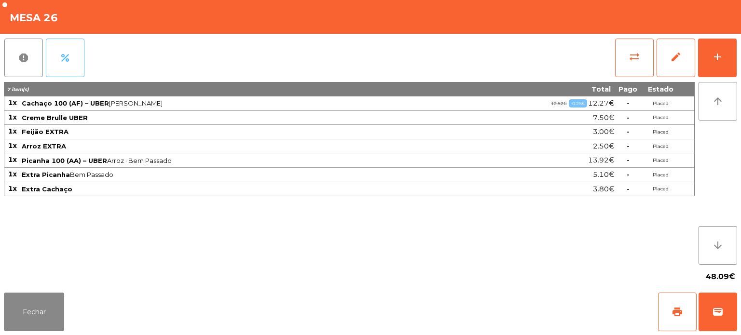
click at [67, 66] on button "percent" at bounding box center [65, 58] width 39 height 39
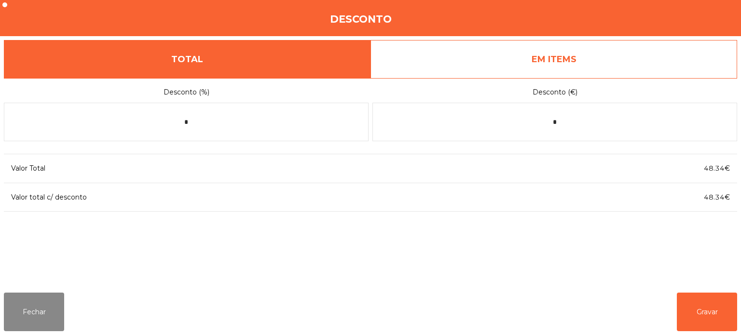
click at [643, 56] on link "EM ITEMS" at bounding box center [553, 59] width 367 height 39
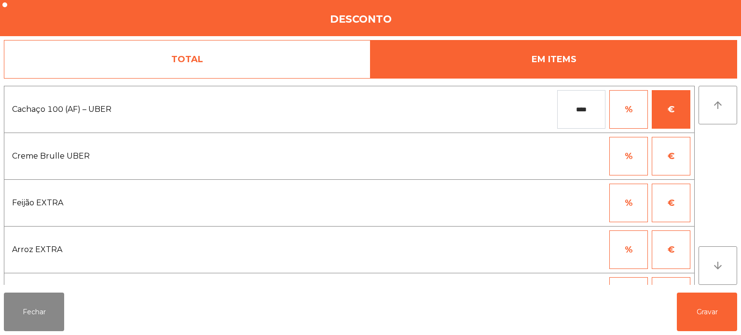
click at [591, 106] on input "****" at bounding box center [581, 109] width 48 height 39
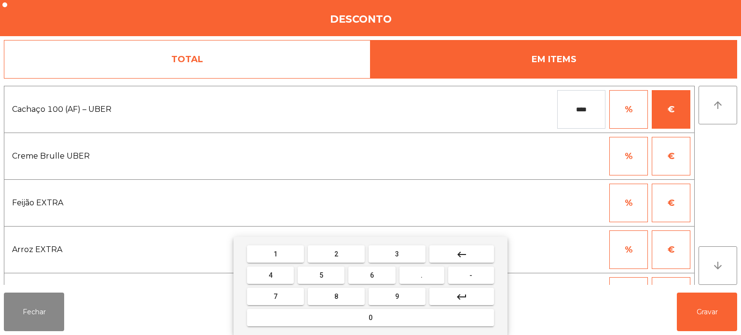
click at [456, 257] on mat-icon "keyboard_backspace" at bounding box center [462, 255] width 12 height 12
click at [457, 250] on mat-icon "keyboard_backspace" at bounding box center [462, 255] width 12 height 12
click at [462, 255] on mat-icon "keyboard_backspace" at bounding box center [462, 255] width 12 height 12
click at [465, 251] on mat-icon "keyboard_backspace" at bounding box center [462, 255] width 12 height 12
click at [478, 245] on button "keyboard_backspace" at bounding box center [461, 253] width 65 height 17
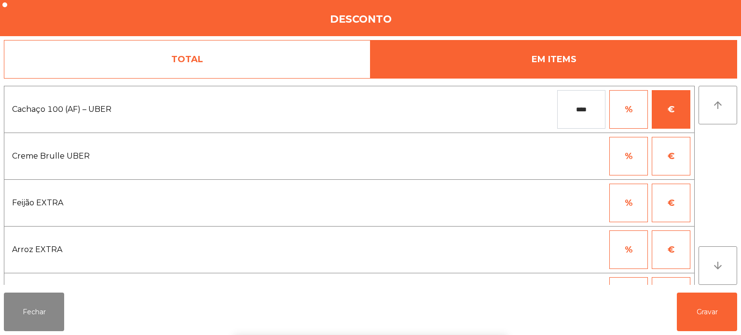
click at [679, 311] on div "1 2 3 keyboard_backspace 4 5 6 . - 7 8 9 keyboard_return 0" at bounding box center [370, 286] width 741 height 98
click at [698, 316] on button "Gravar" at bounding box center [707, 312] width 60 height 39
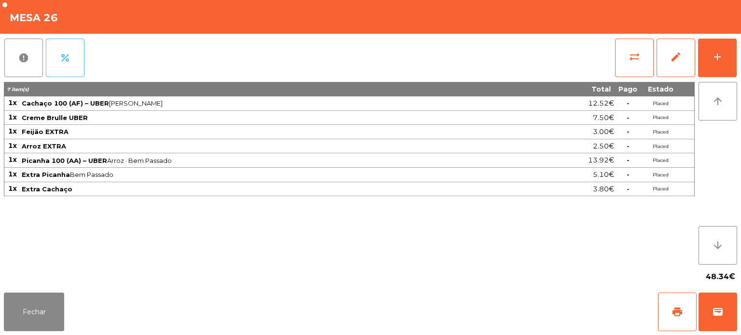
click at [76, 46] on button "percent" at bounding box center [65, 58] width 39 height 39
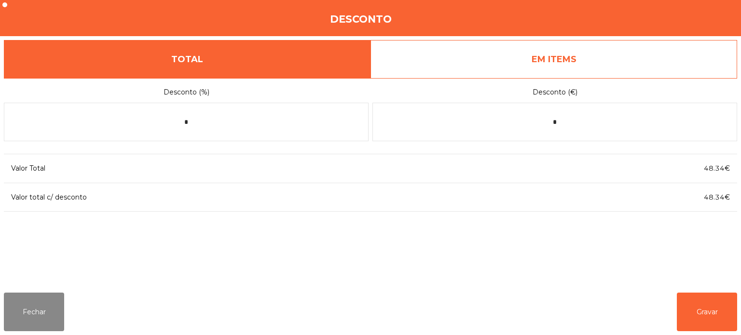
click at [581, 57] on link "EM ITEMS" at bounding box center [553, 59] width 367 height 39
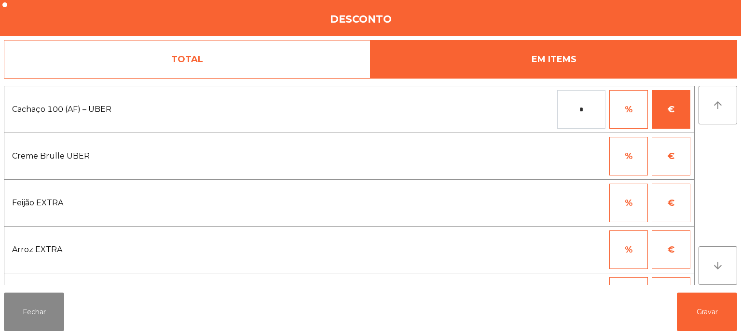
click at [591, 106] on input "*" at bounding box center [581, 109] width 48 height 39
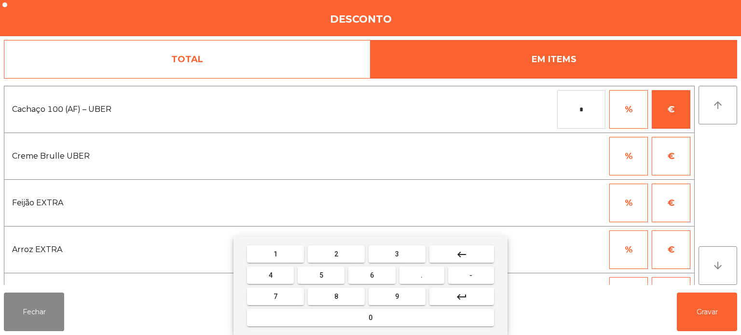
click at [426, 275] on button "." at bounding box center [421, 275] width 45 height 17
click at [464, 256] on mat-icon "keyboard_backspace" at bounding box center [462, 255] width 12 height 12
click at [391, 318] on button "0" at bounding box center [370, 317] width 247 height 17
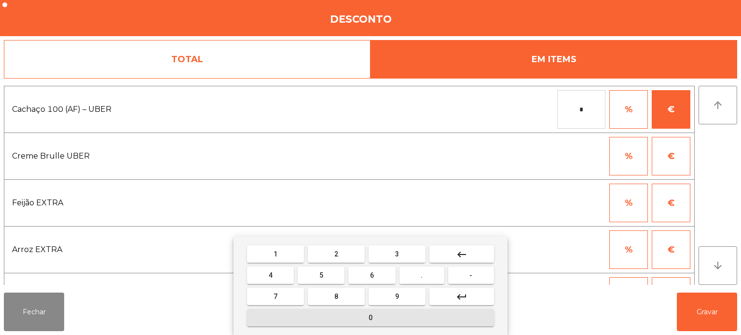
click at [422, 275] on span "." at bounding box center [422, 276] width 2 height 8
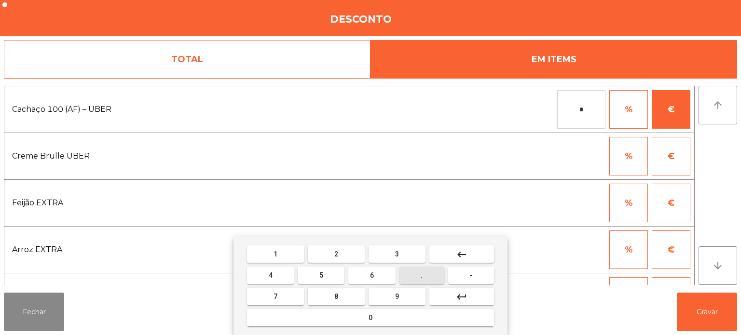
click at [370, 317] on span "0" at bounding box center [370, 318] width 4 height 8
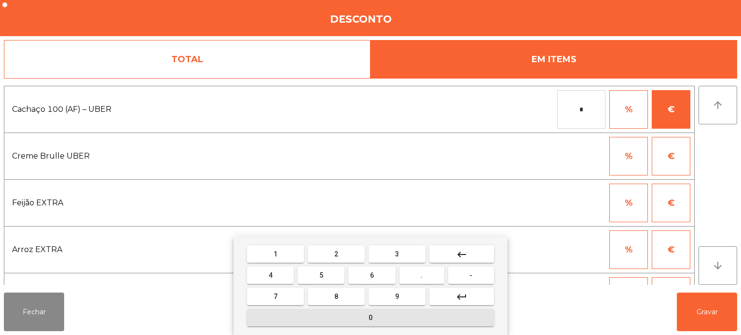
click at [321, 275] on span "5" at bounding box center [321, 276] width 4 height 8
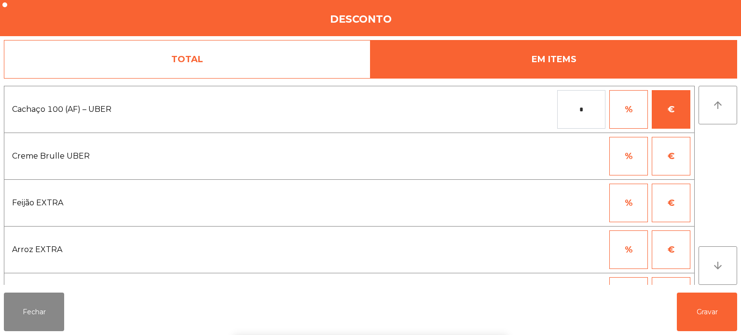
click at [685, 294] on div "1 2 3 keyboard_backspace 4 5 6 . - 7 8 9 keyboard_return 0" at bounding box center [370, 286] width 741 height 98
click at [704, 301] on button "Gravar" at bounding box center [707, 312] width 60 height 39
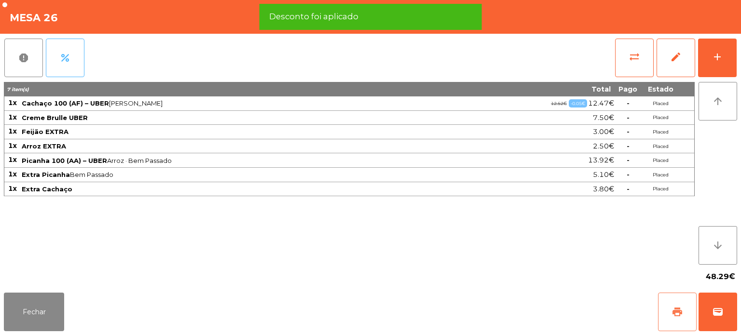
click at [664, 309] on button "print" at bounding box center [677, 312] width 39 height 39
click at [717, 313] on span "wallet" at bounding box center [718, 312] width 12 height 12
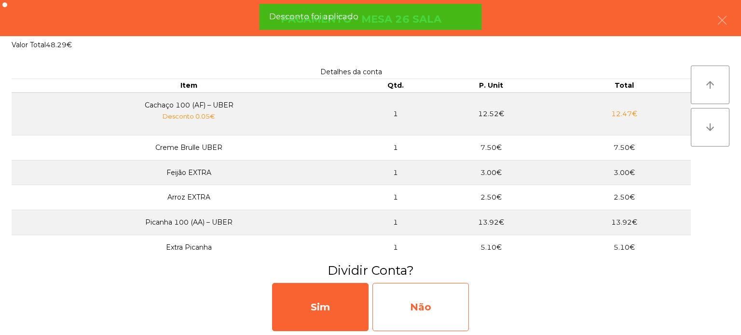
click at [459, 297] on div "Não" at bounding box center [420, 307] width 96 height 48
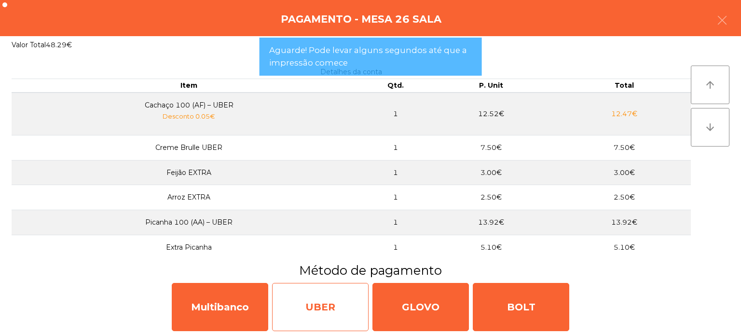
click at [325, 300] on div "UBER" at bounding box center [320, 307] width 96 height 48
select select "**"
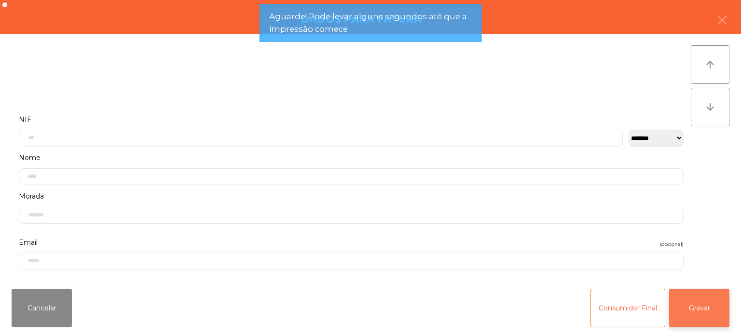
click at [706, 300] on button "Gravar" at bounding box center [699, 308] width 60 height 39
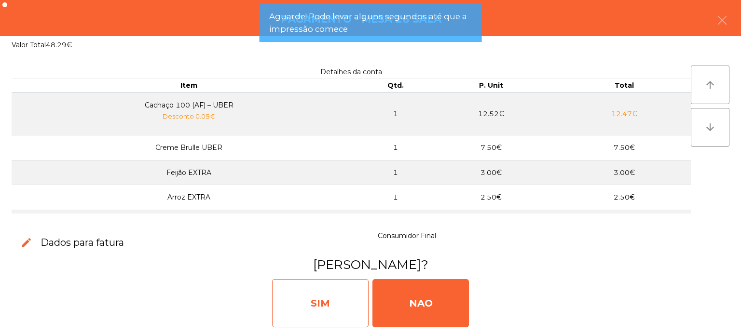
click at [297, 297] on div "SIM" at bounding box center [320, 303] width 96 height 48
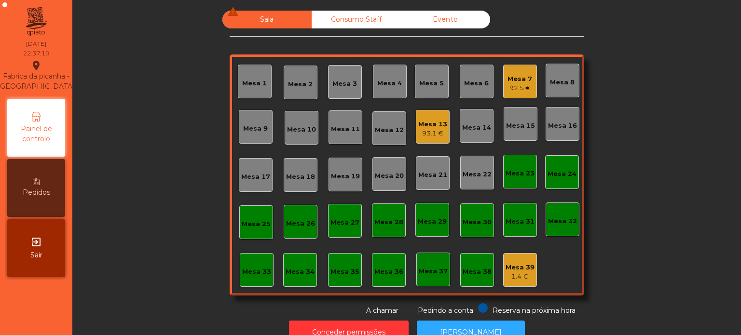
click at [437, 117] on div "Mesa 13 93.1 €" at bounding box center [432, 127] width 29 height 23
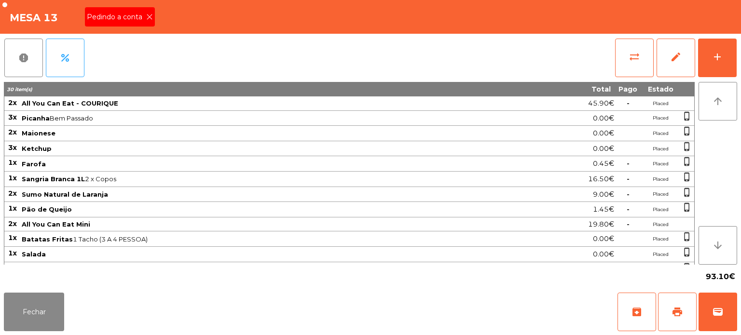
click at [149, 16] on icon at bounding box center [149, 17] width 7 height 7
click at [680, 315] on span "print" at bounding box center [677, 312] width 12 height 12
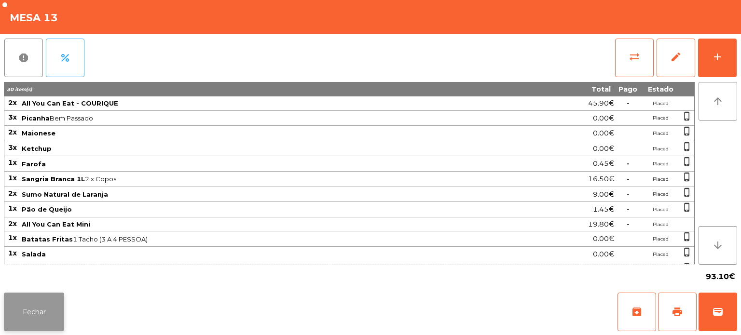
click at [36, 302] on button "Fechar" at bounding box center [34, 312] width 60 height 39
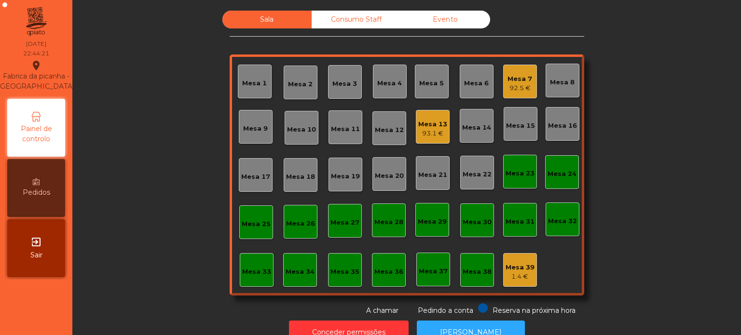
click at [521, 270] on div "Mesa 39" at bounding box center [519, 268] width 29 height 10
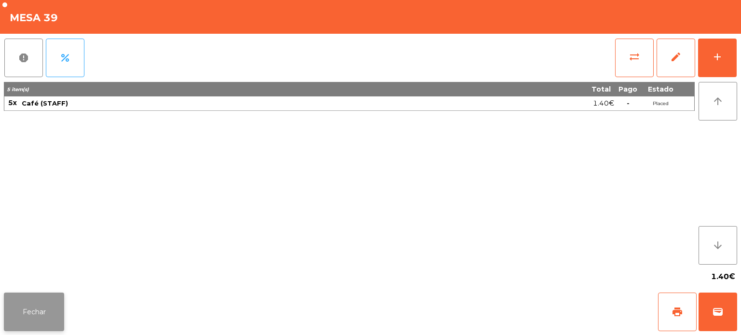
click at [44, 297] on button "Fechar" at bounding box center [34, 312] width 60 height 39
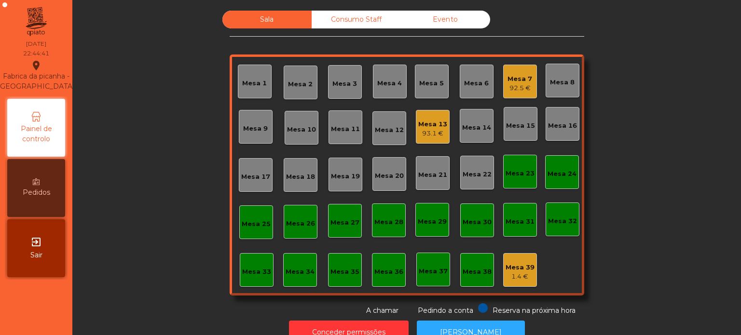
click at [518, 263] on div "Mesa 39" at bounding box center [519, 268] width 29 height 10
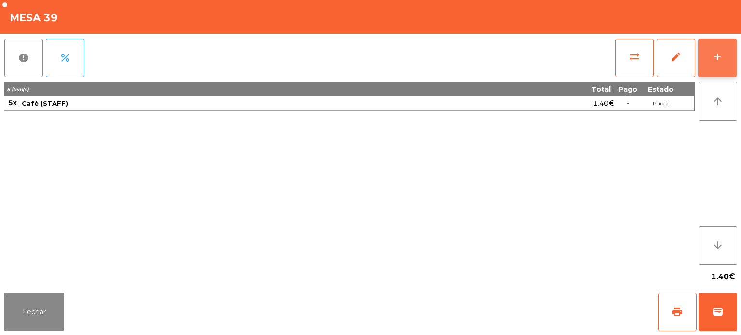
click at [709, 44] on button "add" at bounding box center [717, 58] width 39 height 39
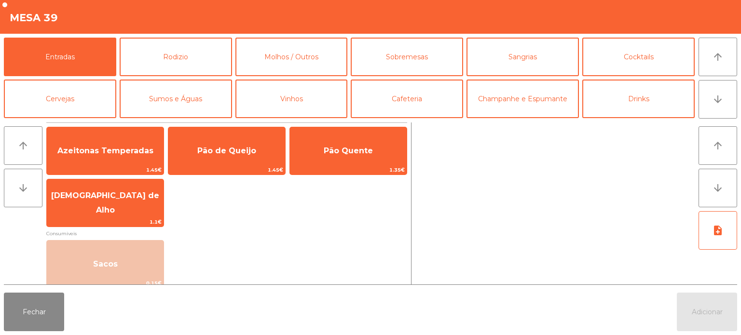
scroll to position [125, 0]
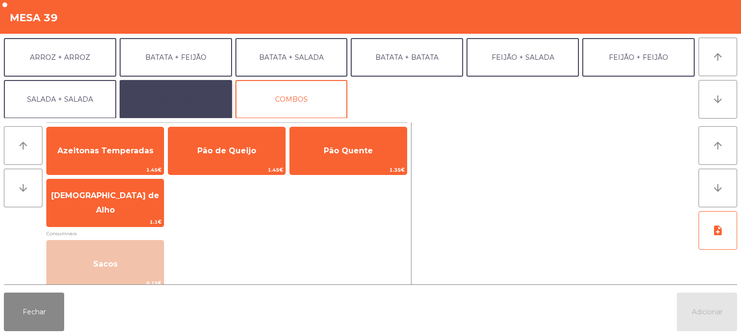
click at [199, 99] on button "EXTRAS UBER" at bounding box center [176, 99] width 112 height 39
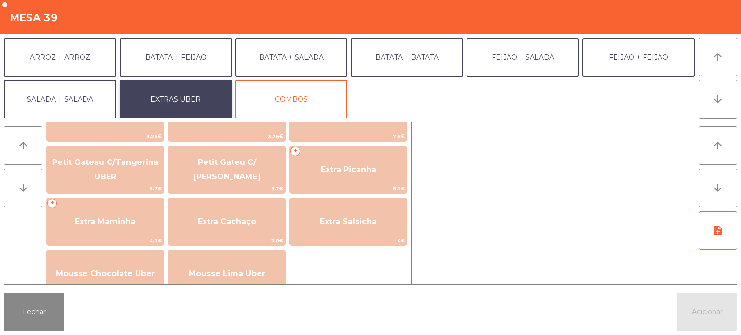
scroll to position [200, 0]
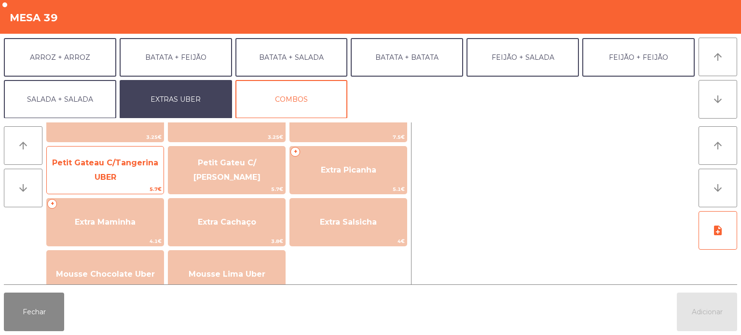
click at [106, 172] on span "Petit Gateau C/Tangerina UBER" at bounding box center [105, 170] width 117 height 41
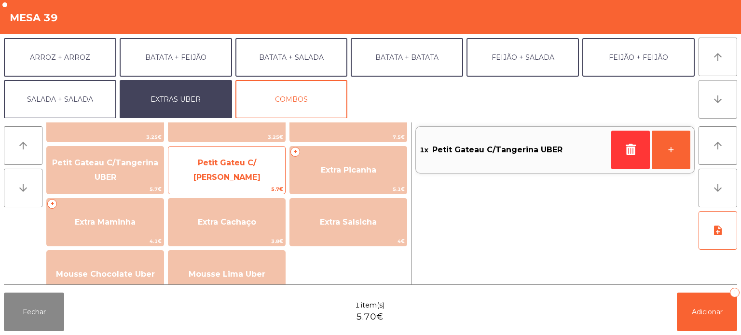
click at [218, 164] on span "Petit Gateu C/ Baunilha UBER" at bounding box center [226, 170] width 67 height 24
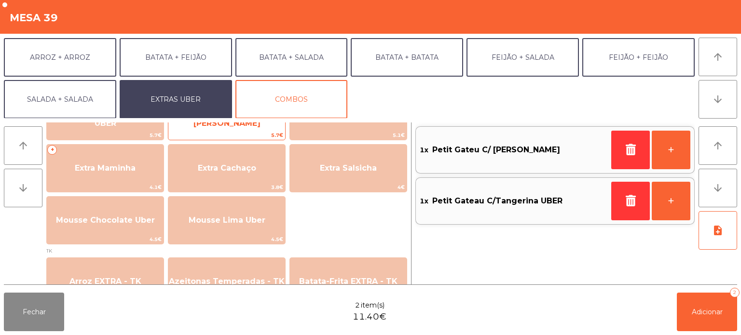
scroll to position [256, 0]
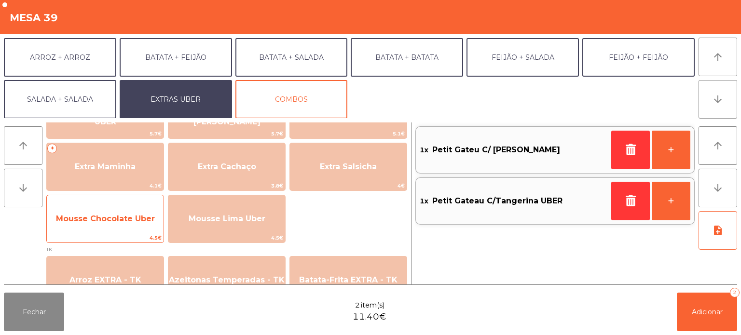
click at [112, 220] on span "Mousse Chocolate Uber" at bounding box center [105, 218] width 99 height 9
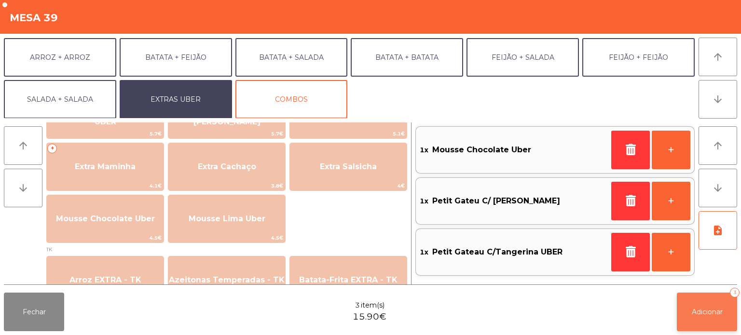
click at [715, 311] on span "Adicionar" at bounding box center [707, 312] width 31 height 9
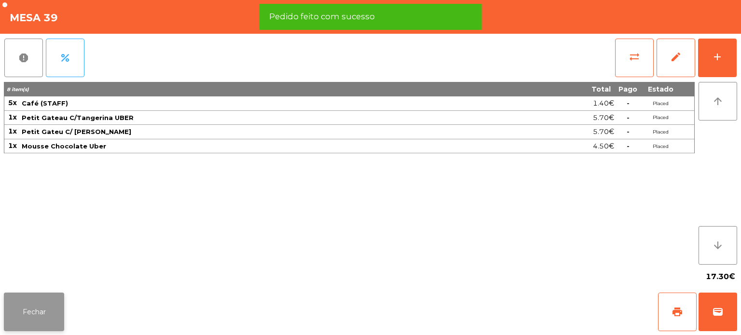
click at [30, 325] on button "Fechar" at bounding box center [34, 312] width 60 height 39
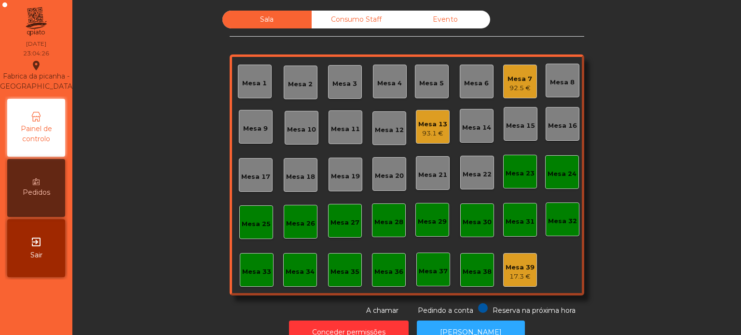
click at [306, 277] on div "Mesa 34" at bounding box center [300, 270] width 34 height 34
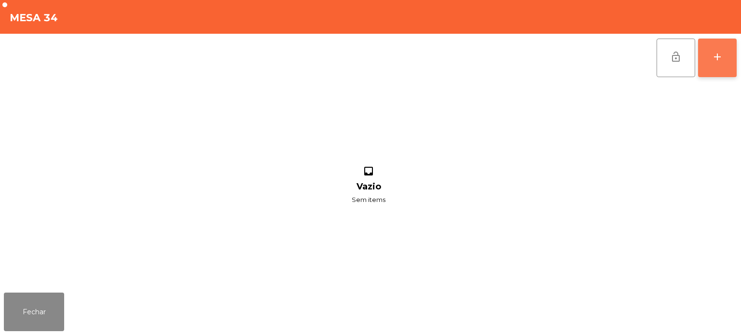
click at [716, 55] on div "add" at bounding box center [717, 57] width 12 height 12
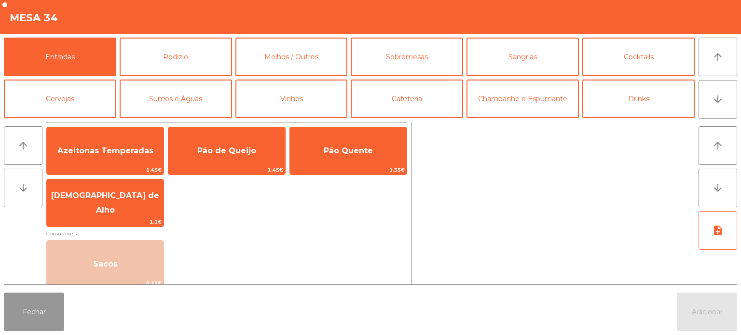
click at [27, 307] on button "Fechar" at bounding box center [34, 312] width 60 height 39
click at [26, 307] on button "Fechar" at bounding box center [34, 312] width 60 height 39
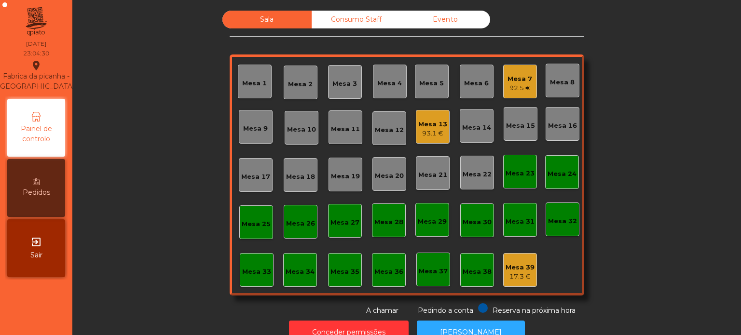
click at [515, 78] on div "Mesa 7" at bounding box center [519, 79] width 25 height 10
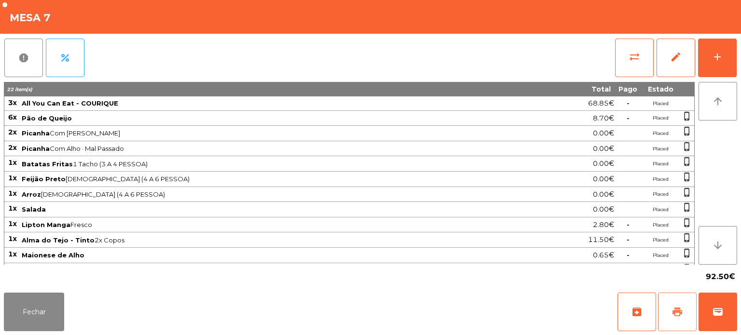
click at [677, 310] on span "print" at bounding box center [677, 312] width 12 height 12
click at [41, 305] on button "Fechar" at bounding box center [34, 312] width 60 height 39
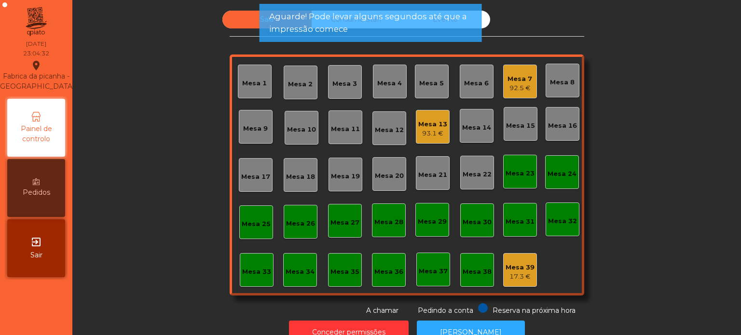
click at [430, 126] on div "Mesa 13" at bounding box center [432, 125] width 29 height 10
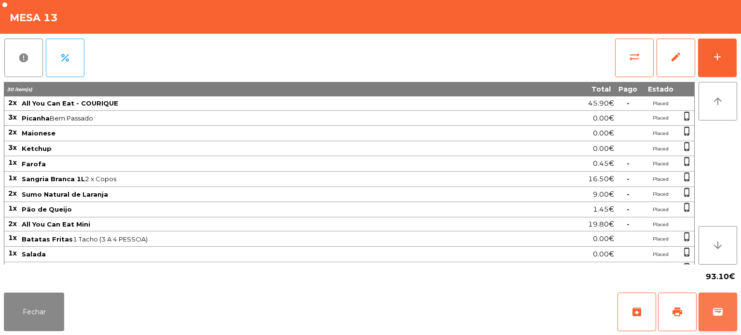
click at [718, 315] on span "wallet" at bounding box center [718, 312] width 12 height 12
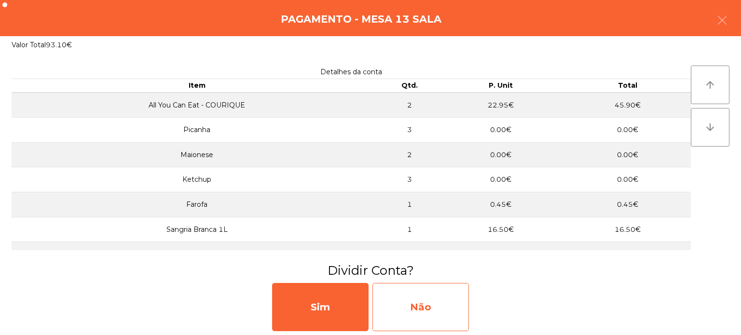
click at [428, 309] on div "Não" at bounding box center [420, 307] width 96 height 48
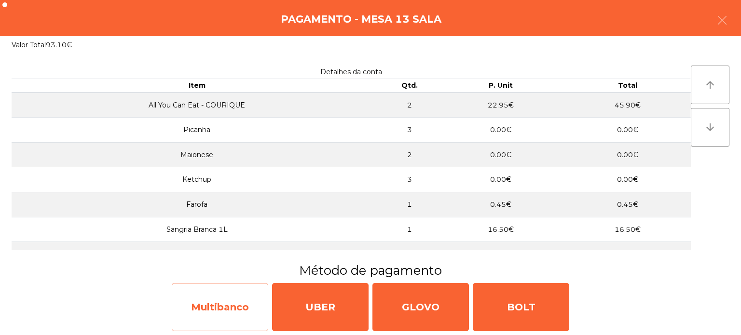
click at [230, 302] on div "Multibanco" at bounding box center [220, 307] width 96 height 48
select select "**"
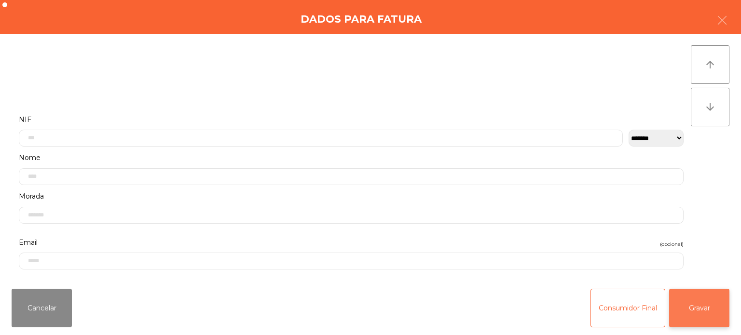
click at [707, 300] on button "Gravar" at bounding box center [699, 308] width 60 height 39
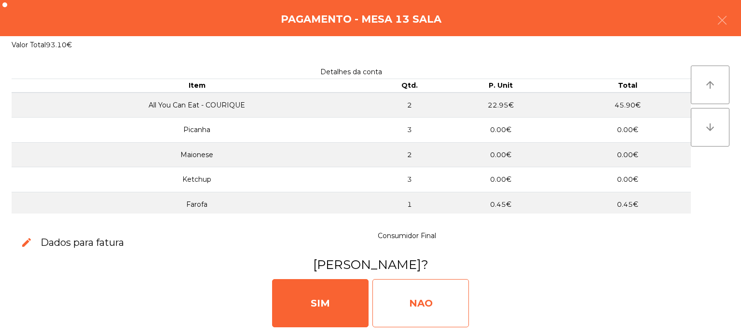
click at [430, 287] on div "NAO" at bounding box center [420, 303] width 96 height 48
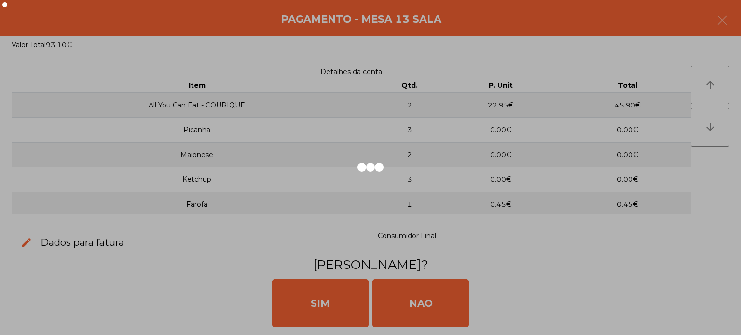
click at [405, 297] on div at bounding box center [370, 167] width 741 height 335
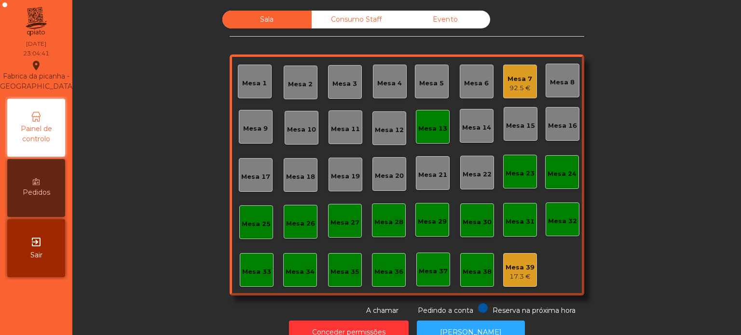
click at [422, 128] on div "Mesa 13" at bounding box center [432, 129] width 29 height 10
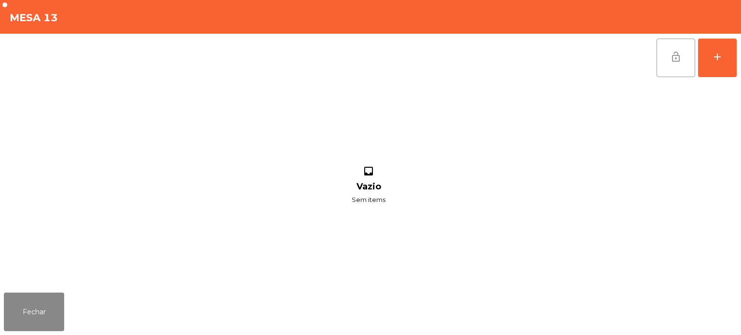
click at [661, 61] on button "lock_open" at bounding box center [675, 58] width 39 height 39
click at [58, 294] on button "Fechar" at bounding box center [34, 312] width 60 height 39
click at [721, 56] on div "add" at bounding box center [717, 57] width 12 height 12
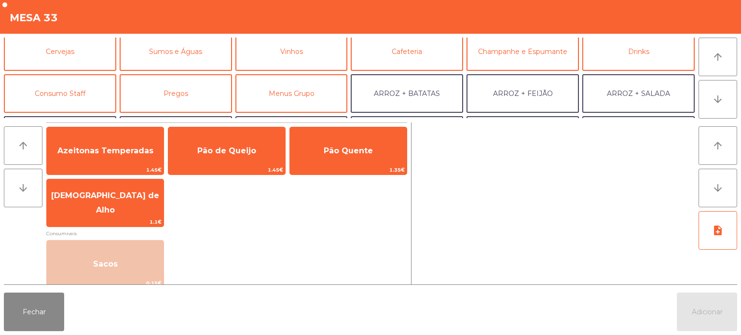
scroll to position [49, 0]
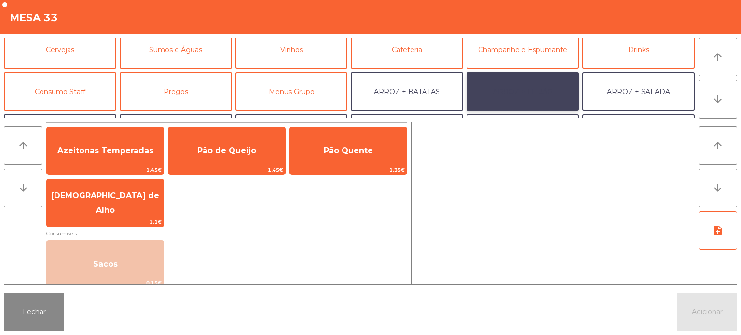
click at [539, 93] on button "ARROZ + FEIJÃO" at bounding box center [522, 91] width 112 height 39
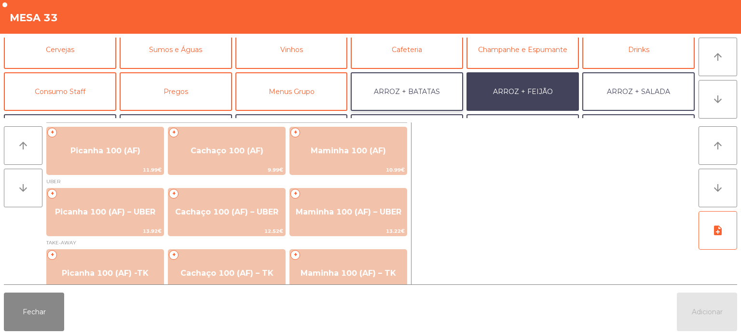
click at [410, 95] on button "ARROZ + BATATAS" at bounding box center [407, 91] width 112 height 39
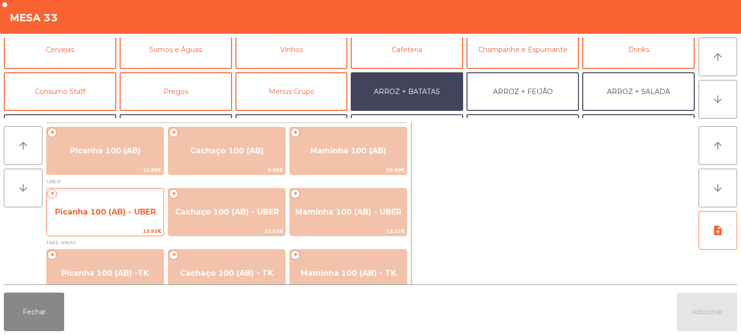
click at [98, 212] on span "Picanha 100 (AB) - UBER" at bounding box center [105, 211] width 101 height 9
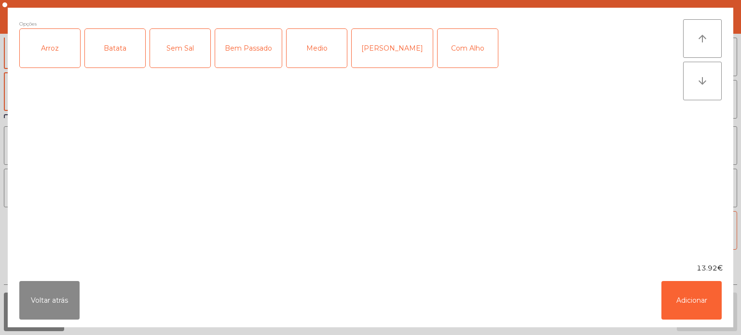
click at [51, 59] on div "Arroz" at bounding box center [50, 48] width 60 height 39
click at [94, 44] on div "Batata" at bounding box center [115, 48] width 60 height 39
click at [316, 41] on div "Medio" at bounding box center [316, 48] width 60 height 39
click at [697, 301] on button "Adicionar" at bounding box center [691, 300] width 60 height 39
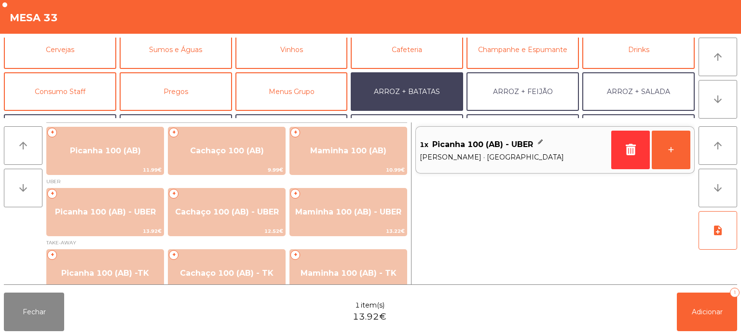
scroll to position [125, 0]
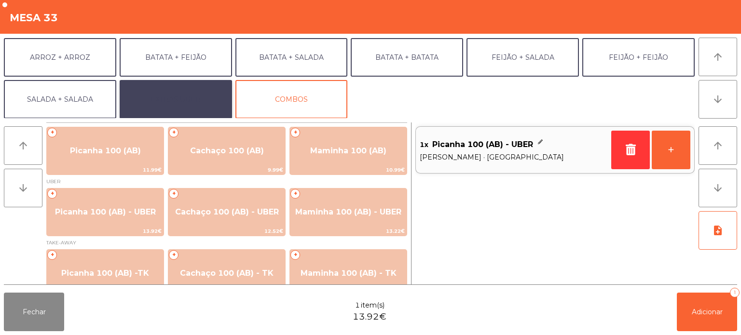
click at [155, 95] on button "EXTRAS UBER" at bounding box center [176, 99] width 112 height 39
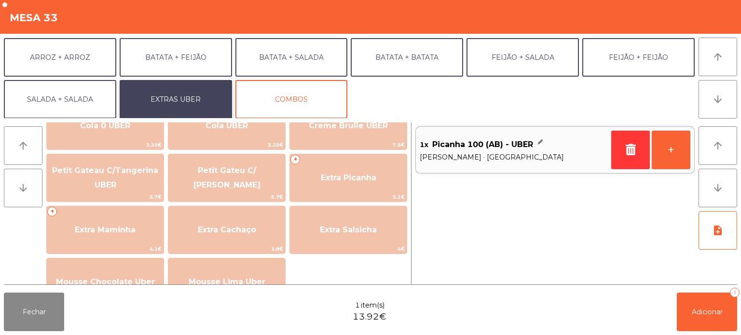
scroll to position [192, 0]
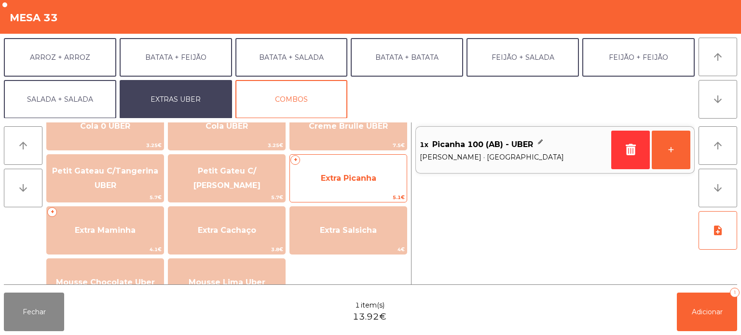
click at [369, 174] on span "Extra Picanha" at bounding box center [348, 178] width 55 height 9
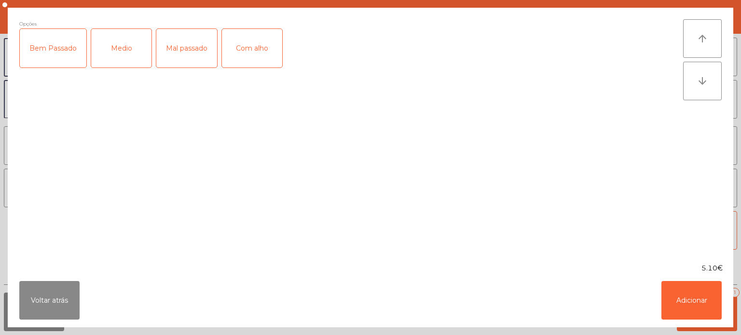
click at [125, 46] on div "Medio" at bounding box center [121, 48] width 60 height 39
click at [662, 308] on button "Adicionar" at bounding box center [691, 300] width 60 height 39
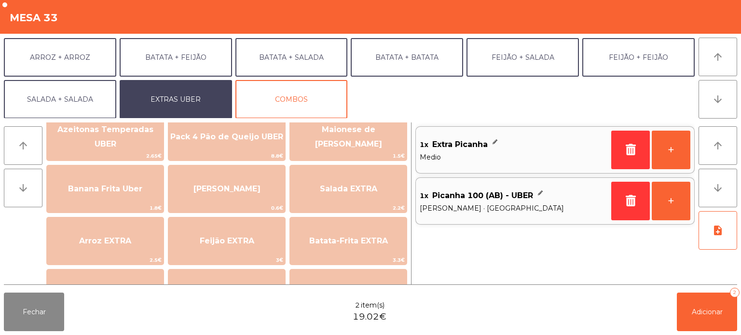
scroll to position [0, 0]
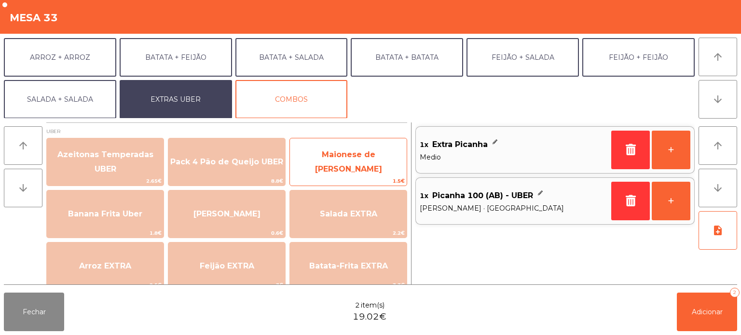
click at [376, 151] on span "Maionese de [PERSON_NAME]" at bounding box center [348, 162] width 117 height 41
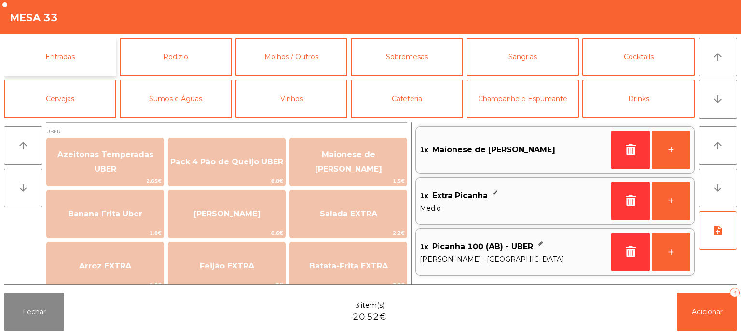
click at [82, 56] on button "Entradas" at bounding box center [60, 57] width 112 height 39
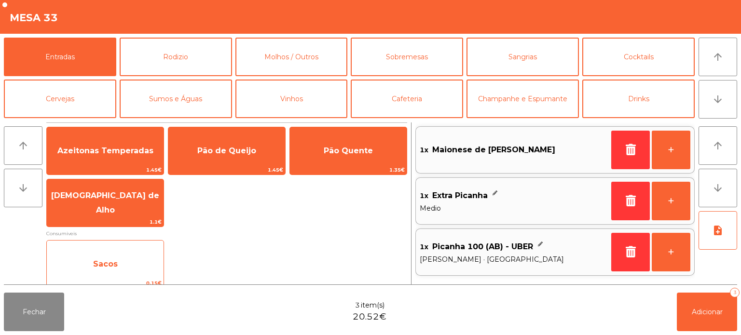
click at [117, 262] on span "Sacos" at bounding box center [105, 264] width 117 height 26
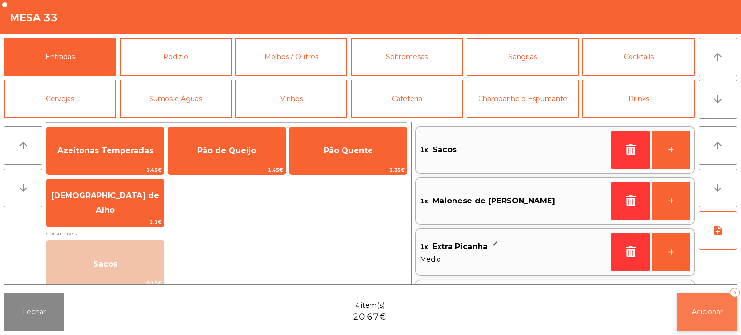
click at [687, 311] on button "Adicionar 4" at bounding box center [707, 312] width 60 height 39
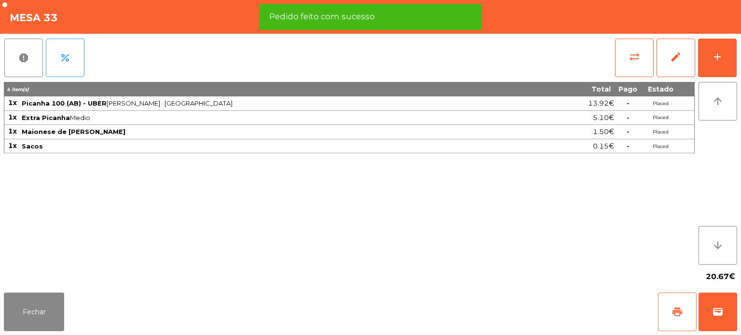
click at [678, 301] on button "print" at bounding box center [677, 312] width 39 height 39
click at [736, 309] on button "wallet" at bounding box center [717, 312] width 39 height 39
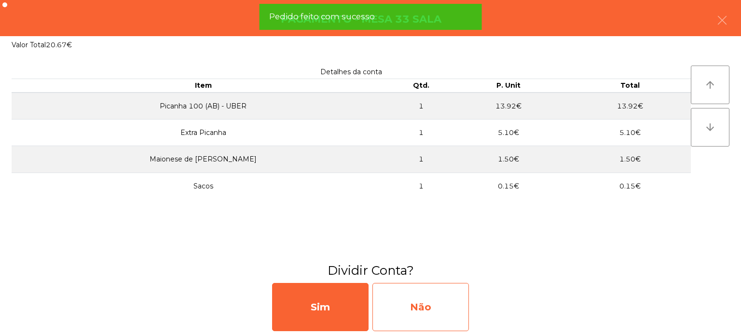
click at [431, 311] on div "Não" at bounding box center [420, 307] width 96 height 48
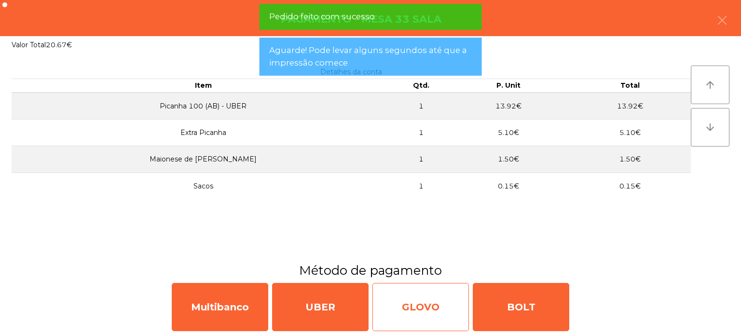
click at [420, 294] on div "GLOVO" at bounding box center [420, 307] width 96 height 48
select select "**"
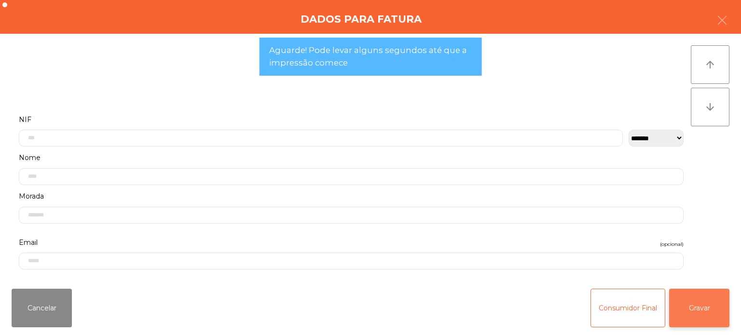
click at [710, 311] on button "Gravar" at bounding box center [699, 308] width 60 height 39
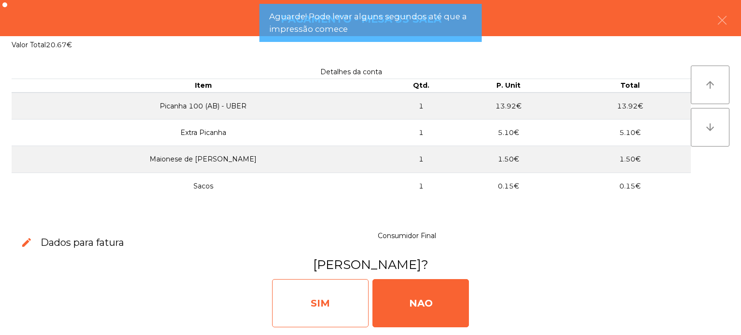
click at [350, 301] on div "SIM" at bounding box center [320, 303] width 96 height 48
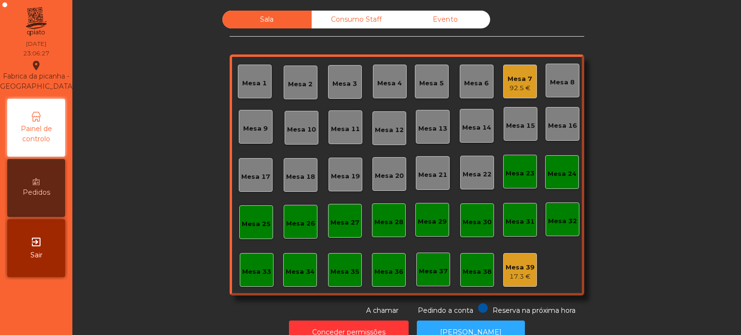
click at [503, 83] on div "Mesa 7 92.5 €" at bounding box center [520, 82] width 34 height 34
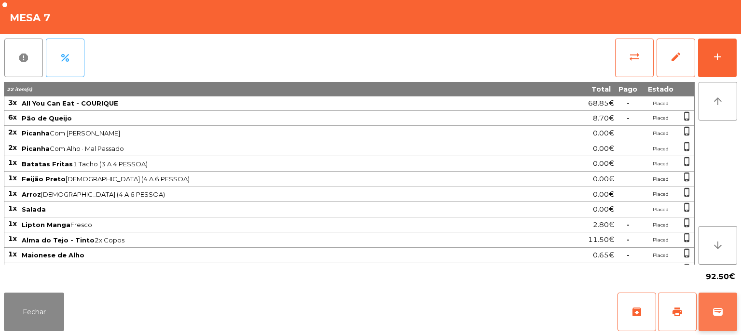
click at [734, 311] on button "wallet" at bounding box center [717, 312] width 39 height 39
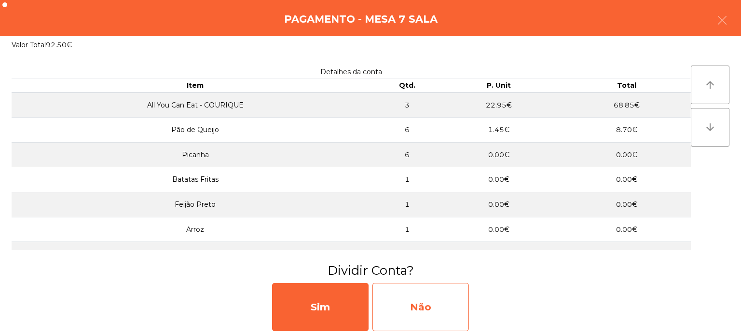
click at [424, 297] on div "Não" at bounding box center [420, 307] width 96 height 48
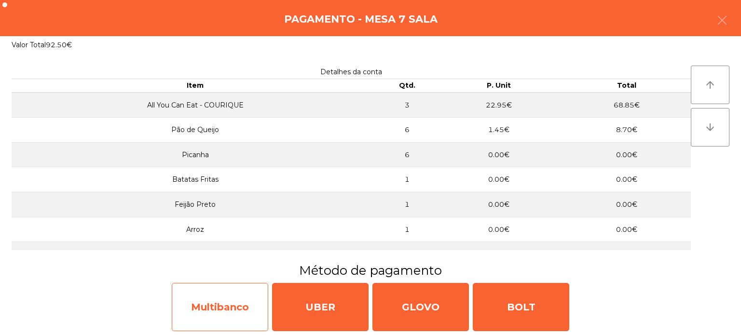
click at [208, 306] on div "Multibanco" at bounding box center [220, 307] width 96 height 48
select select "**"
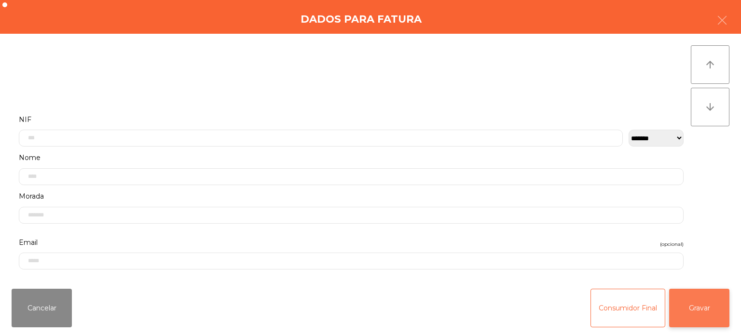
click at [680, 289] on button "Gravar" at bounding box center [699, 308] width 60 height 39
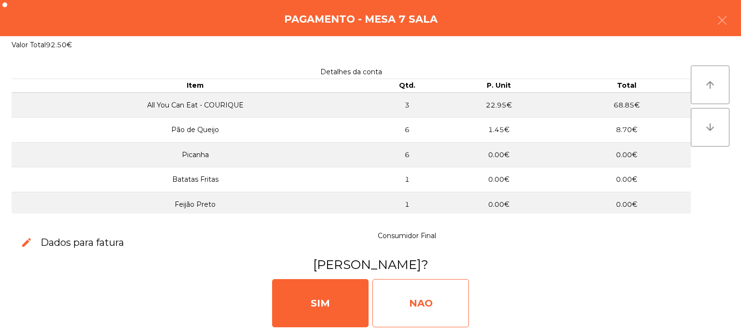
click at [428, 289] on div "NAO" at bounding box center [420, 303] width 96 height 48
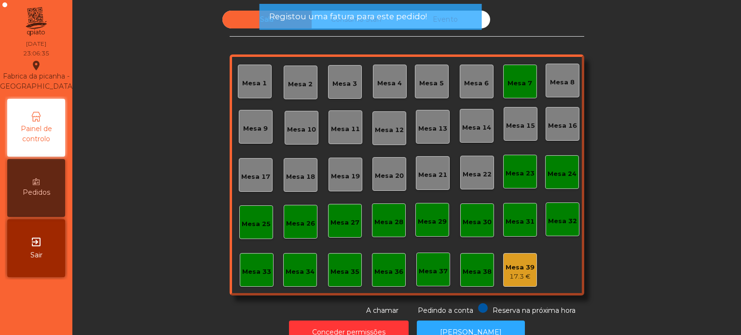
click at [520, 75] on div "Mesa 7" at bounding box center [519, 82] width 25 height 14
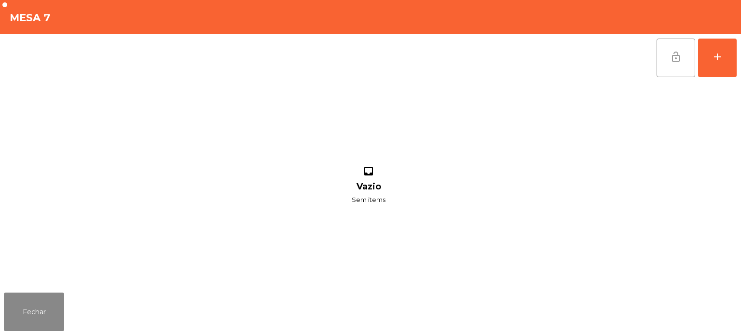
click at [656, 62] on button "lock_open" at bounding box center [675, 58] width 39 height 39
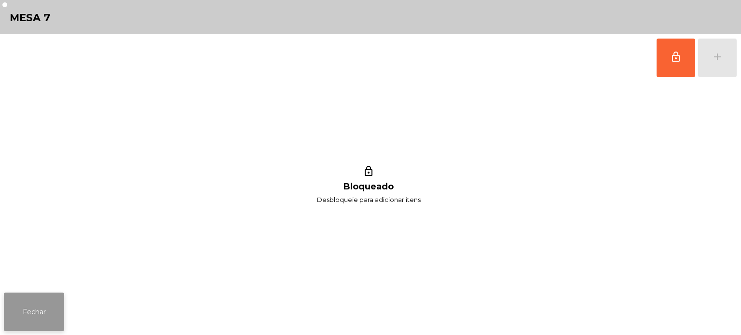
click at [44, 313] on button "Fechar" at bounding box center [34, 312] width 60 height 39
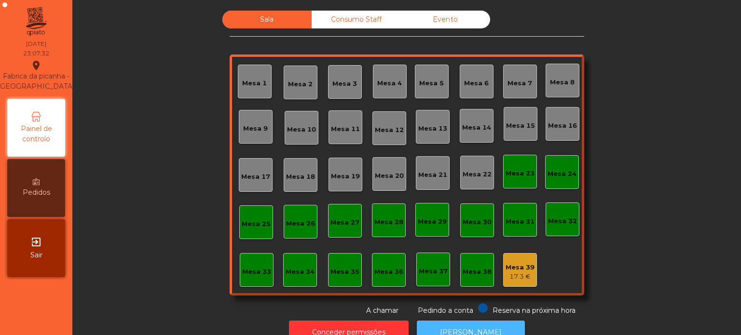
click at [460, 322] on button "[PERSON_NAME]" at bounding box center [471, 333] width 108 height 24
click at [517, 263] on div "Mesa 39" at bounding box center [519, 268] width 29 height 10
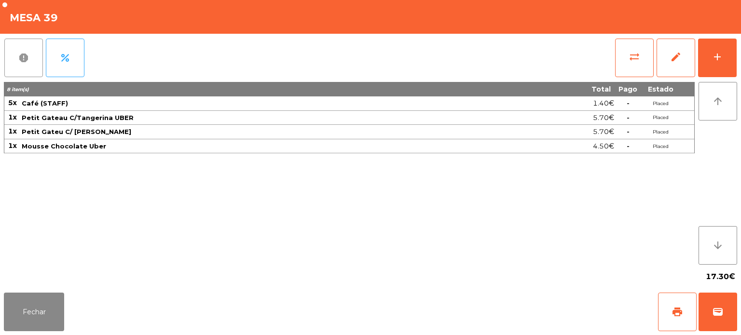
click at [12, 58] on button "report" at bounding box center [23, 58] width 39 height 39
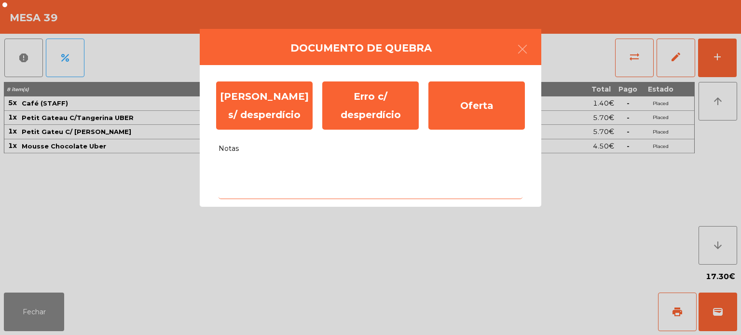
click at [236, 188] on textarea "Notas" at bounding box center [370, 179] width 304 height 40
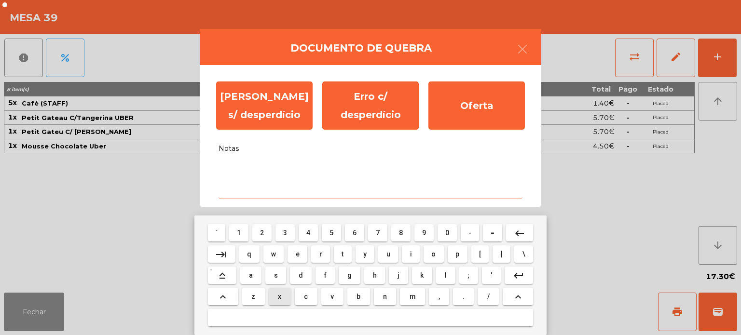
click at [272, 296] on button "x" at bounding box center [280, 296] width 22 height 17
click at [281, 283] on button "s" at bounding box center [275, 275] width 21 height 17
type textarea "**"
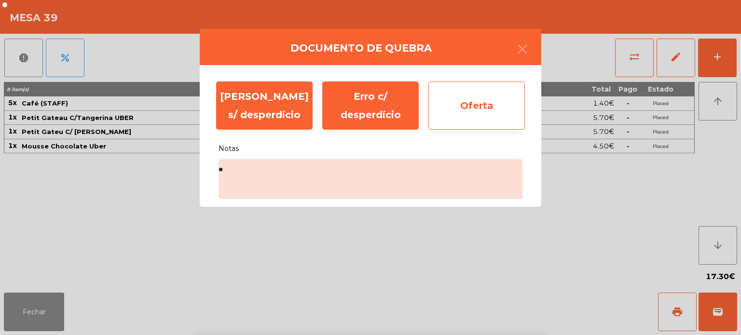
click at [468, 112] on div "Oferta" at bounding box center [476, 106] width 96 height 48
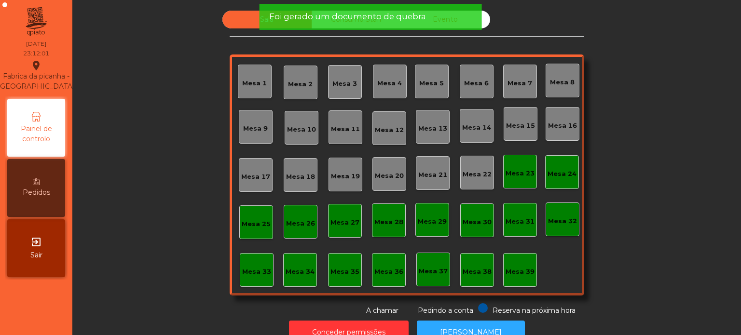
click at [380, 19] on span "Foi gerado um documento de quebra" at bounding box center [347, 17] width 157 height 12
click at [384, 17] on span "Foi gerado um documento de quebra" at bounding box center [347, 17] width 157 height 12
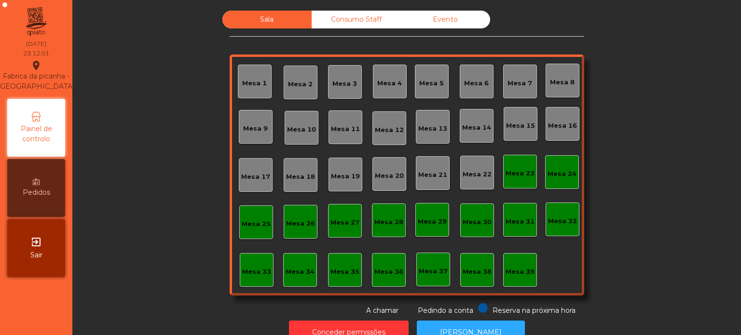
click at [361, 23] on div "Consumo Staff" at bounding box center [356, 20] width 89 height 18
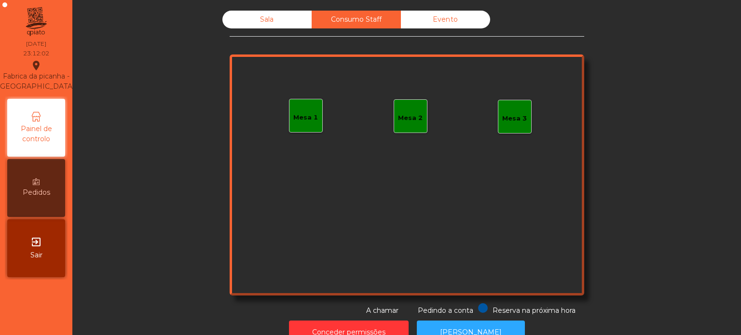
click at [443, 19] on div "Evento" at bounding box center [445, 20] width 89 height 18
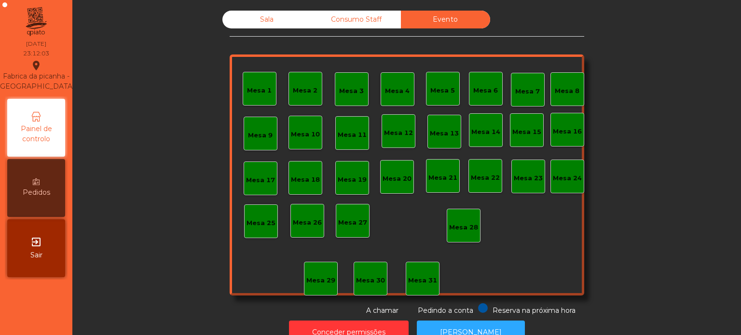
click at [261, 19] on div "Sala" at bounding box center [266, 20] width 89 height 18
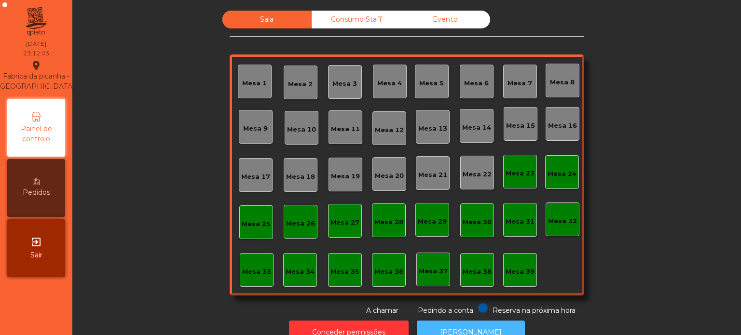
click at [467, 321] on button "[PERSON_NAME]" at bounding box center [471, 333] width 108 height 24
click at [453, 324] on button "[PERSON_NAME]" at bounding box center [471, 333] width 108 height 24
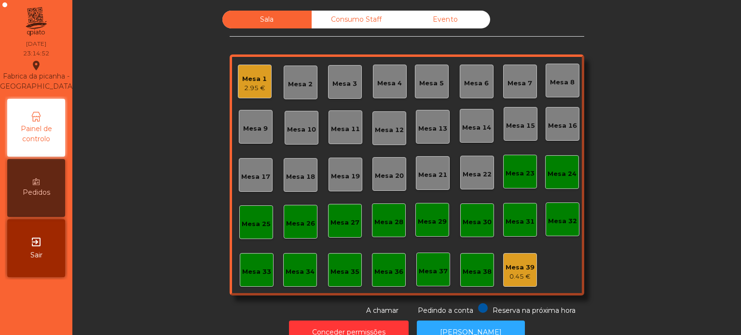
click at [395, 270] on div "Mesa 36" at bounding box center [388, 272] width 29 height 10
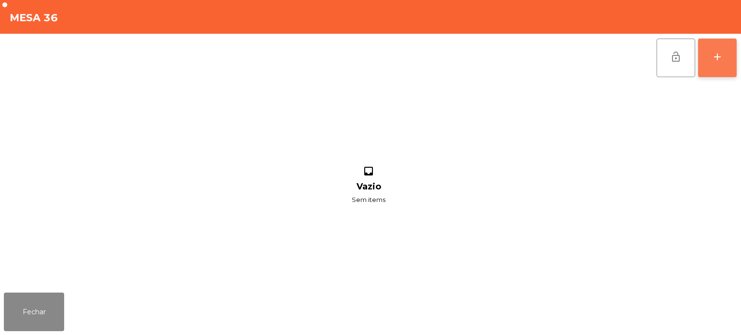
click at [719, 40] on button "add" at bounding box center [717, 58] width 39 height 39
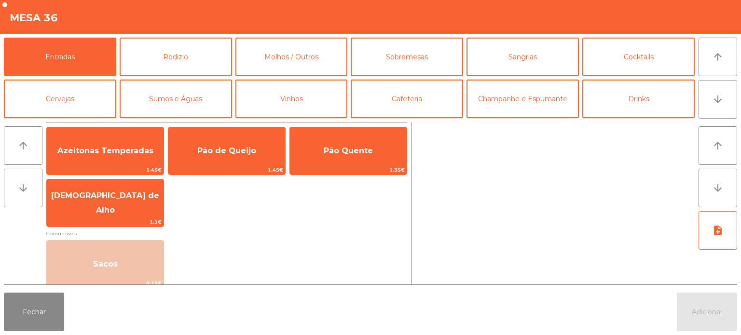
scroll to position [65, 0]
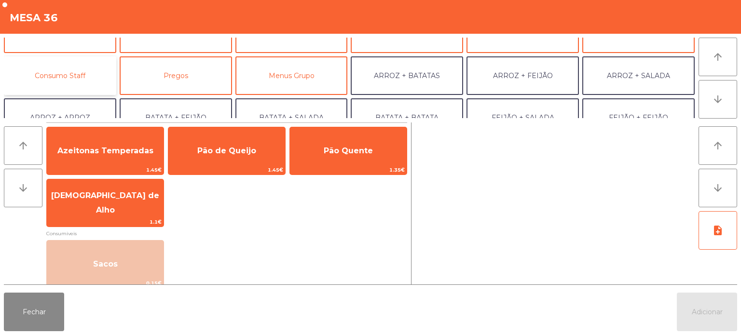
click at [70, 79] on button "Consumo Staff" at bounding box center [60, 75] width 112 height 39
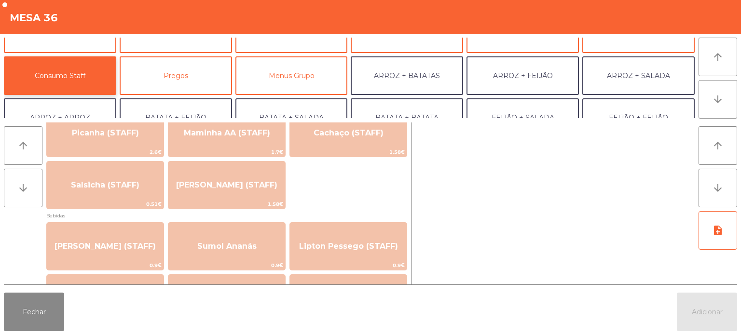
scroll to position [27, 0]
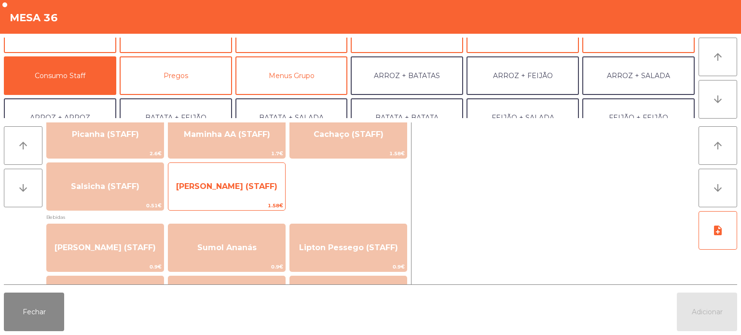
click at [244, 203] on span "1.58€" at bounding box center [226, 205] width 117 height 9
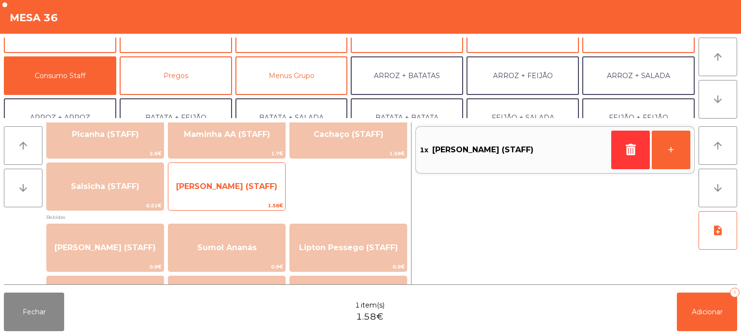
click at [239, 196] on span "[PERSON_NAME] (STAFF)" at bounding box center [226, 187] width 117 height 26
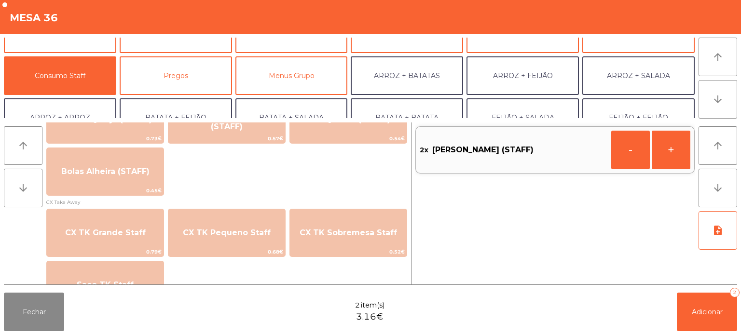
scroll to position [853, 0]
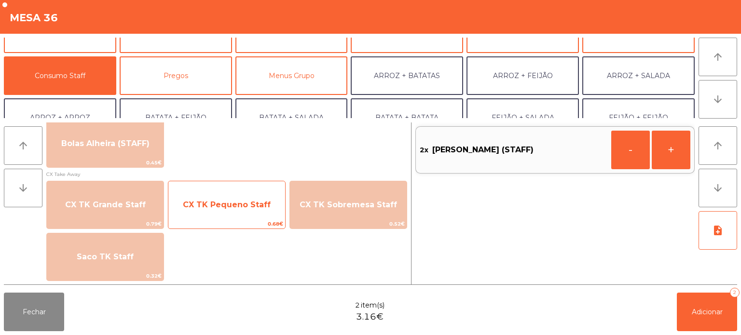
click at [239, 216] on span "CX TK Pequeno Staff" at bounding box center [226, 205] width 117 height 26
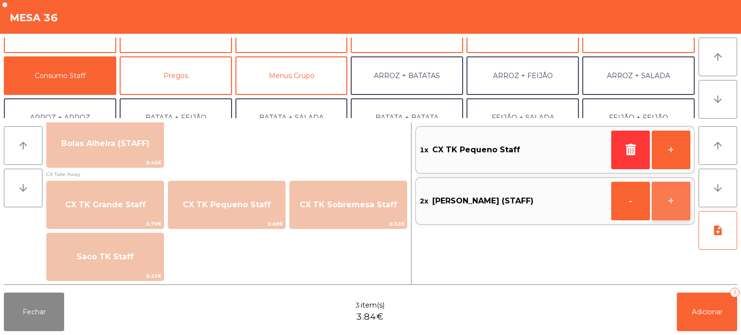
click at [674, 201] on button "+" at bounding box center [671, 201] width 39 height 39
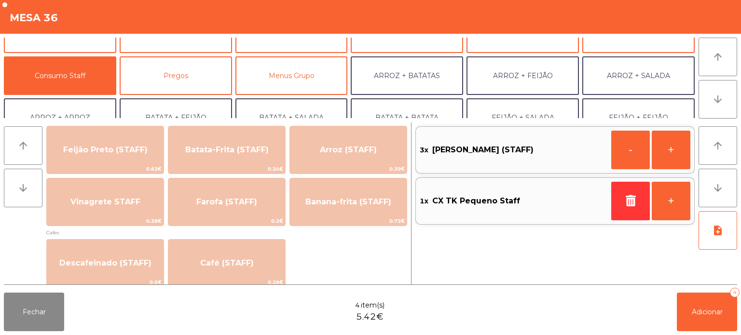
scroll to position [452, 0]
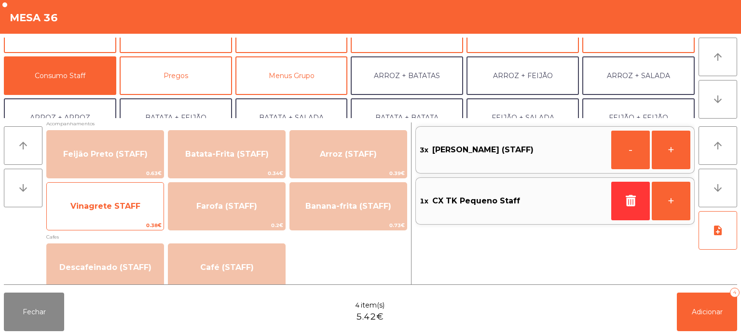
click at [118, 205] on span "Vinagrete STAFF" at bounding box center [105, 206] width 70 height 9
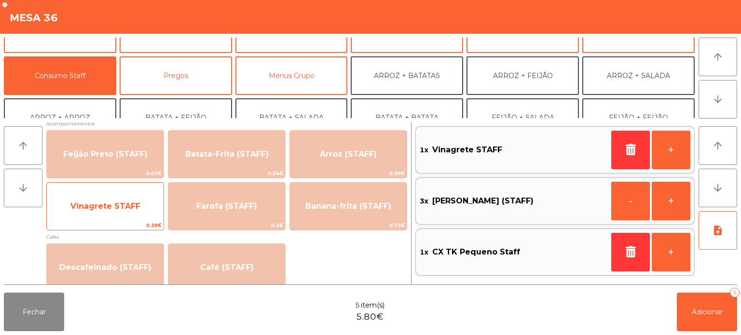
click at [128, 208] on span "Vinagrete STAFF" at bounding box center [105, 206] width 70 height 9
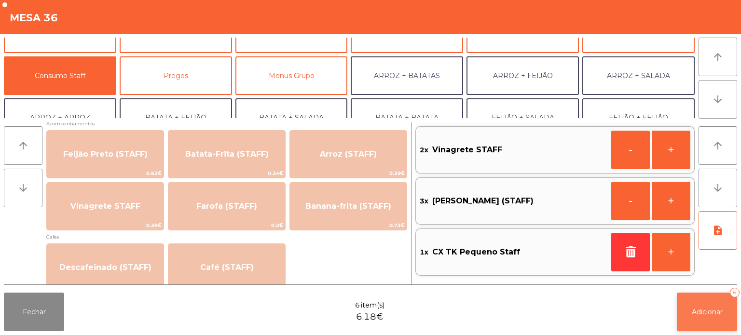
click at [712, 309] on span "Adicionar" at bounding box center [707, 312] width 31 height 9
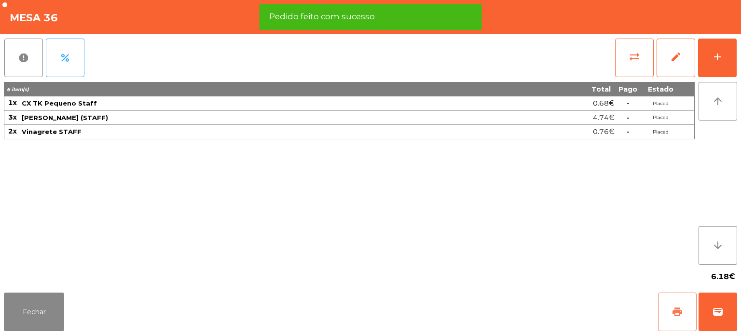
click at [673, 316] on span "print" at bounding box center [677, 312] width 12 height 12
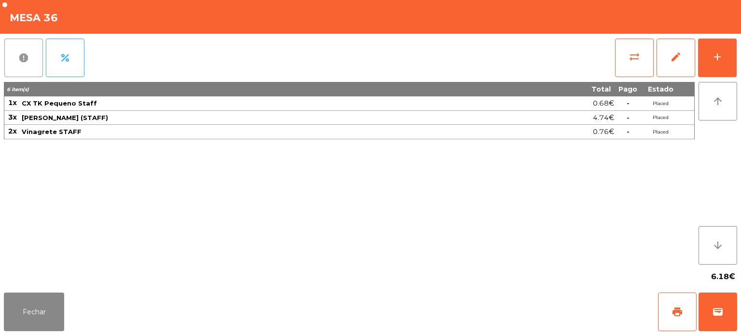
click at [23, 60] on span "report" at bounding box center [24, 58] width 12 height 12
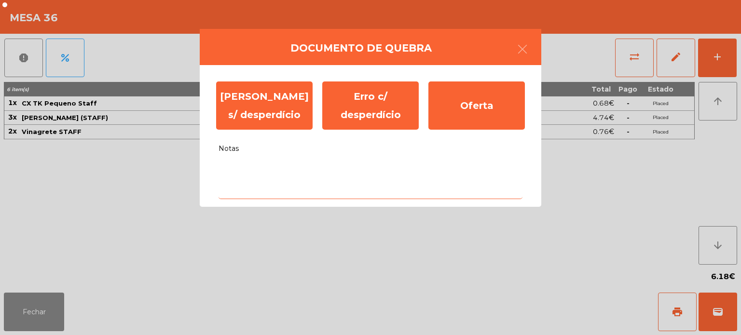
click at [321, 173] on textarea "Notas" at bounding box center [370, 179] width 304 height 40
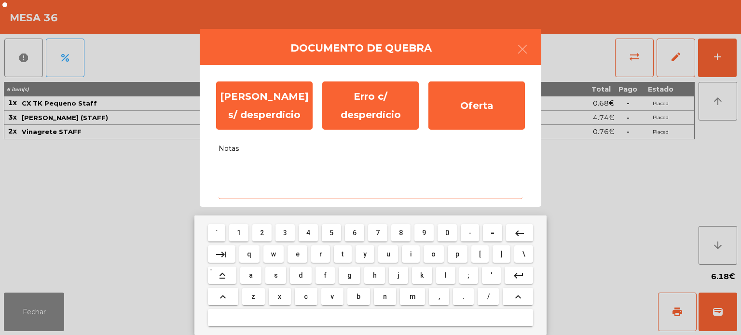
click at [251, 276] on span "a" at bounding box center [251, 276] width 4 height 8
click at [445, 276] on span "l" at bounding box center [446, 276] width 2 height 8
click at [411, 254] on span "i" at bounding box center [411, 254] width 2 height 8
type textarea "***"
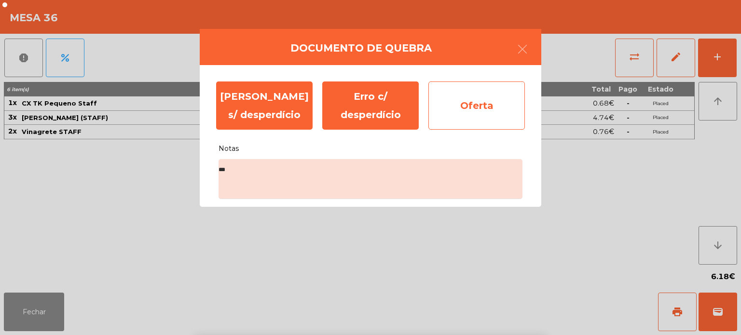
click at [483, 111] on div "Oferta" at bounding box center [476, 106] width 96 height 48
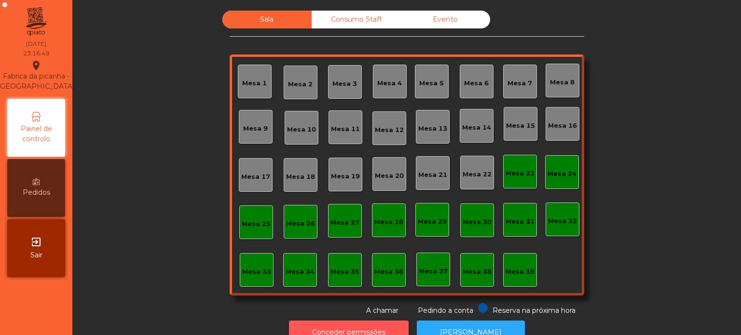
click at [392, 321] on button "Conceder permissões" at bounding box center [349, 333] width 120 height 24
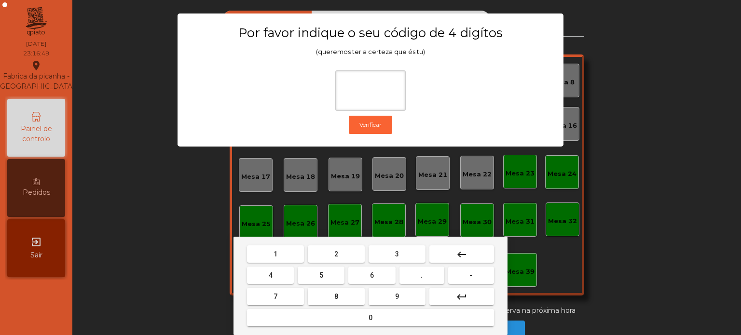
click at [275, 255] on span "1" at bounding box center [275, 254] width 4 height 8
click at [388, 260] on button "3" at bounding box center [396, 253] width 57 height 17
click at [322, 275] on span "5" at bounding box center [321, 276] width 4 height 8
click at [338, 312] on button "0" at bounding box center [370, 317] width 247 height 17
type input "****"
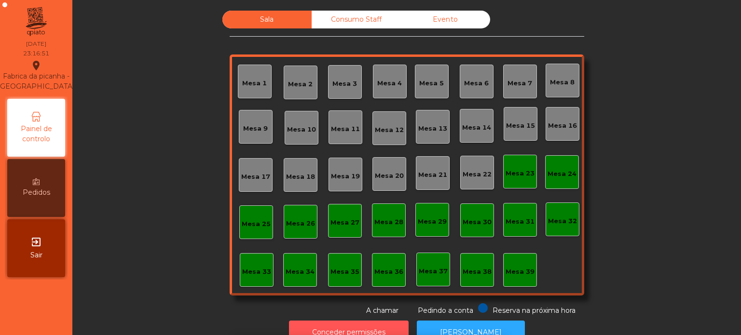
scroll to position [16, 0]
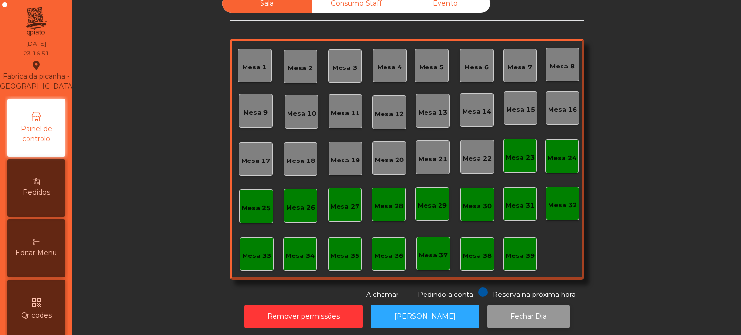
click at [497, 305] on button "Fechar Dia" at bounding box center [528, 317] width 82 height 24
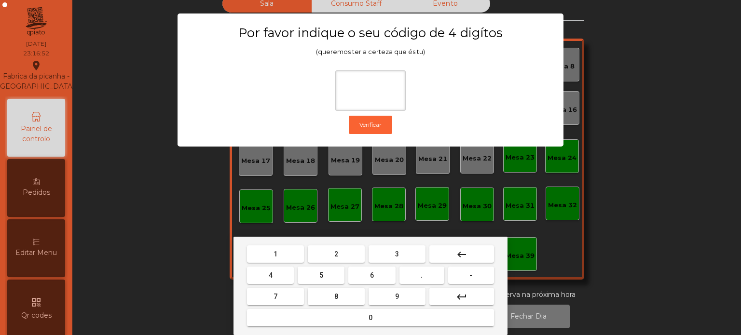
click at [279, 245] on mat-keyboard-key "1" at bounding box center [275, 254] width 61 height 21
click at [388, 252] on button "3" at bounding box center [396, 253] width 57 height 17
type input "*"
click at [461, 254] on mat-icon "keyboard_backspace" at bounding box center [462, 255] width 12 height 12
click at [287, 252] on button "1" at bounding box center [275, 253] width 57 height 17
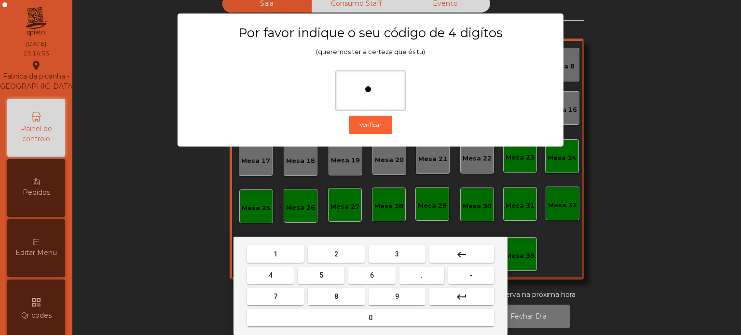
click at [403, 258] on button "3" at bounding box center [396, 253] width 57 height 17
click at [313, 276] on button "5" at bounding box center [321, 275] width 47 height 17
click at [330, 326] on button "0" at bounding box center [370, 317] width 247 height 17
type input "****"
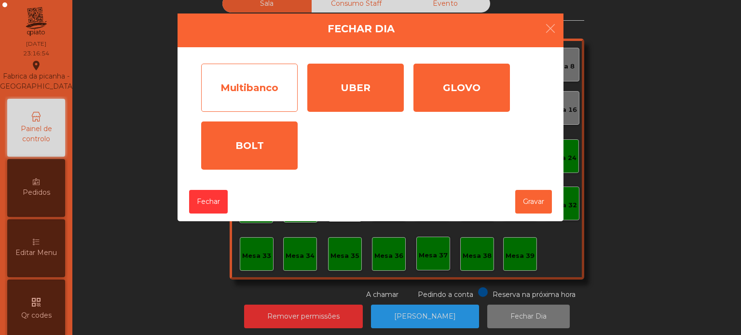
click at [263, 83] on div "Multibanco" at bounding box center [249, 88] width 96 height 48
click at [268, 110] on div "Multibanco" at bounding box center [249, 88] width 96 height 48
click at [270, 89] on div "Multibanco" at bounding box center [249, 88] width 96 height 48
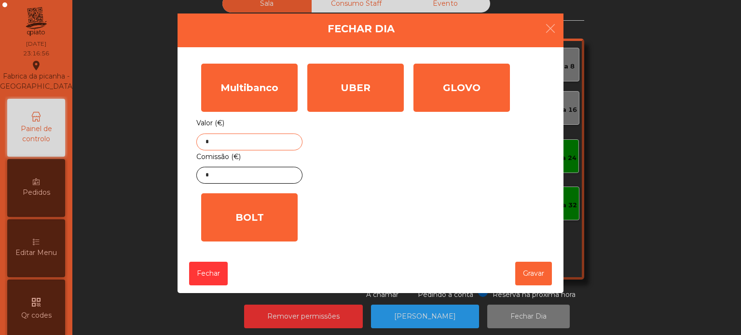
click at [274, 142] on input "*" at bounding box center [249, 142] width 106 height 17
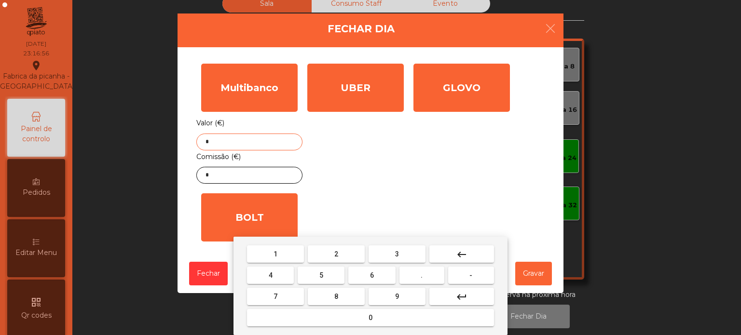
click at [463, 253] on mat-icon "keyboard_backspace" at bounding box center [462, 255] width 12 height 12
click at [277, 276] on button "4" at bounding box center [270, 275] width 47 height 17
click at [375, 276] on button "6" at bounding box center [371, 275] width 47 height 17
click at [276, 279] on button "4" at bounding box center [270, 275] width 47 height 17
click at [421, 278] on span "." at bounding box center [422, 276] width 2 height 8
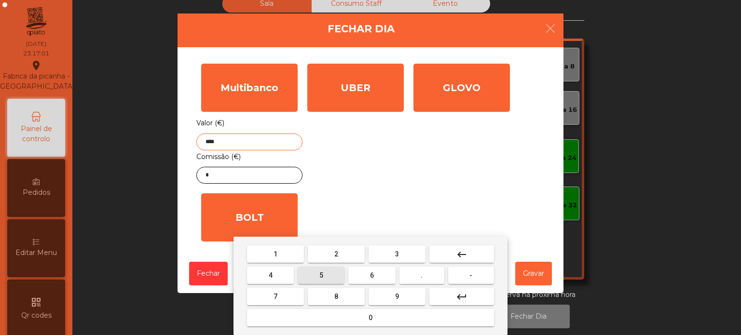
click at [326, 277] on button "5" at bounding box center [321, 275] width 47 height 17
click at [268, 269] on button "4" at bounding box center [270, 275] width 47 height 17
type input "******"
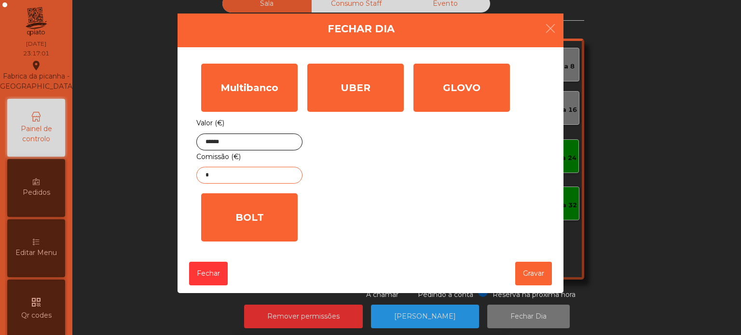
click at [273, 174] on input "*" at bounding box center [249, 175] width 106 height 17
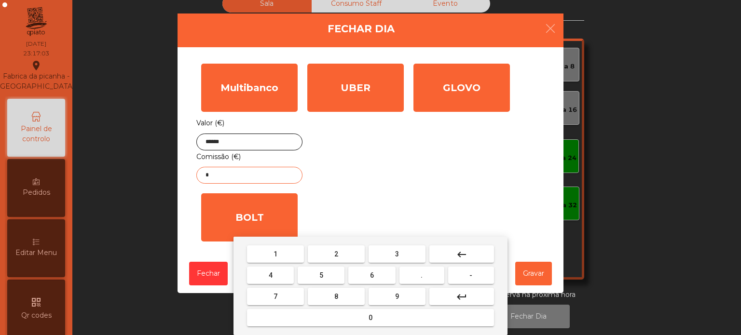
click at [479, 253] on button "keyboard_backspace" at bounding box center [461, 253] width 65 height 17
click at [278, 276] on button "4" at bounding box center [270, 275] width 47 height 17
click at [409, 278] on button "." at bounding box center [421, 275] width 45 height 17
click at [335, 255] on span "2" at bounding box center [336, 254] width 4 height 8
click at [370, 303] on button "9" at bounding box center [396, 296] width 57 height 17
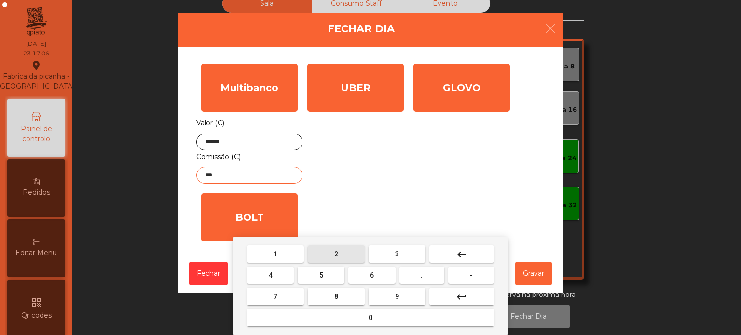
type input "****"
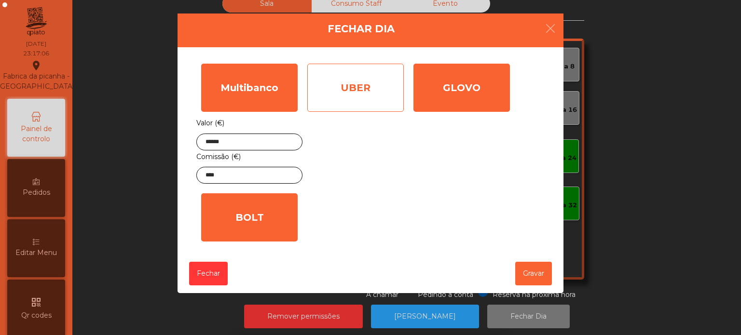
click at [391, 96] on div "UBER" at bounding box center [355, 88] width 96 height 48
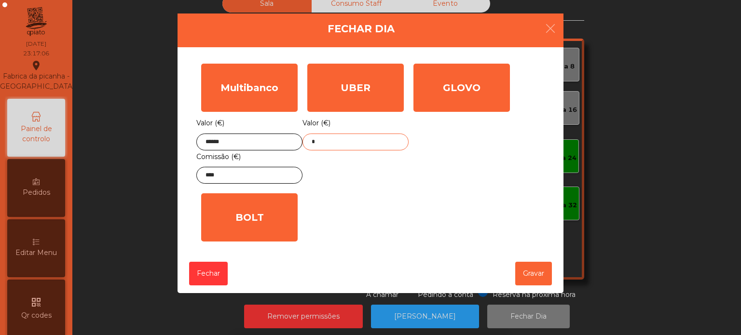
click at [376, 141] on input "*" at bounding box center [355, 142] width 106 height 17
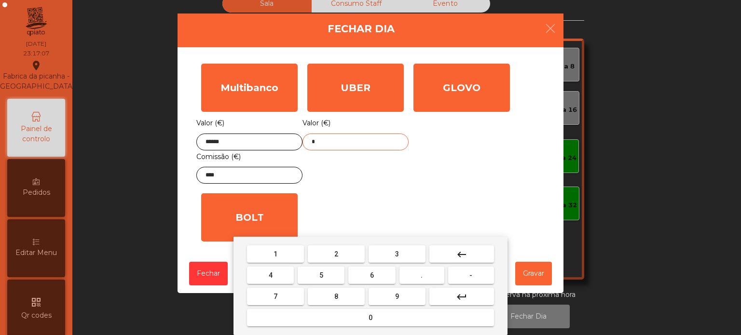
click at [458, 259] on mat-icon "keyboard_backspace" at bounding box center [462, 255] width 12 height 12
click at [273, 251] on span "1" at bounding box center [275, 254] width 4 height 8
click at [341, 252] on button "2" at bounding box center [336, 253] width 57 height 17
click at [275, 297] on span "7" at bounding box center [275, 297] width 4 height 8
click at [407, 278] on button "." at bounding box center [421, 275] width 45 height 17
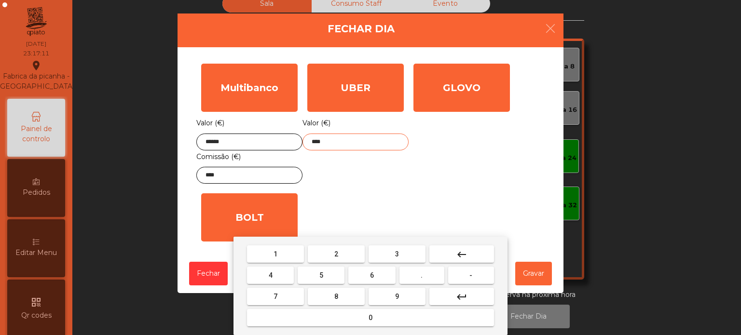
click at [373, 280] on button "6" at bounding box center [371, 275] width 47 height 17
click at [274, 295] on span "7" at bounding box center [275, 297] width 4 height 8
type input "******"
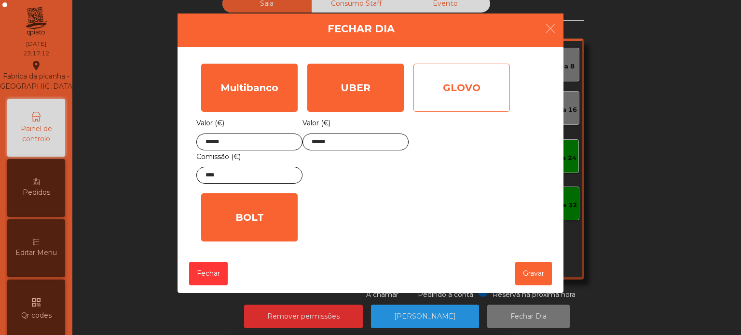
click at [479, 96] on div "GLOVO" at bounding box center [461, 88] width 96 height 48
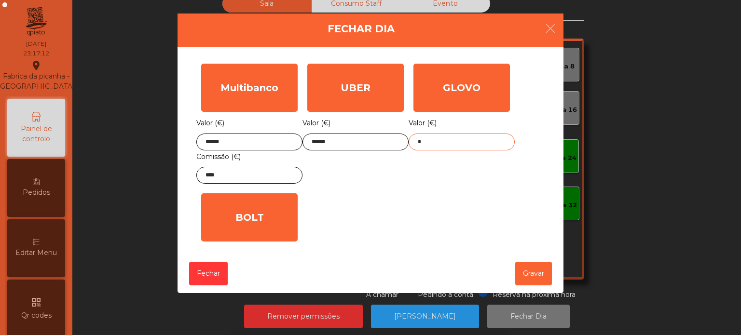
click at [464, 140] on input "*" at bounding box center [461, 142] width 106 height 17
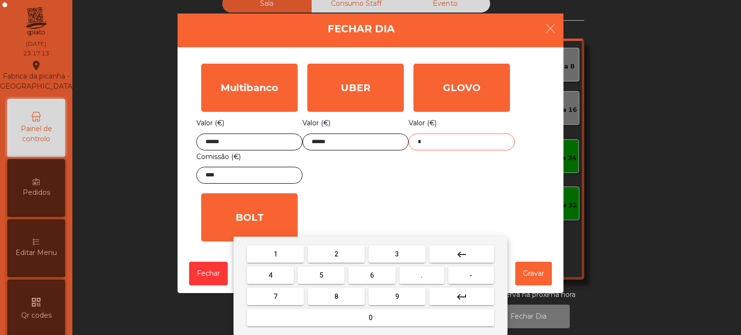
click at [478, 260] on button "keyboard_backspace" at bounding box center [461, 253] width 65 height 17
click at [285, 295] on button "7" at bounding box center [275, 296] width 57 height 17
click at [274, 268] on button "4" at bounding box center [270, 275] width 47 height 17
click at [422, 275] on span "." at bounding box center [422, 276] width 2 height 8
click at [345, 255] on button "2" at bounding box center [336, 253] width 57 height 17
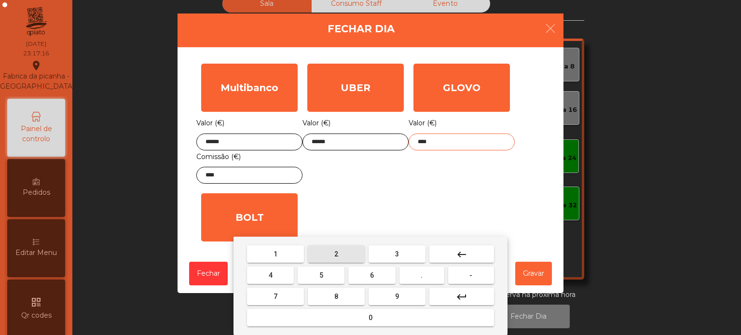
click at [364, 280] on button "6" at bounding box center [371, 275] width 47 height 17
type input "*****"
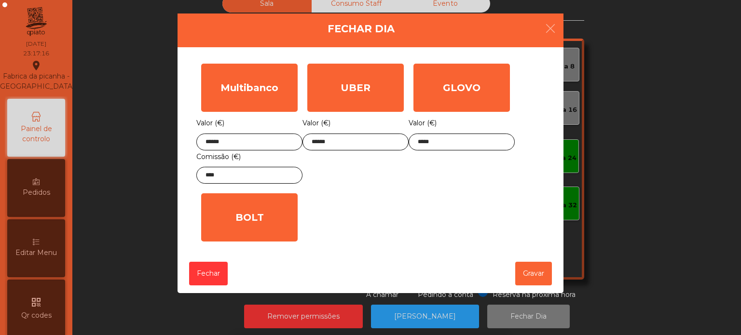
click at [535, 273] on div "1 2 3 keyboard_backspace 4 5 6 . - 7 8 9 keyboard_return 0" at bounding box center [370, 286] width 741 height 98
